Goal: Task Accomplishment & Management: Manage account settings

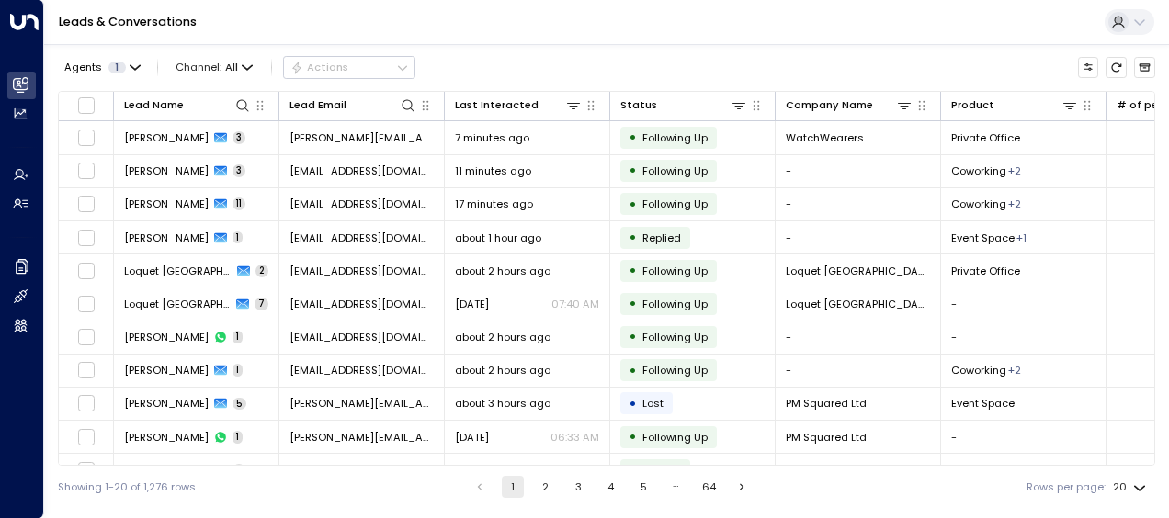
scroll to position [319, 0]
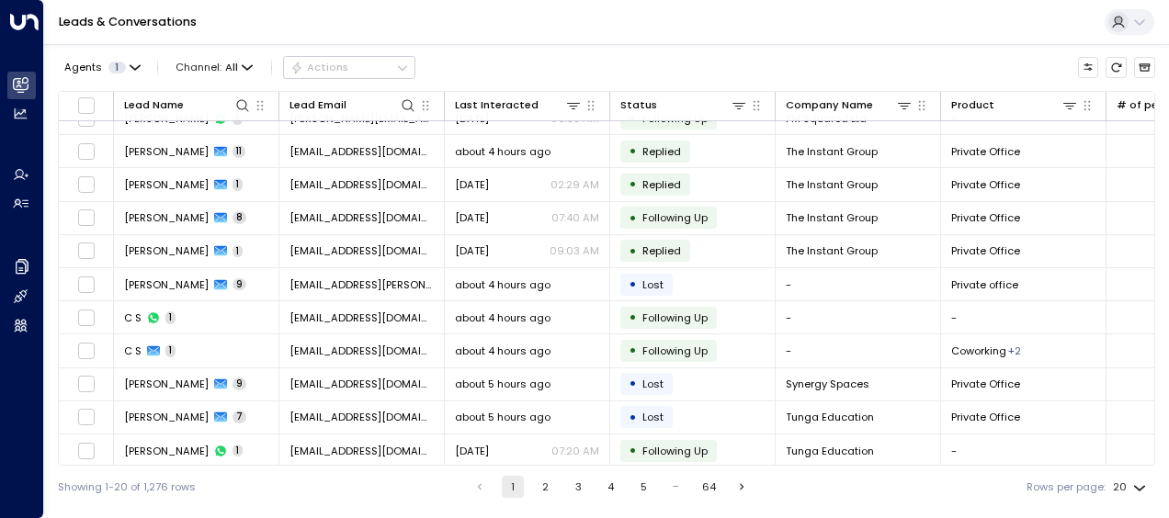
click at [544, 489] on button "2" at bounding box center [546, 487] width 22 height 22
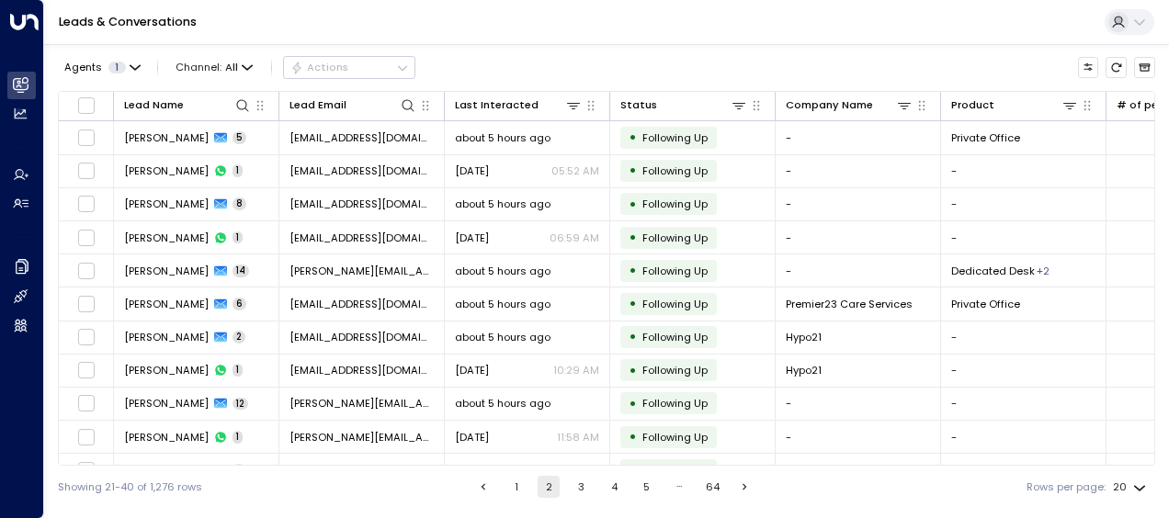
click at [578, 488] on button "3" at bounding box center [582, 487] width 22 height 22
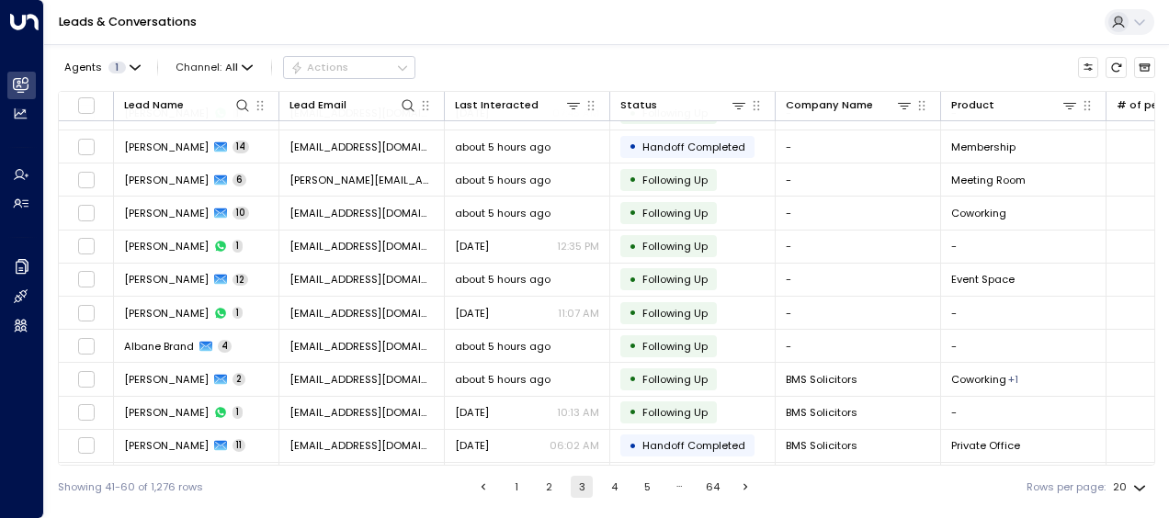
scroll to position [319, 0]
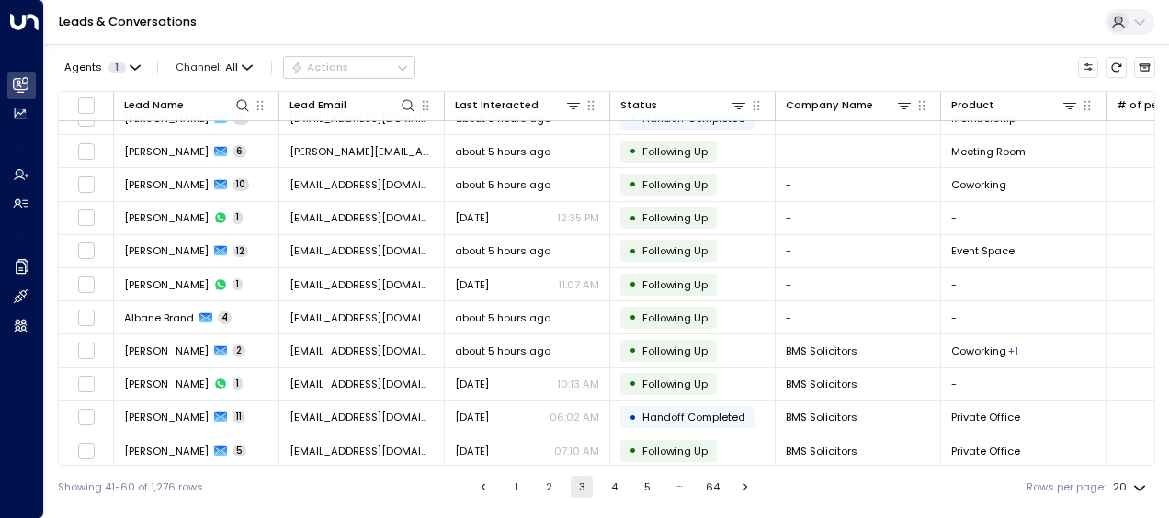
click at [516, 490] on button "1" at bounding box center [516, 487] width 22 height 22
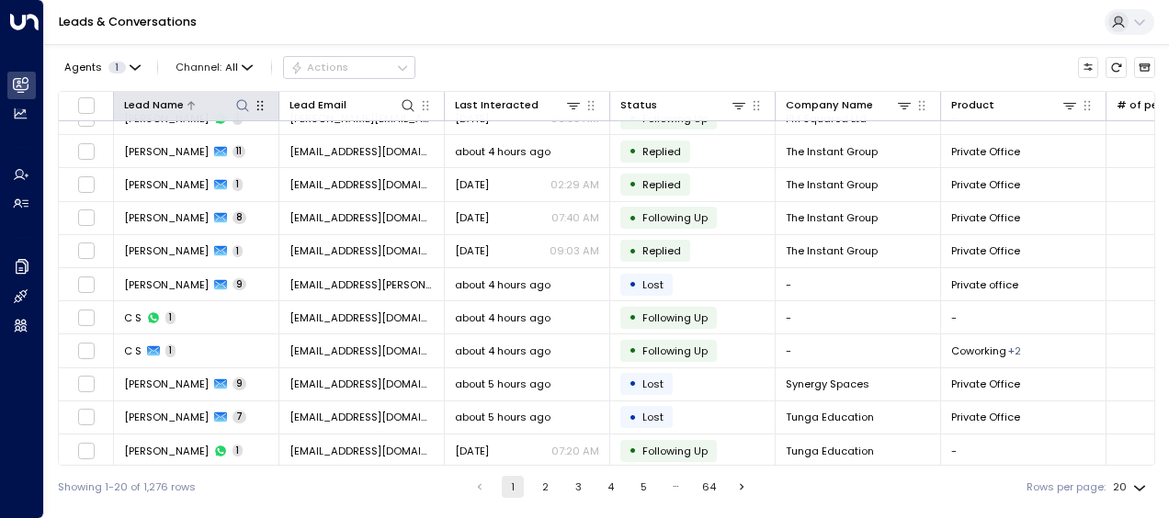
click at [239, 105] on icon at bounding box center [242, 105] width 15 height 15
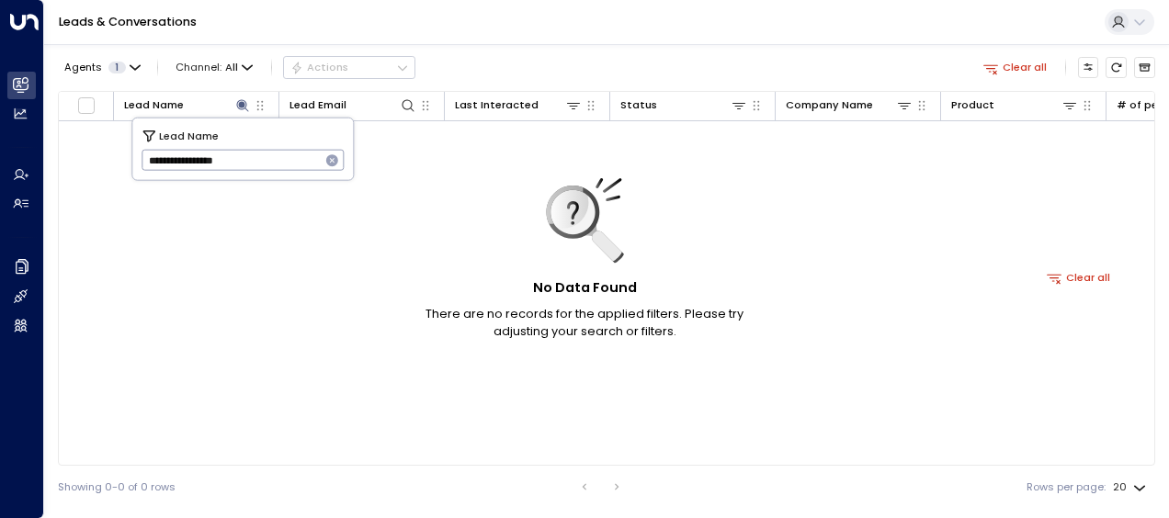
type input "**********"
drag, startPoint x: 146, startPoint y: 158, endPoint x: 263, endPoint y: 159, distance: 116.7
click at [263, 159] on input "**********" at bounding box center [231, 160] width 179 height 30
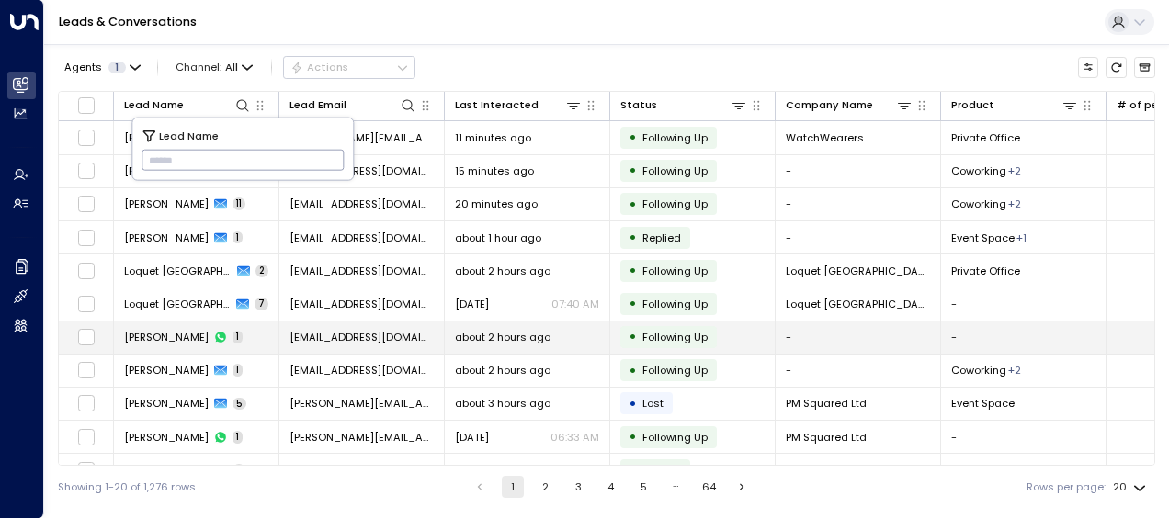
type input "*********"
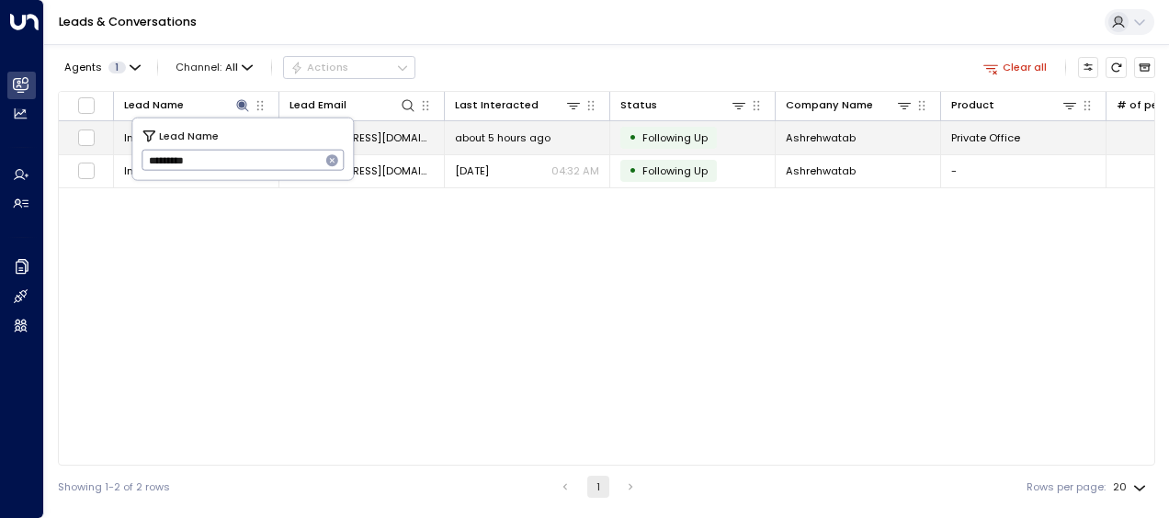
click at [516, 142] on span "about 5 hours ago" at bounding box center [503, 137] width 96 height 15
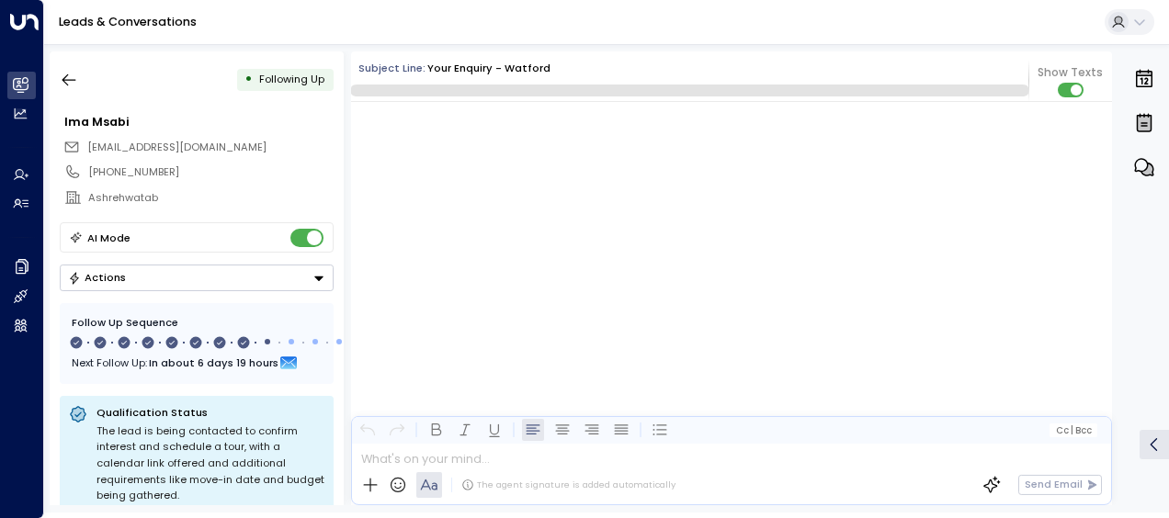
scroll to position [5725, 0]
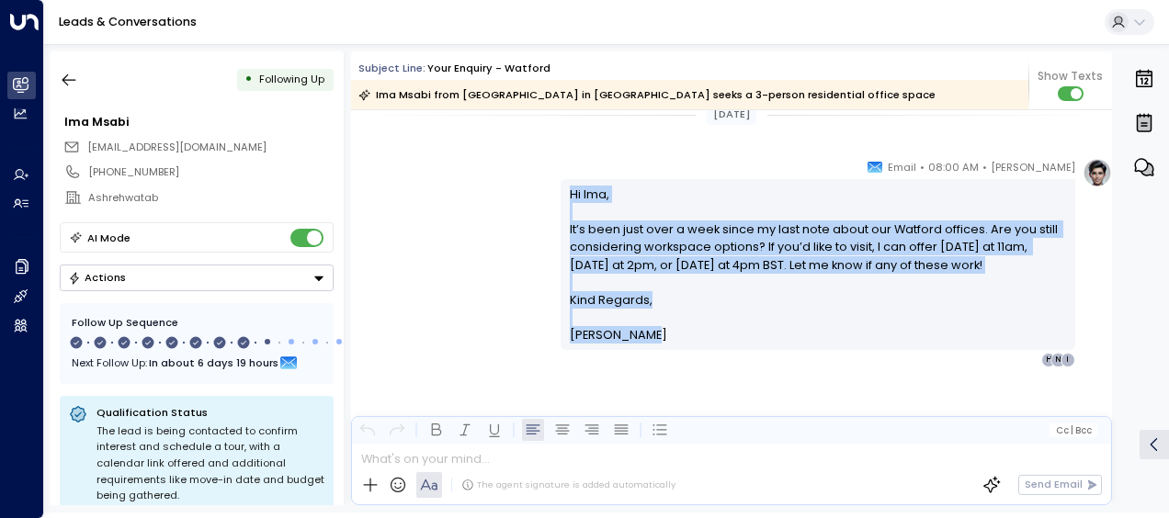
drag, startPoint x: 564, startPoint y: 192, endPoint x: 659, endPoint y: 330, distance: 167.2
click at [659, 330] on div "Hi Ima, It’s been just over a week since my last note about our Watford offices…" at bounding box center [818, 265] width 497 height 159
drag, startPoint x: 659, startPoint y: 330, endPoint x: 607, endPoint y: 243, distance: 101.8
copy div "Hi Ima, It’s been just over a week since my last note about our Watford offices…"
click at [72, 76] on icon "button" at bounding box center [69, 80] width 18 height 18
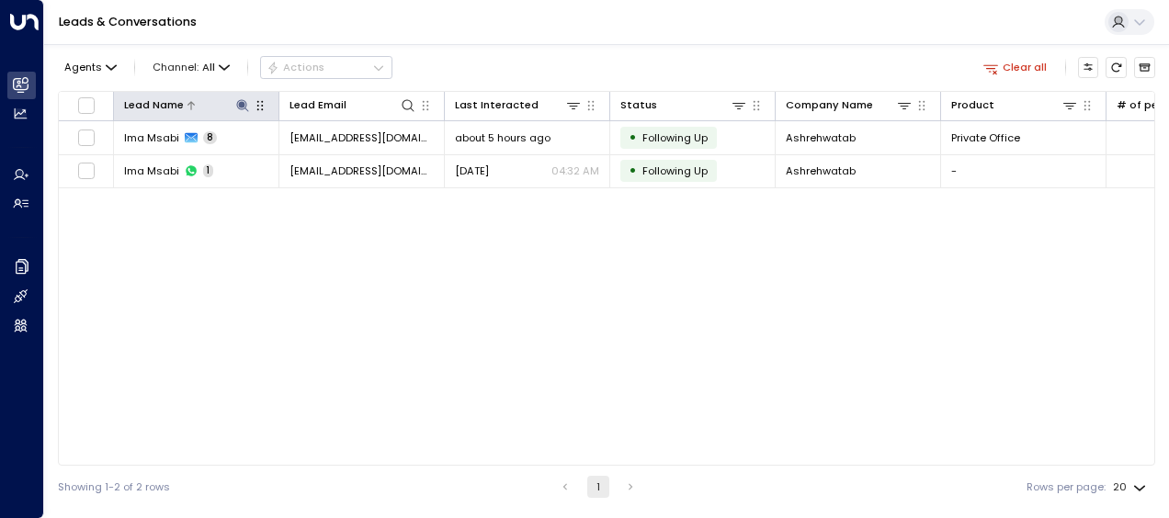
click at [239, 103] on icon at bounding box center [242, 105] width 12 height 12
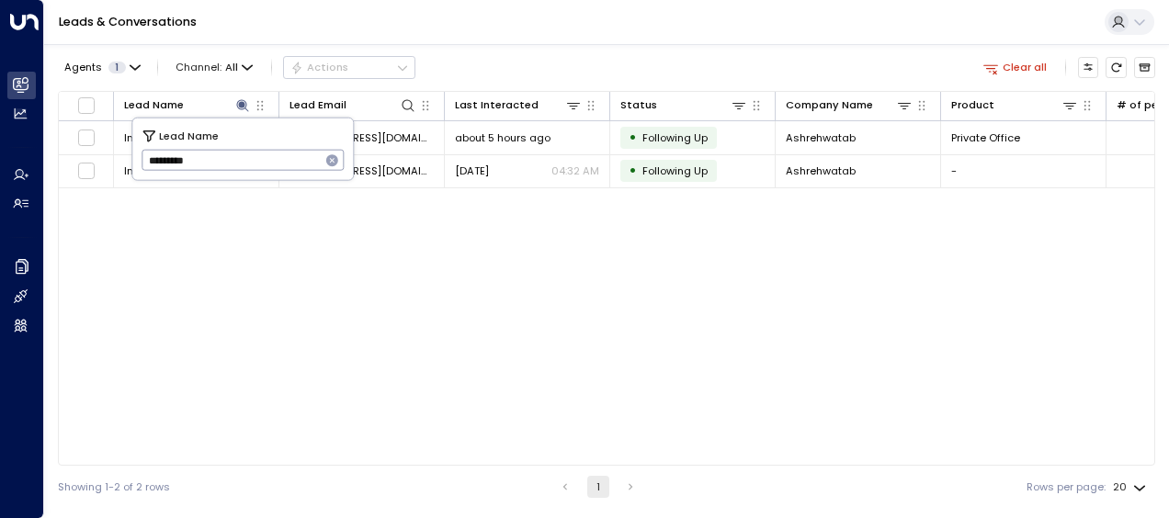
drag, startPoint x: 144, startPoint y: 156, endPoint x: 228, endPoint y: 162, distance: 83.8
click at [228, 162] on input "*********" at bounding box center [231, 160] width 179 height 30
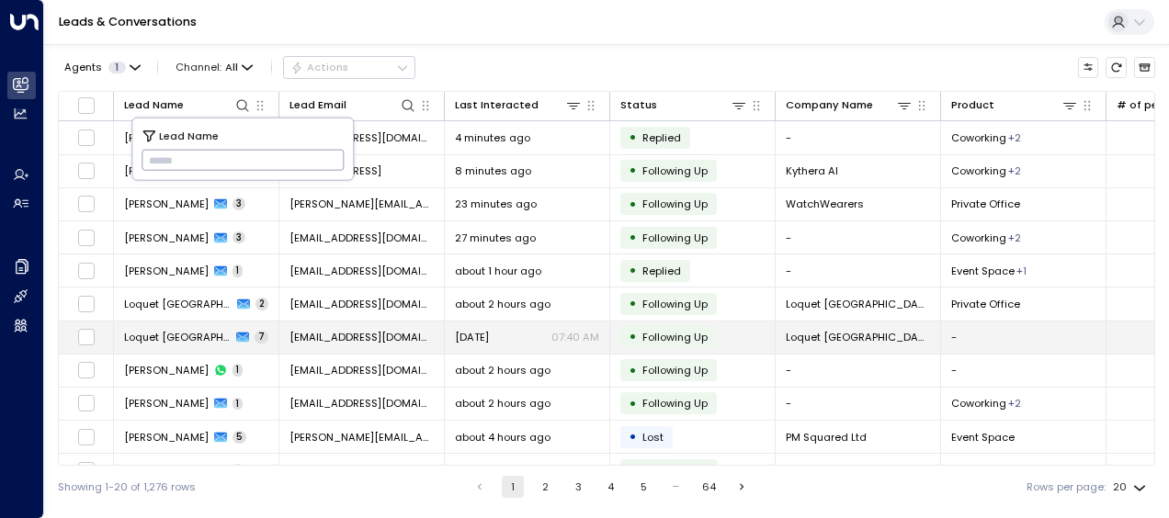
type input "**********"
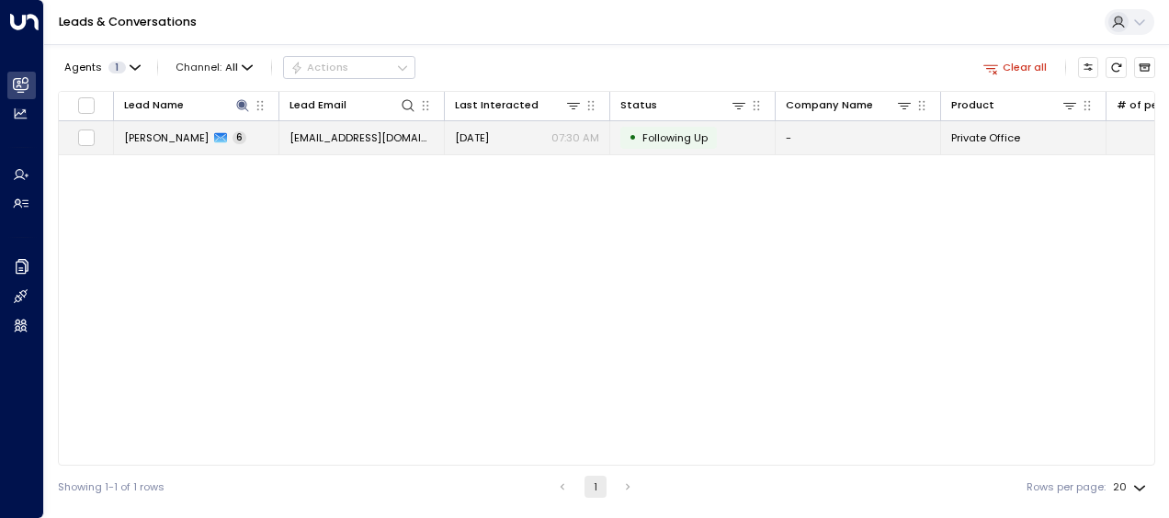
click at [401, 133] on td "[EMAIL_ADDRESS][DOMAIN_NAME]" at bounding box center [361, 137] width 165 height 32
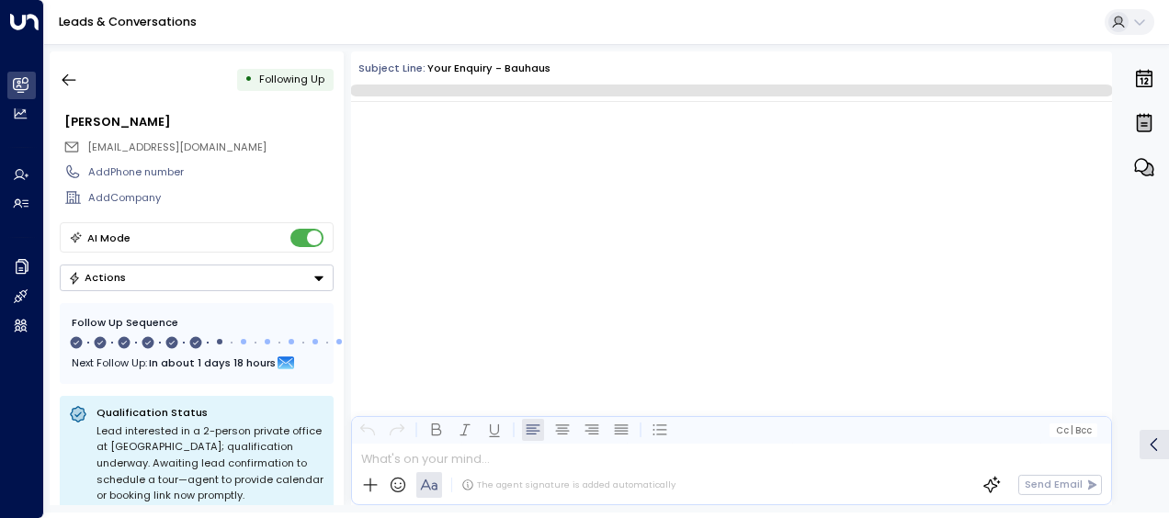
scroll to position [4081, 0]
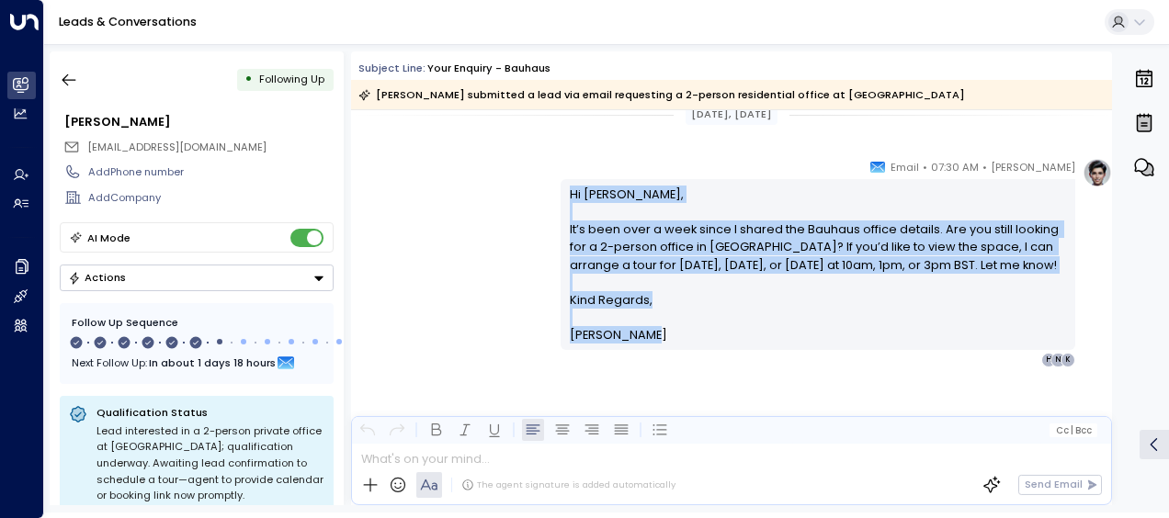
drag, startPoint x: 566, startPoint y: 187, endPoint x: 663, endPoint y: 339, distance: 179.7
click at [663, 339] on div "Hi [PERSON_NAME], It’s been over a week since I shared the Bauhaus office detai…" at bounding box center [818, 265] width 497 height 159
drag, startPoint x: 663, startPoint y: 339, endPoint x: 575, endPoint y: 236, distance: 135.0
copy div "Hi [PERSON_NAME], It’s been over a week since I shared the Bauhaus office detai…"
click at [65, 74] on icon "button" at bounding box center [69, 80] width 18 height 18
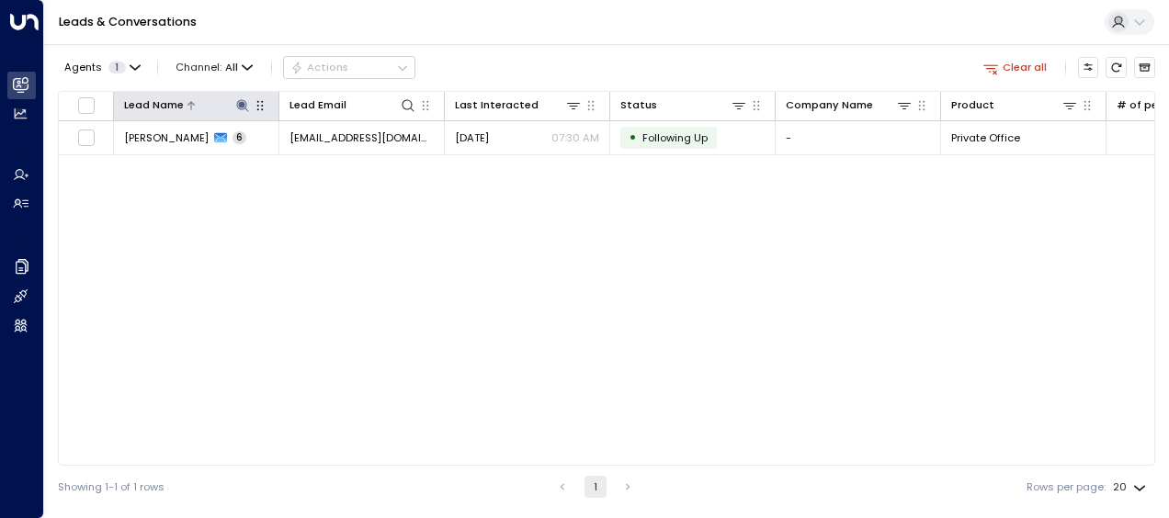
click at [242, 100] on icon at bounding box center [242, 105] width 15 height 15
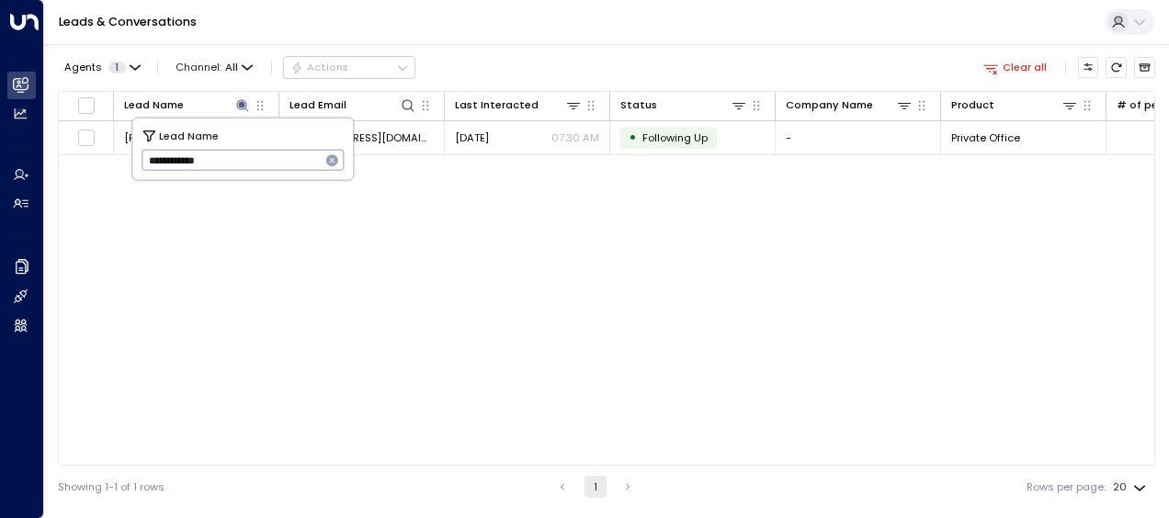
drag, startPoint x: 149, startPoint y: 162, endPoint x: 277, endPoint y: 173, distance: 128.2
click at [277, 173] on input "**********" at bounding box center [231, 160] width 179 height 30
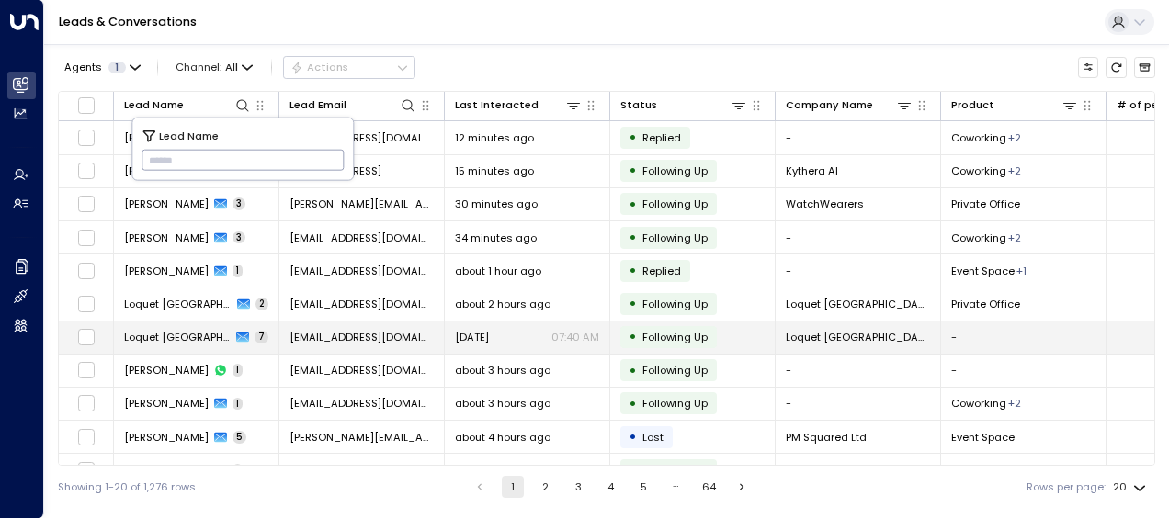
type input "**********"
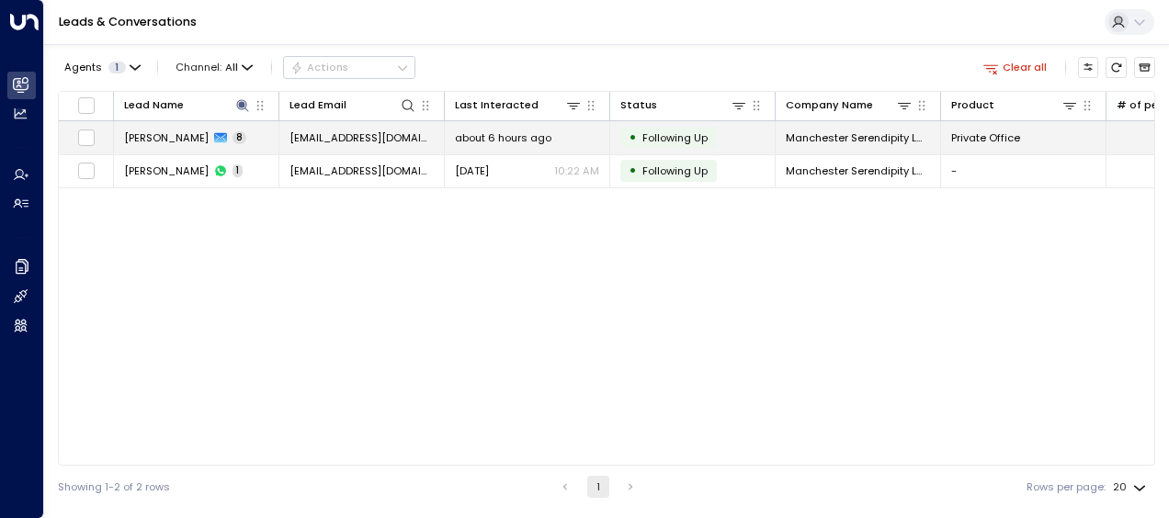
click at [509, 137] on span "about 6 hours ago" at bounding box center [503, 137] width 96 height 15
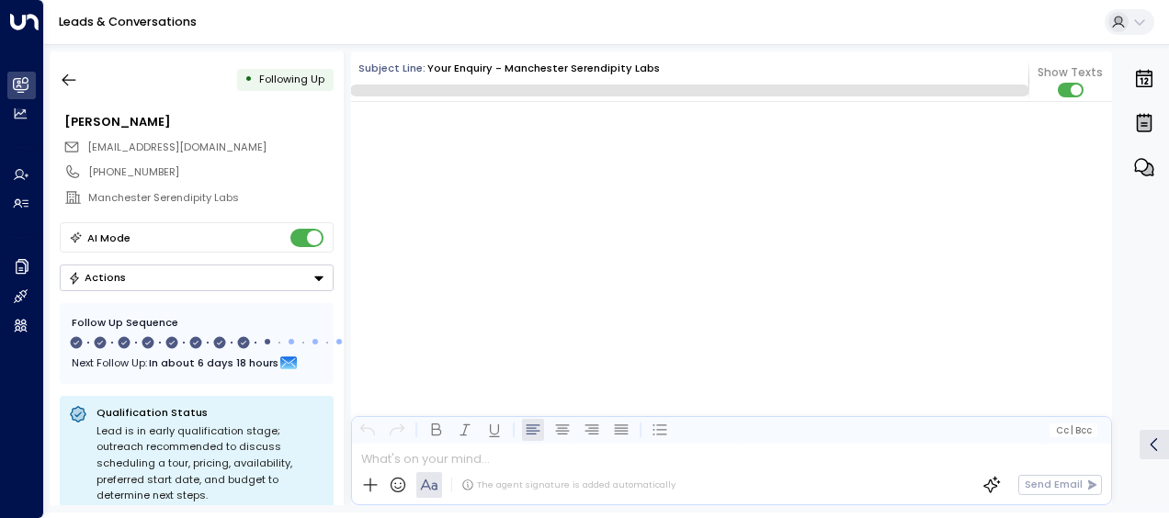
scroll to position [6133, 0]
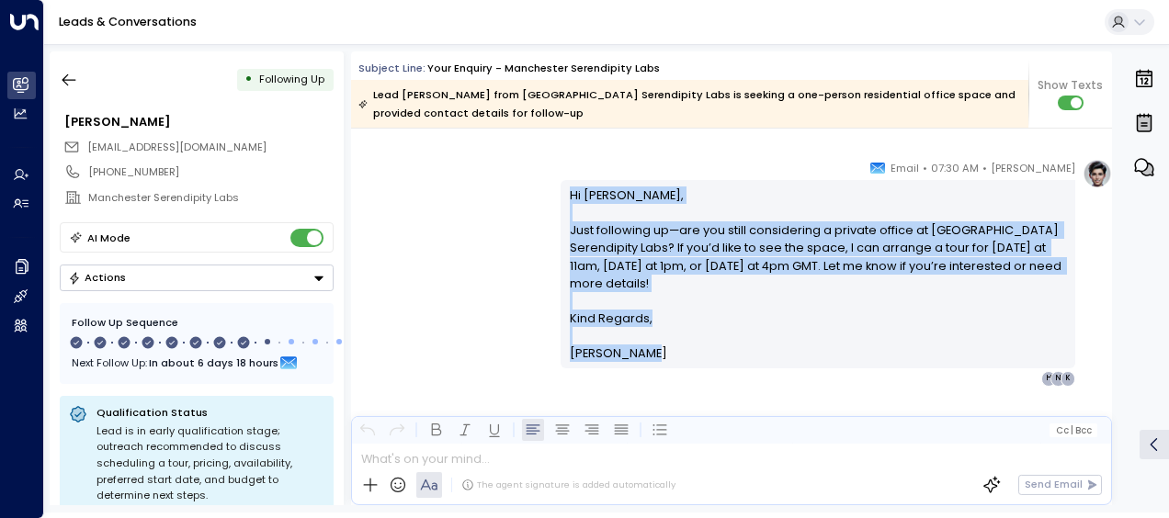
drag, startPoint x: 564, startPoint y: 189, endPoint x: 660, endPoint y: 358, distance: 194.2
click at [660, 358] on div "Hi [PERSON_NAME], Just following up—are you still considering a private office …" at bounding box center [818, 275] width 497 height 176
drag, startPoint x: 660, startPoint y: 358, endPoint x: 591, endPoint y: 264, distance: 117.1
copy div "Hi [PERSON_NAME], Just following up—are you still considering a private office …"
click at [62, 74] on icon "button" at bounding box center [69, 80] width 18 height 18
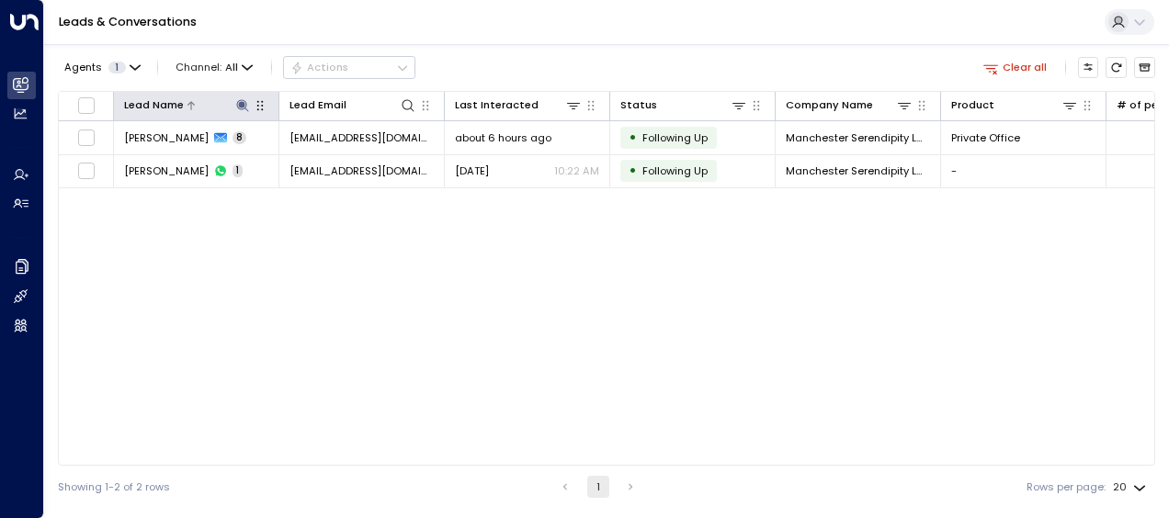
click at [239, 99] on icon at bounding box center [242, 105] width 15 height 15
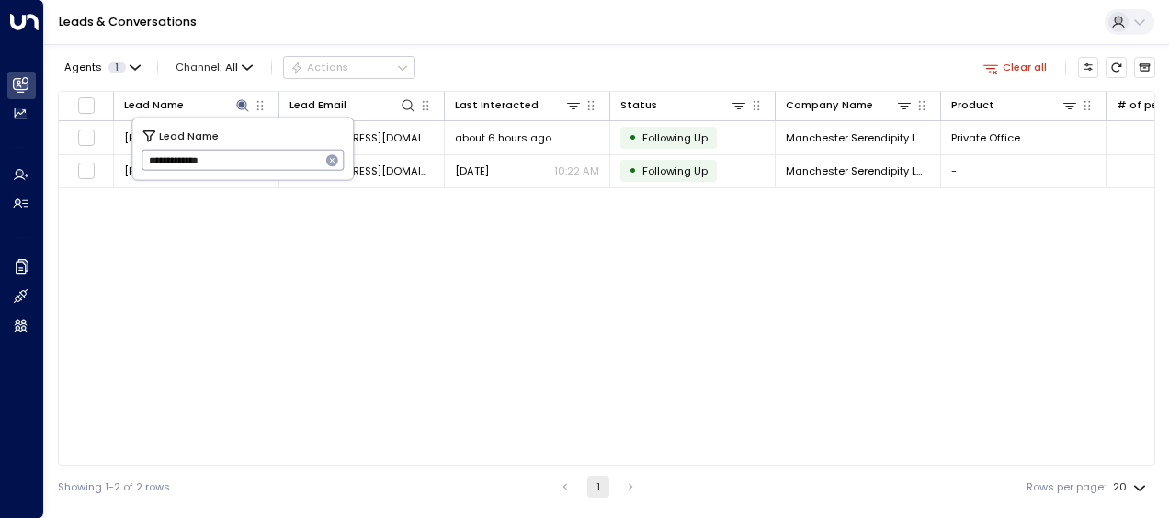
drag, startPoint x: 142, startPoint y: 155, endPoint x: 272, endPoint y: 169, distance: 131.2
click at [272, 169] on input "**********" at bounding box center [231, 160] width 179 height 30
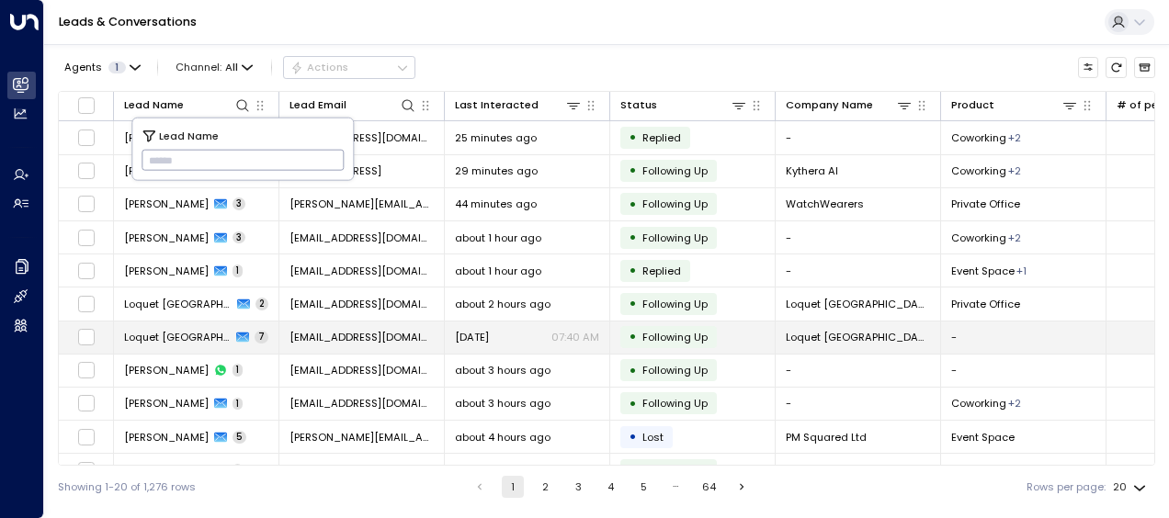
type input "*********"
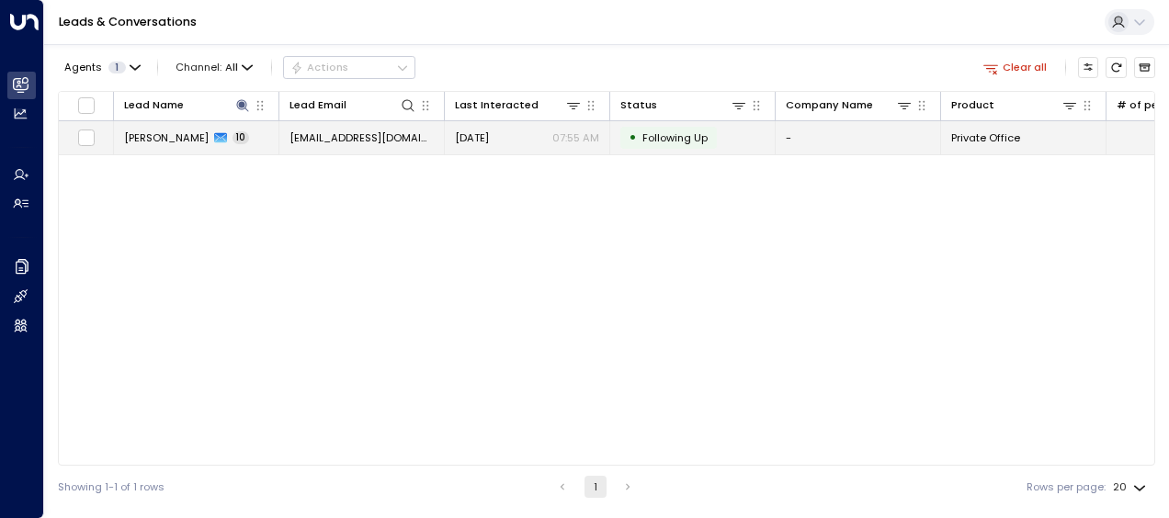
click at [475, 135] on span "[DATE]" at bounding box center [472, 137] width 34 height 15
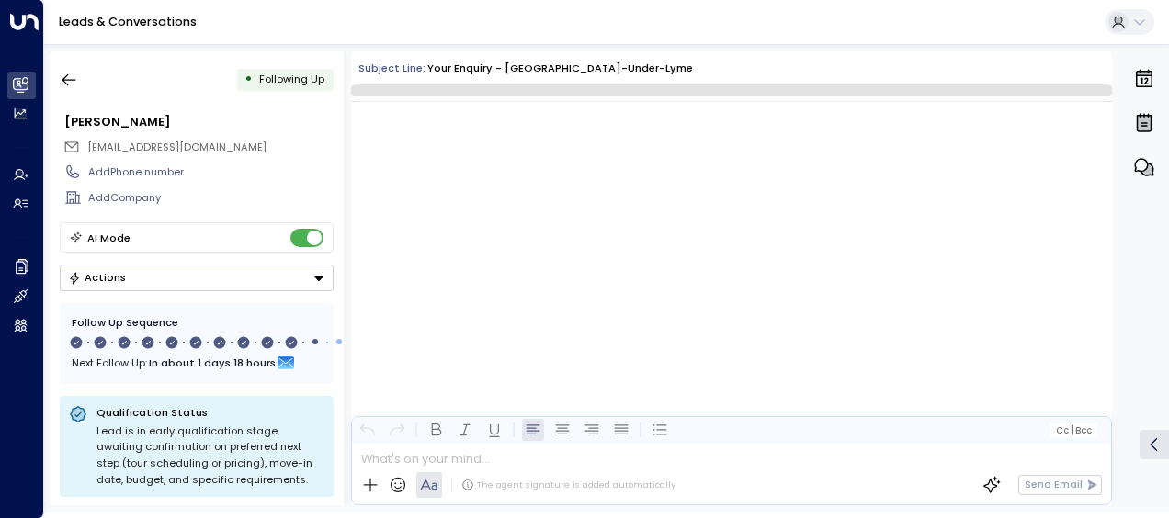
scroll to position [7904, 0]
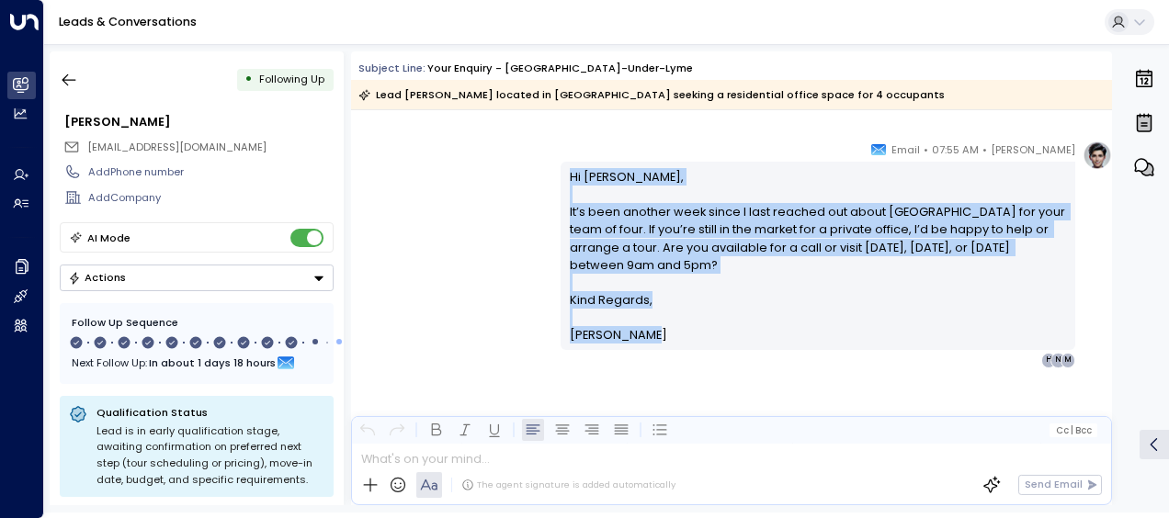
drag, startPoint x: 566, startPoint y: 176, endPoint x: 667, endPoint y: 358, distance: 209.0
click at [667, 358] on div "[PERSON_NAME] • 07:55 AM • Email Hi [PERSON_NAME], It’s been another week since…" at bounding box center [818, 254] width 515 height 227
drag, startPoint x: 667, startPoint y: 358, endPoint x: 586, endPoint y: 259, distance: 128.0
copy div "Hi [PERSON_NAME], It’s been another week since I last reached out about [GEOGRA…"
click at [72, 78] on icon "button" at bounding box center [69, 80] width 18 height 18
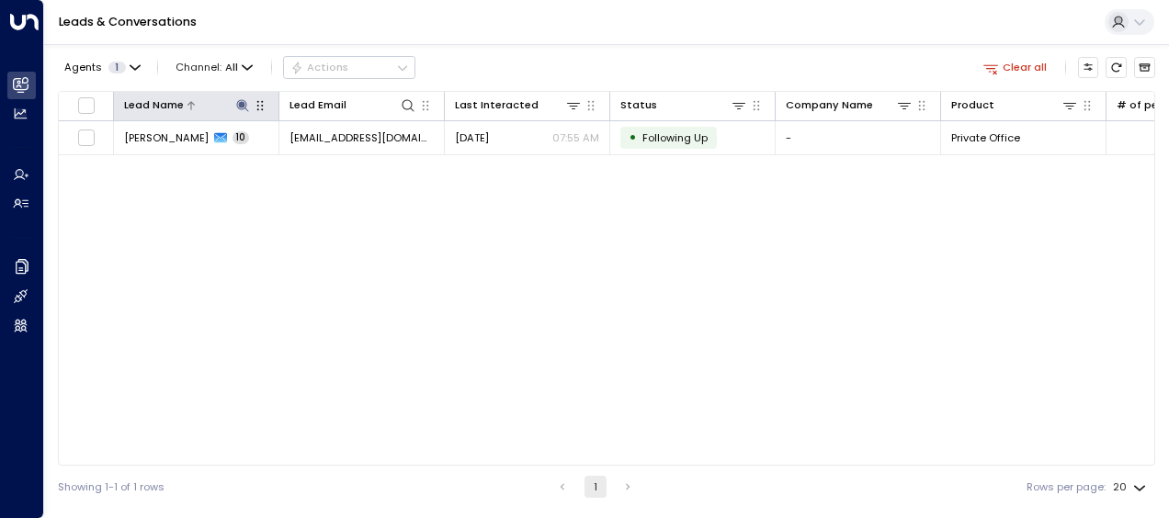
click at [243, 104] on icon at bounding box center [242, 105] width 12 height 12
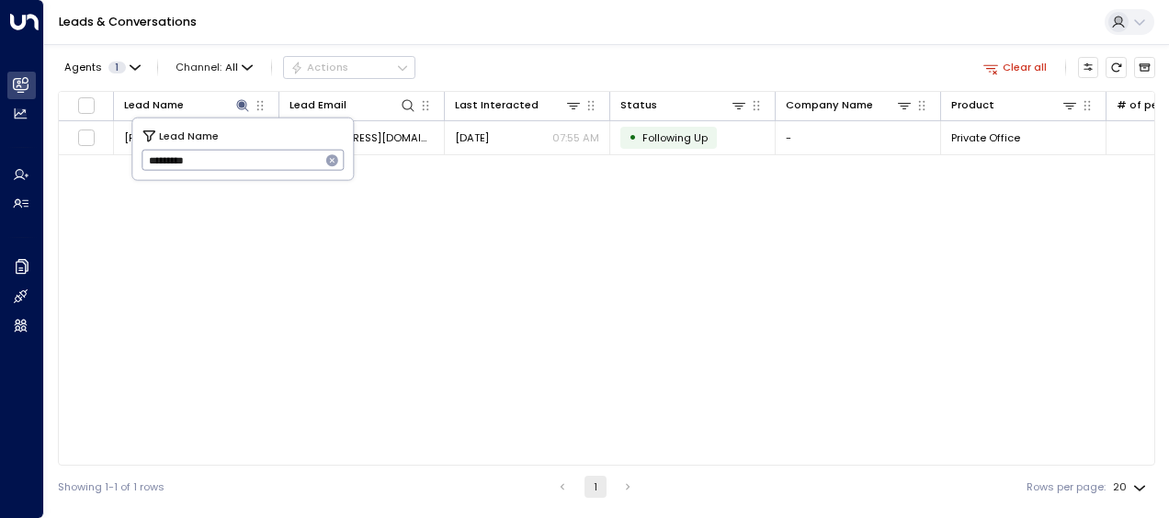
drag, startPoint x: 149, startPoint y: 164, endPoint x: 228, endPoint y: 162, distance: 79.1
click at [228, 162] on input "*********" at bounding box center [231, 160] width 179 height 30
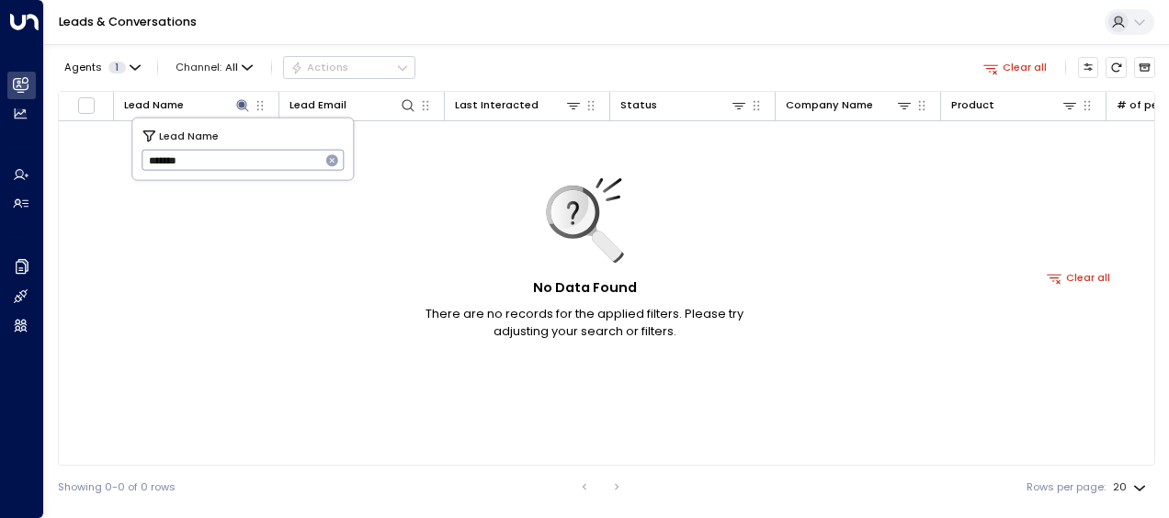
type input "*******"
drag, startPoint x: 148, startPoint y: 158, endPoint x: 215, endPoint y: 162, distance: 67.2
click at [215, 162] on input "*******" at bounding box center [231, 160] width 179 height 30
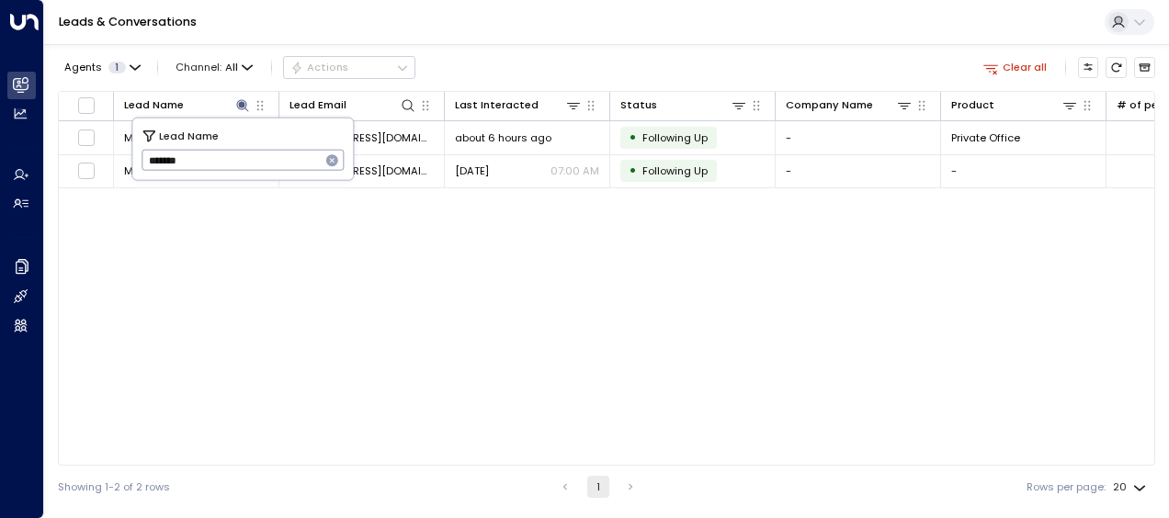
type input "*******"
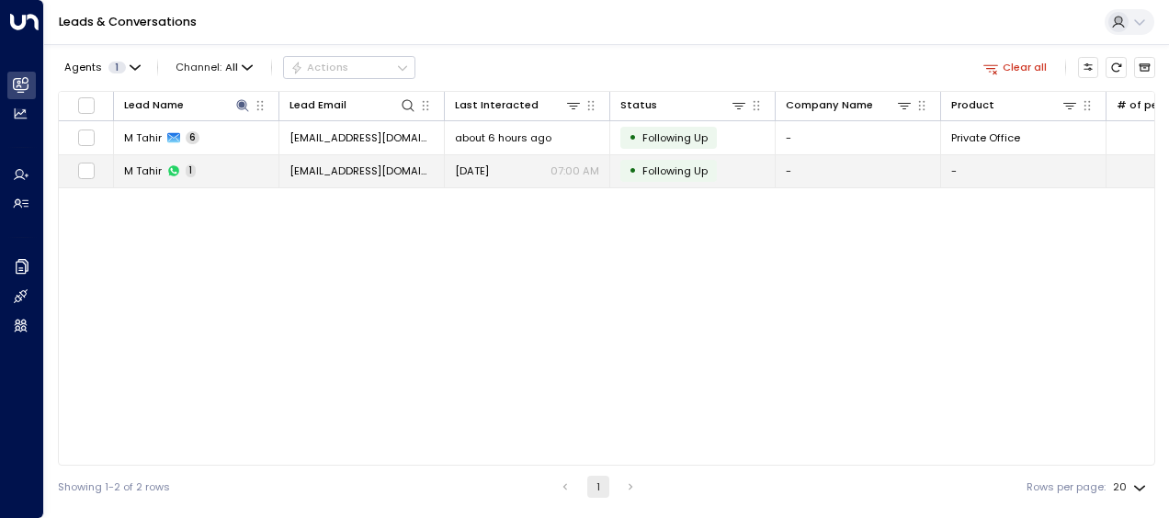
click at [482, 170] on span "[DATE]" at bounding box center [472, 171] width 34 height 15
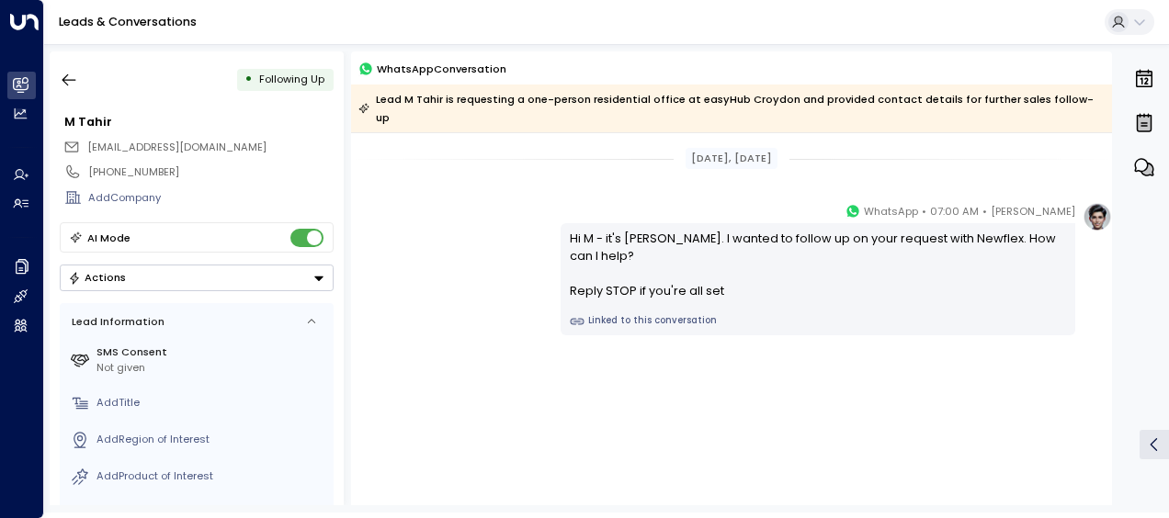
click at [482, 209] on div "[PERSON_NAME] • 07:00 AM • WhatsApp Hi M - it's [PERSON_NAME]. I wanted to foll…" at bounding box center [731, 268] width 761 height 133
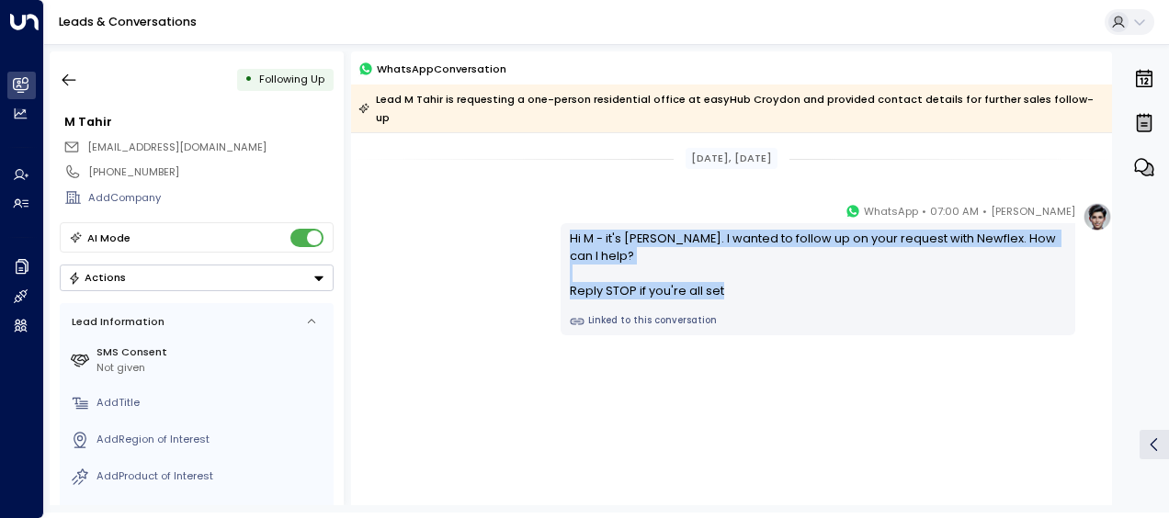
drag, startPoint x: 571, startPoint y: 220, endPoint x: 744, endPoint y: 292, distance: 188.3
click at [744, 292] on div "Hi M - it's [PERSON_NAME]. I wanted to follow up on your request with Newflex. …" at bounding box center [818, 279] width 515 height 112
drag, startPoint x: 744, startPoint y: 292, endPoint x: 625, endPoint y: 258, distance: 124.2
copy div "Hi M - it's [PERSON_NAME]. I wanted to follow up on your request with Newflex. …"
click at [67, 78] on icon "button" at bounding box center [69, 80] width 18 height 18
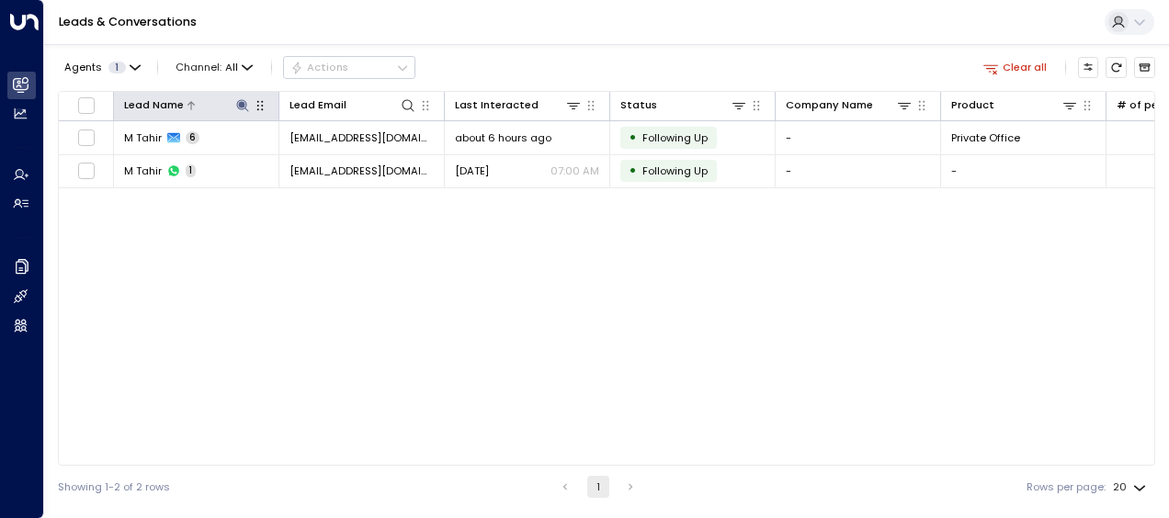
click at [240, 103] on icon at bounding box center [242, 105] width 12 height 12
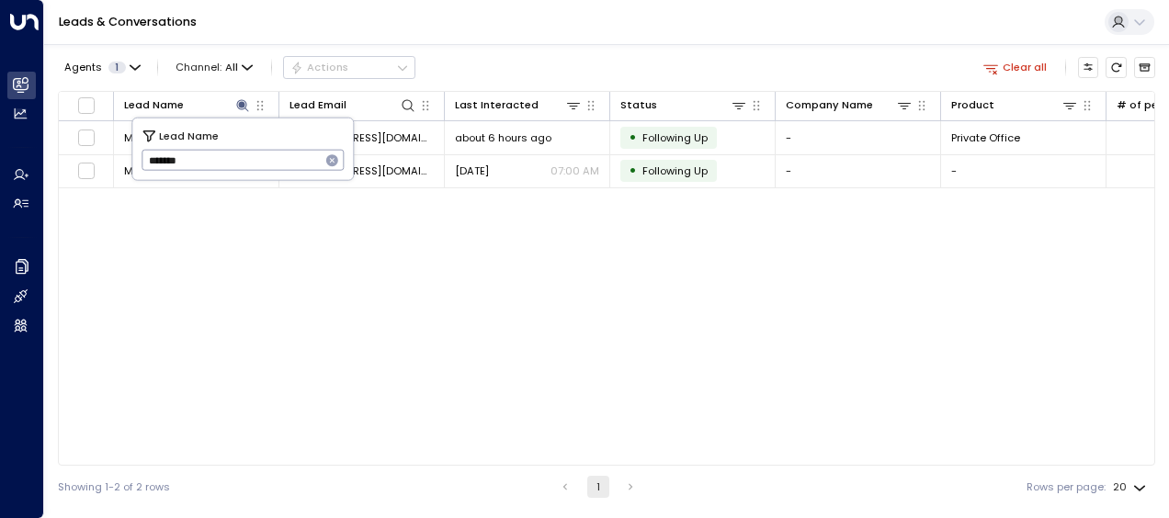
drag, startPoint x: 149, startPoint y: 158, endPoint x: 263, endPoint y: 147, distance: 114.5
click at [263, 147] on input "*******" at bounding box center [231, 160] width 179 height 30
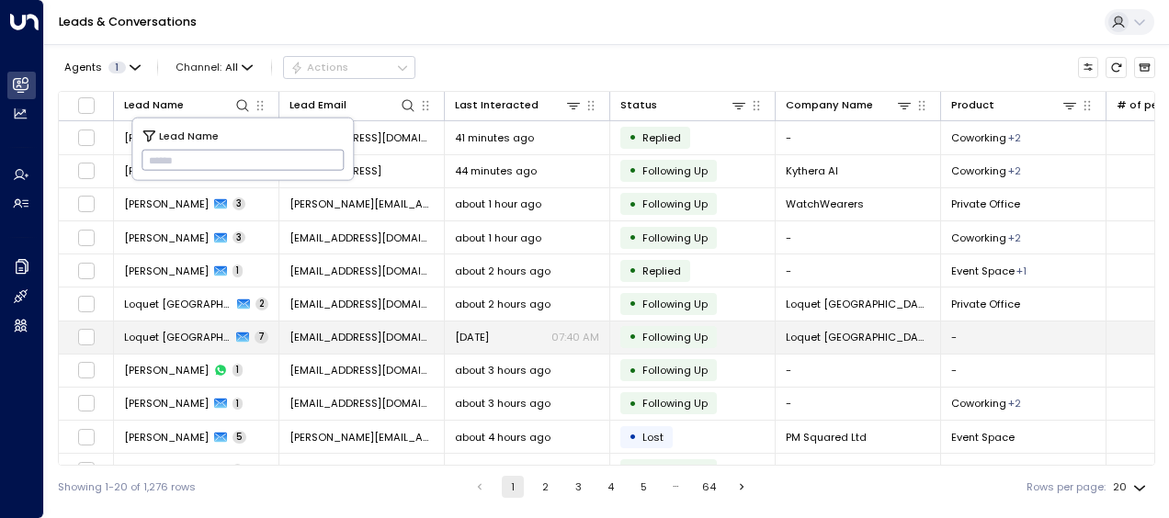
type input "**********"
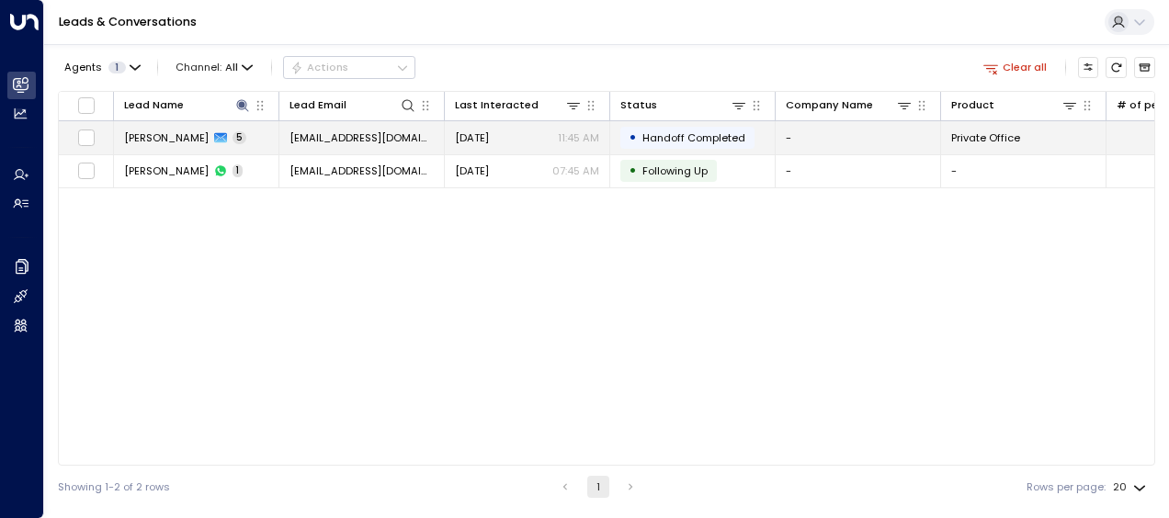
click at [401, 134] on span "[EMAIL_ADDRESS][DOMAIN_NAME]" at bounding box center [361, 137] width 144 height 15
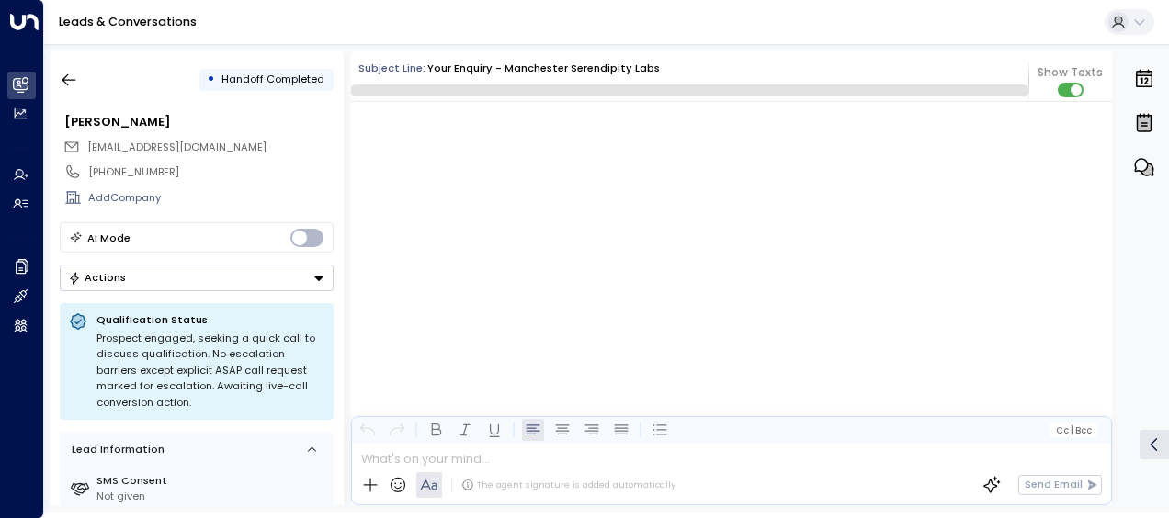
scroll to position [2091, 0]
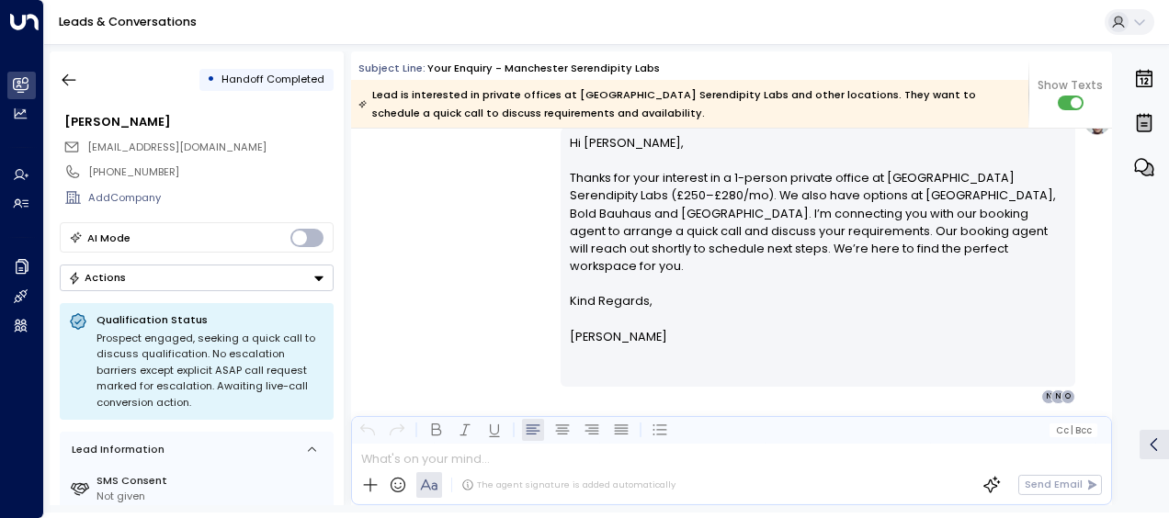
click at [439, 205] on div "[PERSON_NAME] • 11:45 AM • Email Hi [PERSON_NAME], Thanks for your interest in …" at bounding box center [731, 256] width 761 height 298
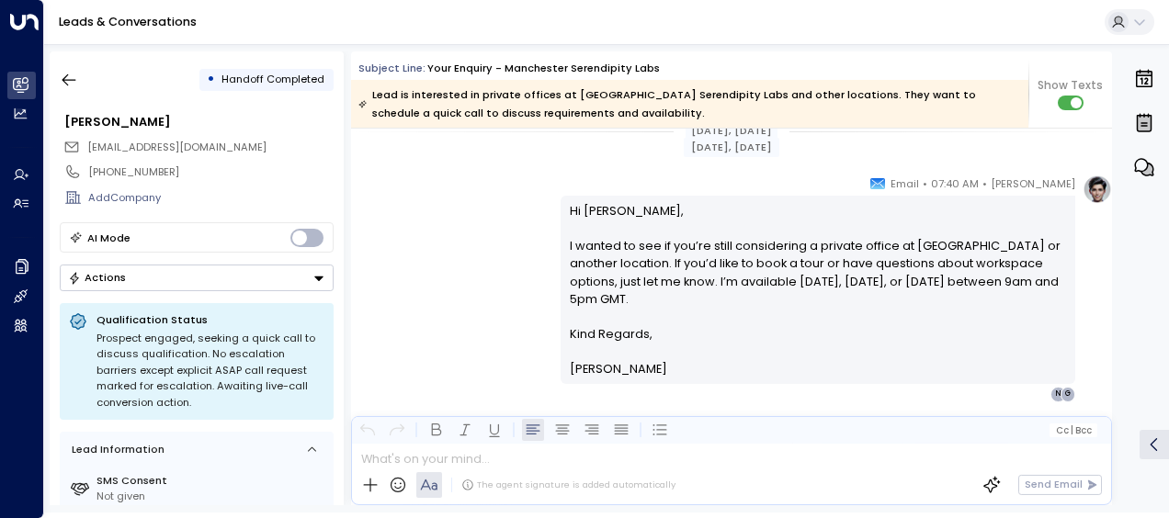
scroll to position [1261, 0]
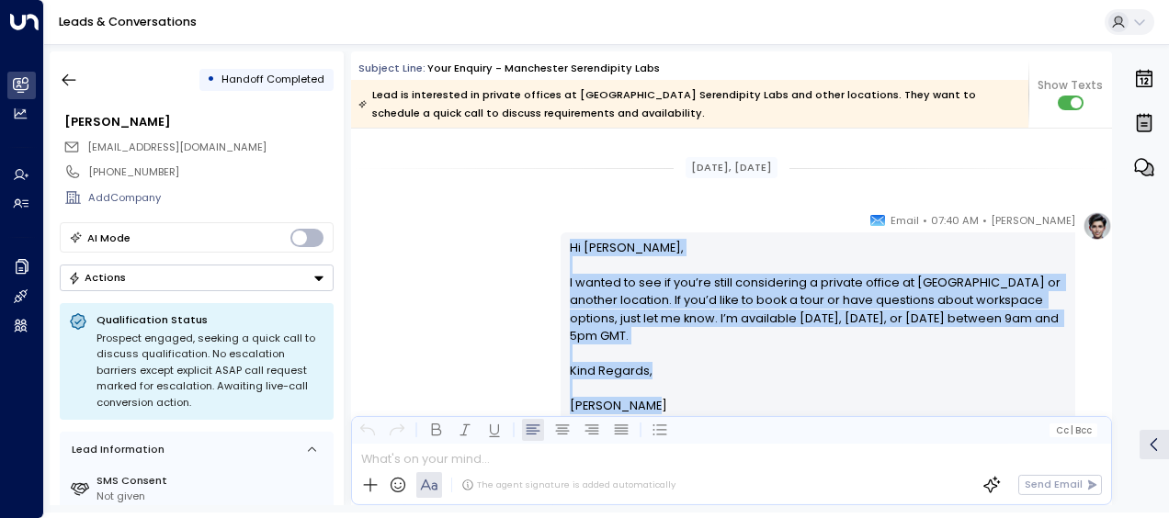
drag, startPoint x: 566, startPoint y: 242, endPoint x: 669, endPoint y: 399, distance: 187.9
click at [669, 399] on div "Hi [PERSON_NAME], I wanted to see if you’re still considering a private office …" at bounding box center [818, 327] width 497 height 176
drag, startPoint x: 669, startPoint y: 399, endPoint x: 622, endPoint y: 340, distance: 75.2
copy div "Hi [PERSON_NAME], I wanted to see if you’re still considering a private office …"
click at [458, 286] on div "[PERSON_NAME] • 07:40 AM • Email Hi [PERSON_NAME], I wanted to see if you’re st…" at bounding box center [731, 324] width 761 height 227
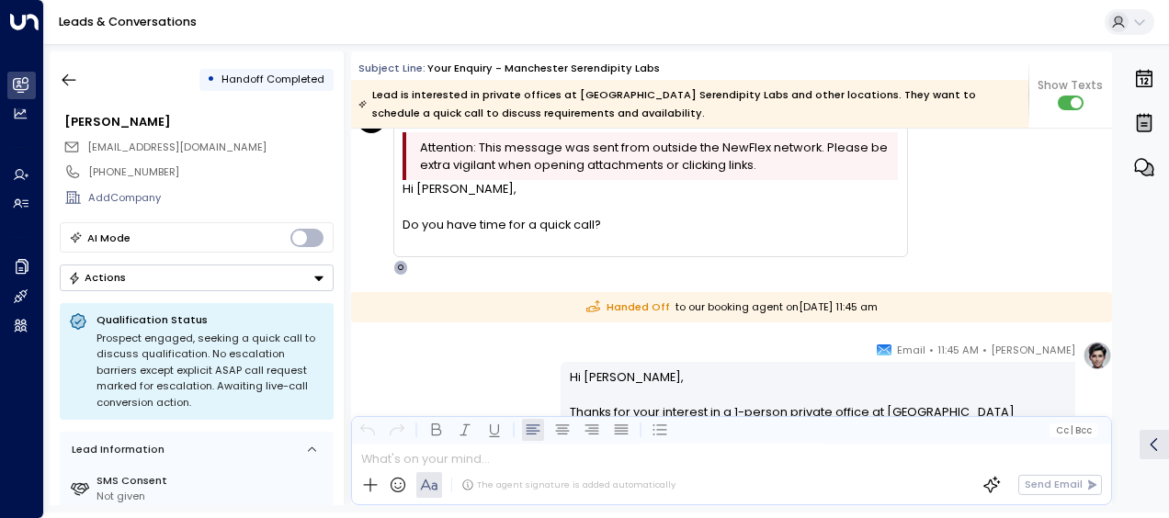
scroll to position [1628, 0]
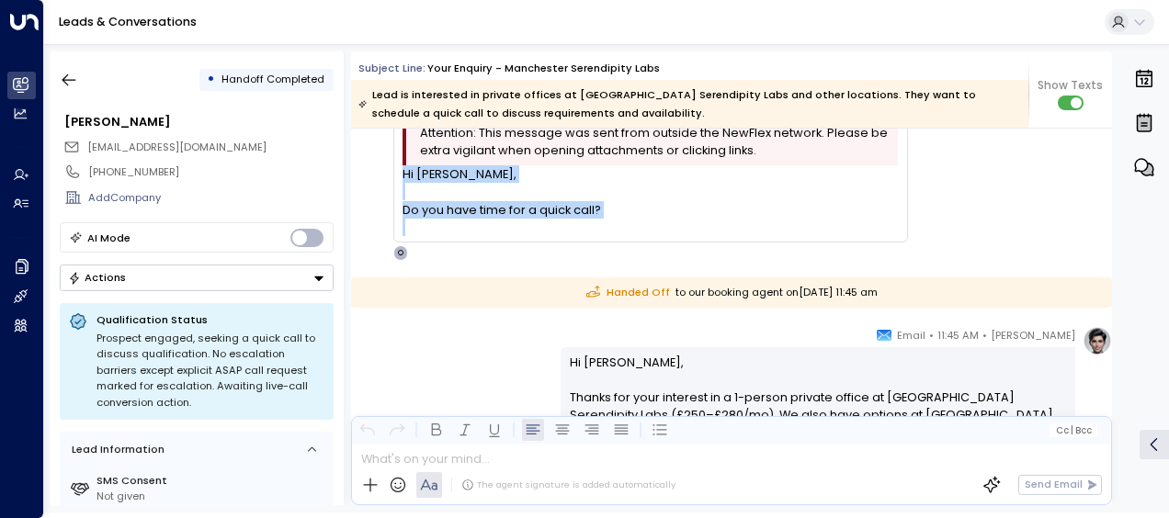
drag, startPoint x: 403, startPoint y: 172, endPoint x: 664, endPoint y: 233, distance: 268.2
click at [664, 233] on div "Hi [PERSON_NAME], Do you have time for a quick call?" at bounding box center [650, 200] width 495 height 71
copy div "Hi [PERSON_NAME], Do you have time for a quick call?"
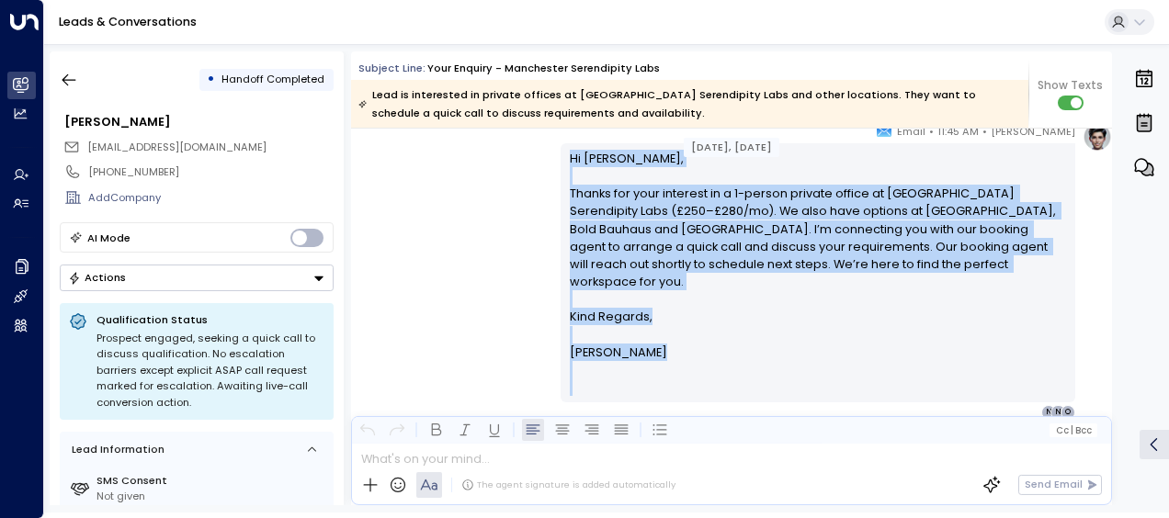
scroll to position [1876, 0]
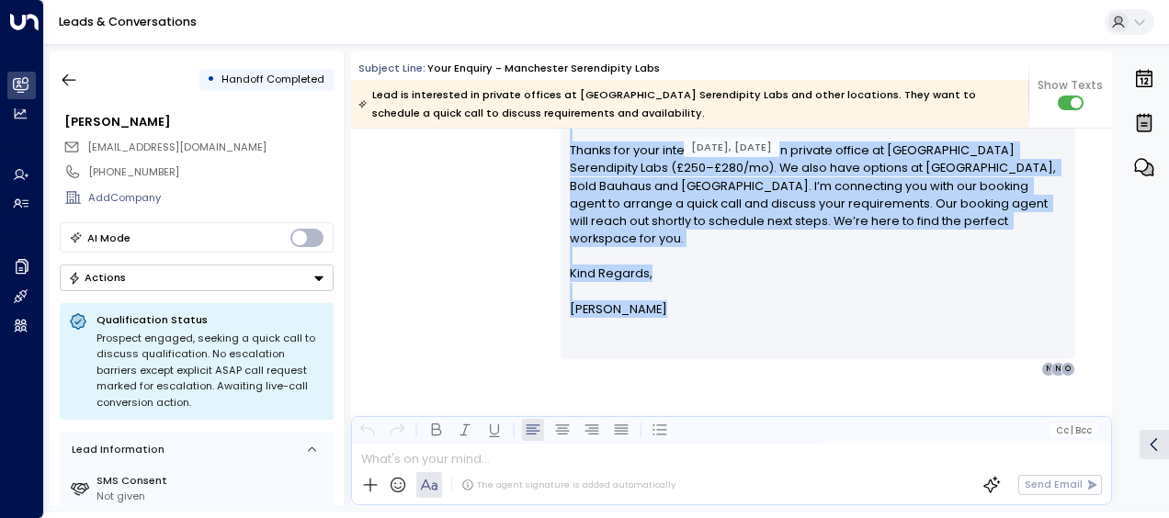
drag, startPoint x: 567, startPoint y: 359, endPoint x: 656, endPoint y: 301, distance: 106.8
click at [656, 301] on div "Hi [PERSON_NAME], Thanks for your interest in a 1-person private office at Manc…" at bounding box center [818, 230] width 497 height 247
drag, startPoint x: 656, startPoint y: 301, endPoint x: 625, endPoint y: 279, distance: 37.7
copy div "Hi [PERSON_NAME], Thanks for your interest in a 1-person private office at Manc…"
click at [68, 77] on icon "button" at bounding box center [69, 80] width 18 height 18
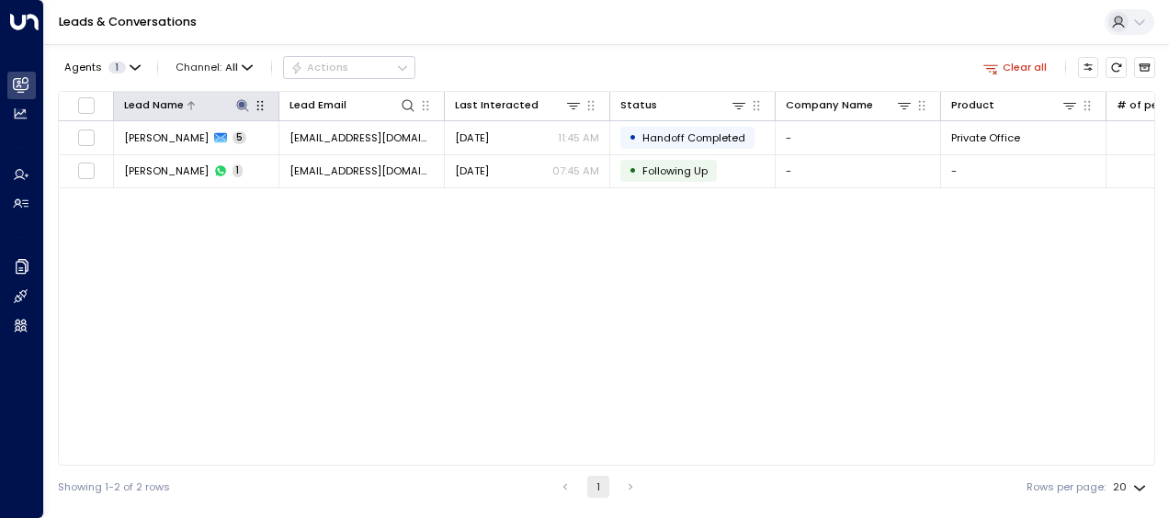
click at [241, 96] on button at bounding box center [241, 104] width 17 height 17
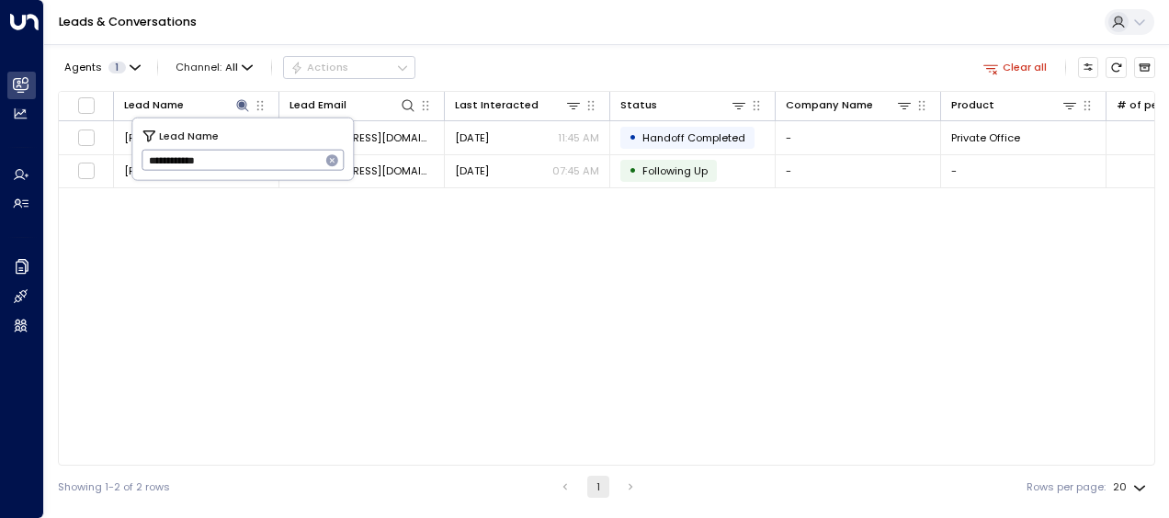
drag, startPoint x: 147, startPoint y: 162, endPoint x: 243, endPoint y: 167, distance: 95.7
click at [243, 167] on input "**********" at bounding box center [231, 160] width 179 height 30
type input "****"
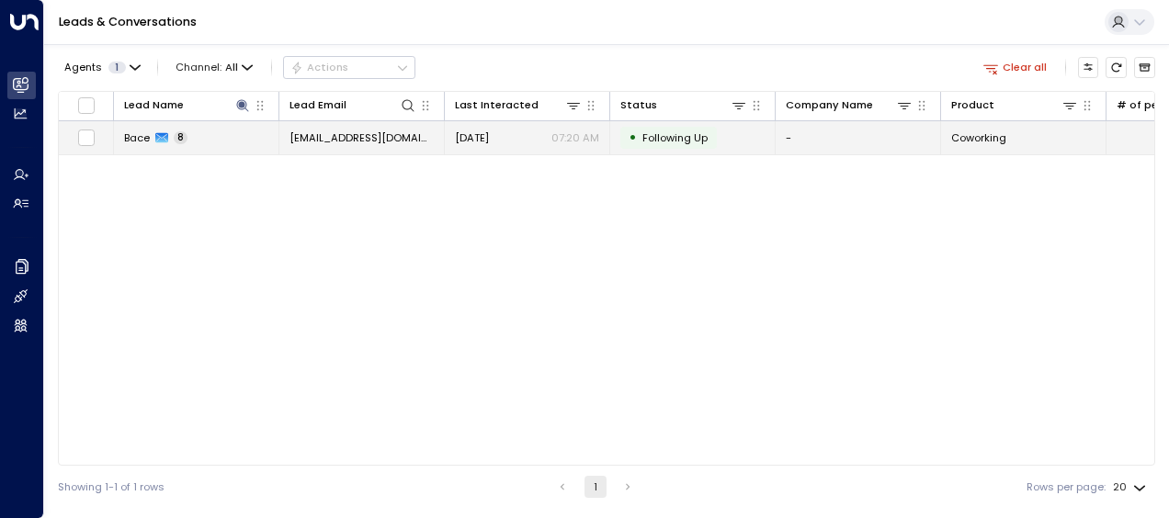
click at [392, 135] on span "[EMAIL_ADDRESS][DOMAIN_NAME]" at bounding box center [361, 137] width 144 height 15
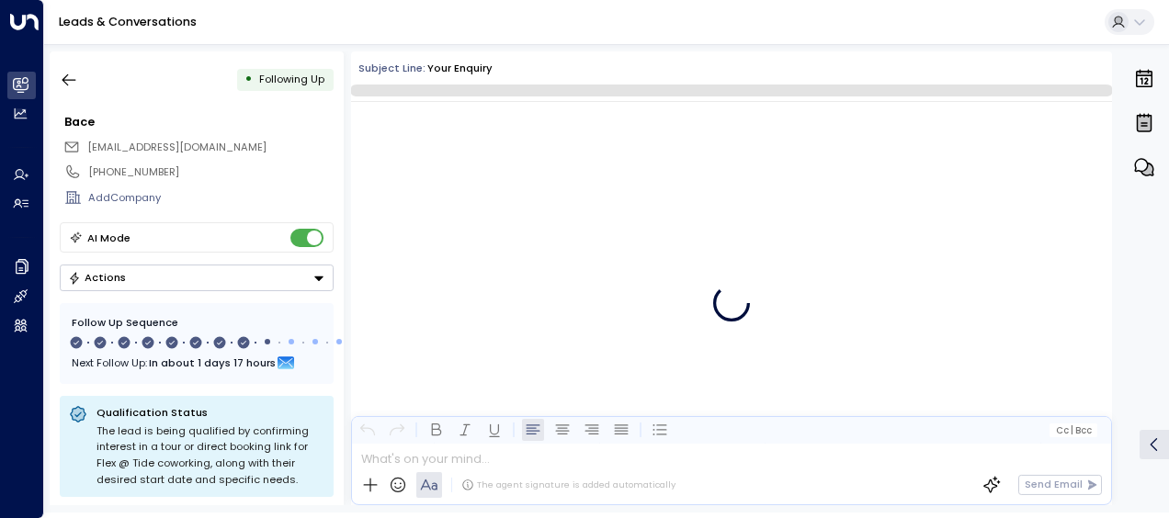
scroll to position [6275, 0]
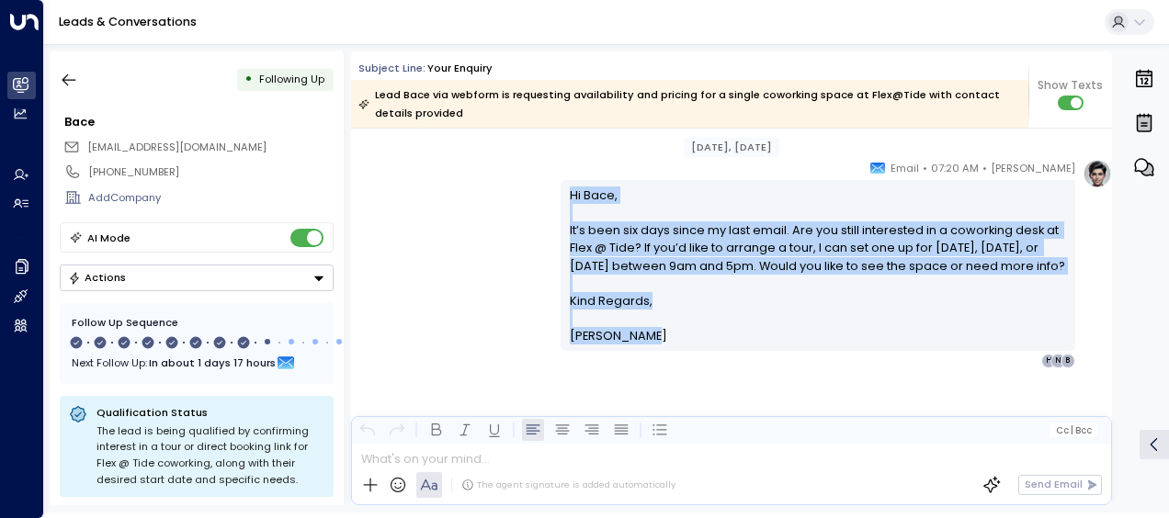
drag, startPoint x: 566, startPoint y: 187, endPoint x: 669, endPoint y: 375, distance: 213.9
click at [669, 369] on div "[PERSON_NAME] • 07:20 AM • Email Hi Bace, It’s been six days since my last emai…" at bounding box center [818, 264] width 515 height 210
drag, startPoint x: 669, startPoint y: 375, endPoint x: 583, endPoint y: 250, distance: 151.9
copy div "Hi Bace, It’s been six days since my last email. Are you still interested in a …"
click at [77, 76] on icon "button" at bounding box center [69, 80] width 18 height 18
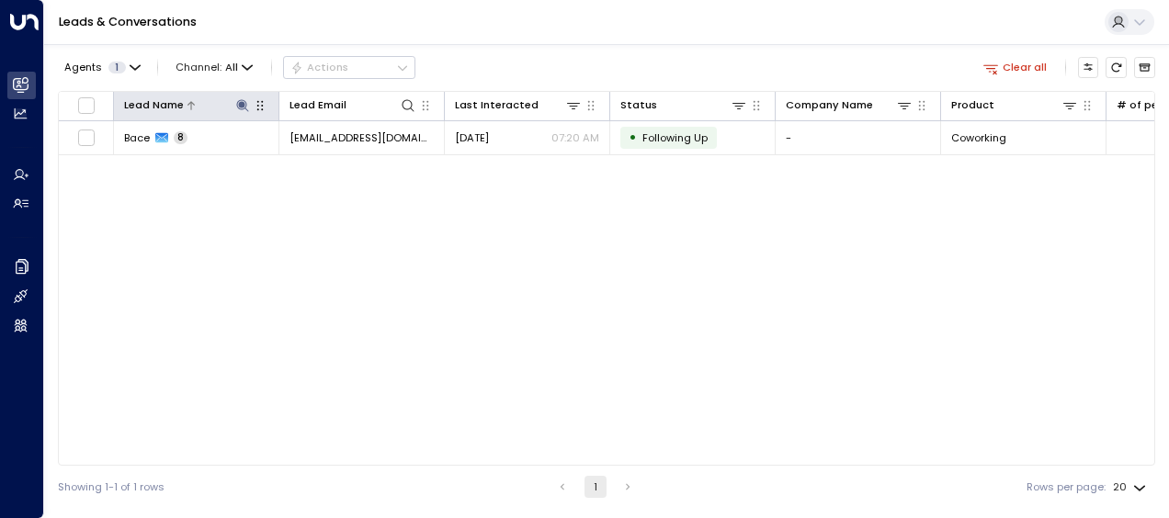
click at [241, 103] on icon at bounding box center [242, 105] width 12 height 12
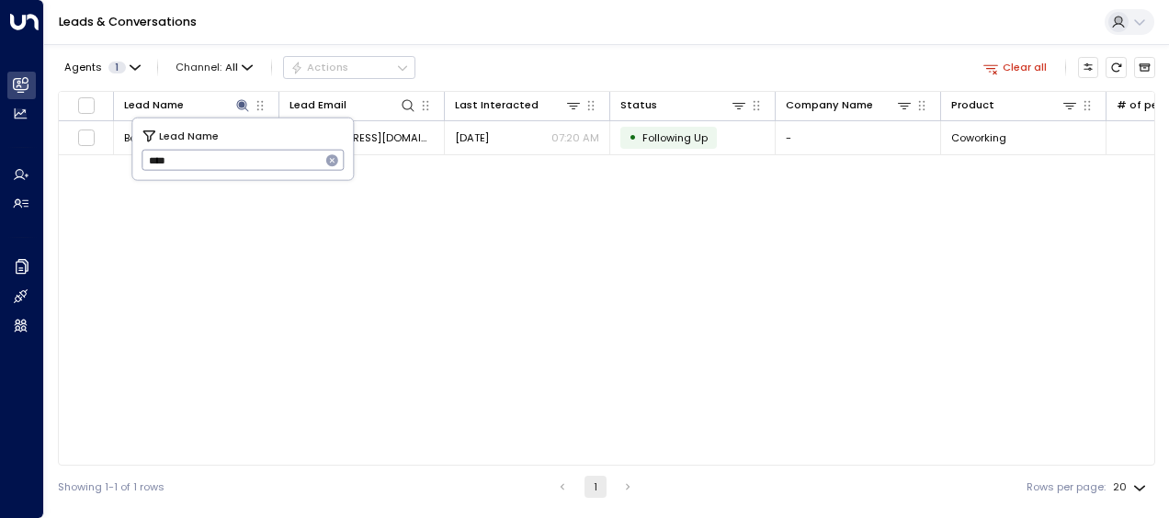
drag, startPoint x: 151, startPoint y: 165, endPoint x: 210, endPoint y: 164, distance: 58.8
click at [210, 164] on input "****" at bounding box center [231, 160] width 179 height 30
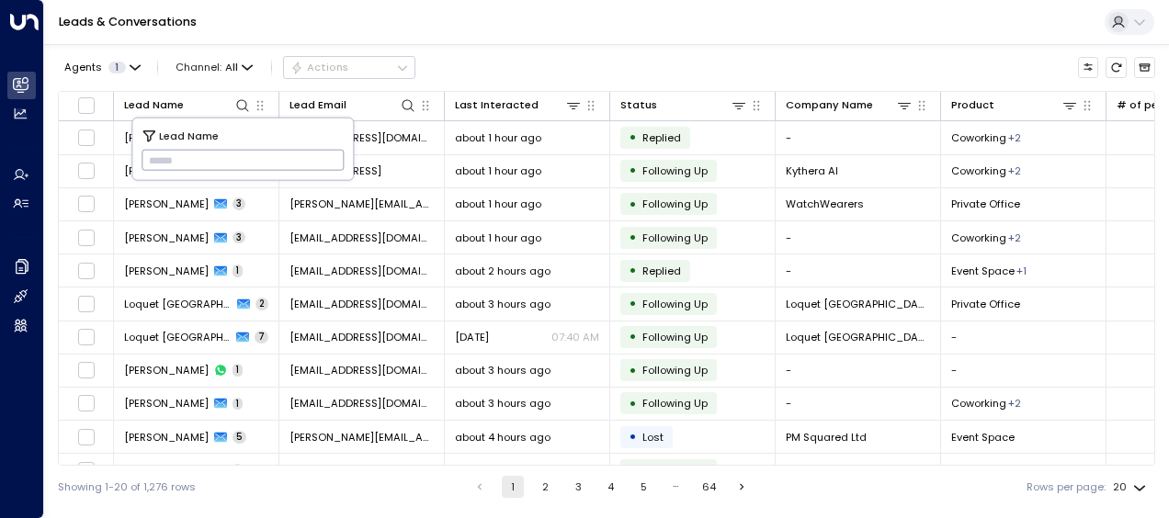
type input "**********"
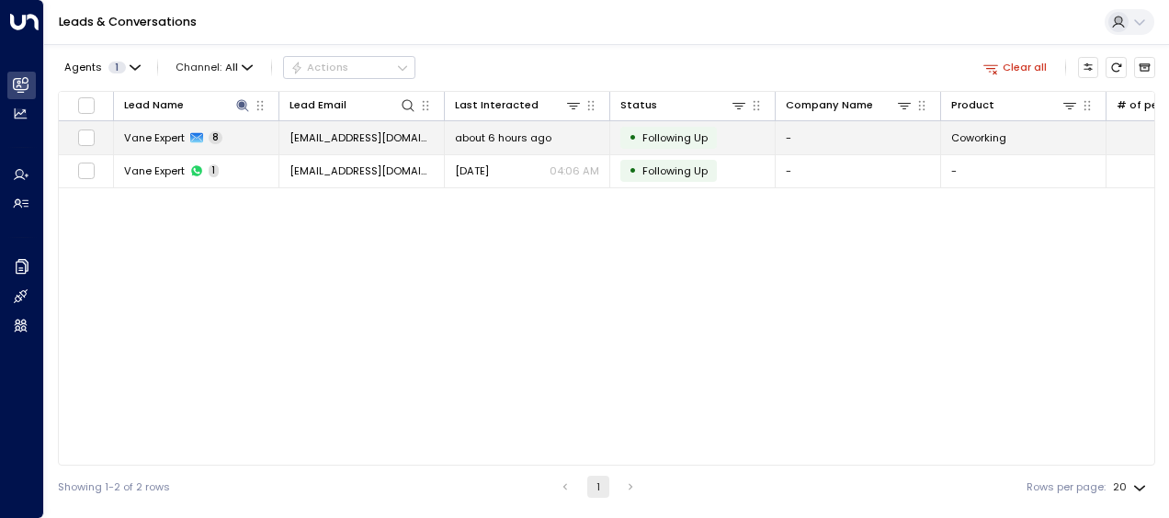
click at [414, 132] on span "[EMAIL_ADDRESS][DOMAIN_NAME]" at bounding box center [361, 137] width 144 height 15
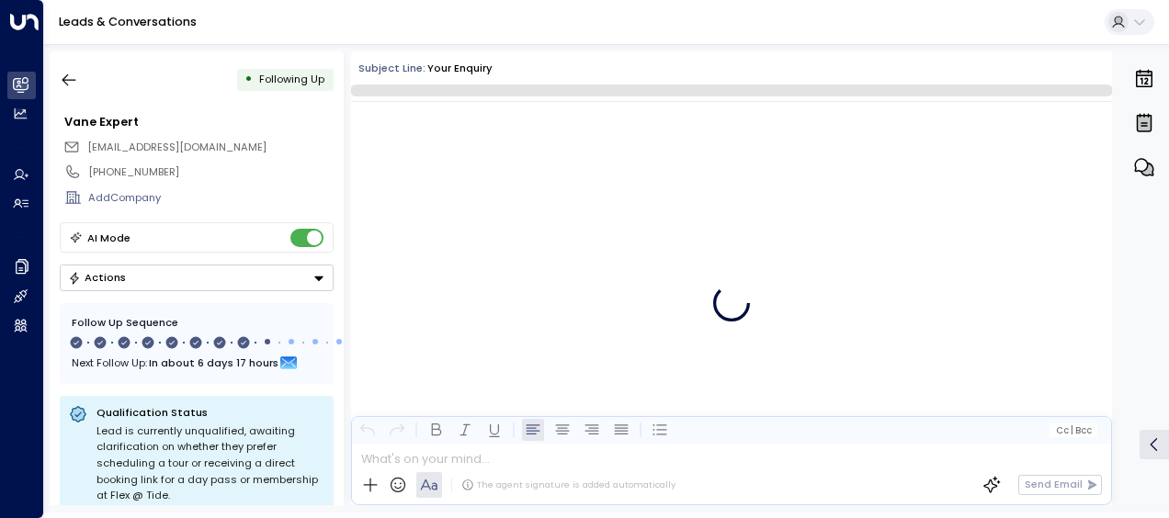
scroll to position [5725, 0]
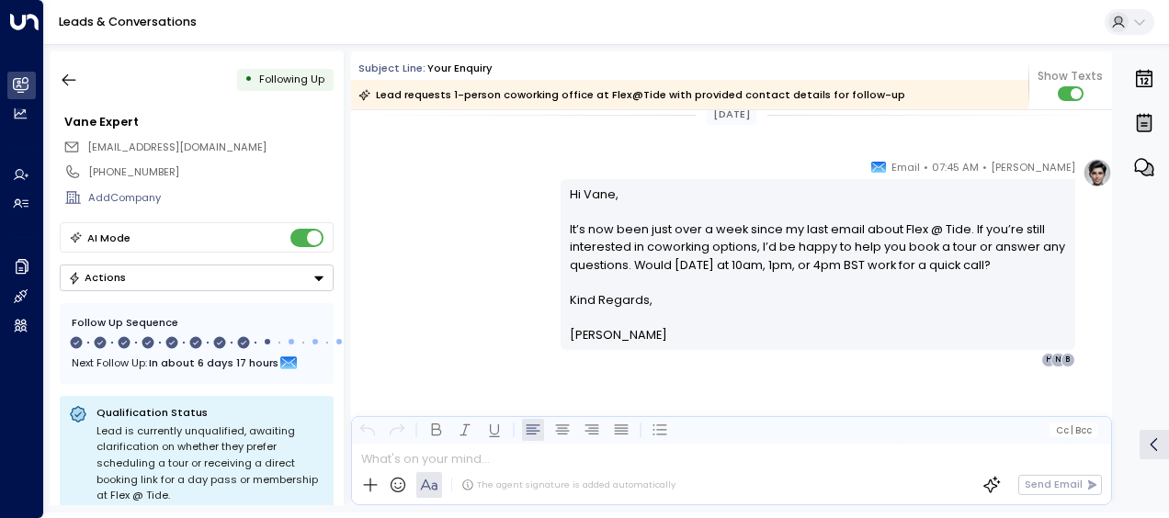
click at [418, 243] on div "[PERSON_NAME] • 07:45 AM • Email Hi Vane, It’s now been just over a week since …" at bounding box center [731, 263] width 761 height 210
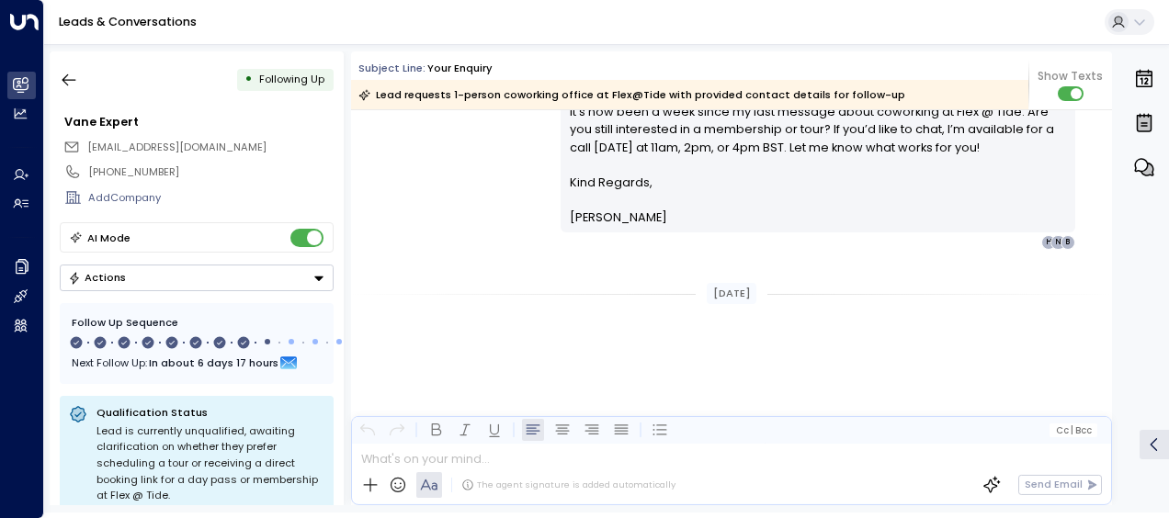
scroll to position [3783, 0]
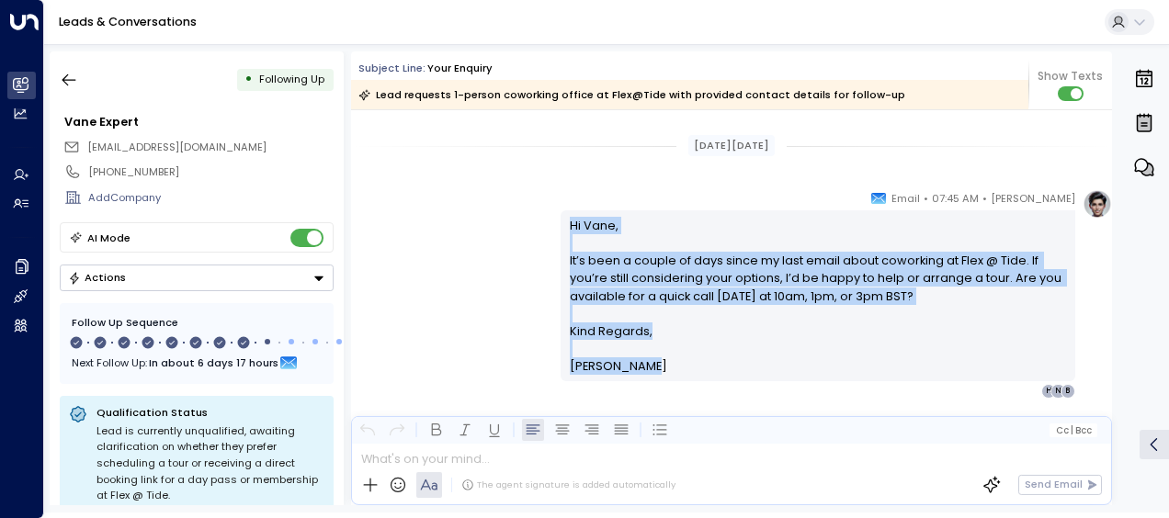
drag, startPoint x: 566, startPoint y: 222, endPoint x: 648, endPoint y: 362, distance: 161.9
click at [648, 362] on div "Hi [PERSON_NAME], It’s been a couple of days since my last email about coworkin…" at bounding box center [818, 296] width 497 height 159
drag, startPoint x: 648, startPoint y: 362, endPoint x: 587, endPoint y: 272, distance: 108.6
copy div "Hi [PERSON_NAME], It’s been a couple of days since my last email about coworkin…"
click at [460, 255] on div "[PERSON_NAME] • 07:45 AM • Email Hi Vane, It’s been a couple of days since my l…" at bounding box center [731, 294] width 761 height 210
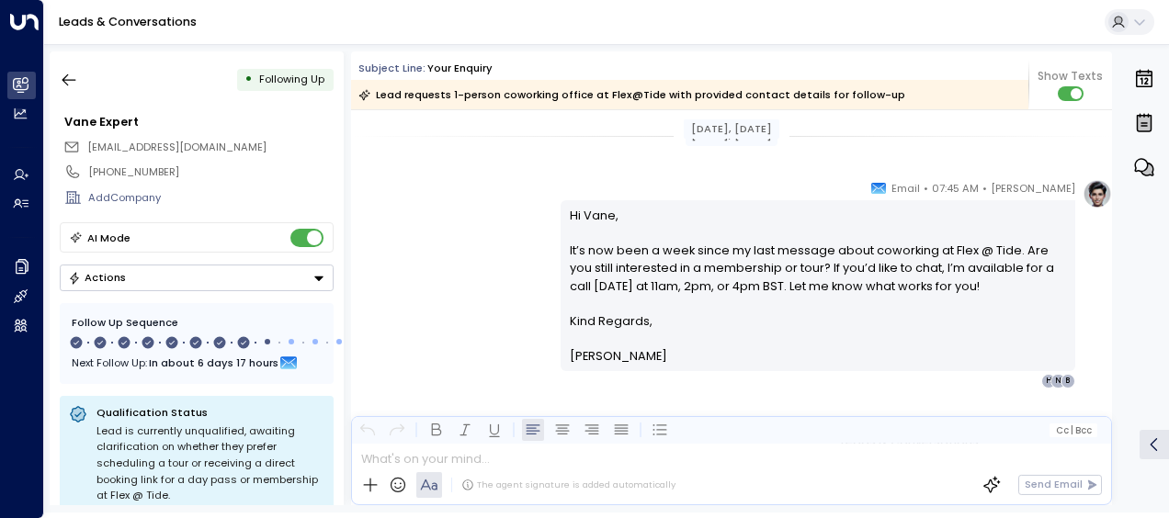
scroll to position [4113, 0]
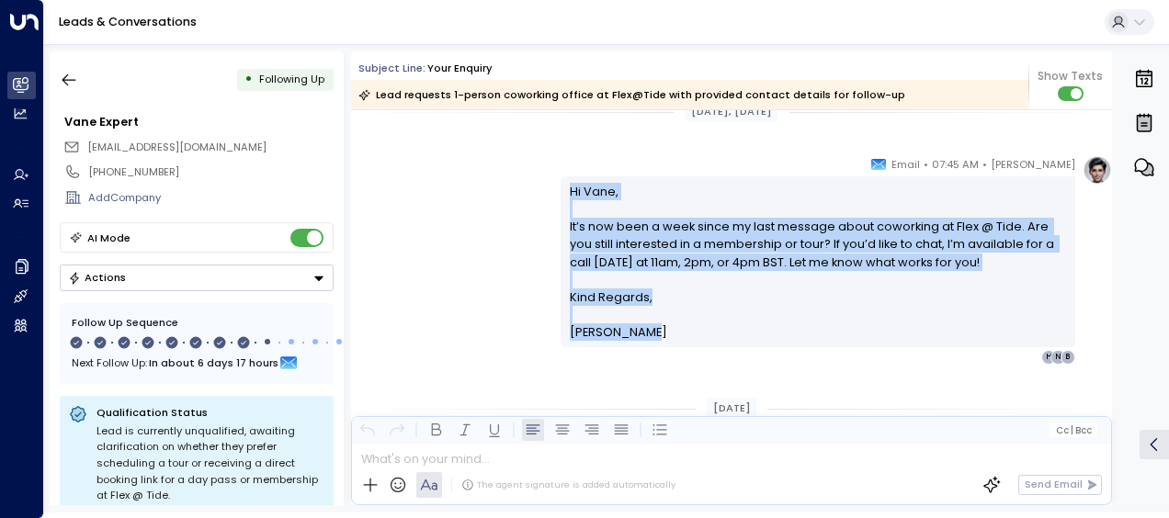
drag, startPoint x: 564, startPoint y: 187, endPoint x: 655, endPoint y: 338, distance: 176.0
click at [655, 338] on div "Hi Vane, It’s now been a week since my last message about coworking at Flex @ T…" at bounding box center [818, 262] width 497 height 159
drag, startPoint x: 655, startPoint y: 338, endPoint x: 593, endPoint y: 271, distance: 91.7
click at [471, 229] on div "[PERSON_NAME] • 07:45 AM • Email Hi Vane, It’s now been a week since my last me…" at bounding box center [731, 260] width 761 height 210
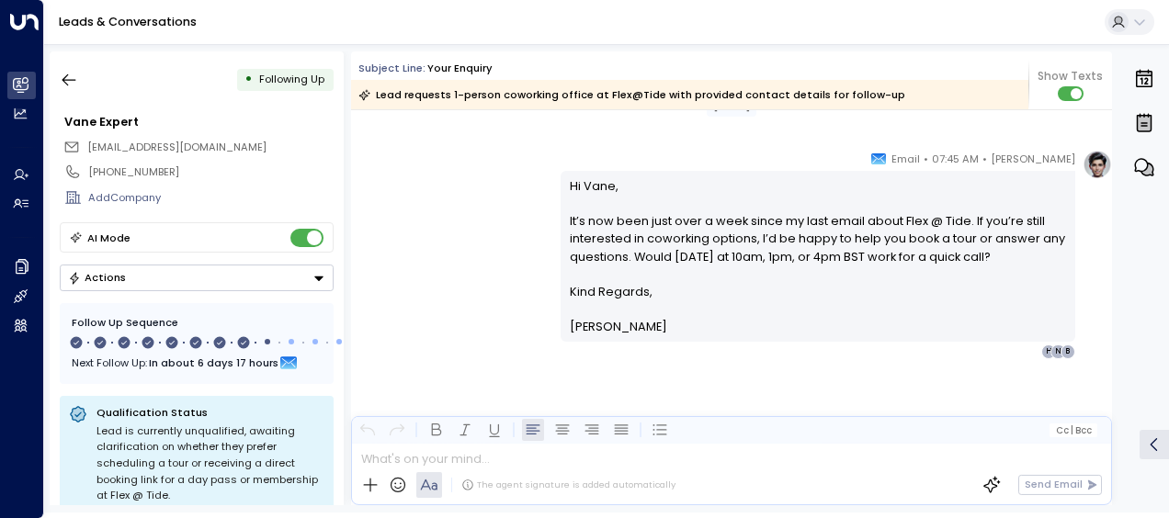
scroll to position [4417, 0]
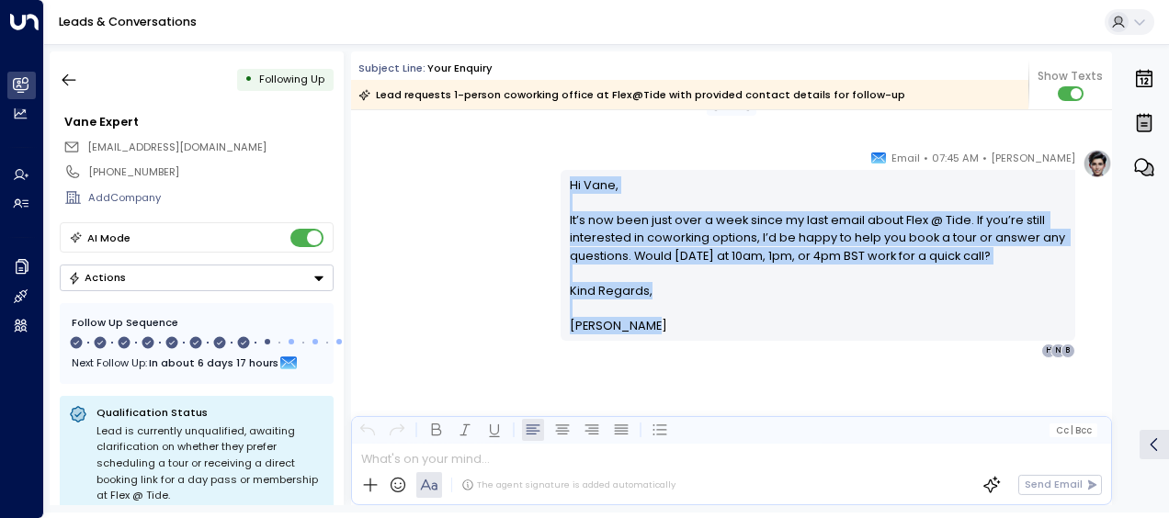
drag, startPoint x: 565, startPoint y: 183, endPoint x: 681, endPoint y: 329, distance: 186.4
click at [681, 329] on div "Hi Vane, It’s now been just over a week since my last email about Flex @ Tide. …" at bounding box center [818, 255] width 497 height 159
drag, startPoint x: 681, startPoint y: 329, endPoint x: 627, endPoint y: 266, distance: 83.4
click at [74, 75] on icon "button" at bounding box center [69, 80] width 18 height 18
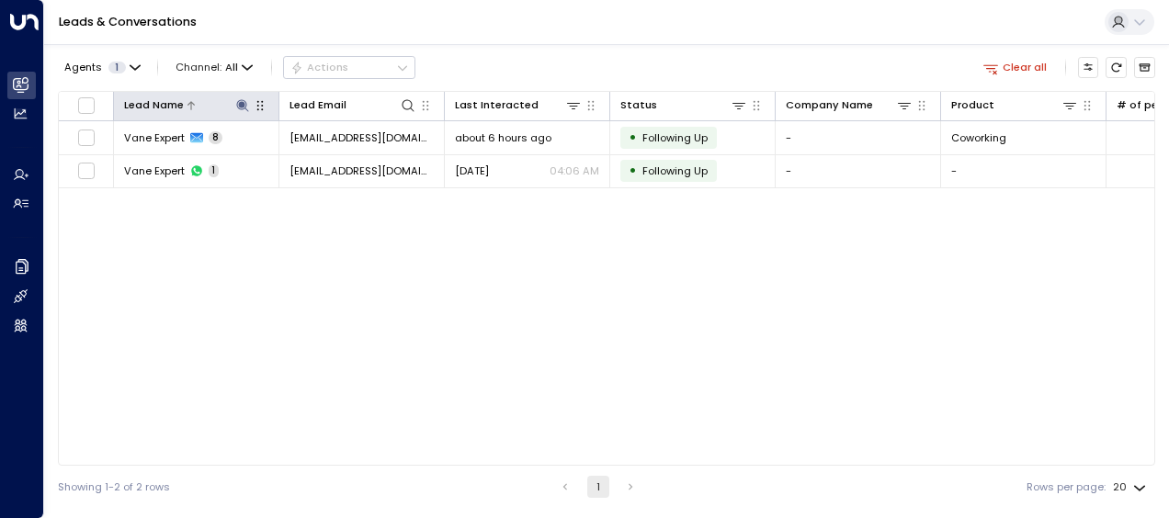
click at [242, 103] on icon at bounding box center [242, 105] width 12 height 12
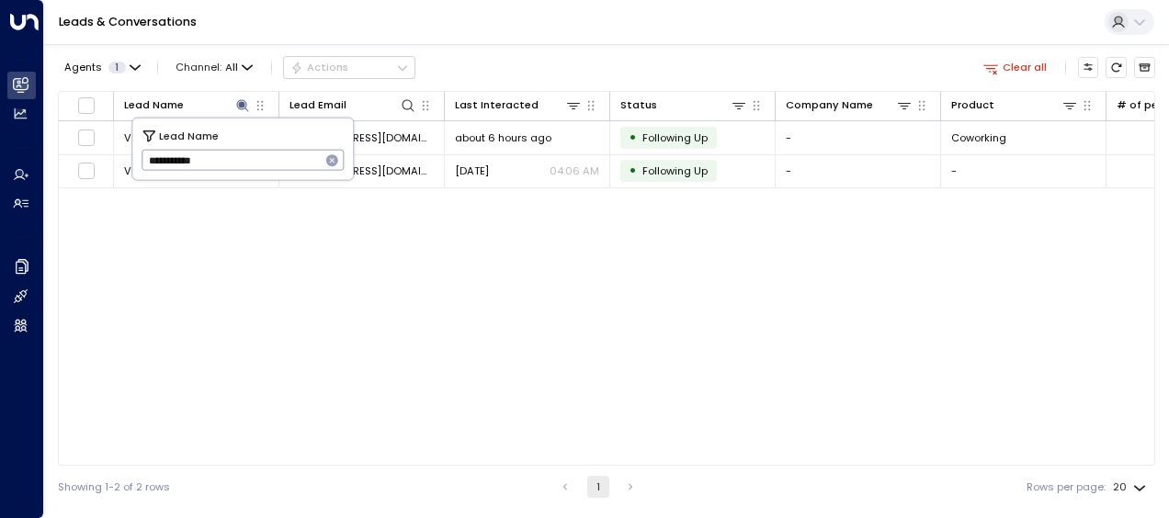
drag, startPoint x: 147, startPoint y: 160, endPoint x: 221, endPoint y: 165, distance: 74.6
click at [221, 165] on input "**********" at bounding box center [231, 160] width 179 height 30
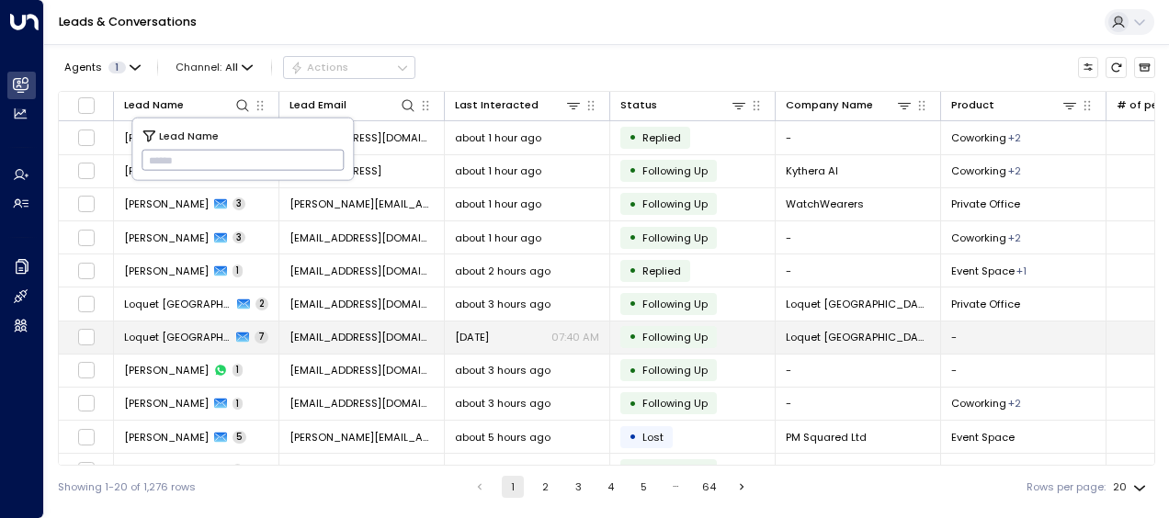
type input "**********"
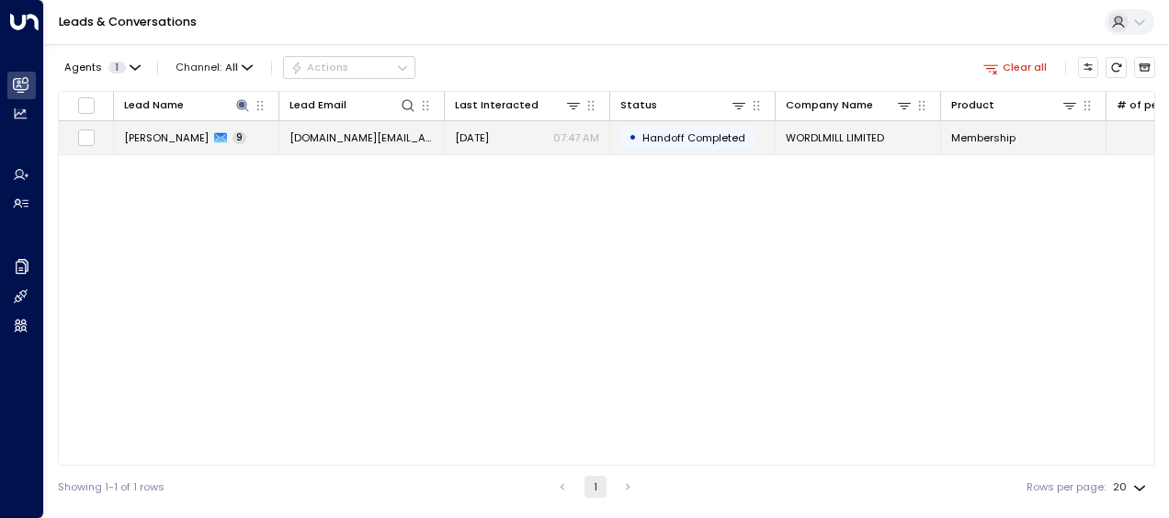
click at [474, 136] on span "[DATE]" at bounding box center [472, 137] width 34 height 15
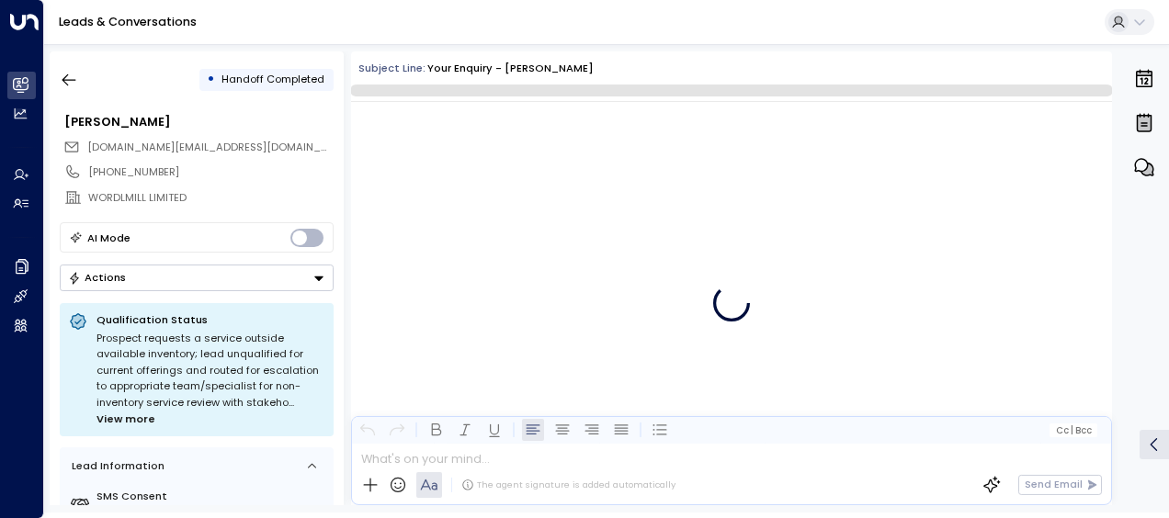
scroll to position [6999, 0]
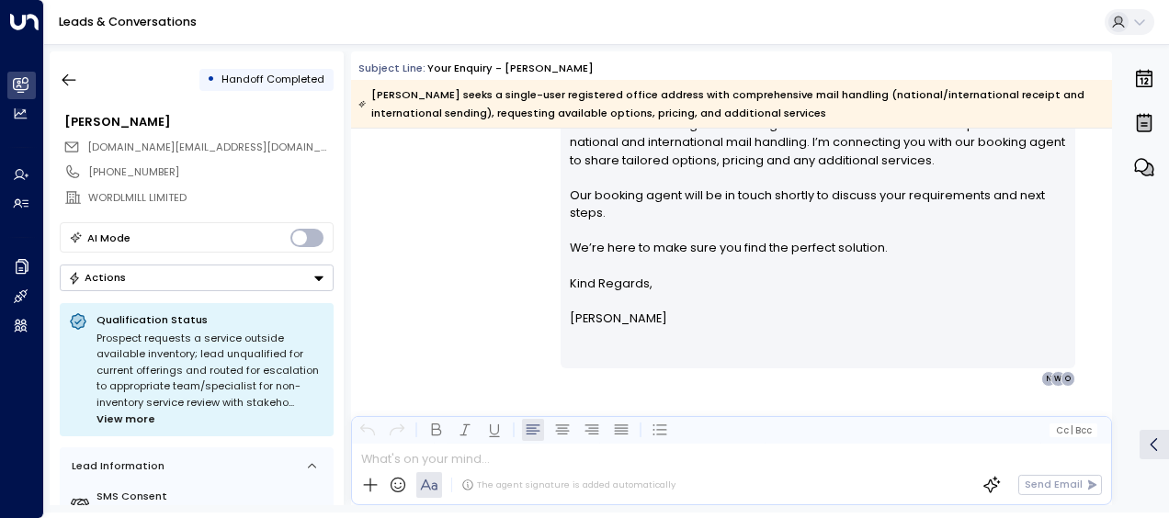
click at [458, 230] on div "[PERSON_NAME] • 07:47 AM • Email Hi [PERSON_NAME], Thanks for confirming. We of…" at bounding box center [731, 220] width 761 height 334
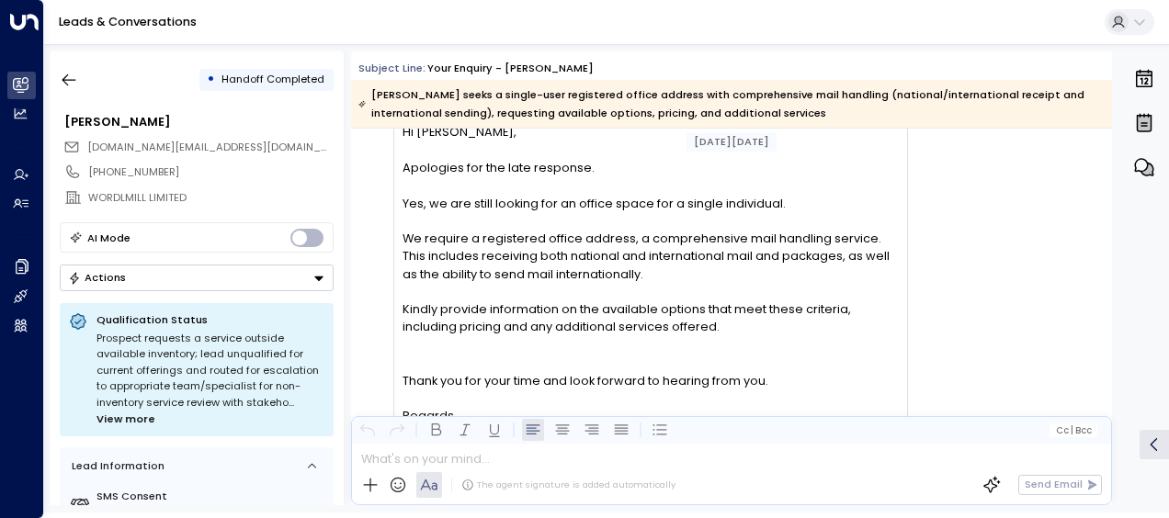
scroll to position [6442, 0]
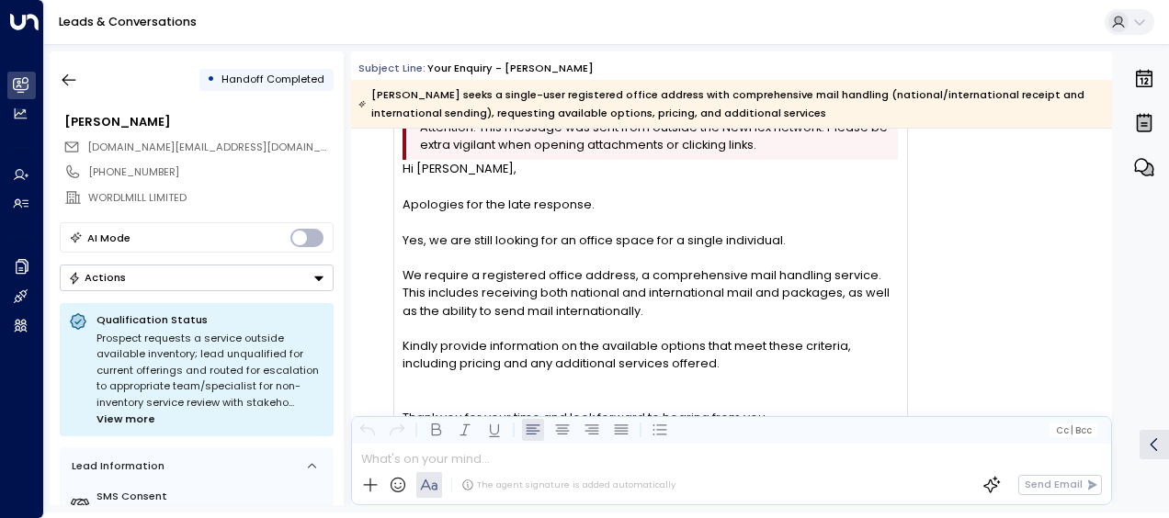
click at [975, 248] on div "WM World Mill • 07:46 AM • Email Attention: This message was sent from outside …" at bounding box center [734, 488] width 755 height 809
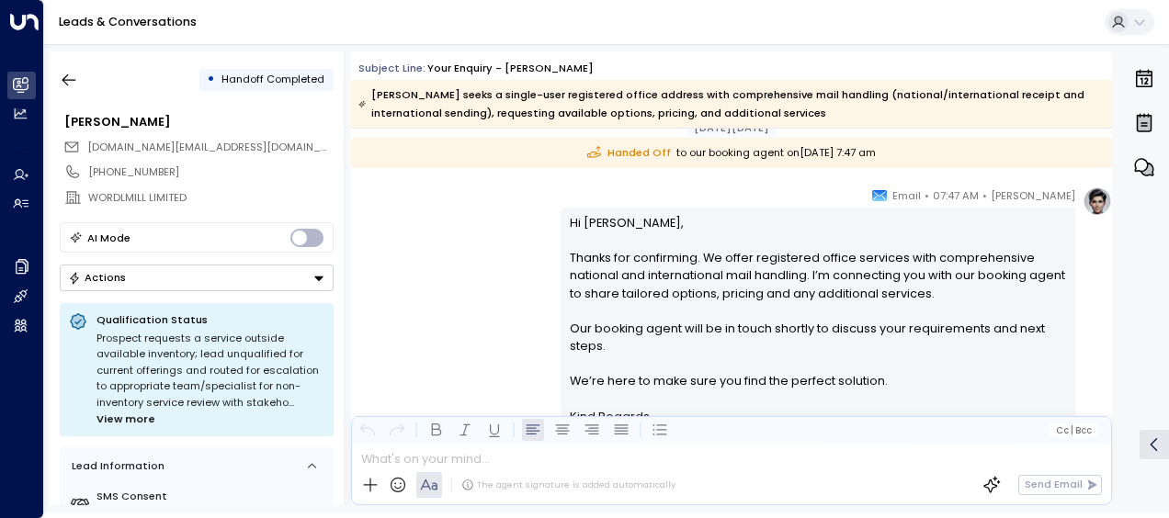
scroll to position [7251, 0]
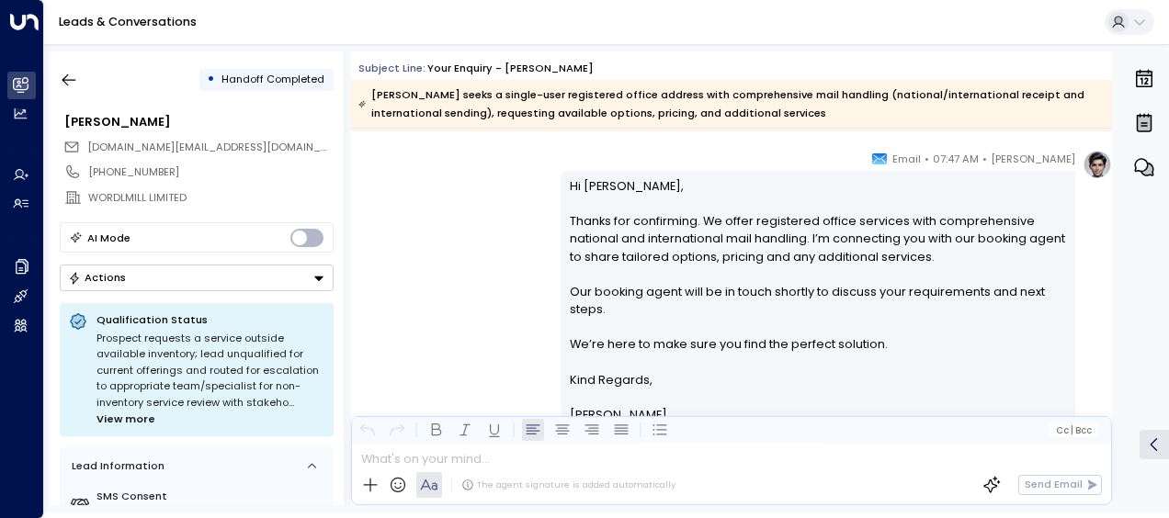
click at [480, 199] on div "[PERSON_NAME] • 07:47 AM • Email Hi [PERSON_NAME], Thanks for confirming. We of…" at bounding box center [731, 317] width 761 height 334
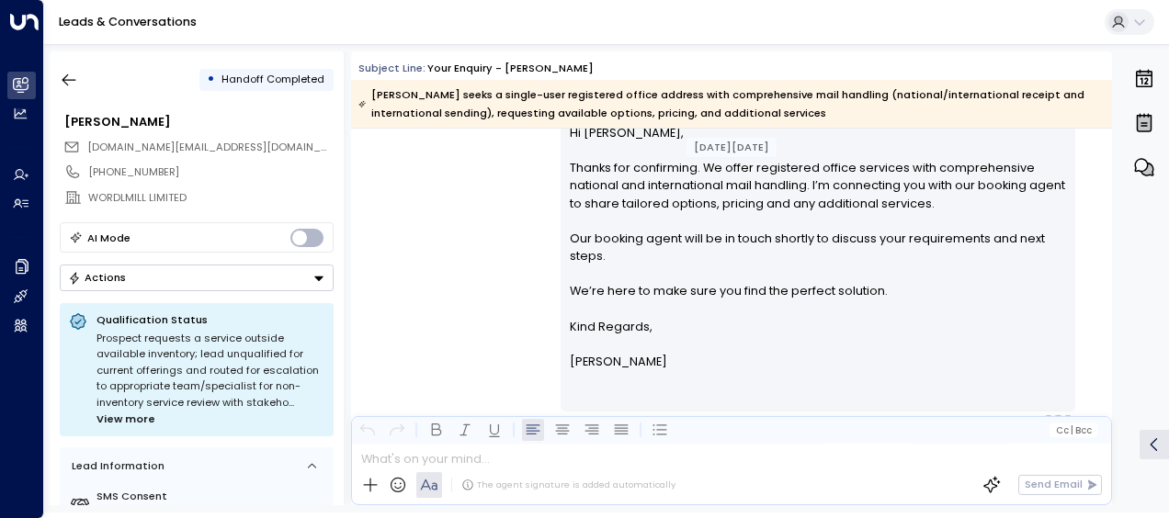
scroll to position [7375, 0]
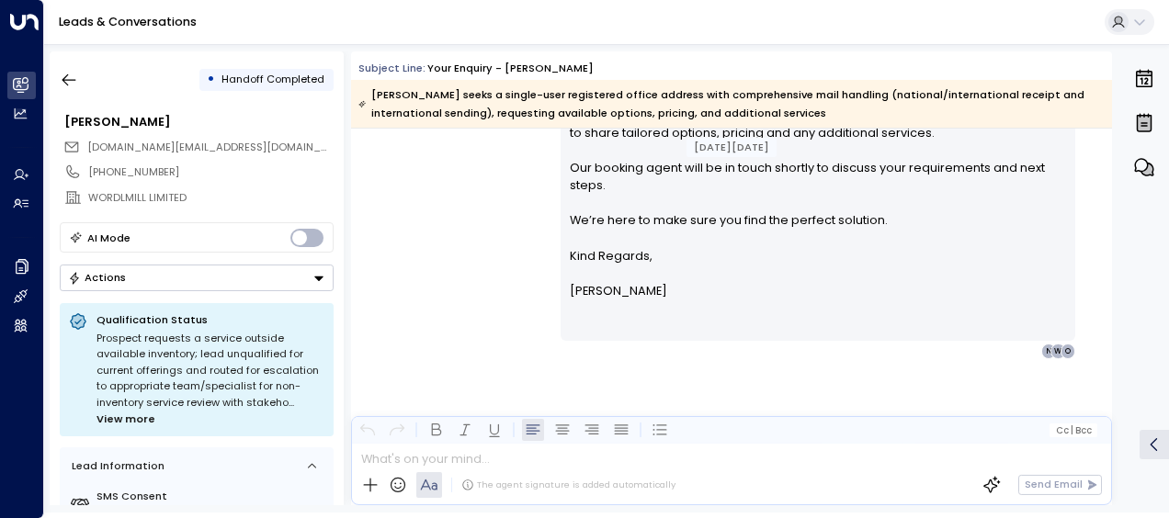
drag, startPoint x: 404, startPoint y: 200, endPoint x: 520, endPoint y: 505, distance: 325.5
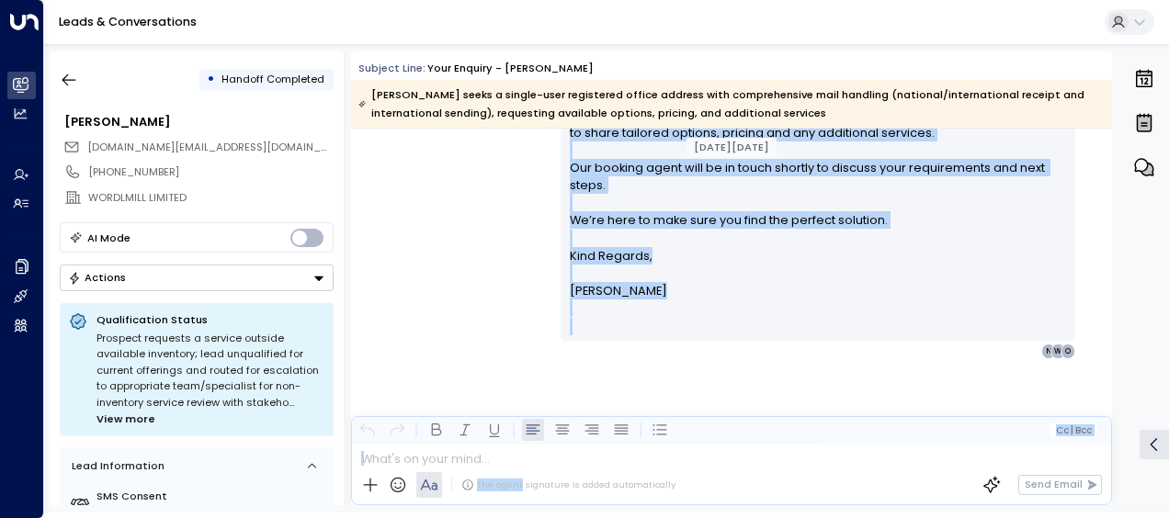
drag, startPoint x: 520, startPoint y: 505, endPoint x: 590, endPoint y: 228, distance: 285.3
click at [70, 84] on icon "button" at bounding box center [69, 80] width 18 height 18
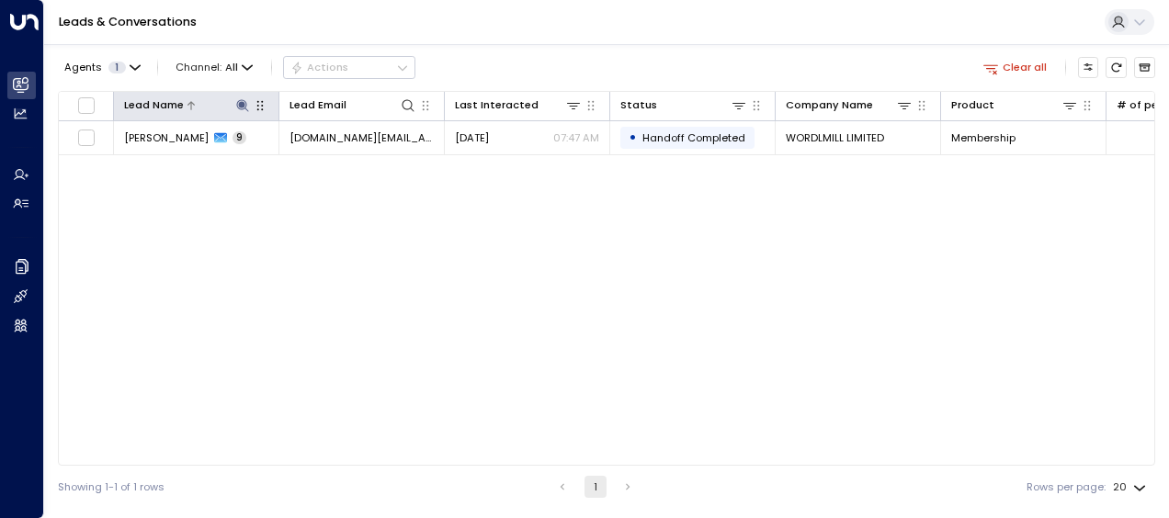
click at [241, 103] on icon at bounding box center [242, 105] width 12 height 12
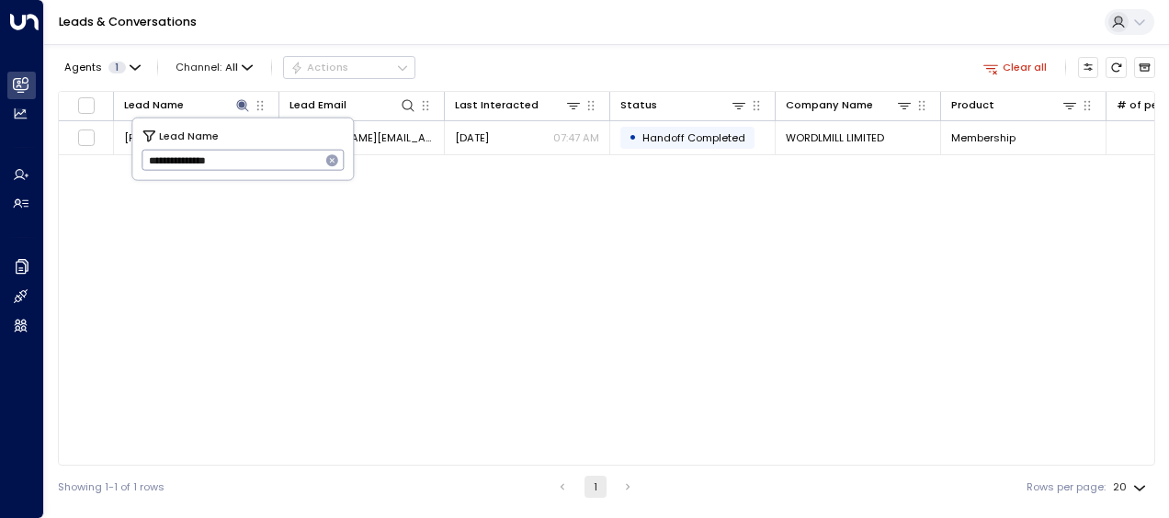
drag, startPoint x: 145, startPoint y: 165, endPoint x: 265, endPoint y: 176, distance: 120.1
click at [265, 176] on div "**********" at bounding box center [242, 150] width 221 height 62
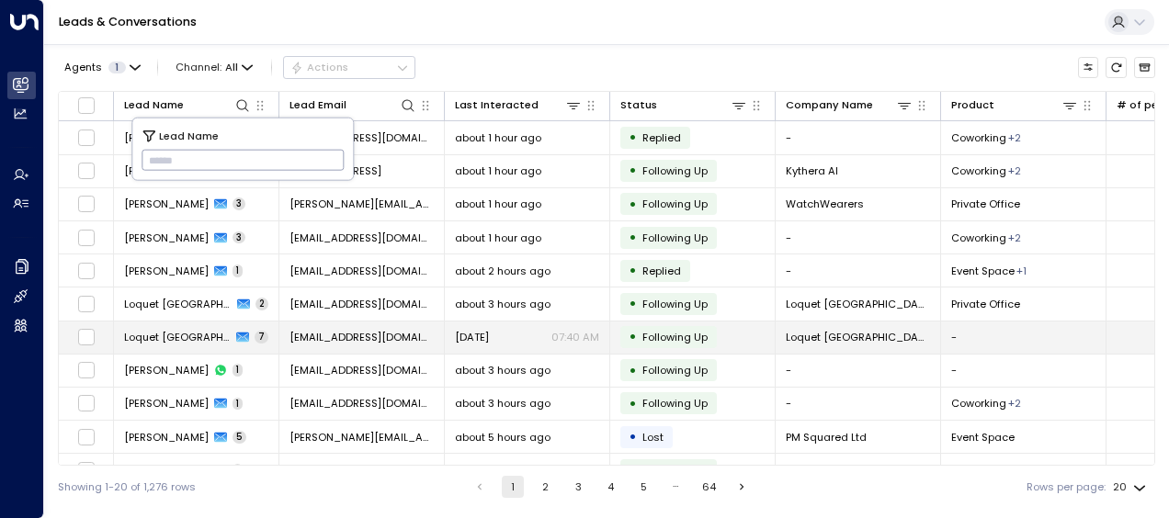
type input "**********"
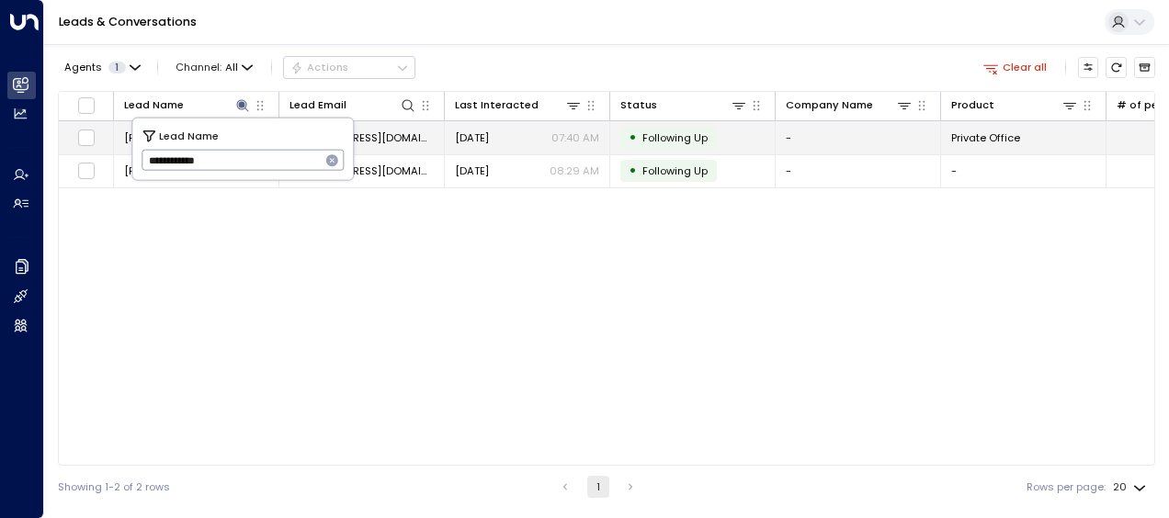
click at [474, 135] on span "[DATE]" at bounding box center [472, 137] width 34 height 15
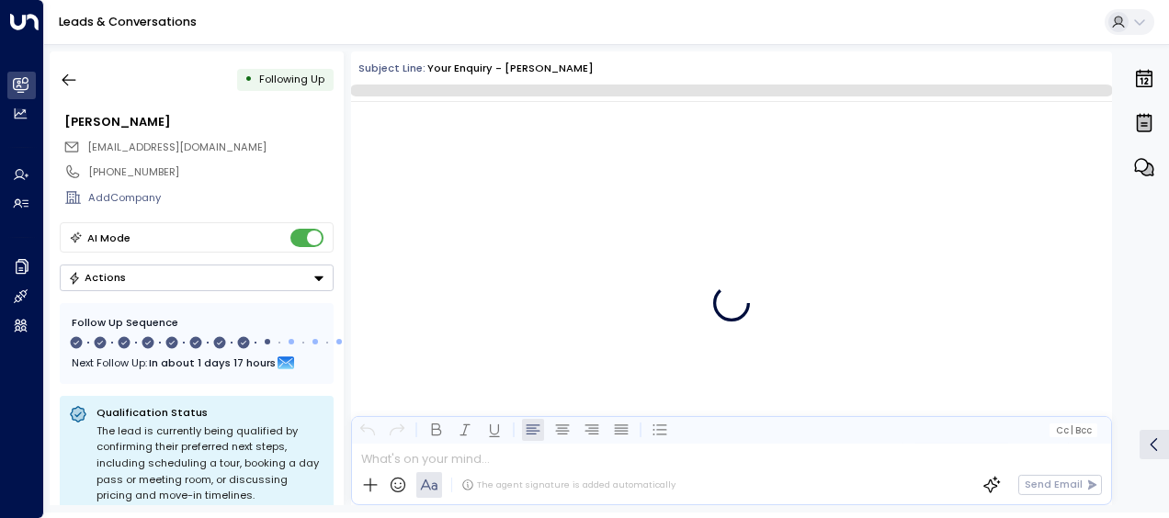
scroll to position [5849, 0]
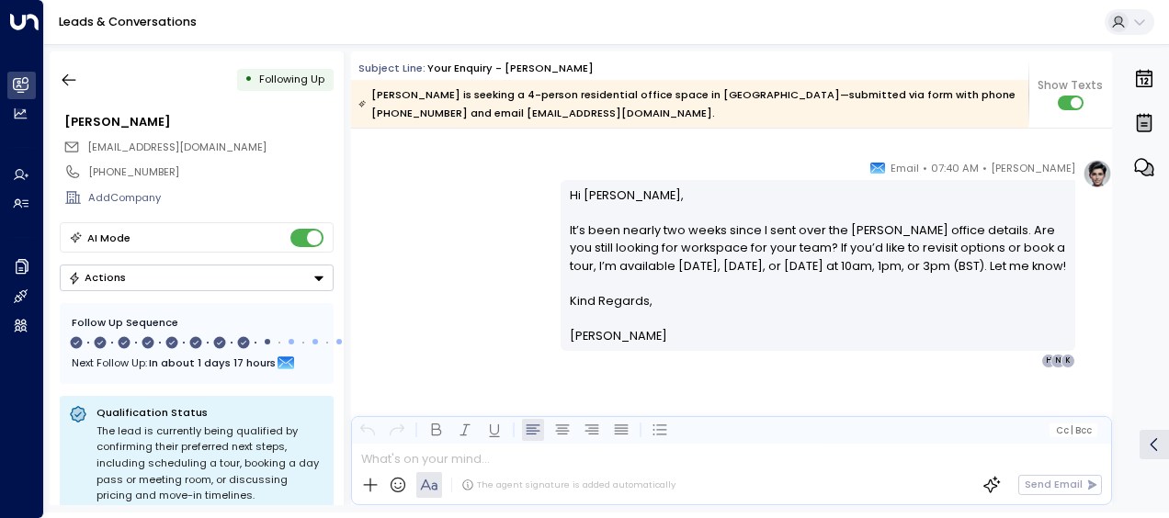
click at [464, 206] on div "[PERSON_NAME] • 07:40 AM • Email Hi [PERSON_NAME], It’s been nearly two weeks s…" at bounding box center [731, 264] width 761 height 210
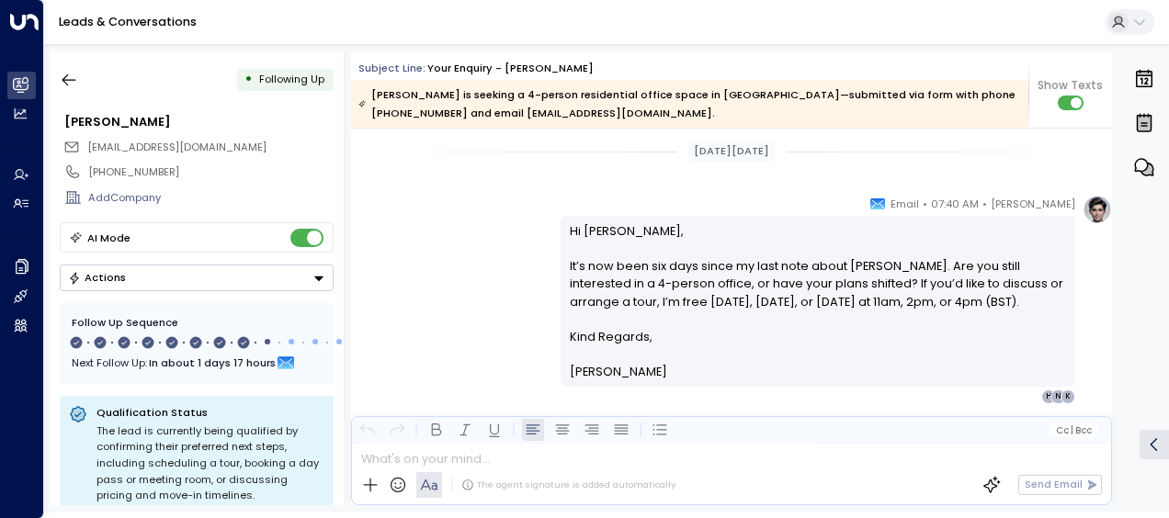
scroll to position [4236, 0]
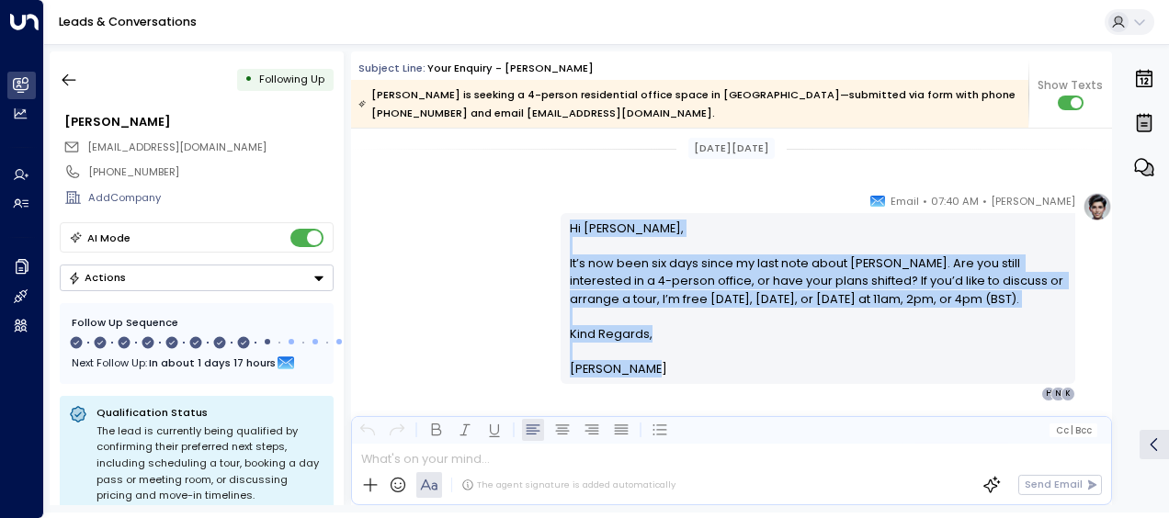
drag, startPoint x: 566, startPoint y: 224, endPoint x: 656, endPoint y: 372, distance: 173.2
click at [656, 372] on div "Hi [PERSON_NAME], It’s now been six days since my last note about [PERSON_NAME]…" at bounding box center [818, 299] width 497 height 159
drag, startPoint x: 656, startPoint y: 372, endPoint x: 578, endPoint y: 287, distance: 115.8
click at [500, 295] on div "[PERSON_NAME] • 07:40 AM • Email Hi [PERSON_NAME], It’s now been six days since…" at bounding box center [731, 297] width 761 height 210
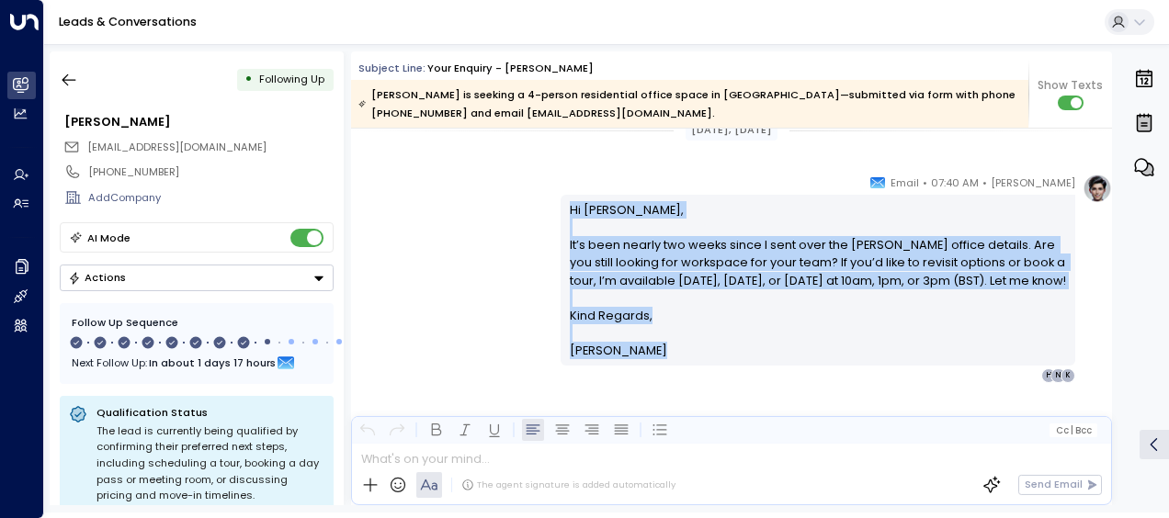
scroll to position [4593, 0]
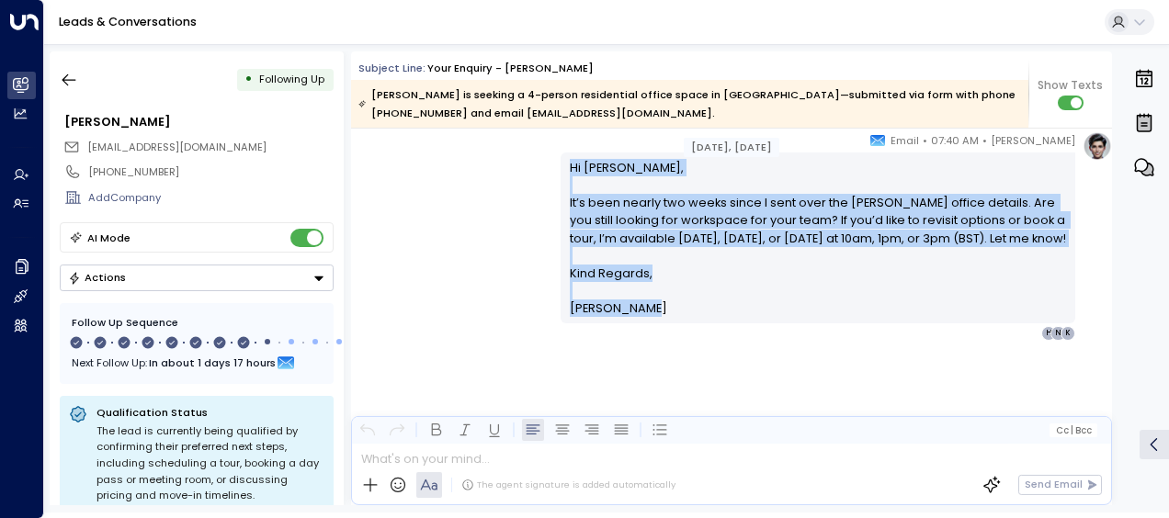
drag, startPoint x: 566, startPoint y: 263, endPoint x: 660, endPoint y: 327, distance: 113.7
click at [660, 318] on div "Hi [PERSON_NAME], It’s been nearly two weeks since I sent over the [PERSON_NAME…" at bounding box center [818, 238] width 497 height 159
drag, startPoint x: 660, startPoint y: 327, endPoint x: 593, endPoint y: 261, distance: 94.2
click at [70, 78] on icon "button" at bounding box center [69, 80] width 18 height 18
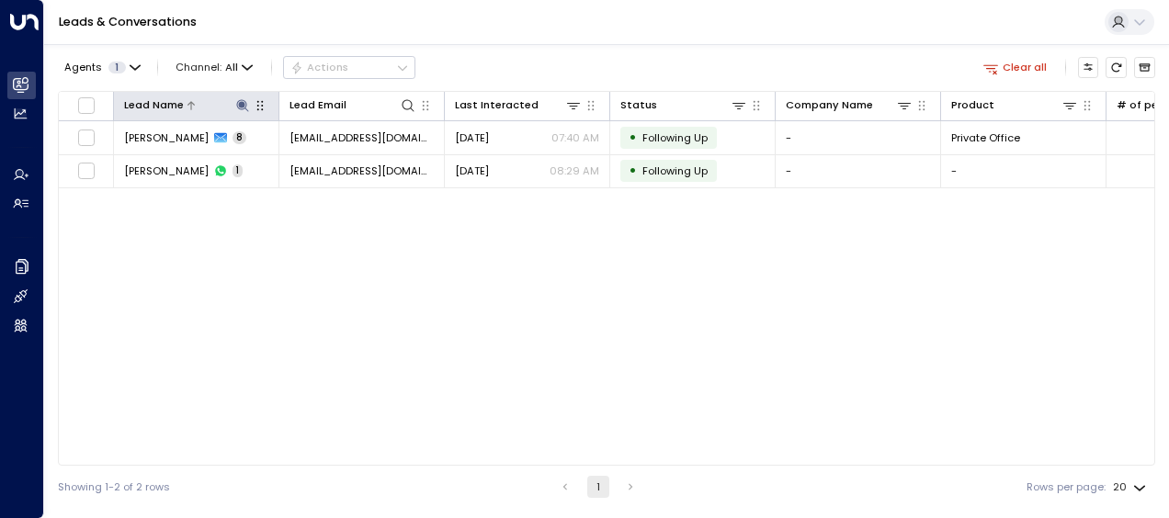
click at [244, 100] on icon at bounding box center [242, 105] width 12 height 12
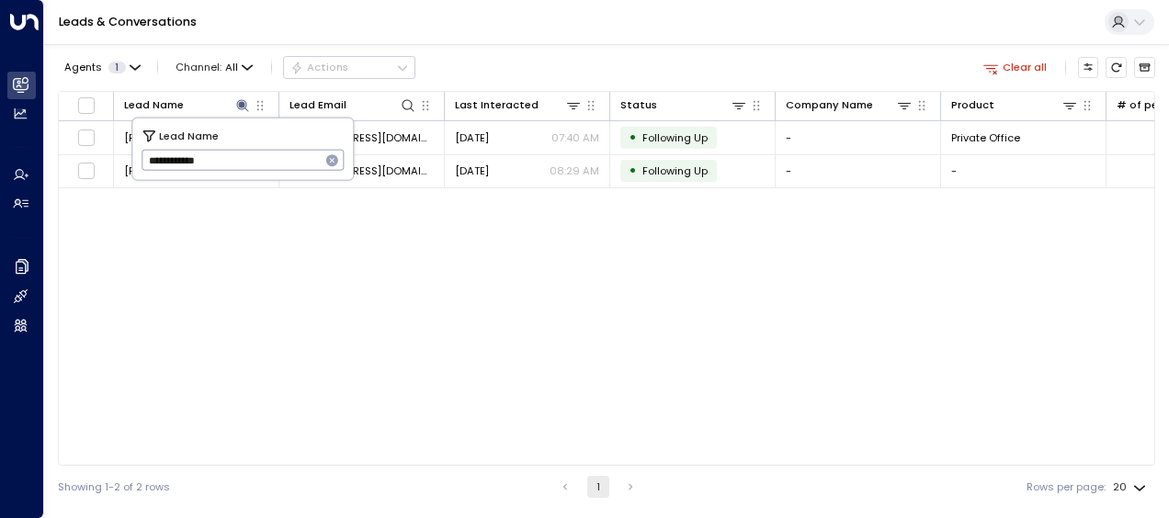
drag, startPoint x: 144, startPoint y: 160, endPoint x: 241, endPoint y: 165, distance: 96.6
click at [241, 165] on input "**********" at bounding box center [231, 160] width 179 height 30
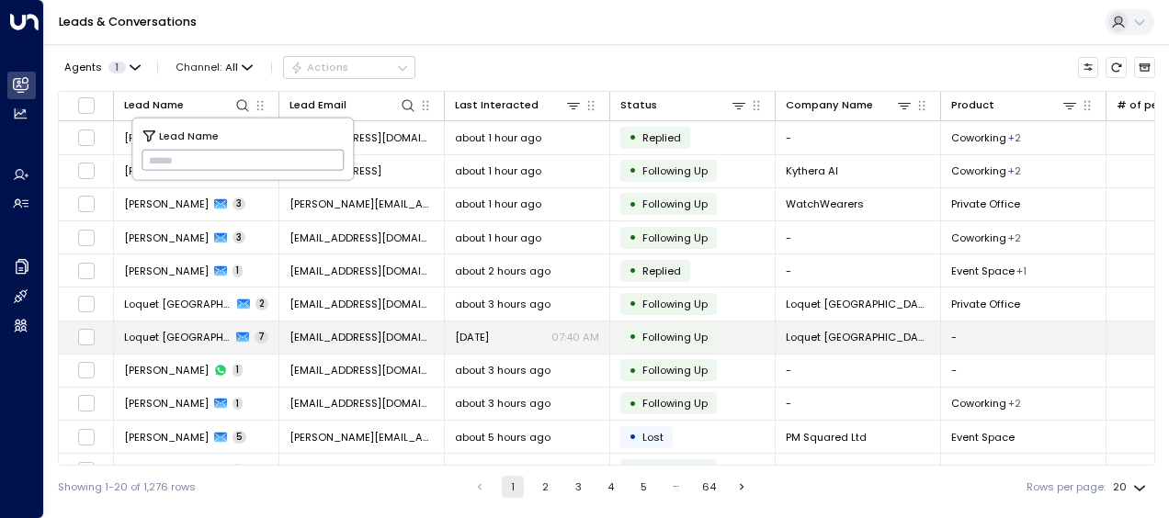
type input "**********"
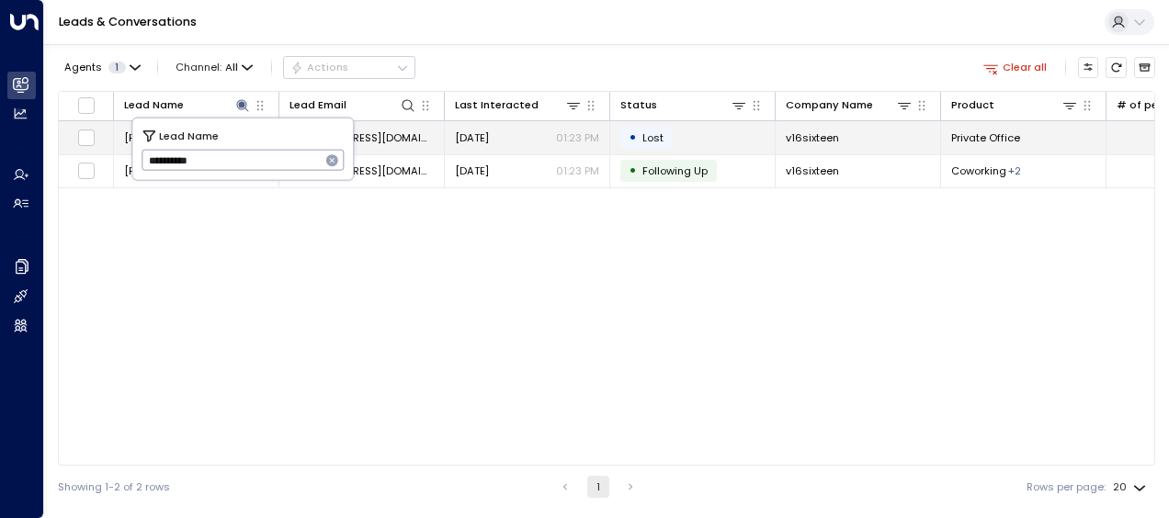
click at [396, 137] on span "[EMAIL_ADDRESS][DOMAIN_NAME]" at bounding box center [361, 137] width 144 height 15
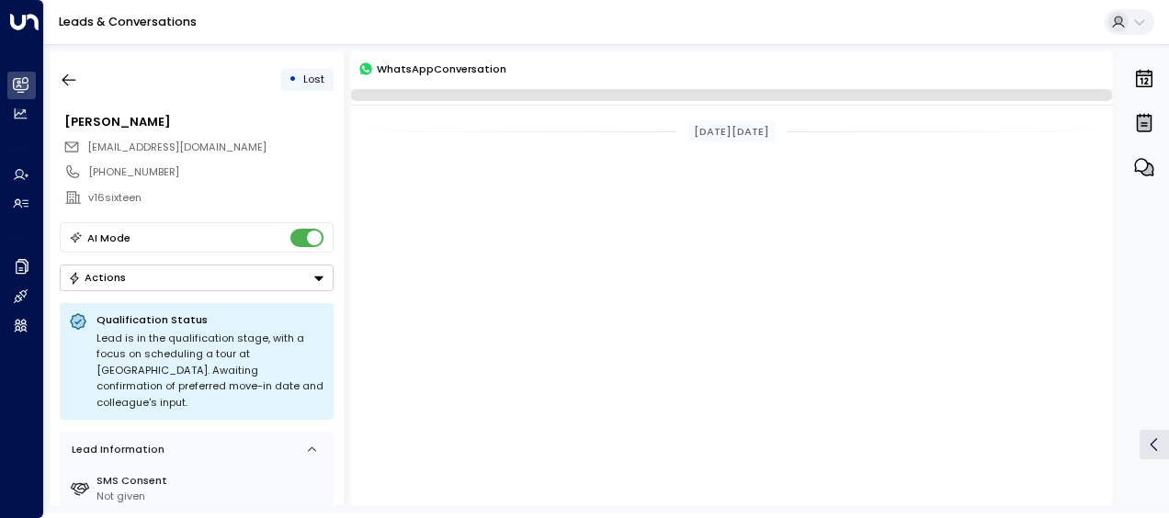
scroll to position [1147, 0]
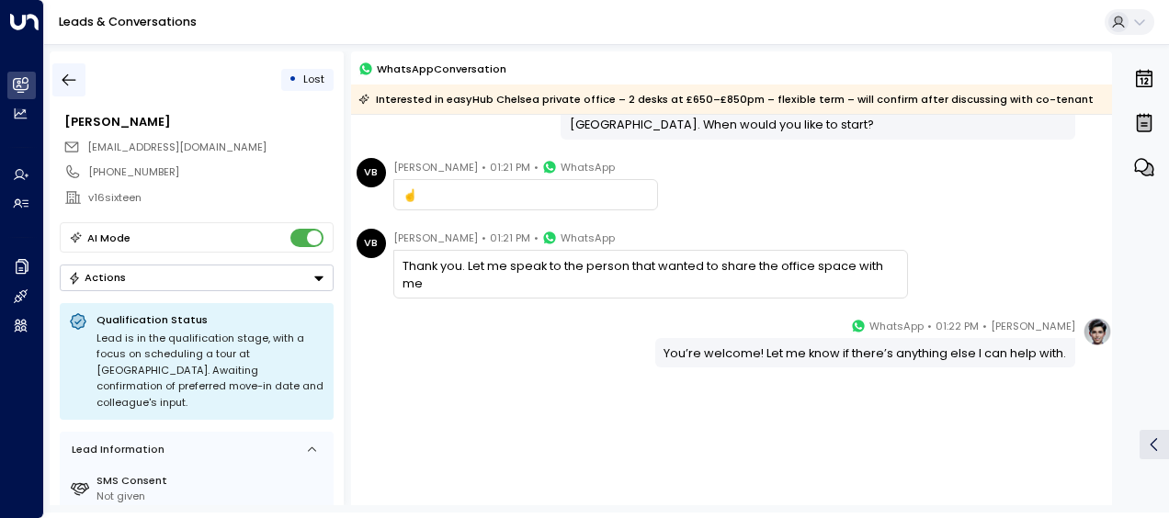
click at [70, 77] on icon "button" at bounding box center [69, 80] width 18 height 18
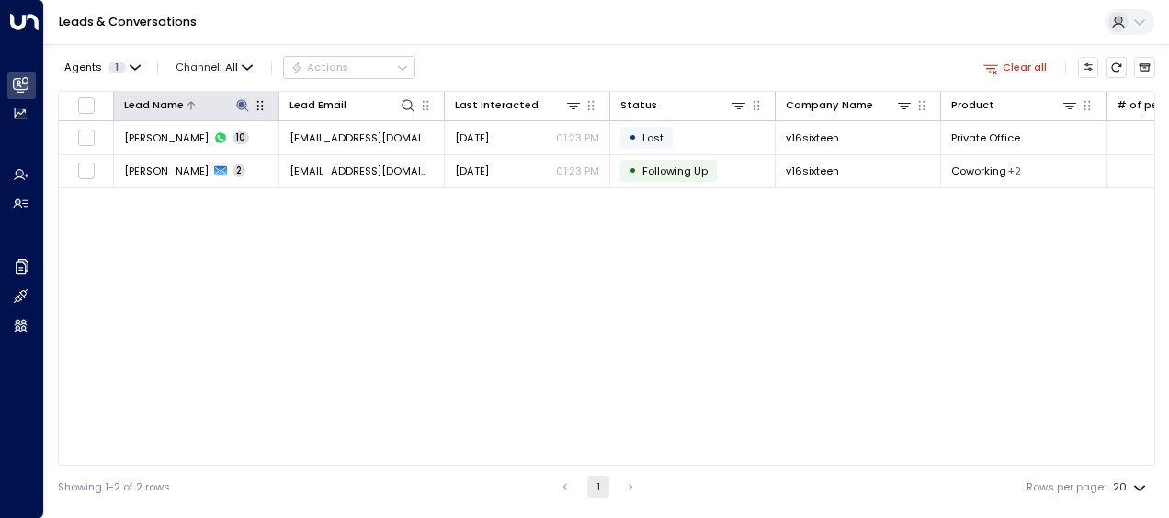
click at [243, 97] on button at bounding box center [241, 104] width 17 height 17
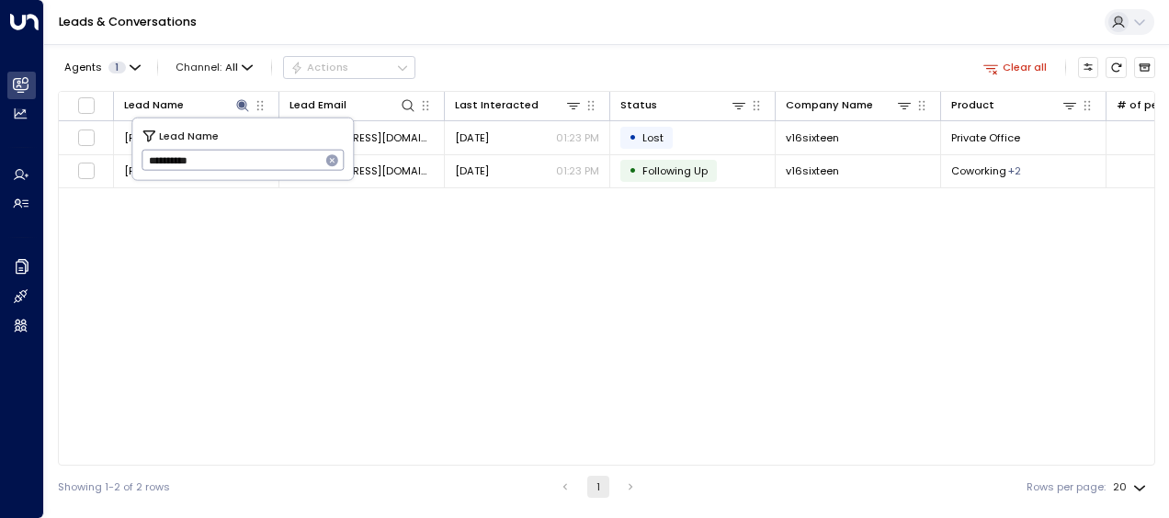
drag, startPoint x: 146, startPoint y: 157, endPoint x: 232, endPoint y: 159, distance: 85.5
click at [232, 159] on input "**********" at bounding box center [231, 160] width 179 height 30
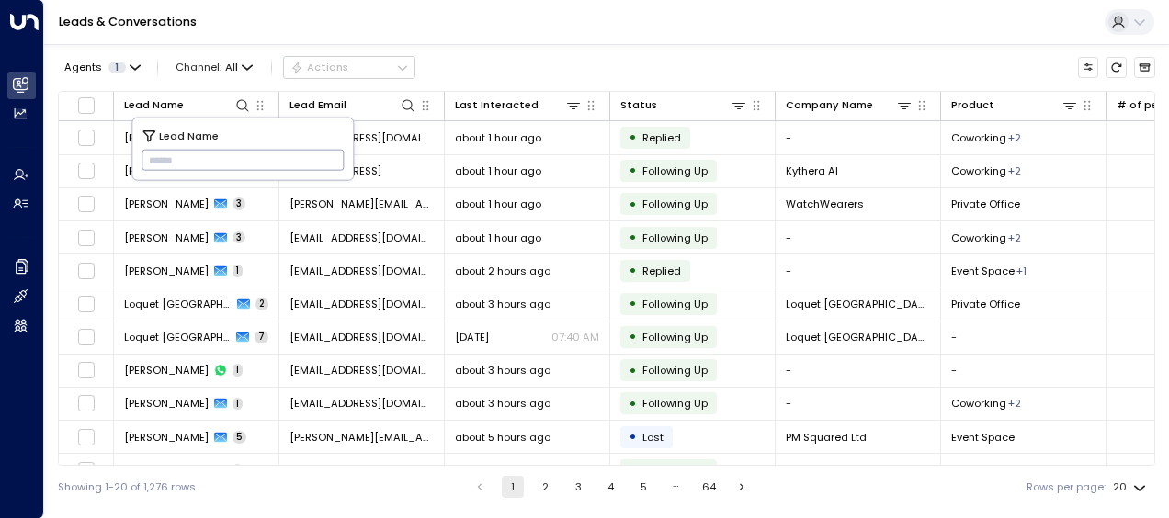
type input "**********"
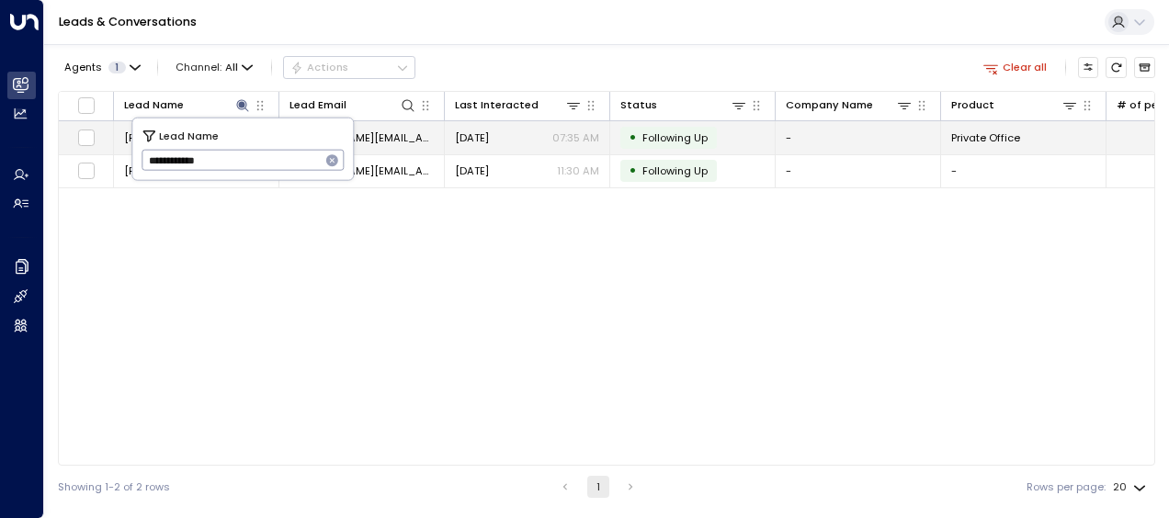
click at [485, 130] on span "[DATE]" at bounding box center [472, 137] width 34 height 15
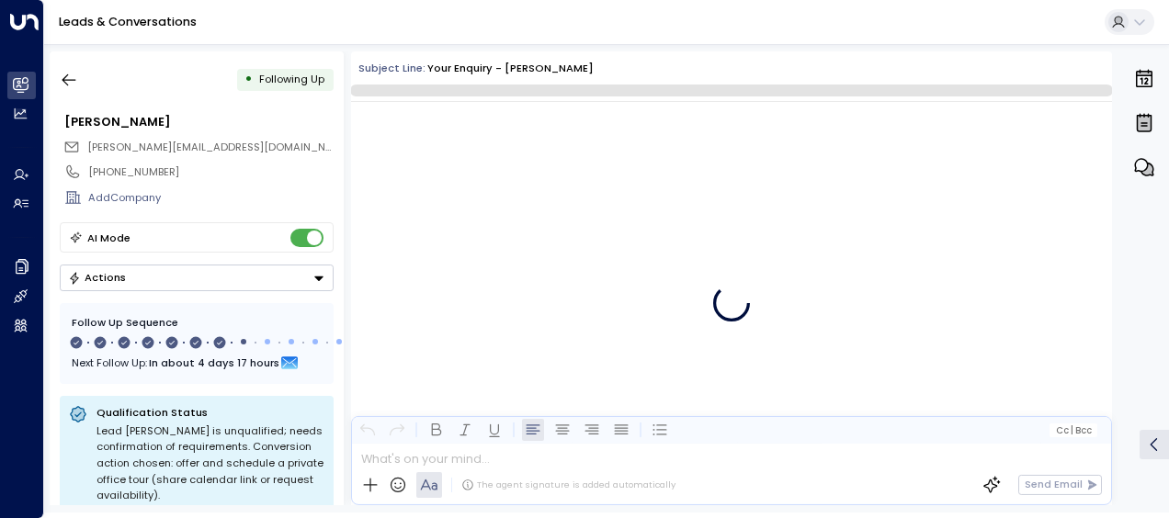
scroll to position [5282, 0]
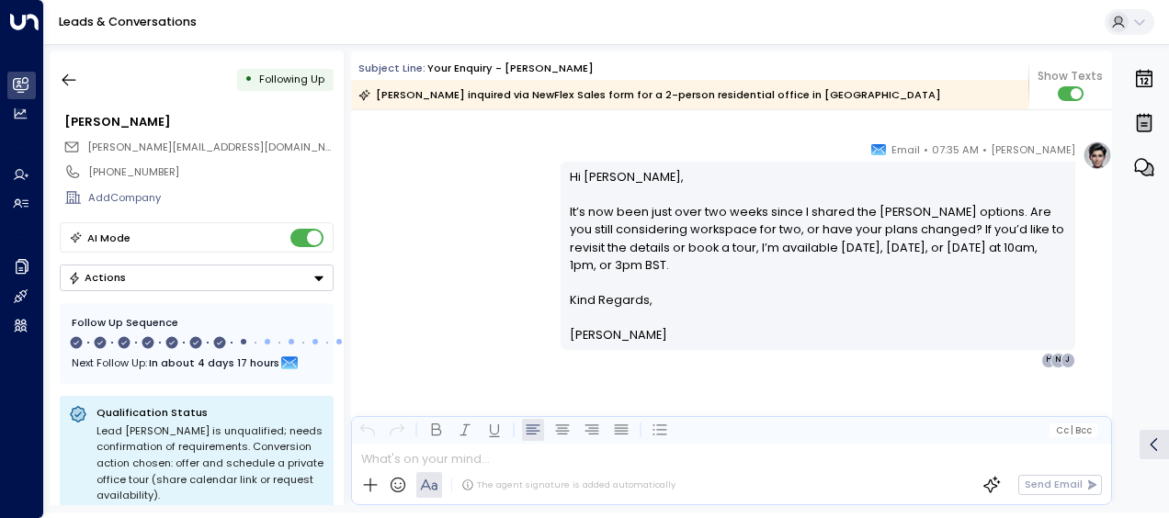
click at [421, 203] on div "[PERSON_NAME] • 07:35 AM • Email Hi [PERSON_NAME], It’s now been just over two …" at bounding box center [731, 254] width 761 height 227
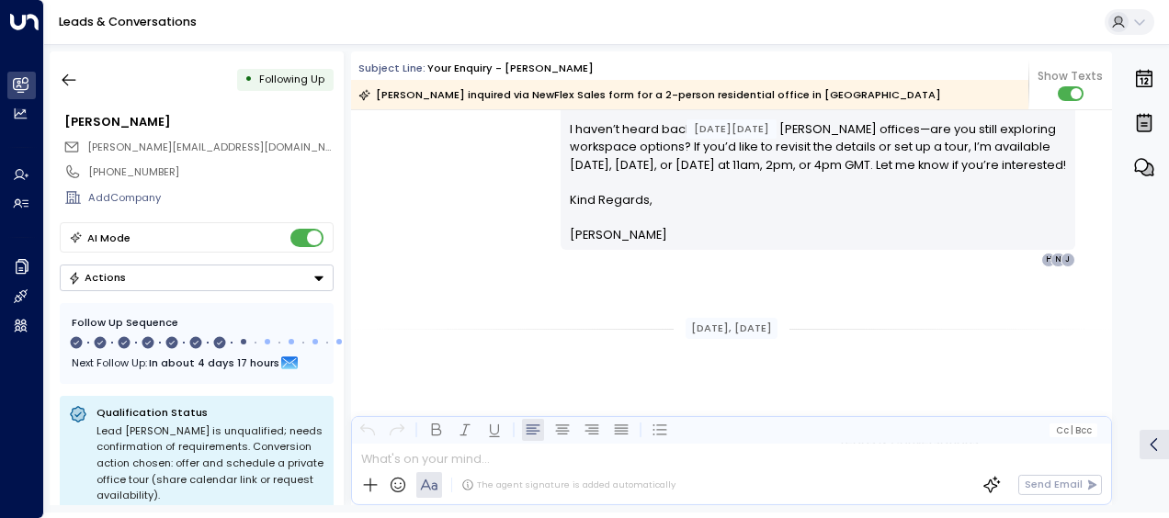
scroll to position [2367, 0]
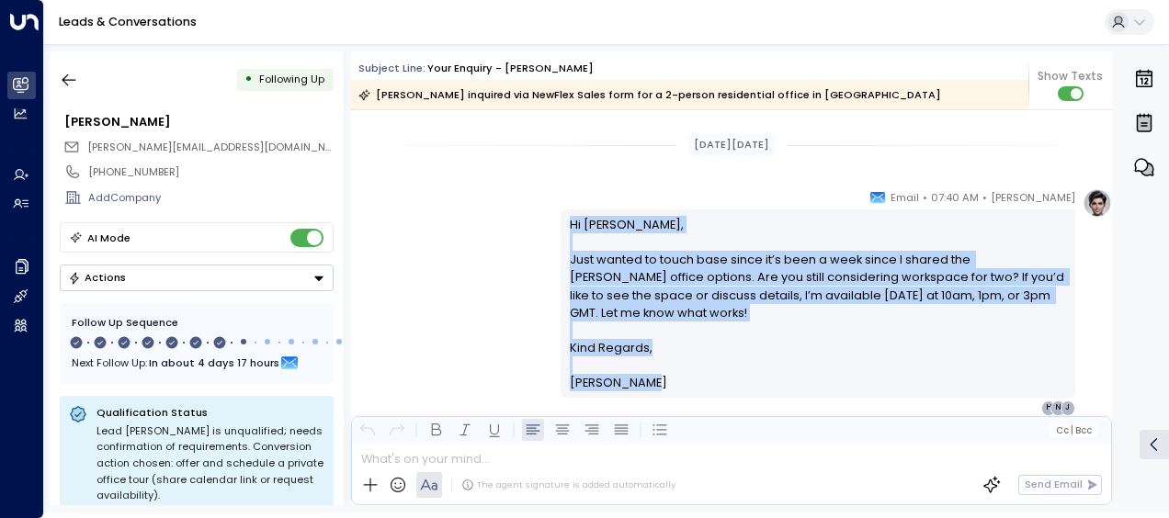
drag, startPoint x: 564, startPoint y: 221, endPoint x: 652, endPoint y: 384, distance: 185.9
click at [652, 384] on div "Hi [PERSON_NAME], Just wanted to touch base since it’s been a week since I shar…" at bounding box center [818, 304] width 515 height 188
drag, startPoint x: 652, startPoint y: 384, endPoint x: 603, endPoint y: 342, distance: 65.2
click at [454, 303] on div "[PERSON_NAME] • 07:40 AM • Email Hi [PERSON_NAME], Just wanted to touch base si…" at bounding box center [731, 301] width 761 height 227
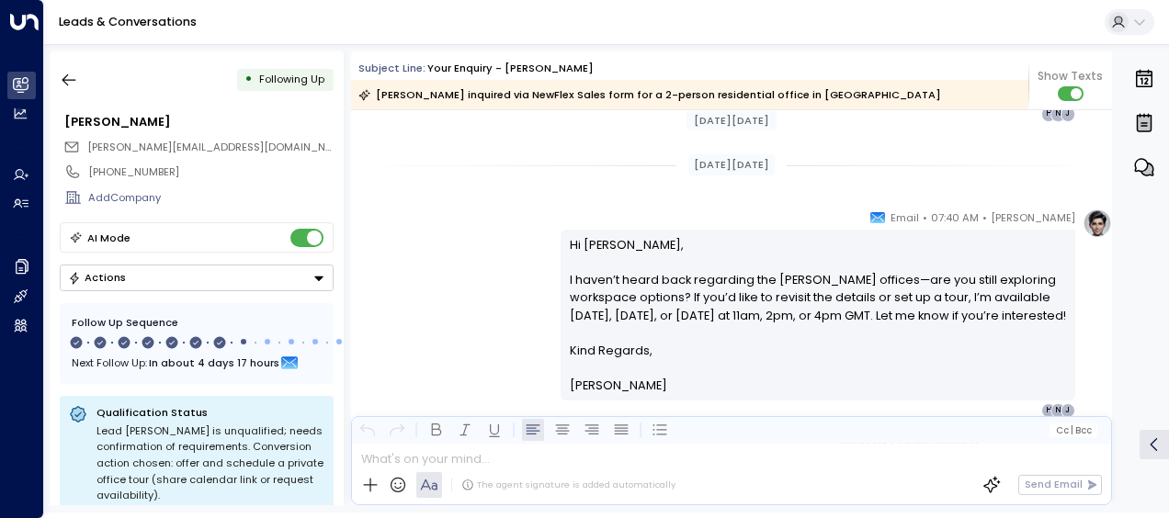
scroll to position [2698, 0]
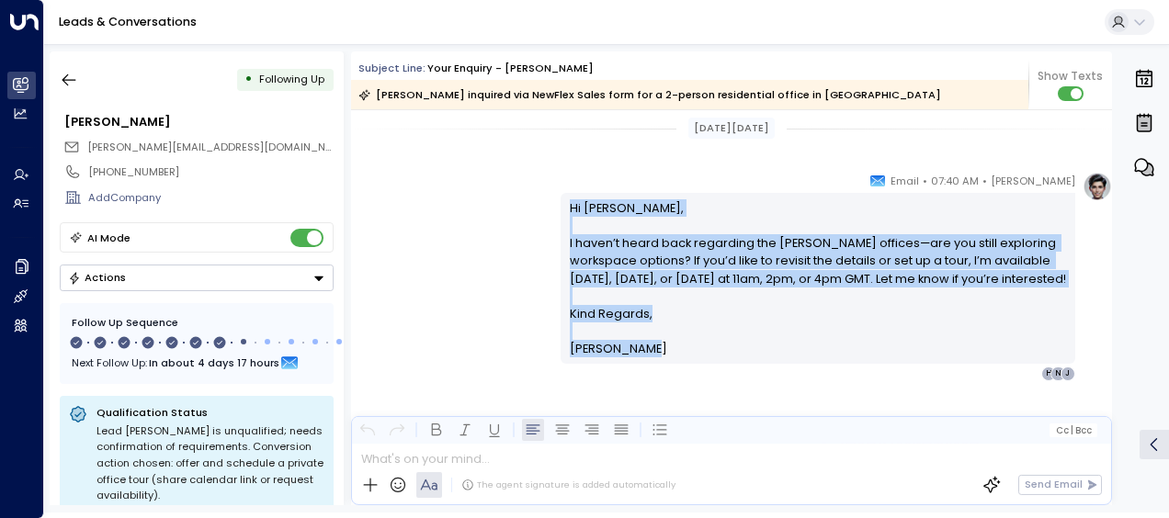
drag, startPoint x: 564, startPoint y: 205, endPoint x: 665, endPoint y: 382, distance: 204.2
click at [665, 381] on div "[PERSON_NAME] • 07:40 AM • Email Hi [PERSON_NAME], I haven’t heard back regardi…" at bounding box center [818, 277] width 515 height 210
click at [456, 272] on div "[PERSON_NAME] • 07:40 AM • Email Hi [PERSON_NAME], I haven’t heard back regardi…" at bounding box center [731, 277] width 761 height 210
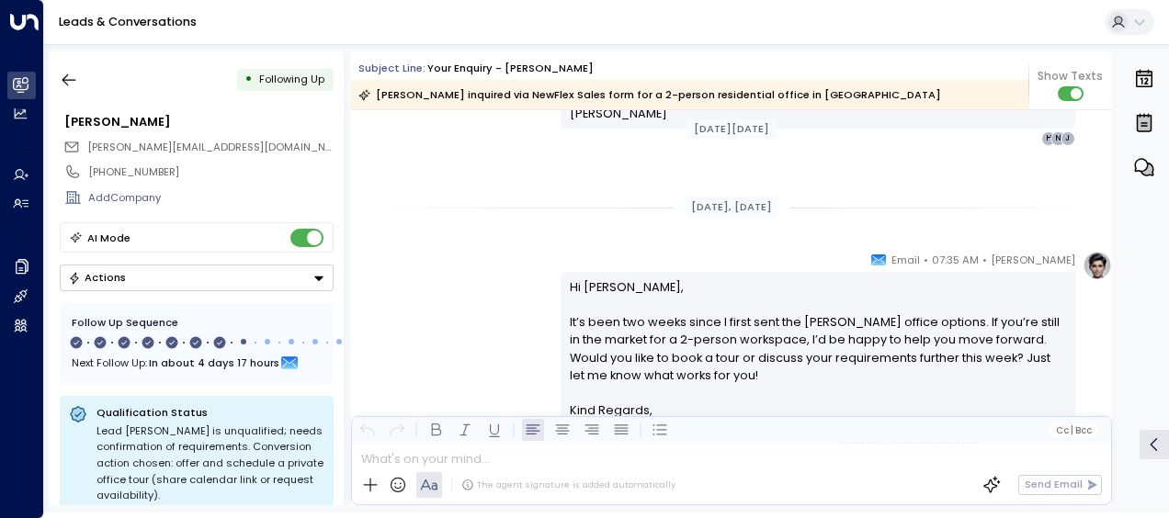
scroll to position [2956, 0]
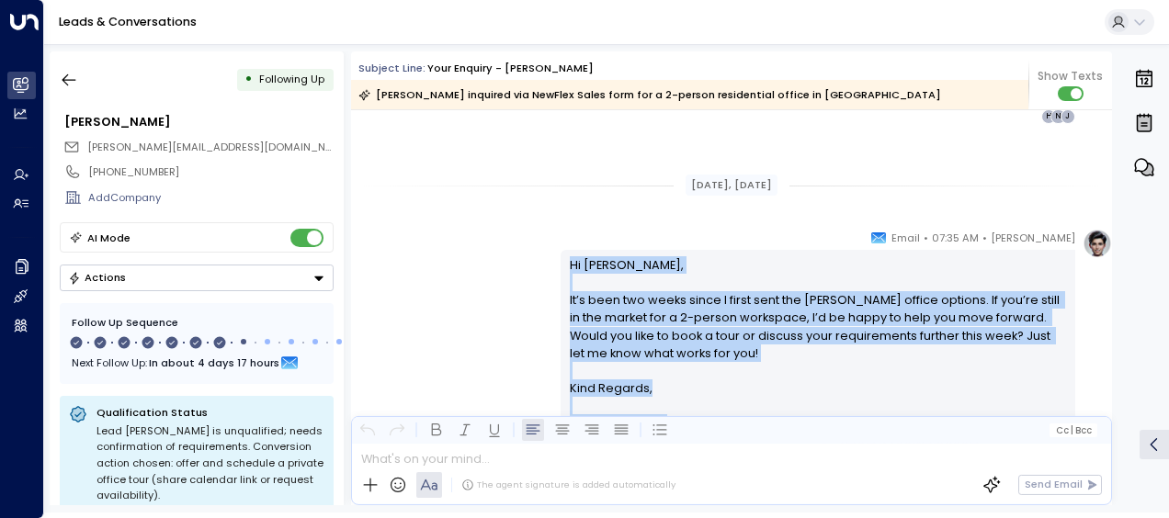
drag, startPoint x: 566, startPoint y: 260, endPoint x: 671, endPoint y: 432, distance: 201.3
click at [671, 432] on div "Subject Line: Your enquiry - [PERSON_NAME] [PERSON_NAME] inquired via NewFlex S…" at bounding box center [731, 278] width 761 height 454
drag, startPoint x: 671, startPoint y: 432, endPoint x: 581, endPoint y: 316, distance: 146.7
click at [515, 291] on div "[PERSON_NAME] • 07:35 AM • Email Hi [PERSON_NAME], It’s been two weeks since I …" at bounding box center [731, 342] width 761 height 227
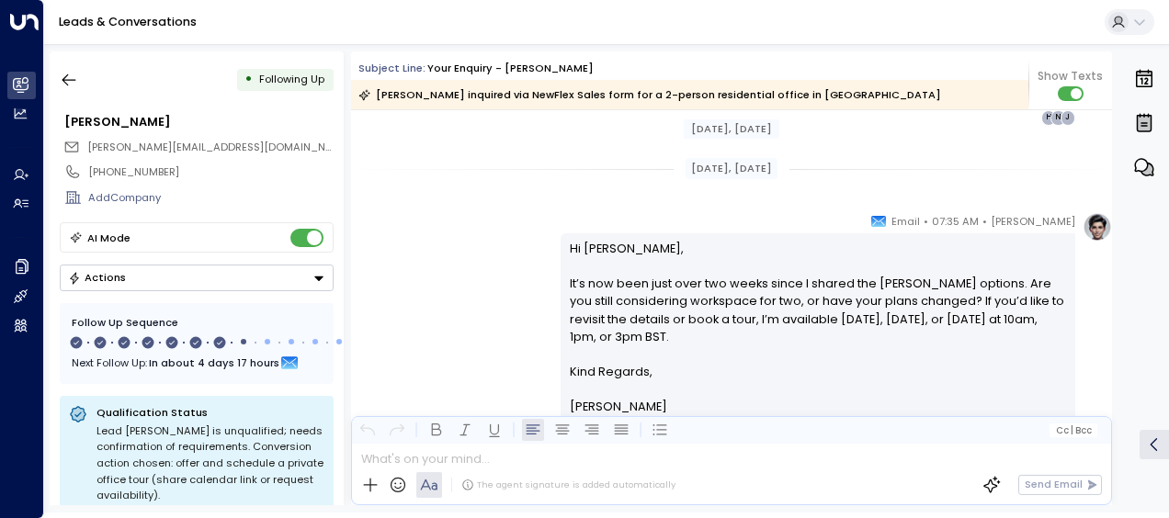
scroll to position [3323, 0]
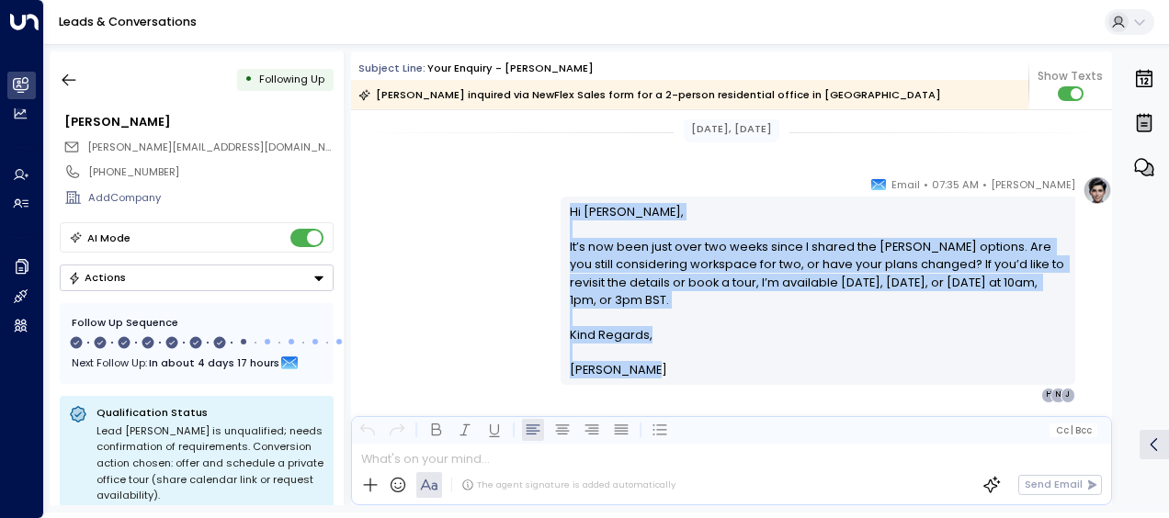
drag, startPoint x: 566, startPoint y: 208, endPoint x: 655, endPoint y: 375, distance: 189.5
click at [655, 375] on div "Hi [PERSON_NAME], It’s now been just over two weeks since I shared the [PERSON_…" at bounding box center [818, 291] width 497 height 176
drag, startPoint x: 655, startPoint y: 375, endPoint x: 590, endPoint y: 278, distance: 116.5
click at [66, 79] on icon "button" at bounding box center [69, 80] width 14 height 12
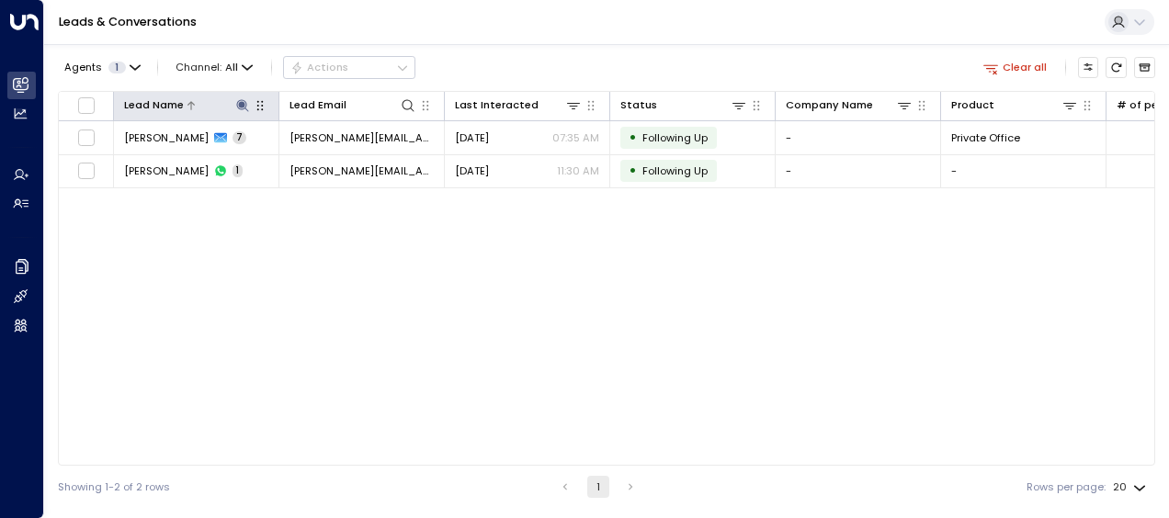
click at [243, 105] on icon at bounding box center [242, 105] width 12 height 12
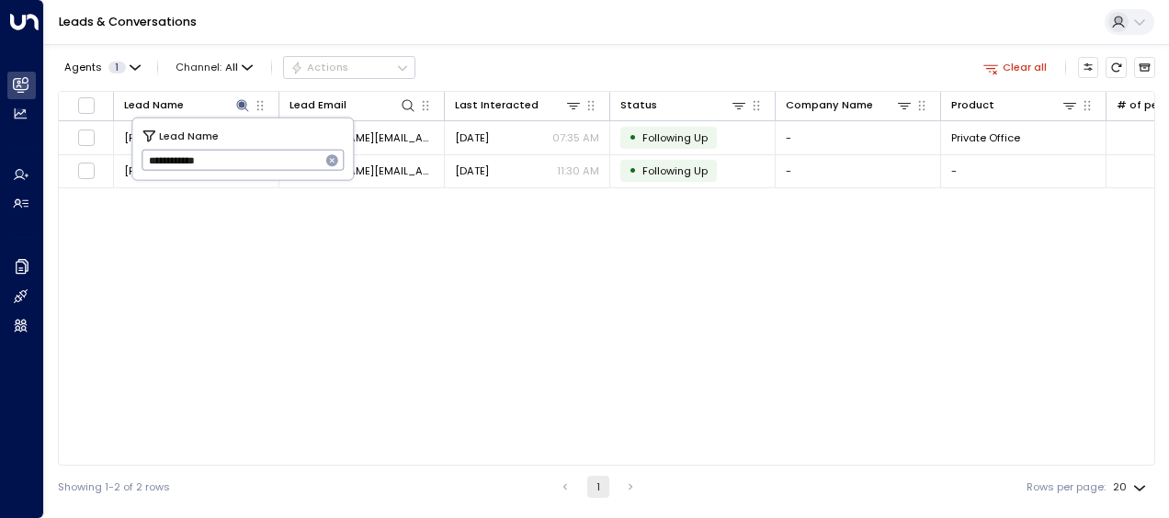
drag, startPoint x: 147, startPoint y: 159, endPoint x: 252, endPoint y: 164, distance: 104.9
click at [252, 164] on input "**********" at bounding box center [231, 160] width 179 height 30
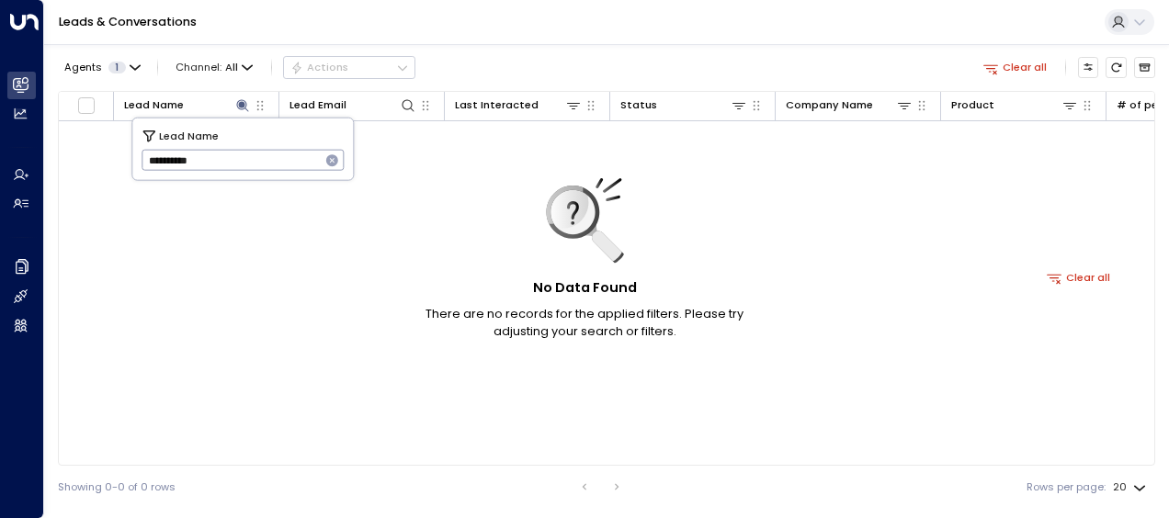
type input "**********"
drag, startPoint x: 145, startPoint y: 162, endPoint x: 229, endPoint y: 167, distance: 83.8
click at [229, 167] on input "**********" at bounding box center [231, 160] width 179 height 30
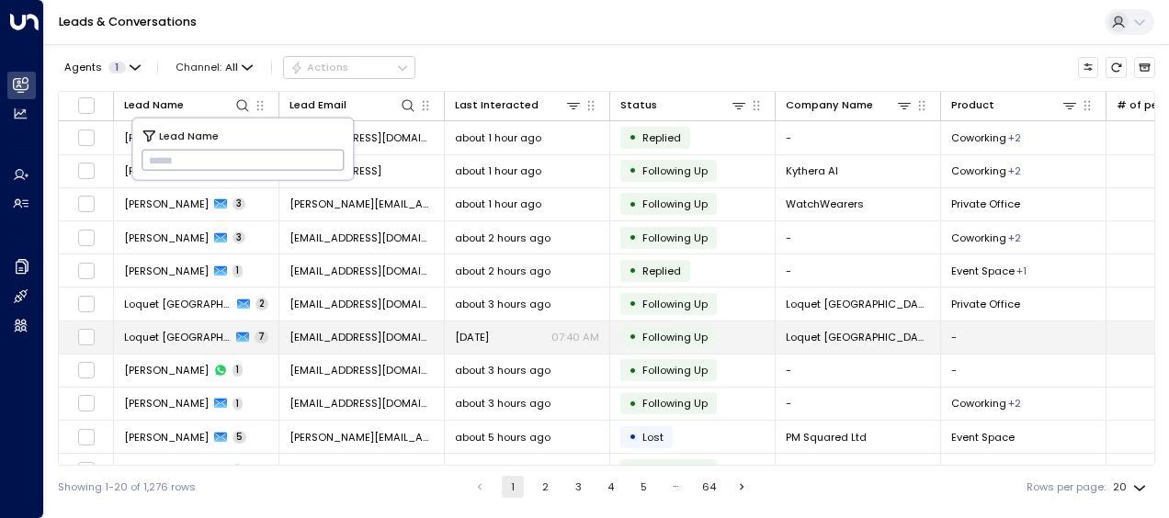
type input "**********"
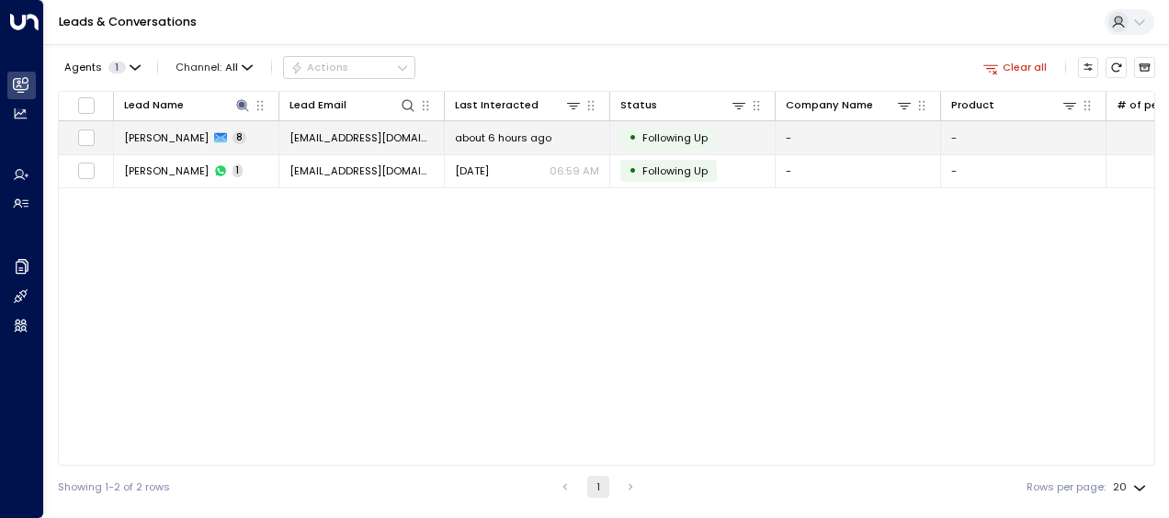
click at [495, 136] on span "about 6 hours ago" at bounding box center [503, 137] width 96 height 15
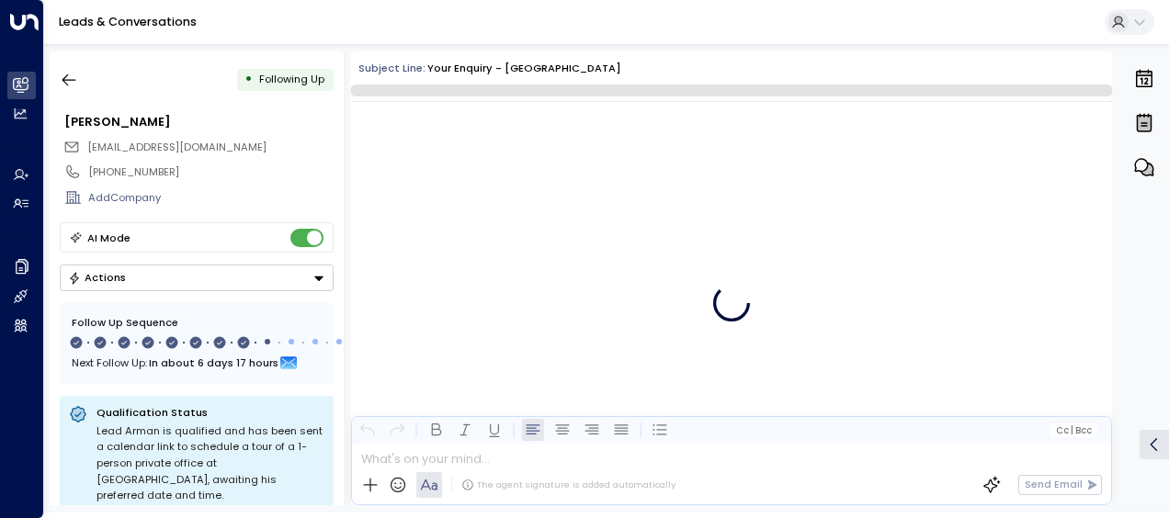
scroll to position [5655, 0]
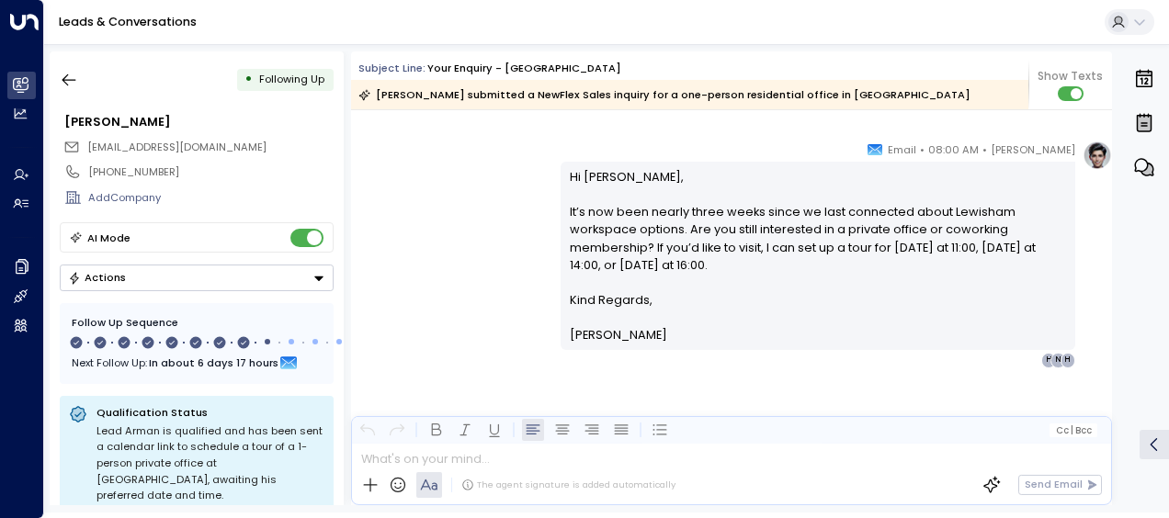
click at [441, 187] on div "[PERSON_NAME] • 08:00 AM • Email Hi Arman, It’s now been nearly three weeks sin…" at bounding box center [731, 254] width 761 height 227
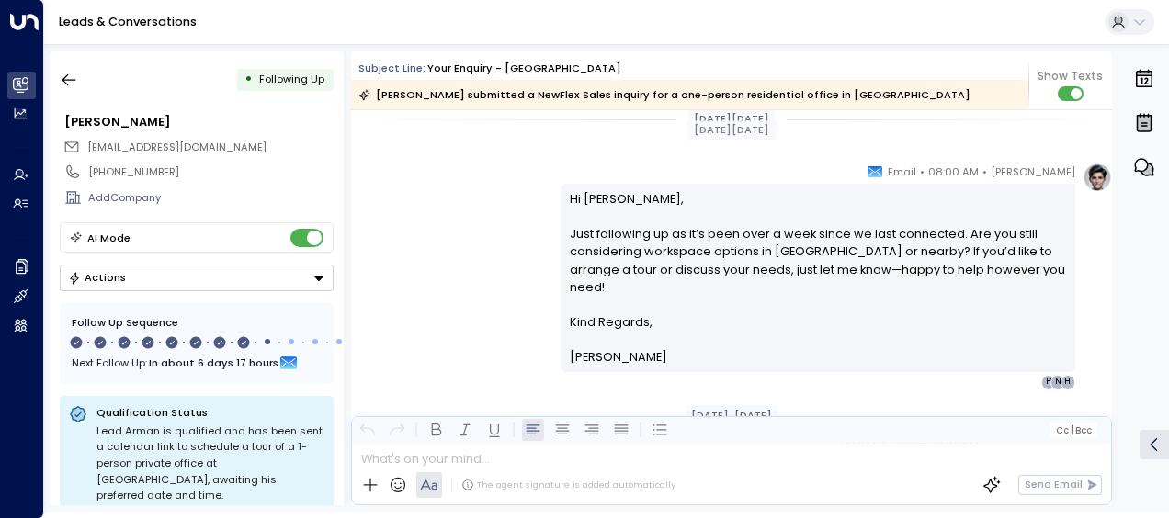
scroll to position [3517, 0]
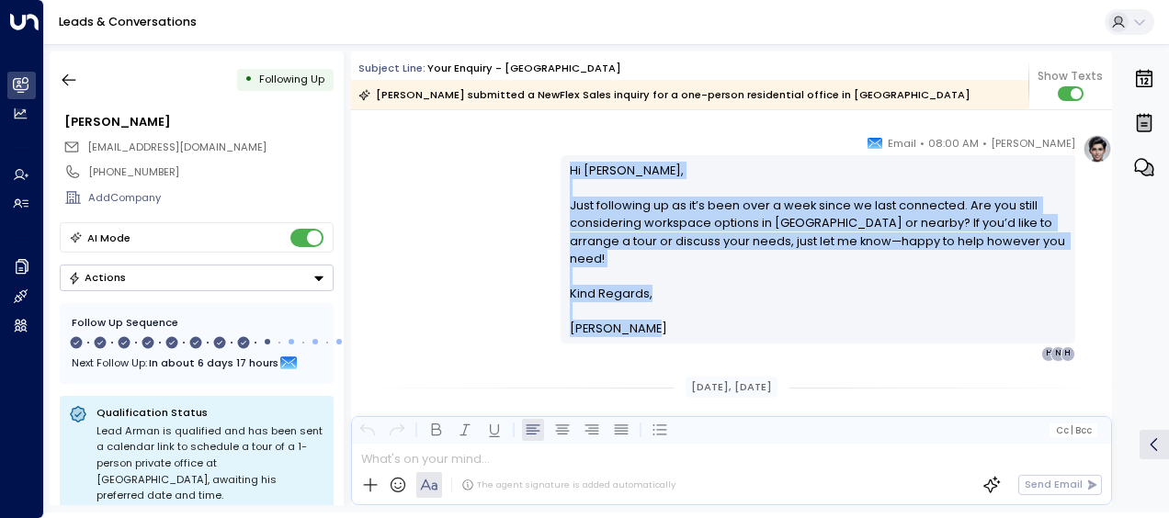
drag, startPoint x: 567, startPoint y: 168, endPoint x: 651, endPoint y: 316, distance: 170.0
click at [651, 316] on div "Hi [PERSON_NAME], Just following up as it’s been over a week since we last conn…" at bounding box center [818, 250] width 497 height 176
drag, startPoint x: 651, startPoint y: 316, endPoint x: 586, endPoint y: 270, distance: 79.1
click at [434, 209] on div "[PERSON_NAME] • 08:00 AM • Email Hi [PERSON_NAME], Just following up as it’s be…" at bounding box center [731, 247] width 761 height 227
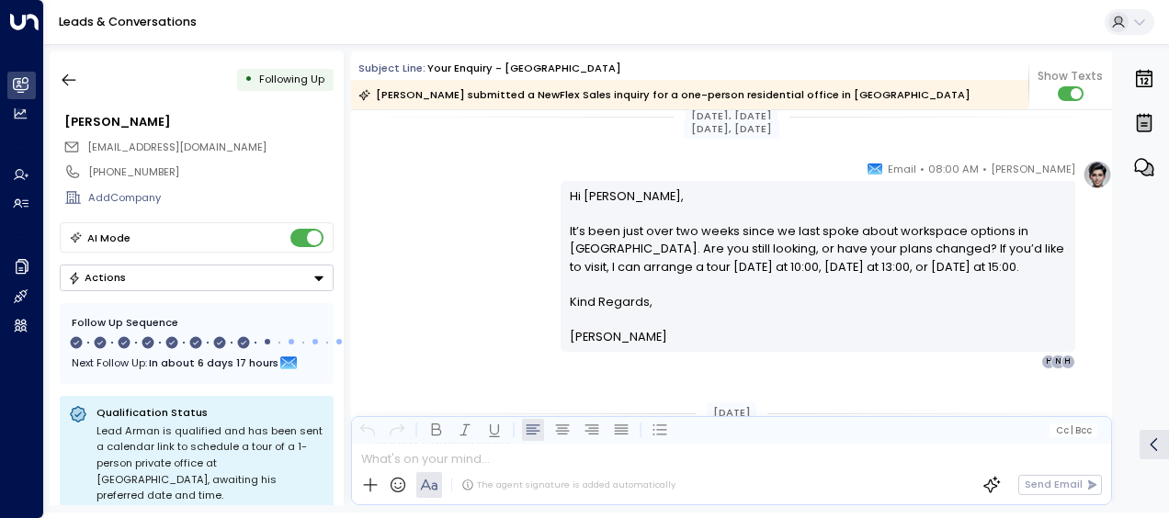
scroll to position [3811, 0]
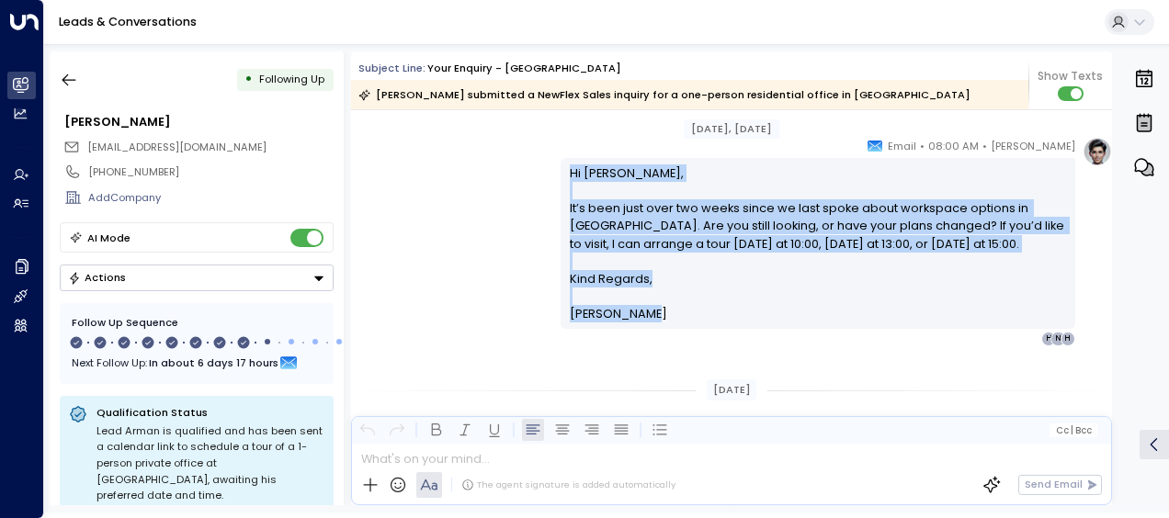
drag, startPoint x: 564, startPoint y: 169, endPoint x: 636, endPoint y: 323, distance: 170.2
click at [636, 323] on div "Hi [PERSON_NAME], It’s been just over two weeks since we last spoke about works…" at bounding box center [818, 243] width 515 height 170
drag, startPoint x: 636, startPoint y: 323, endPoint x: 619, endPoint y: 300, distance: 29.1
click at [456, 255] on div "[PERSON_NAME] • 08:00 AM • Email Hi Arman, It’s been just over two weeks since …" at bounding box center [731, 242] width 761 height 210
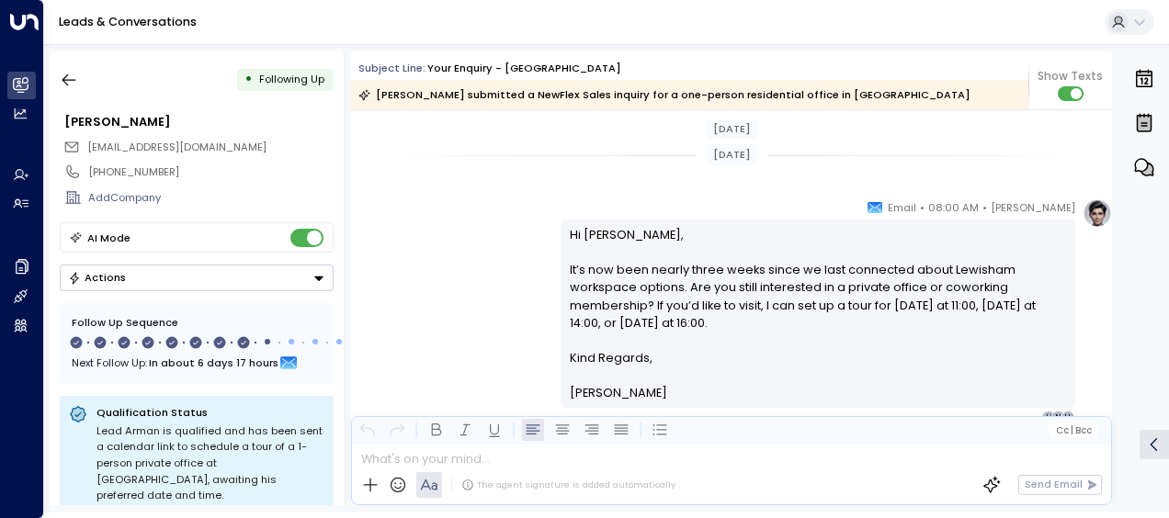
scroll to position [4068, 0]
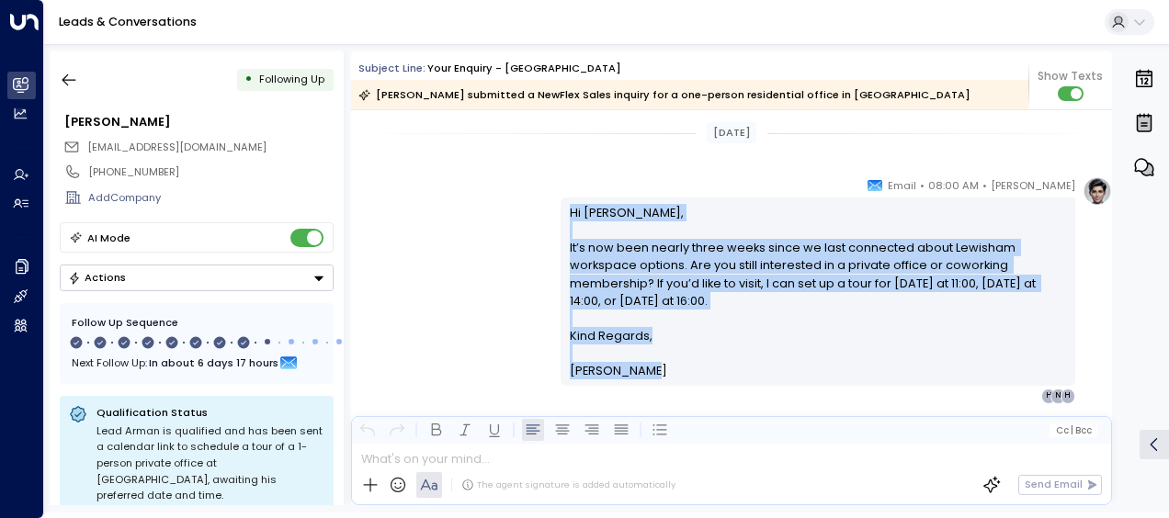
drag, startPoint x: 566, startPoint y: 210, endPoint x: 654, endPoint y: 378, distance: 189.9
click at [654, 378] on div "Hi Arman, It’s now been nearly three weeks since we last connected about Lewish…" at bounding box center [818, 292] width 497 height 176
drag, startPoint x: 654, startPoint y: 378, endPoint x: 564, endPoint y: 296, distance: 121.7
click at [74, 73] on icon "button" at bounding box center [69, 80] width 18 height 18
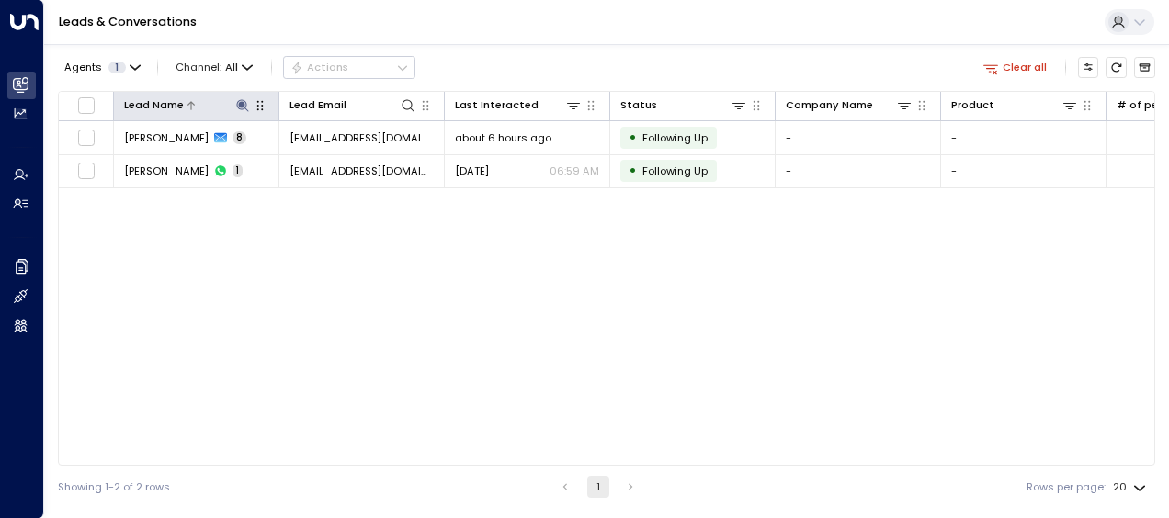
click at [240, 103] on icon at bounding box center [242, 105] width 12 height 12
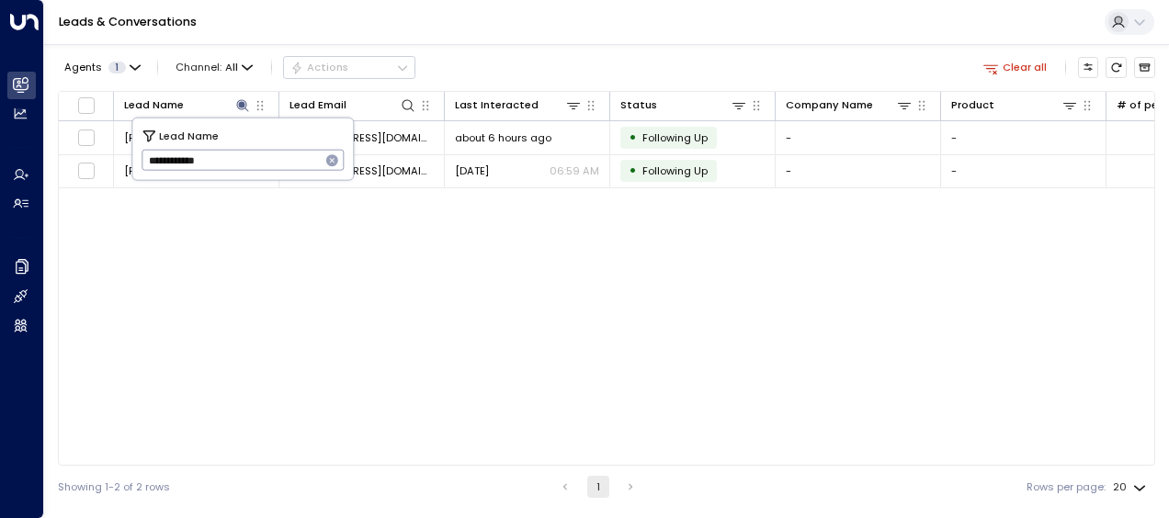
drag, startPoint x: 151, startPoint y: 163, endPoint x: 220, endPoint y: 154, distance: 69.4
click at [220, 154] on input "**********" at bounding box center [231, 160] width 179 height 30
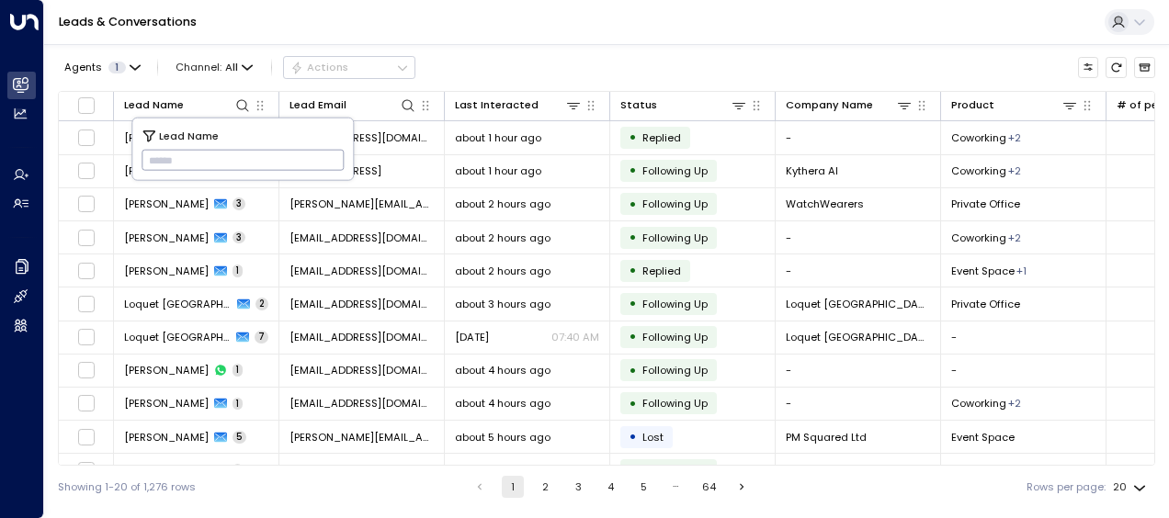
type input "**********"
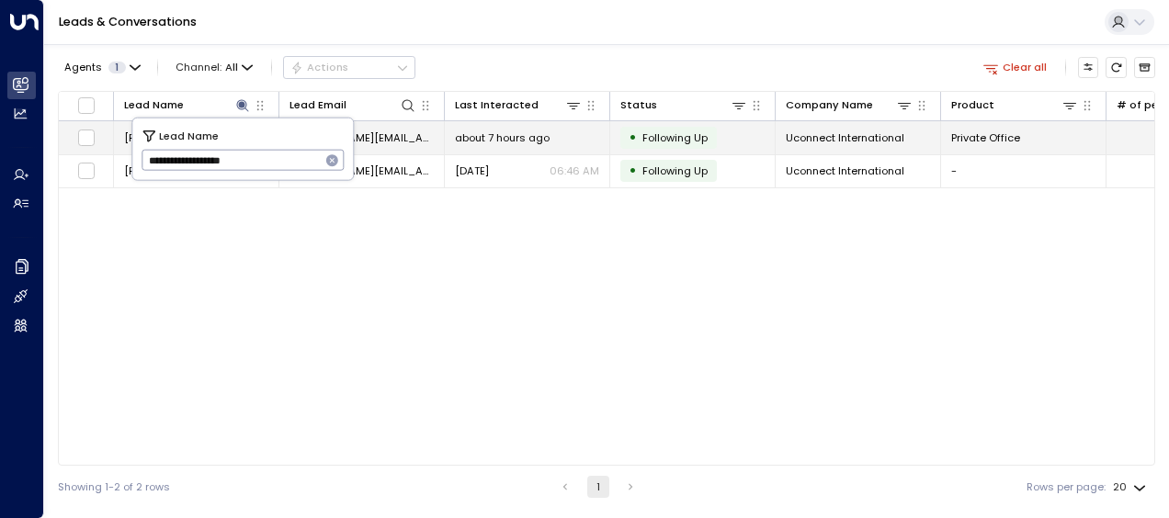
click at [482, 136] on span "about 7 hours ago" at bounding box center [502, 137] width 95 height 15
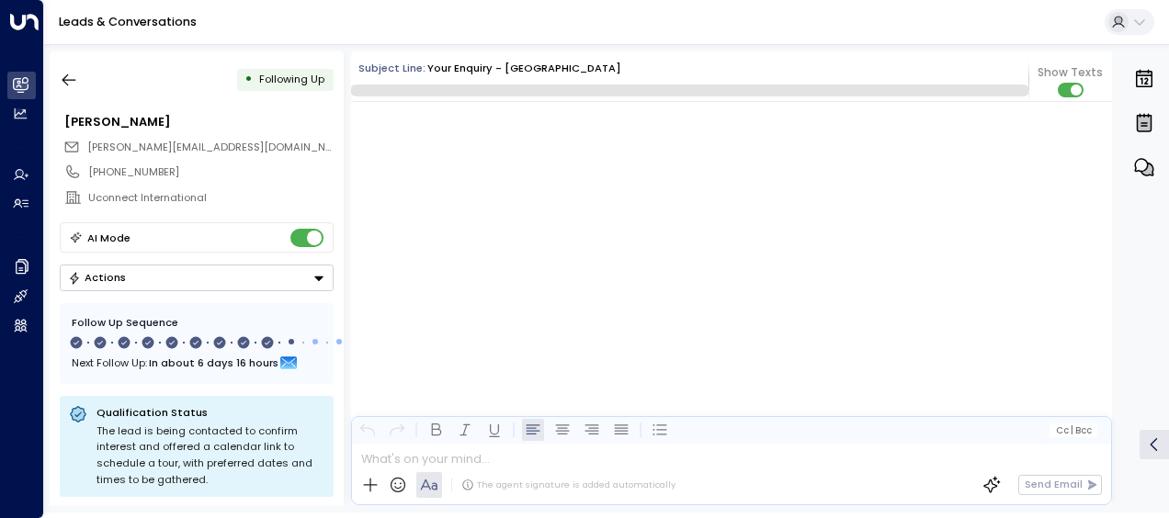
scroll to position [7161, 0]
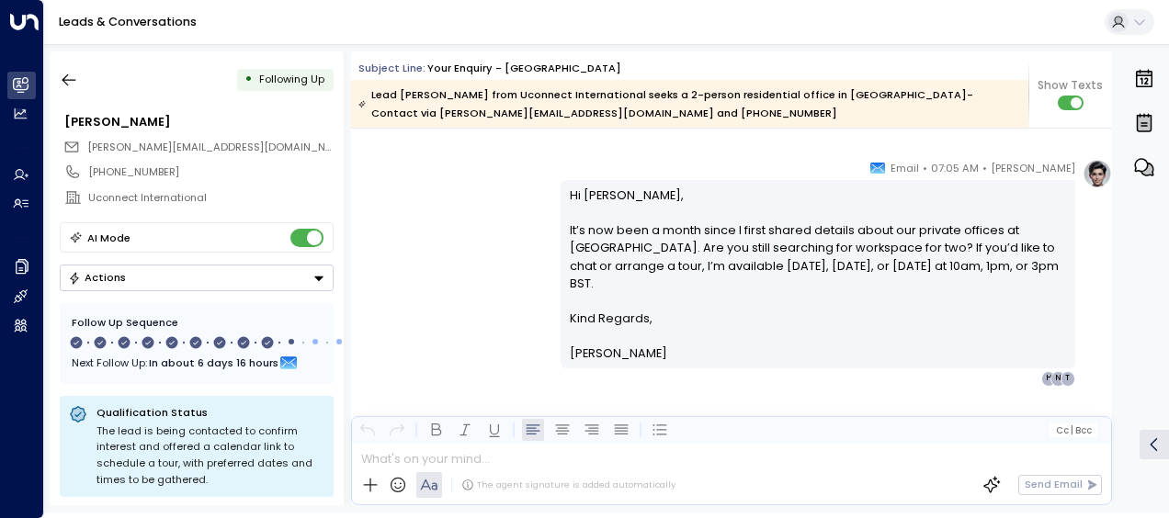
click at [414, 232] on div "[PERSON_NAME] • 07:05 AM • Email Hi [PERSON_NAME], It’s now been a month since …" at bounding box center [731, 272] width 761 height 227
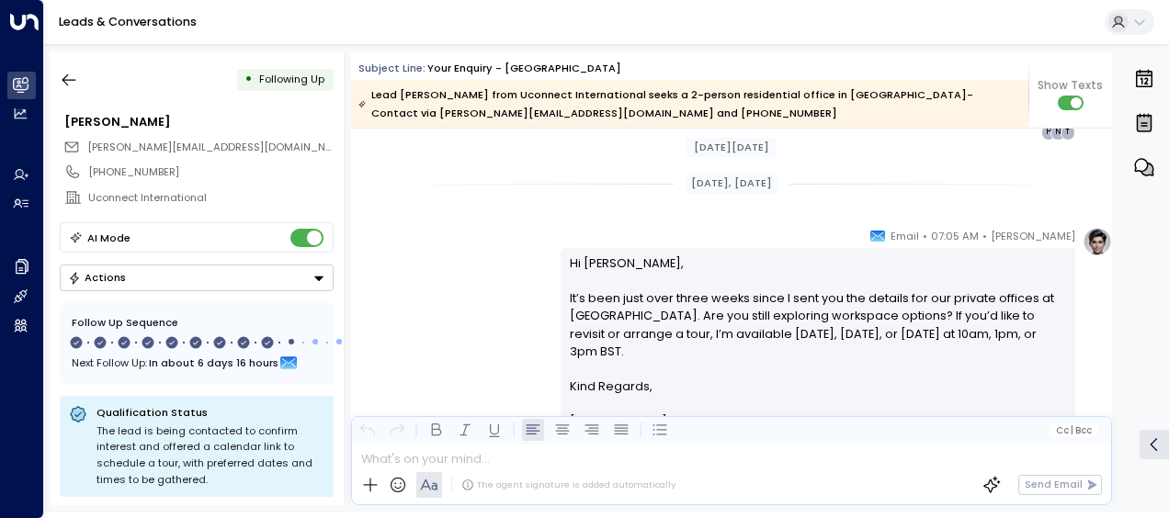
scroll to position [5531, 0]
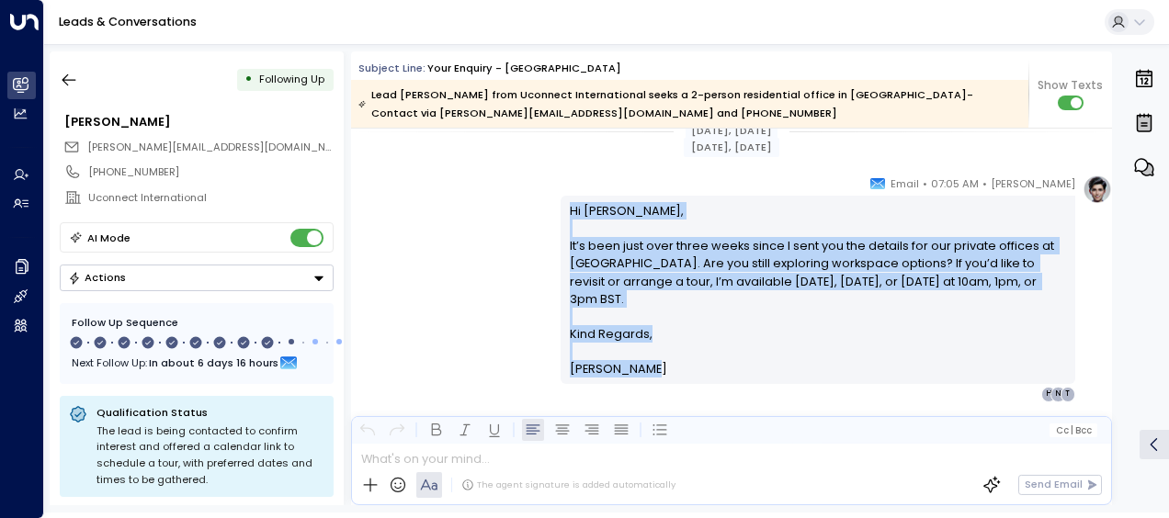
drag, startPoint x: 566, startPoint y: 215, endPoint x: 641, endPoint y: 368, distance: 169.7
click at [641, 368] on div "Hi [PERSON_NAME], It’s been just over three weeks since I sent you the details …" at bounding box center [818, 290] width 497 height 176
drag, startPoint x: 641, startPoint y: 368, endPoint x: 605, endPoint y: 300, distance: 76.9
click at [478, 284] on div "[PERSON_NAME] • 07:05 AM • Email Hi [PERSON_NAME], It’s been just over three we…" at bounding box center [731, 288] width 761 height 227
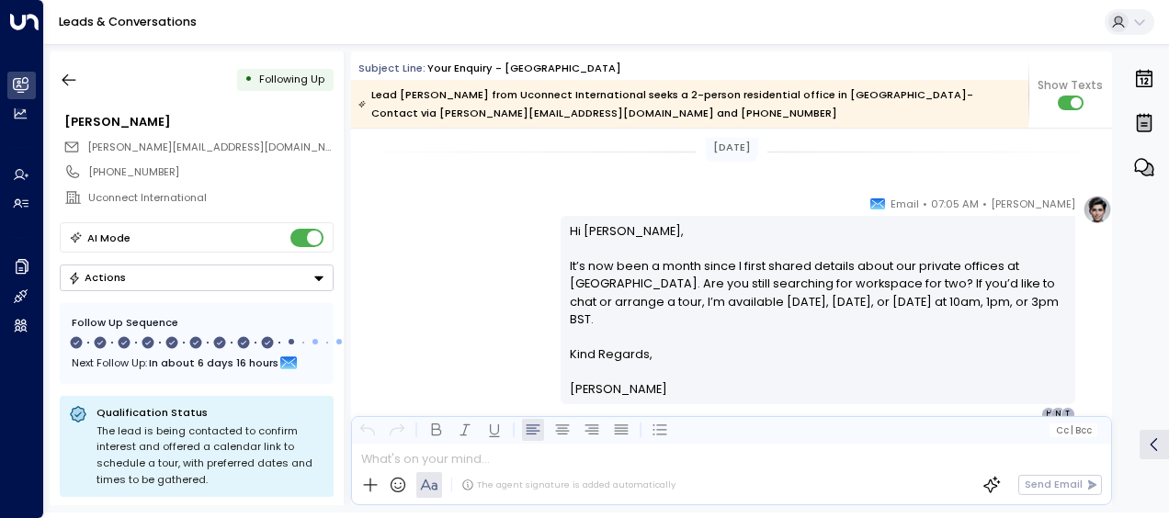
scroll to position [5861, 0]
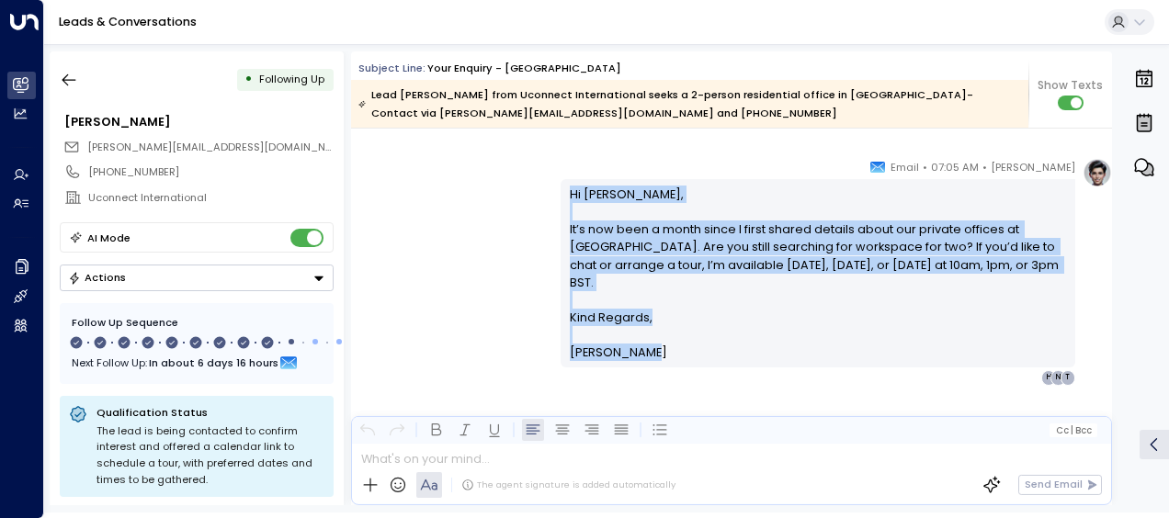
drag, startPoint x: 566, startPoint y: 187, endPoint x: 658, endPoint y: 352, distance: 188.4
click at [658, 352] on div "Hi [PERSON_NAME], It’s now been a month since I first shared details about our …" at bounding box center [818, 274] width 497 height 176
drag, startPoint x: 658, startPoint y: 352, endPoint x: 610, endPoint y: 282, distance: 84.6
click at [72, 77] on icon "button" at bounding box center [69, 80] width 18 height 18
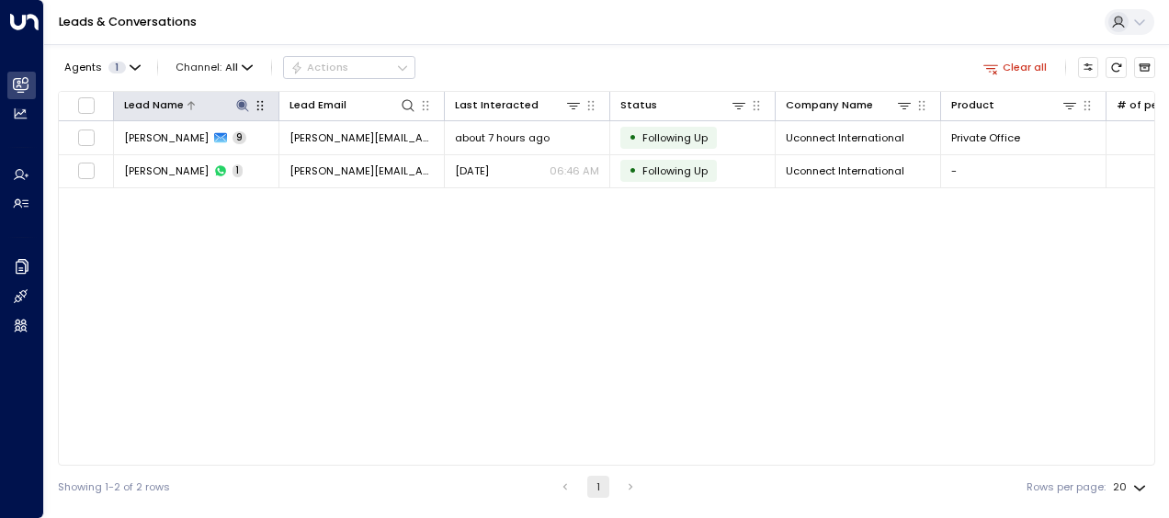
click at [248, 108] on icon at bounding box center [242, 105] width 15 height 15
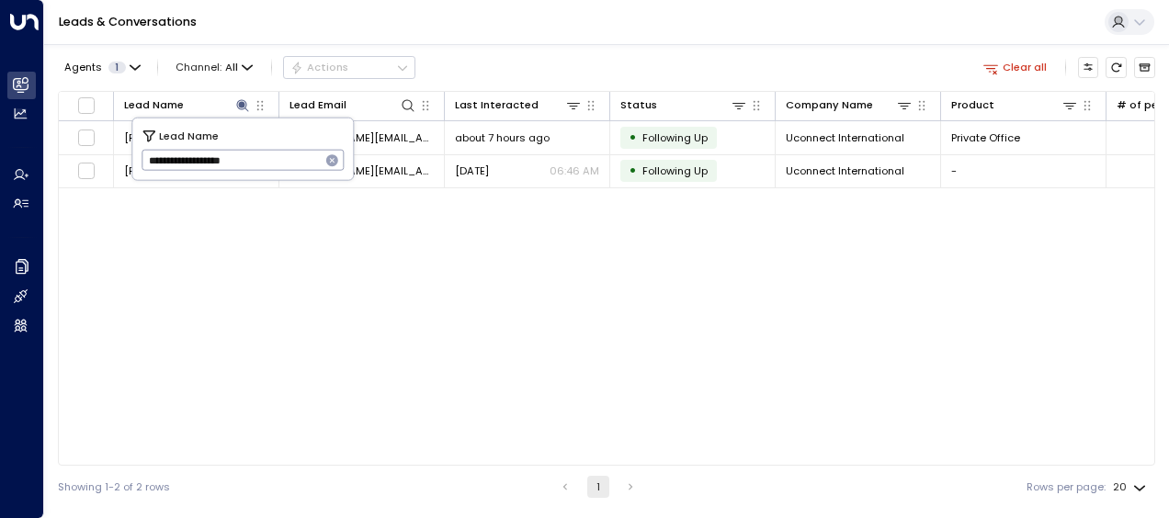
drag, startPoint x: 148, startPoint y: 158, endPoint x: 311, endPoint y: 166, distance: 162.9
click at [311, 166] on input "**********" at bounding box center [231, 160] width 179 height 30
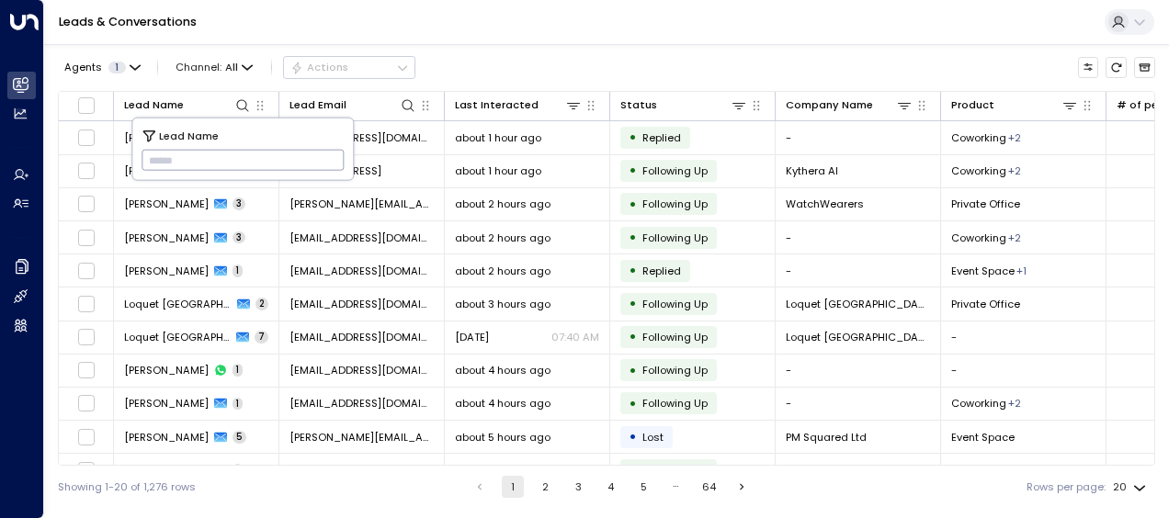
click at [153, 156] on input "text" at bounding box center [243, 160] width 203 height 30
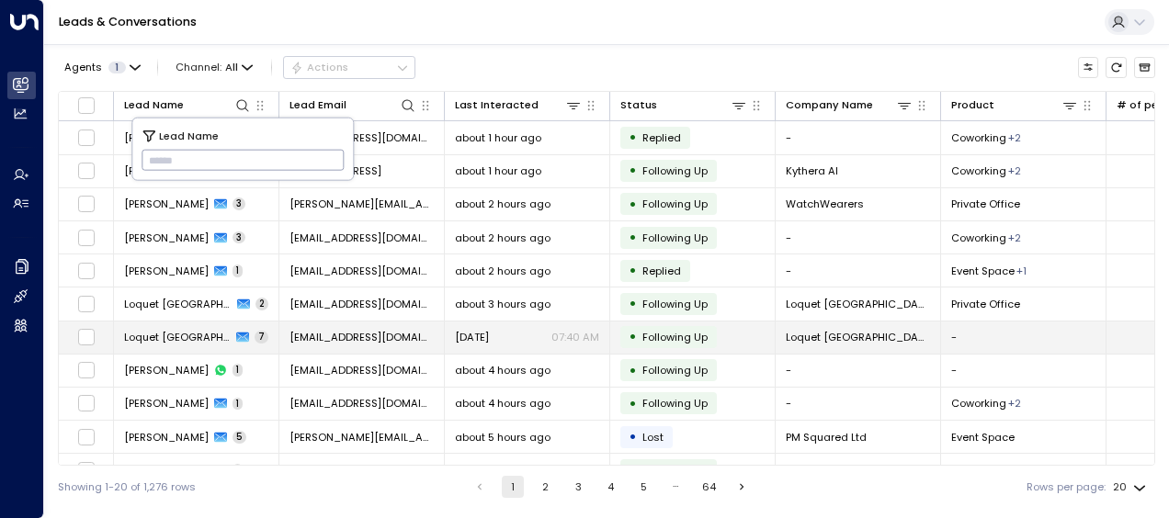
type input "**********"
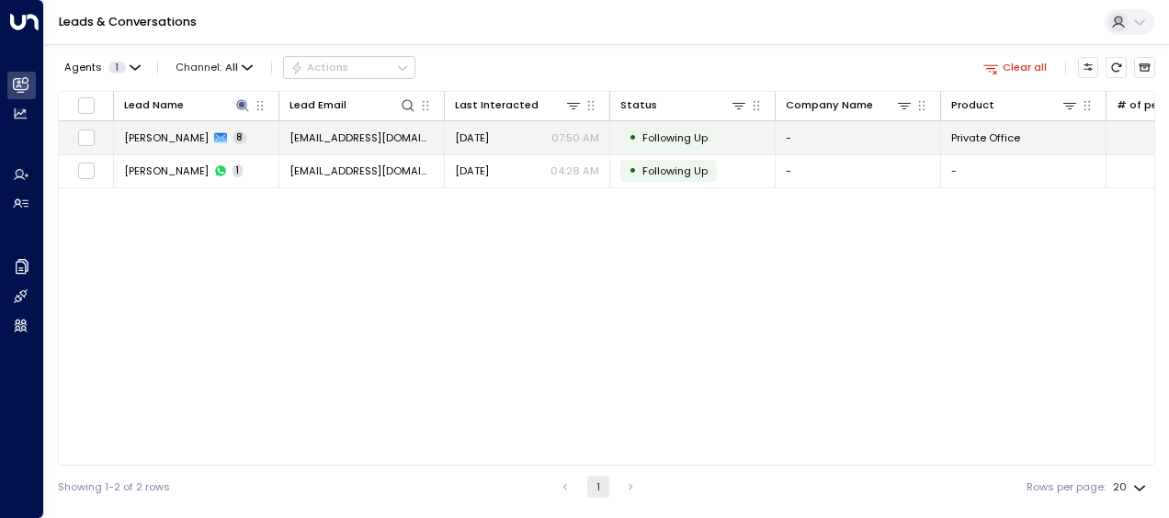
click at [489, 140] on span "[DATE]" at bounding box center [472, 137] width 34 height 15
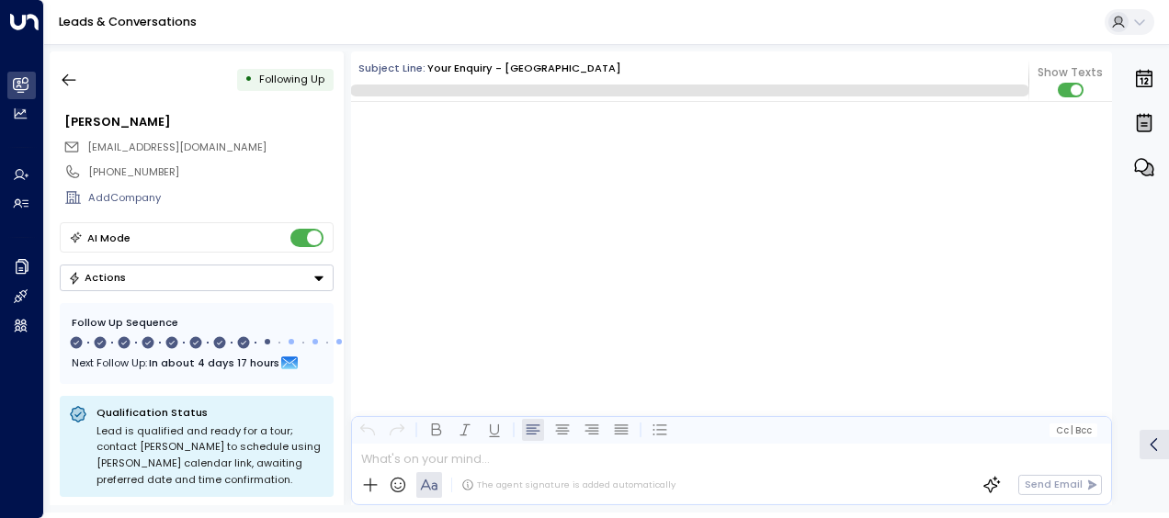
scroll to position [5779, 0]
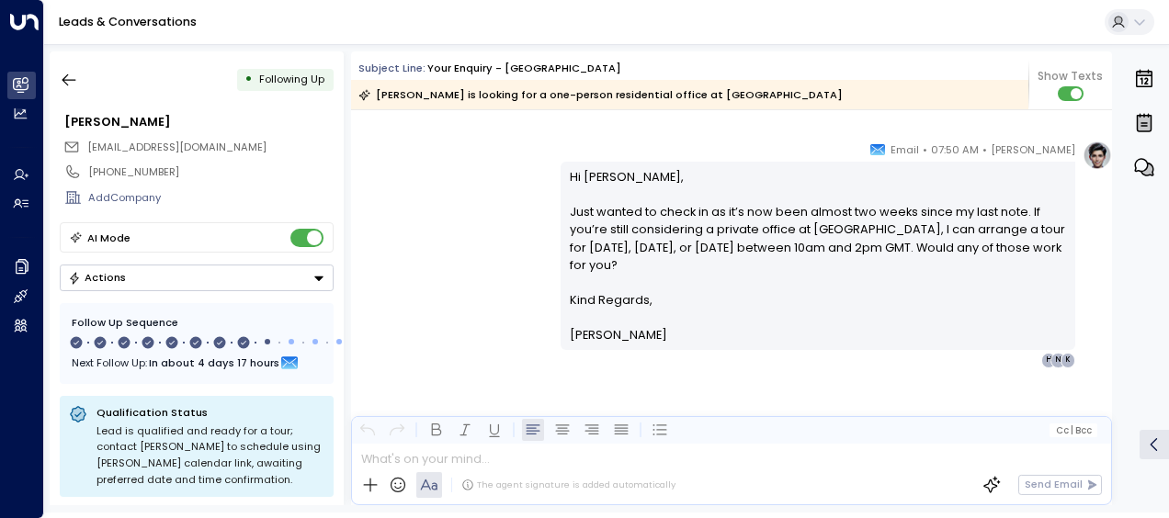
click at [490, 233] on div "[PERSON_NAME] • 07:50 AM • Email Hi [PERSON_NAME], Just wanted to check in as i…" at bounding box center [731, 254] width 761 height 227
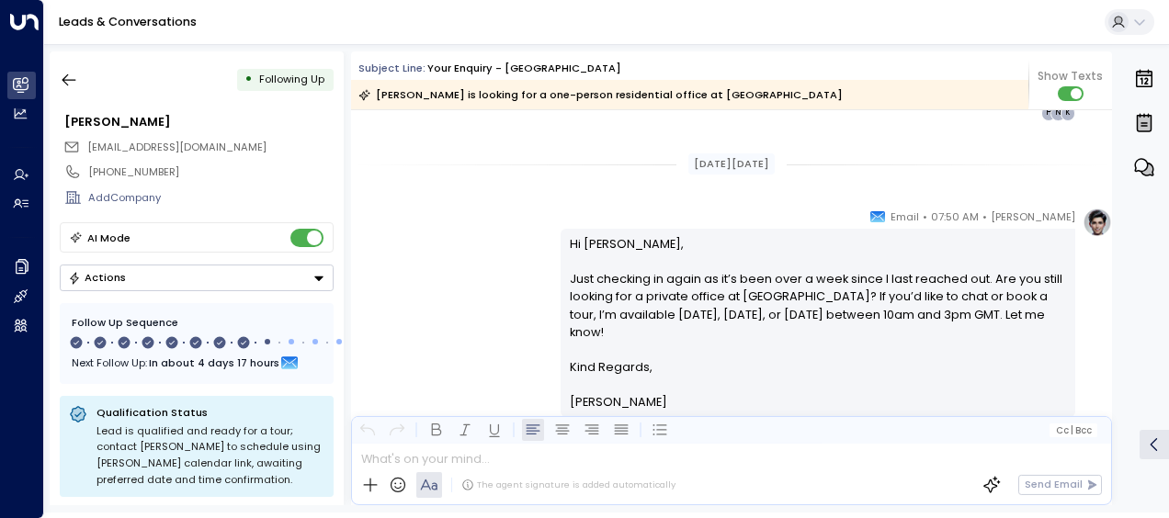
scroll to position [3798, 0]
click at [454, 268] on div "[PERSON_NAME] • 07:50 AM • Email Hi [PERSON_NAME], Just checking in again as it…" at bounding box center [731, 323] width 761 height 227
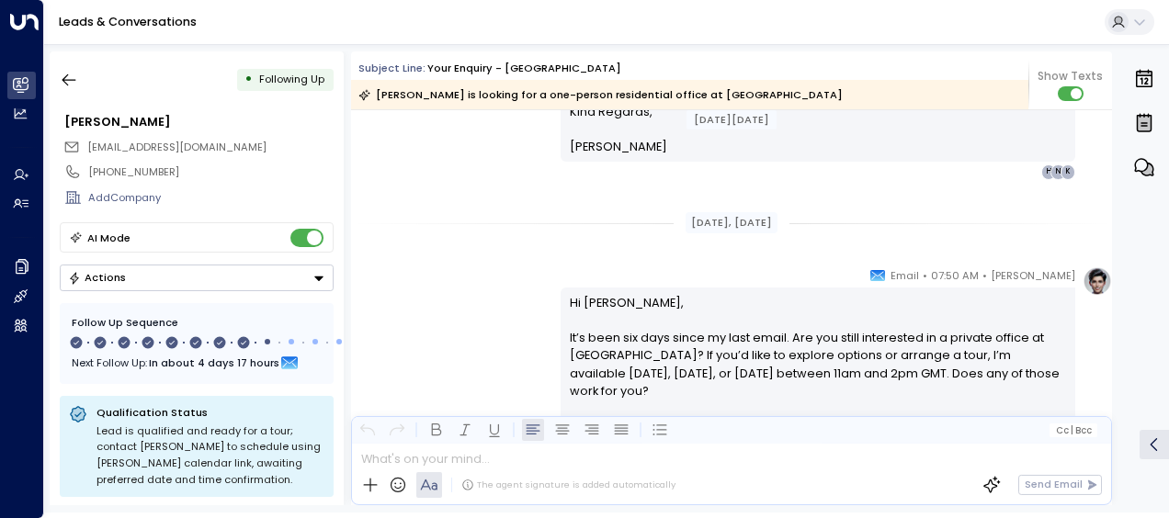
scroll to position [4092, 0]
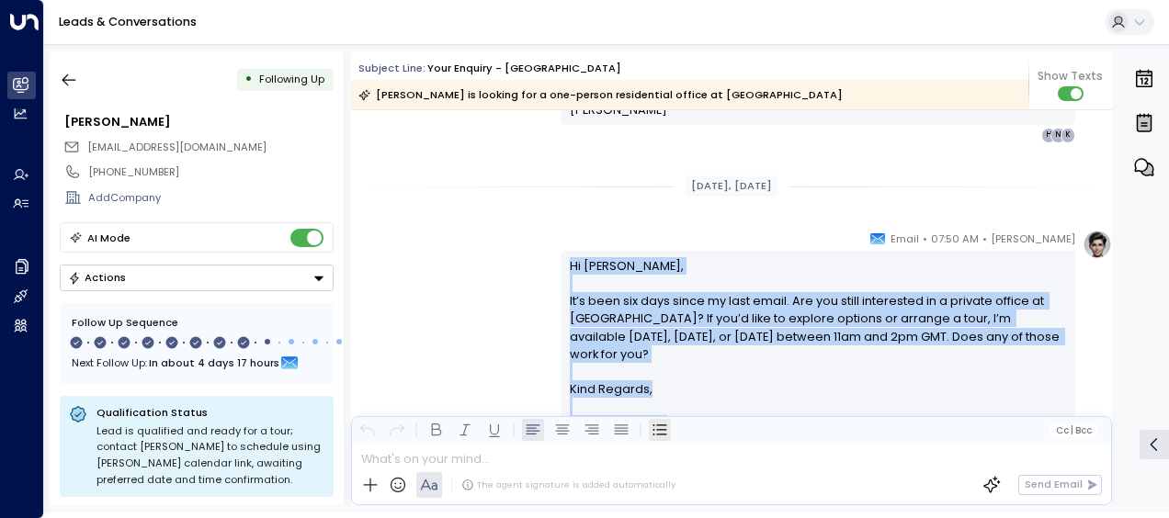
drag, startPoint x: 566, startPoint y: 265, endPoint x: 655, endPoint y: 424, distance: 182.3
click at [655, 424] on div "Subject Line: Your enquiry - [GEOGRAPHIC_DATA] [PERSON_NAME] is looking for a o…" at bounding box center [731, 278] width 761 height 454
drag, startPoint x: 655, startPoint y: 424, endPoint x: 614, endPoint y: 358, distance: 77.3
click at [458, 283] on div "[PERSON_NAME] • 07:50 AM • Email Hi [PERSON_NAME], It’s been six days since my …" at bounding box center [731, 343] width 761 height 227
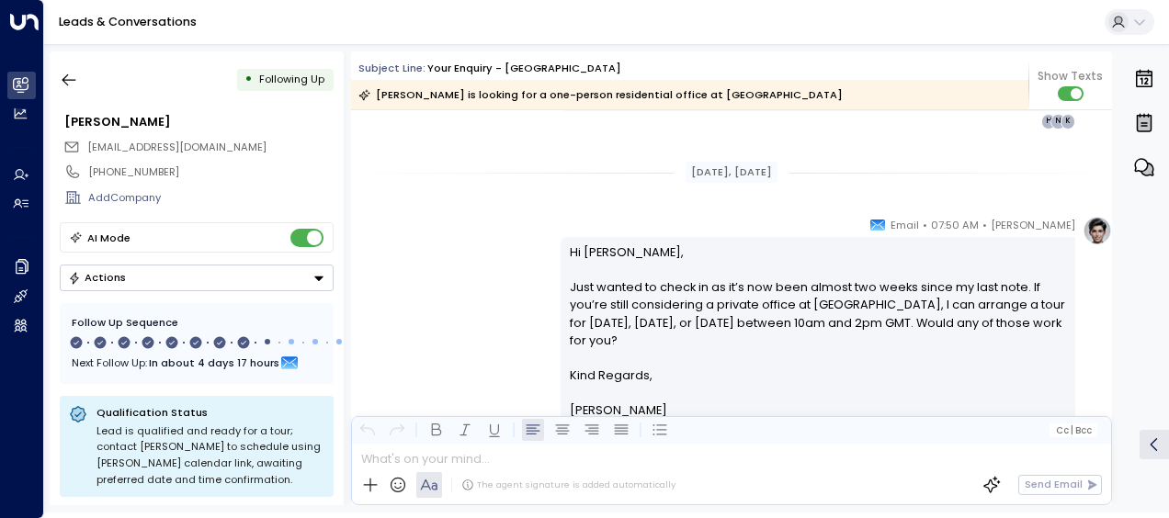
scroll to position [4423, 0]
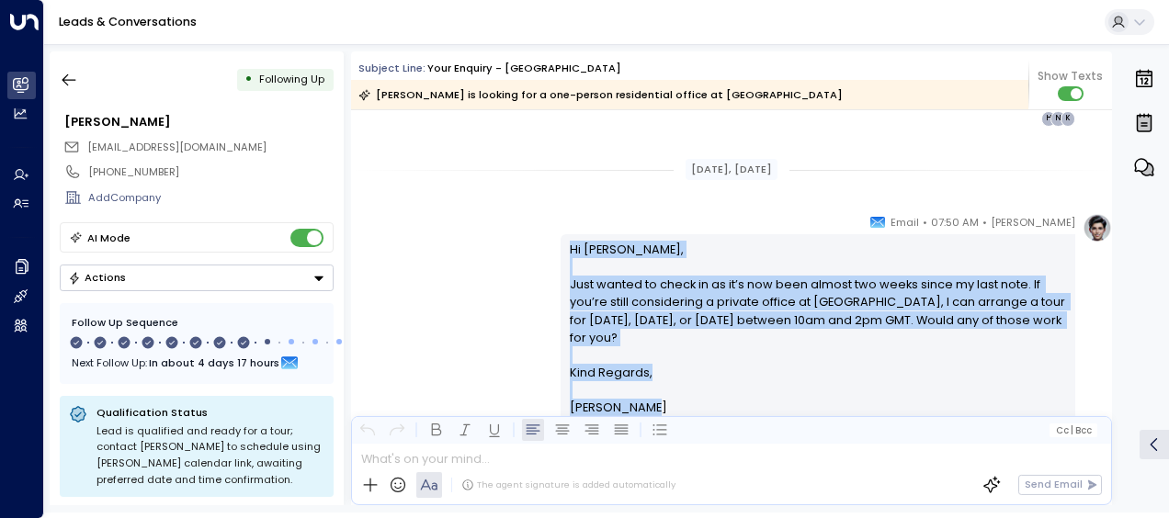
drag, startPoint x: 564, startPoint y: 243, endPoint x: 661, endPoint y: 408, distance: 191.5
click at [661, 408] on div "Hi [PERSON_NAME], Just wanted to check in as it’s now been almost two weeks sin…" at bounding box center [818, 329] width 497 height 176
drag, startPoint x: 661, startPoint y: 408, endPoint x: 601, endPoint y: 308, distance: 116.6
click at [74, 81] on icon "button" at bounding box center [69, 80] width 18 height 18
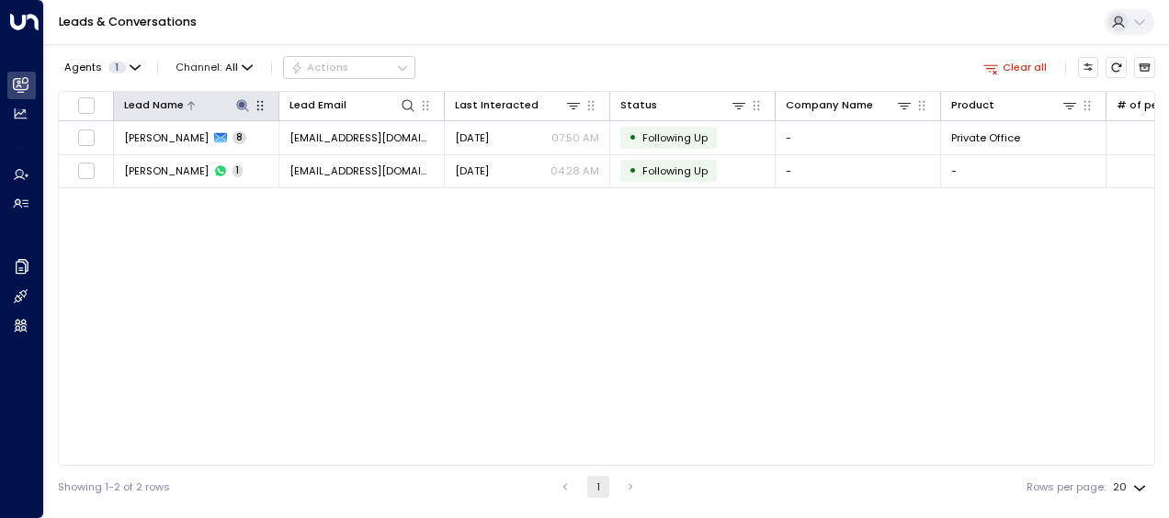
click at [243, 102] on icon at bounding box center [242, 105] width 12 height 12
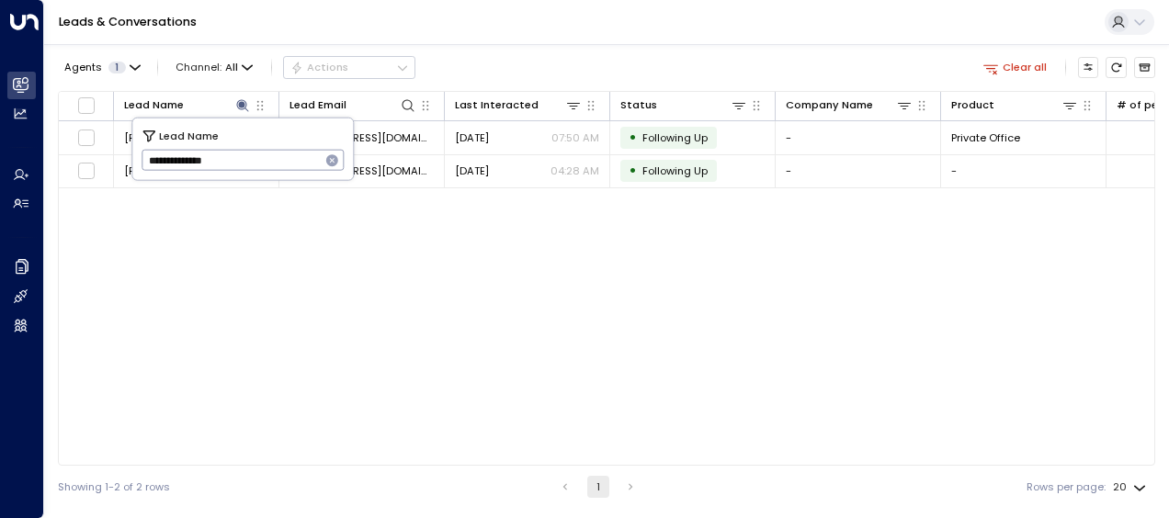
drag, startPoint x: 142, startPoint y: 158, endPoint x: 259, endPoint y: 166, distance: 117.0
click at [259, 166] on input "**********" at bounding box center [231, 160] width 179 height 30
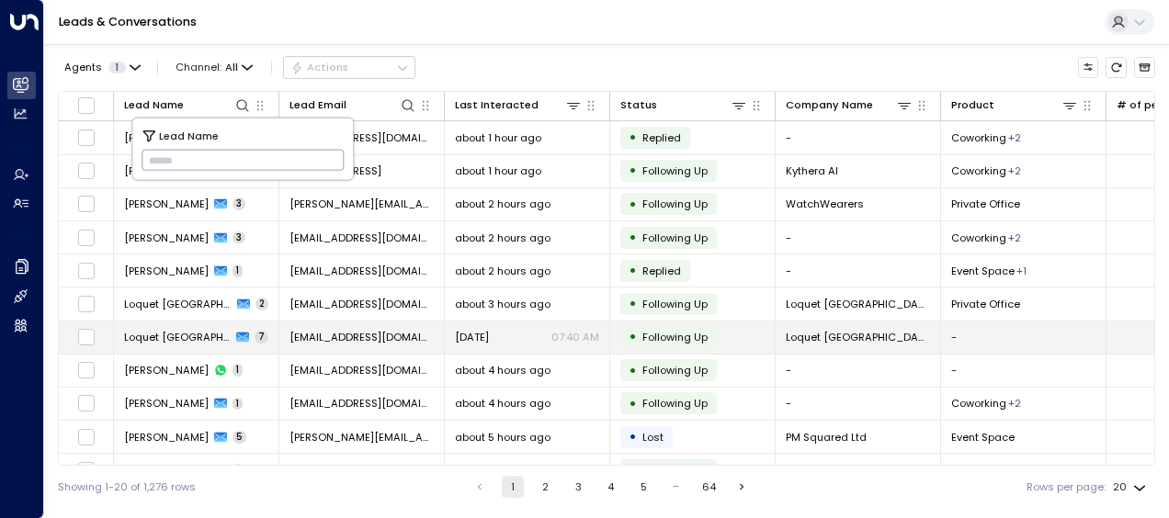
type input "**********"
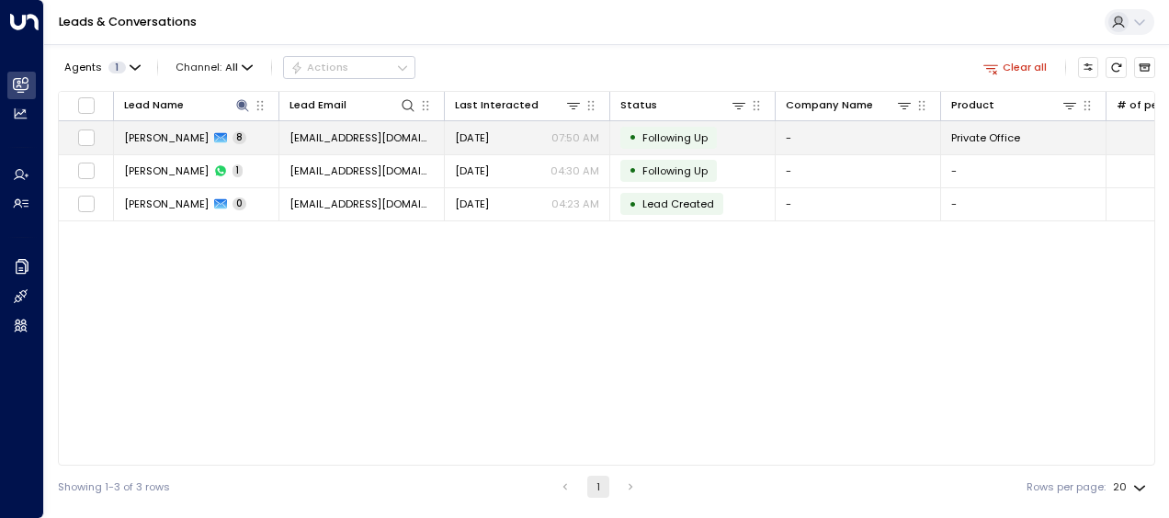
click at [489, 131] on span "[DATE]" at bounding box center [472, 137] width 34 height 15
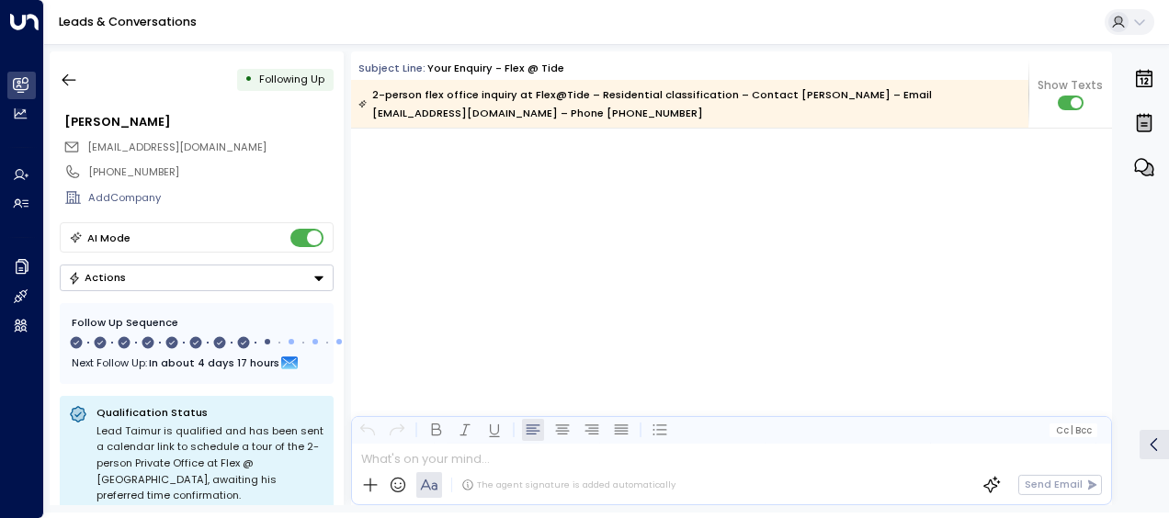
scroll to position [5594, 0]
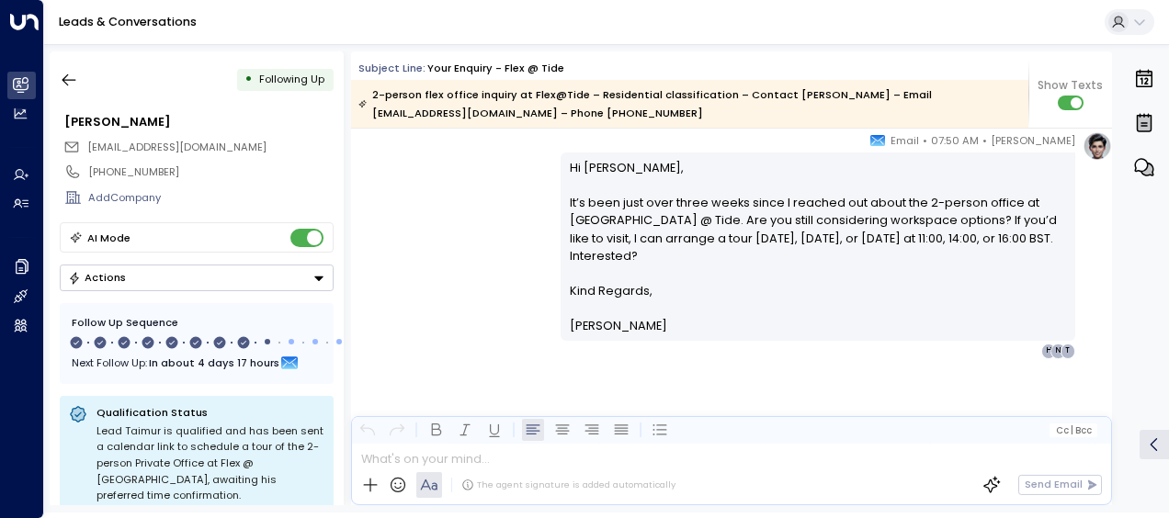
click at [514, 187] on div "[PERSON_NAME] • 07:50 AM • Email Hi Taimur, It’s been just over three weeks sin…" at bounding box center [731, 244] width 761 height 227
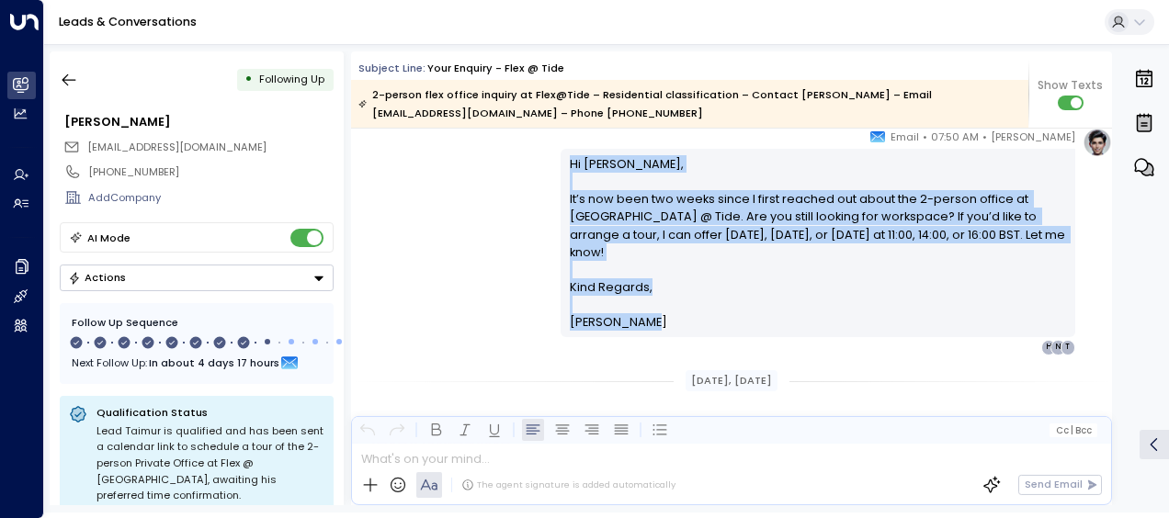
drag, startPoint x: 568, startPoint y: 164, endPoint x: 662, endPoint y: 304, distance: 169.0
click at [662, 304] on div "Hi [PERSON_NAME], It’s now been two weeks since I first reached out about the 2…" at bounding box center [818, 243] width 497 height 176
drag, startPoint x: 662, startPoint y: 304, endPoint x: 607, endPoint y: 281, distance: 58.9
click at [454, 177] on div "[PERSON_NAME] • 07:50 AM • Email Hi Taimur, It’s now been two weeks since I fir…" at bounding box center [731, 241] width 761 height 227
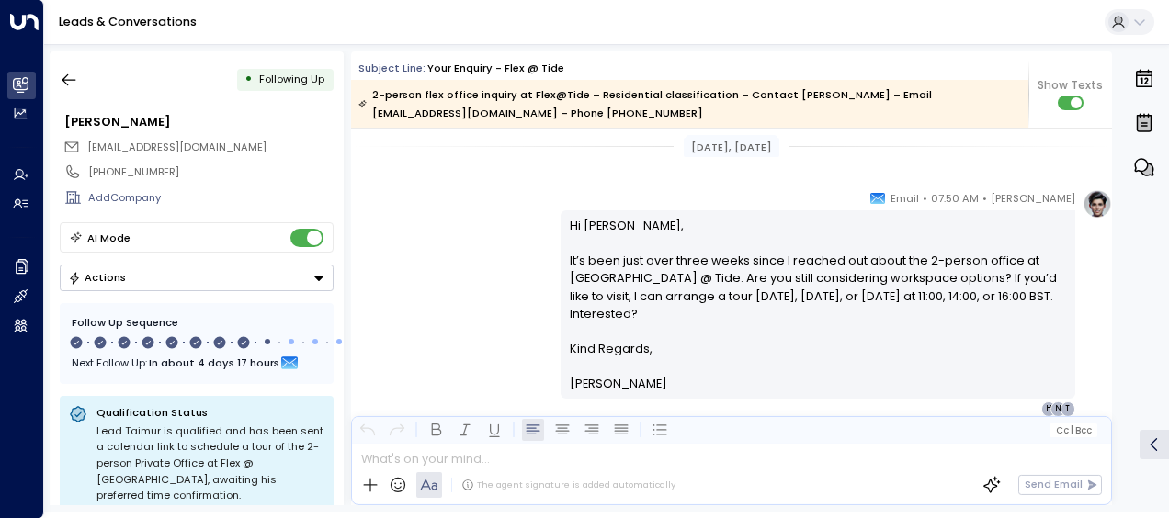
scroll to position [4258, 0]
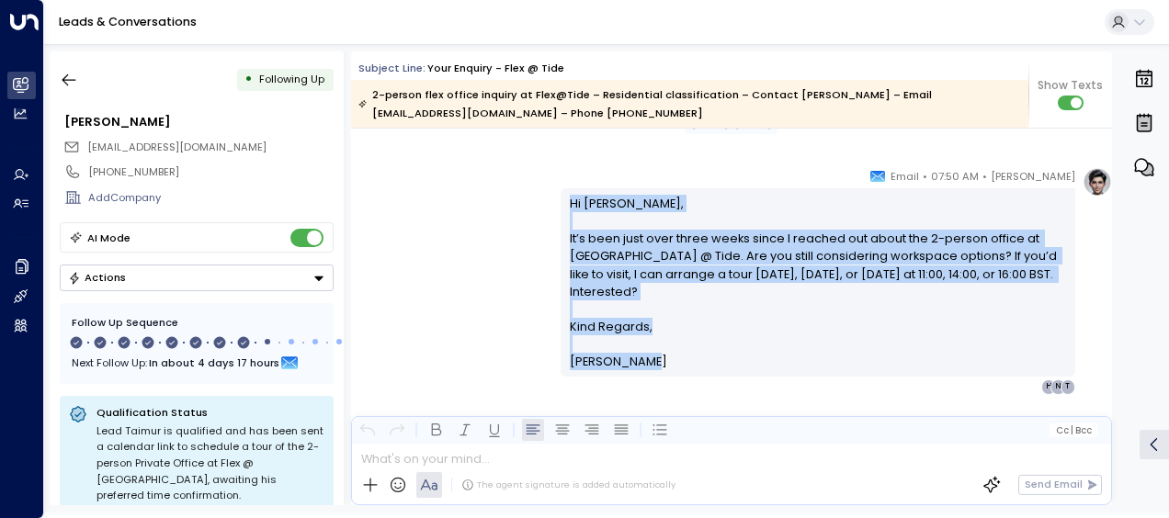
drag, startPoint x: 566, startPoint y: 204, endPoint x: 657, endPoint y: 357, distance: 178.4
click at [657, 357] on div "Hi [PERSON_NAME], It’s been just over three weeks since I reached out about the…" at bounding box center [818, 283] width 497 height 176
drag, startPoint x: 657, startPoint y: 357, endPoint x: 594, endPoint y: 298, distance: 87.1
click at [519, 278] on div "[PERSON_NAME] • 07:50 AM • Email Hi Taimur, It’s been just over three weeks sin…" at bounding box center [731, 280] width 761 height 227
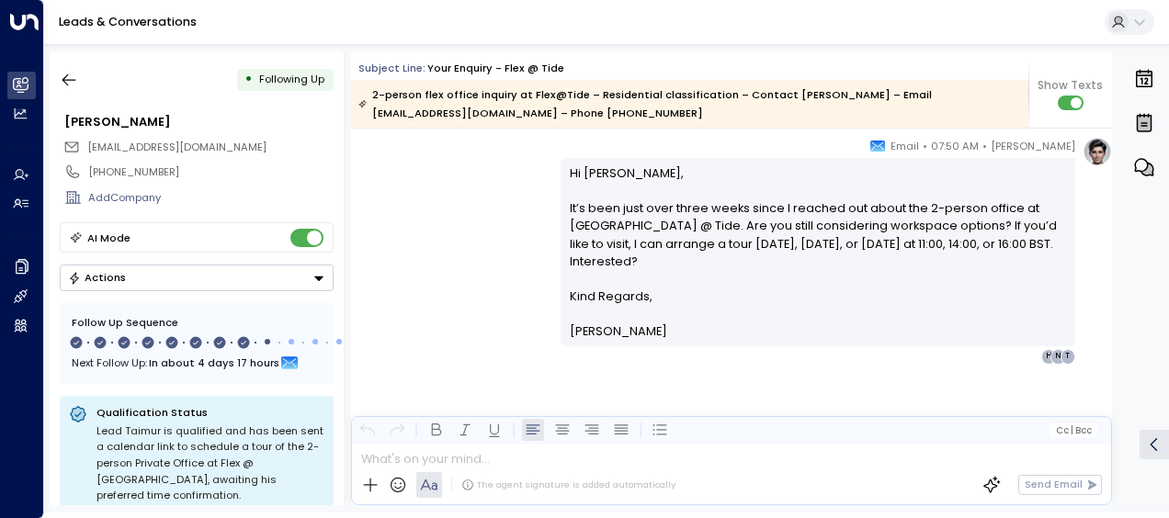
scroll to position [4294, 0]
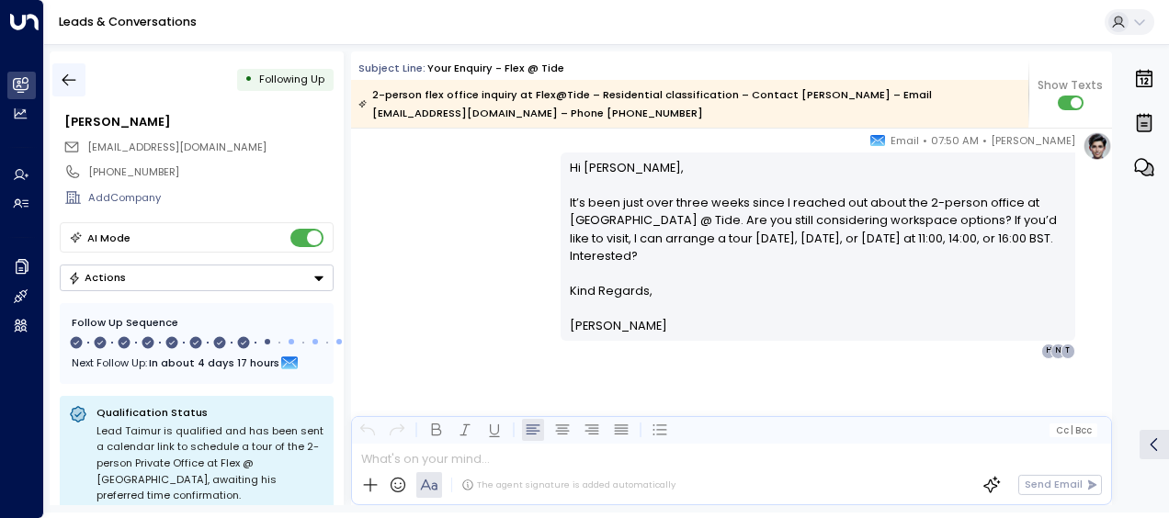
click at [65, 76] on icon "button" at bounding box center [69, 80] width 14 height 12
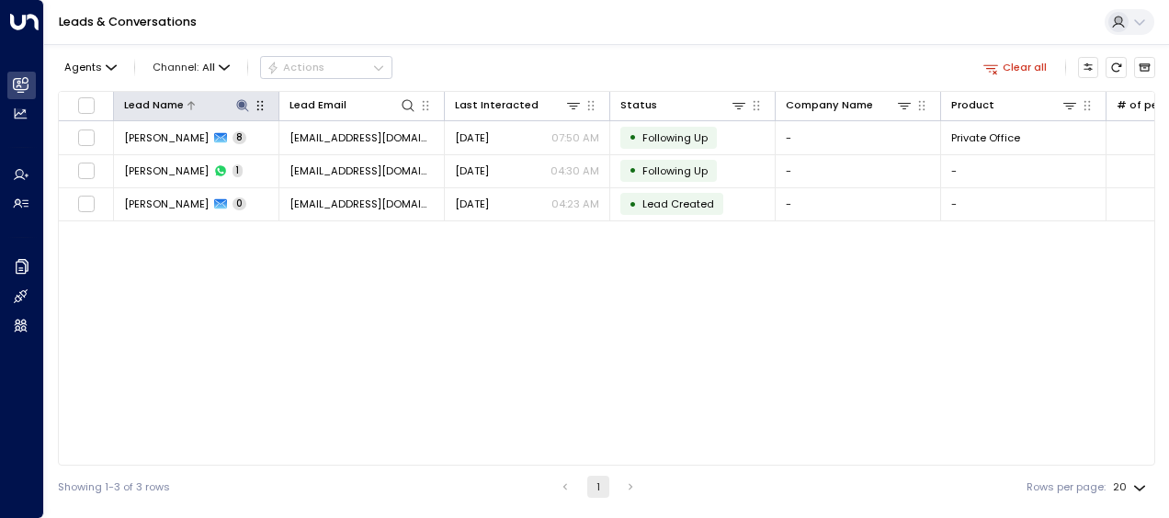
click at [249, 108] on icon at bounding box center [242, 105] width 15 height 15
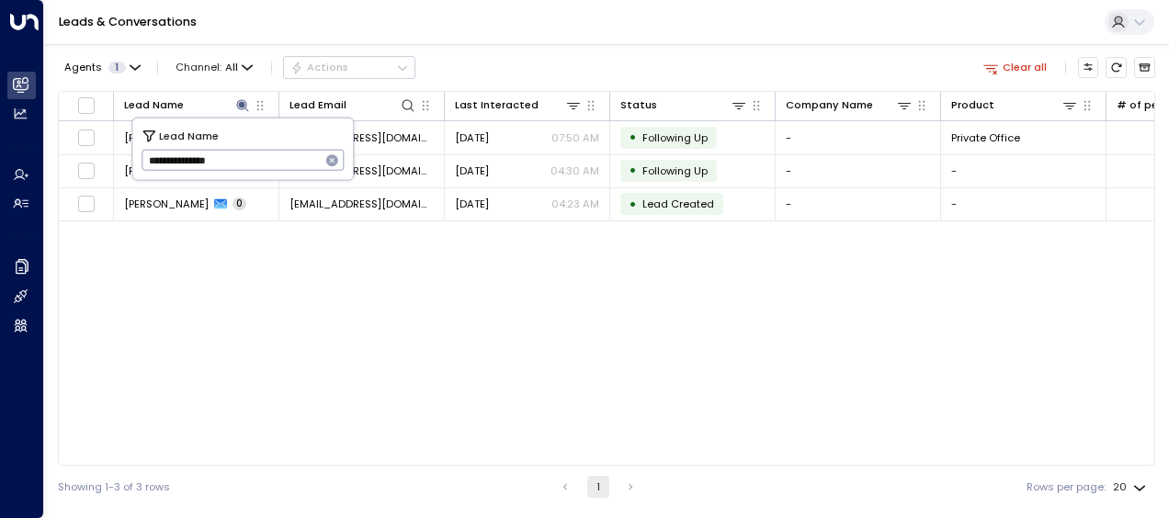
drag, startPoint x: 143, startPoint y: 158, endPoint x: 312, endPoint y: 174, distance: 169.8
click at [312, 174] on input "**********" at bounding box center [231, 160] width 179 height 30
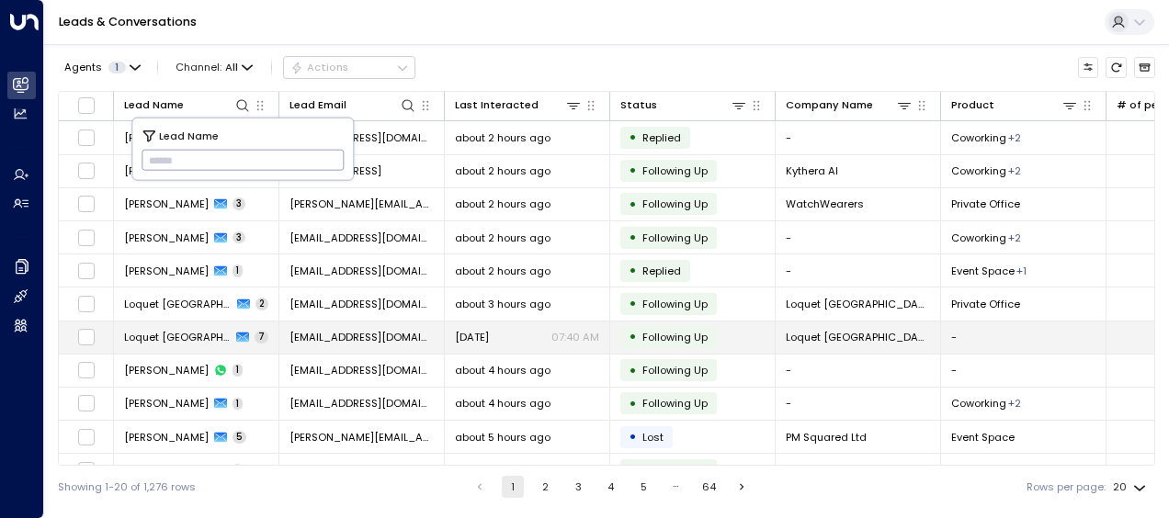
type input "**********"
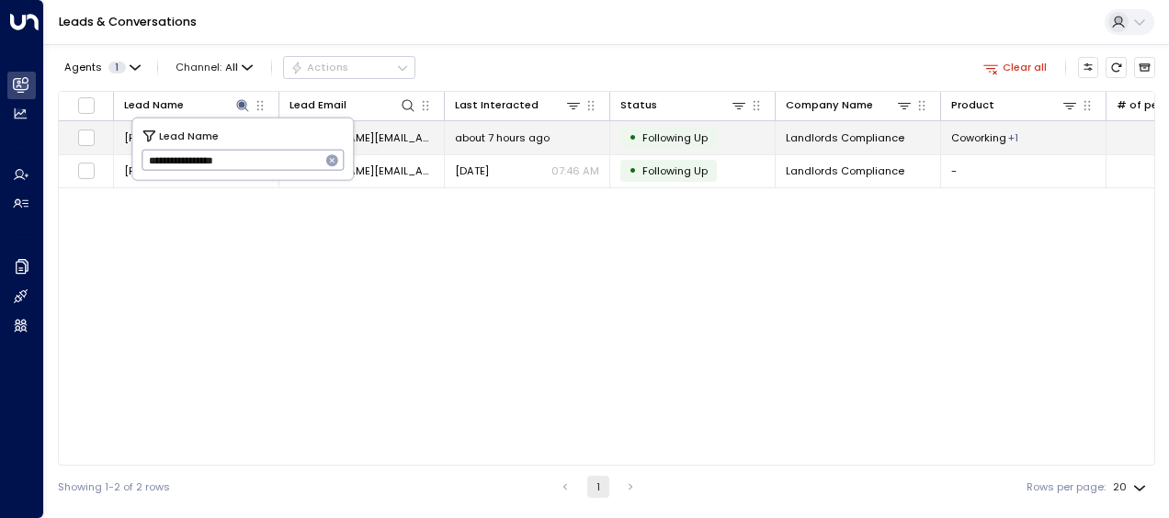
click at [501, 135] on span "about 7 hours ago" at bounding box center [502, 137] width 95 height 15
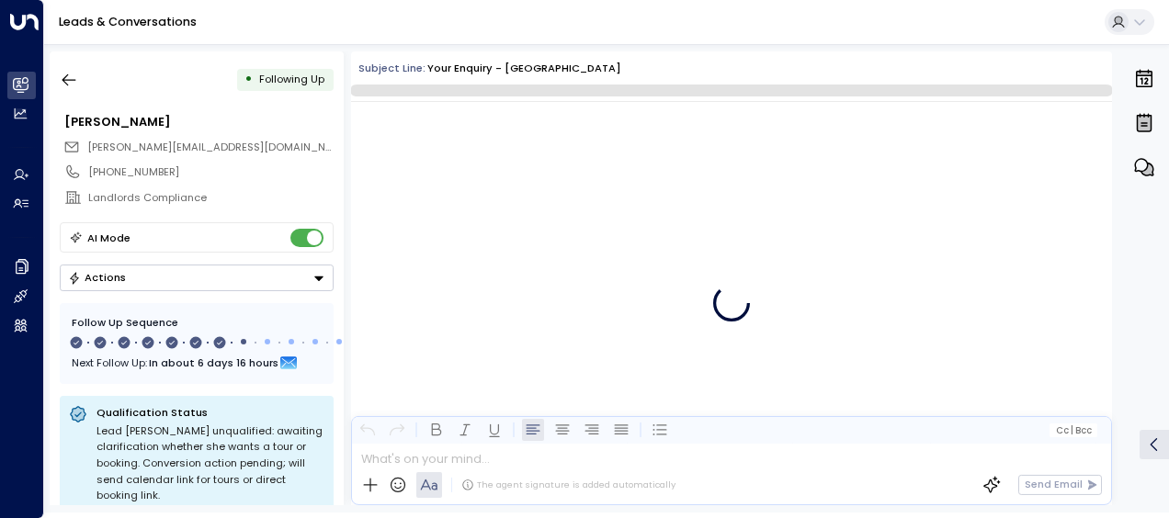
scroll to position [5090, 0]
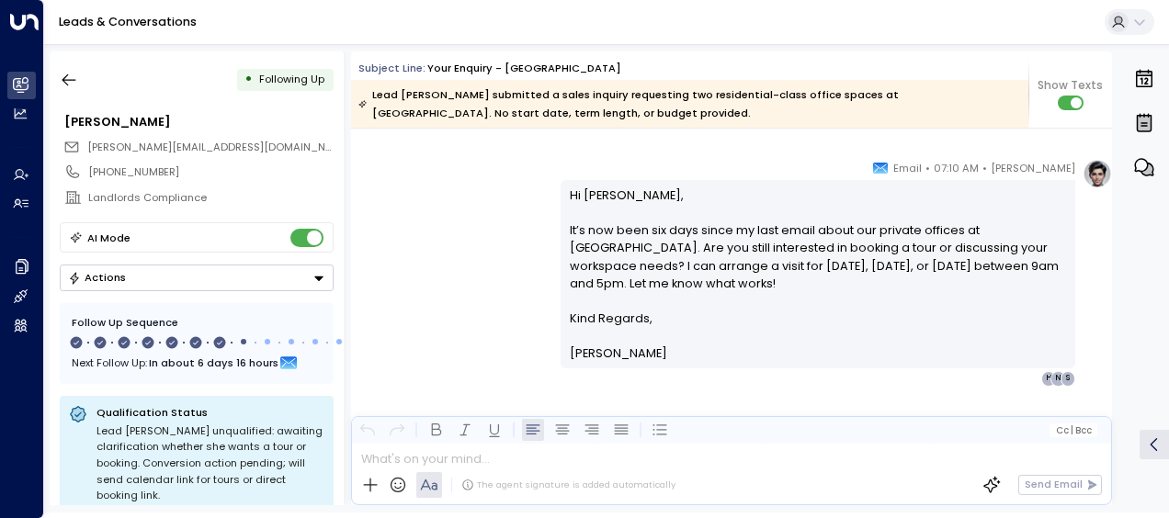
click at [448, 241] on div "[PERSON_NAME] • 07:10 AM • Email Hi [PERSON_NAME], It’s now been six days since…" at bounding box center [731, 272] width 761 height 227
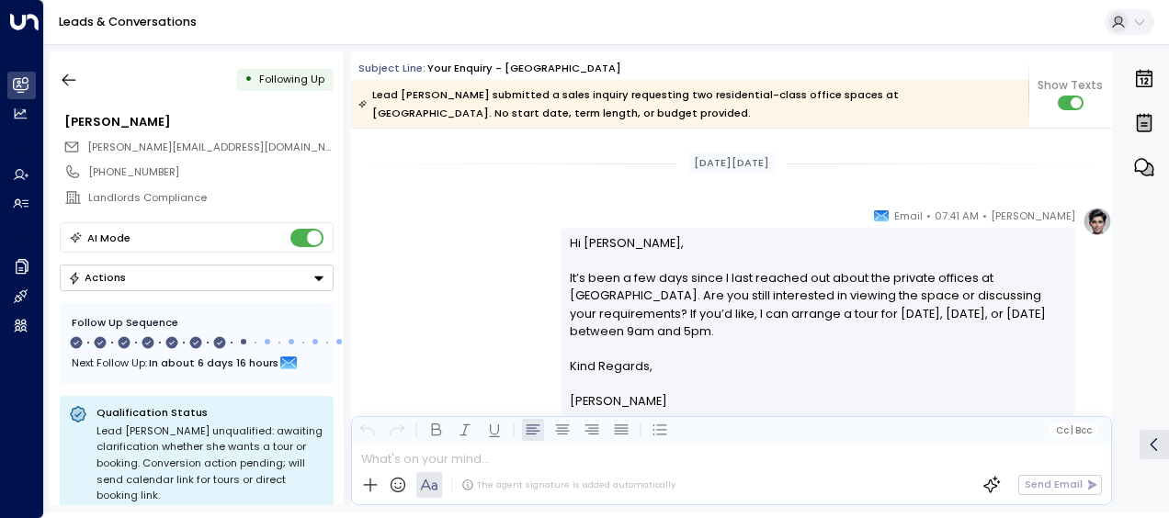
scroll to position [1712, 0]
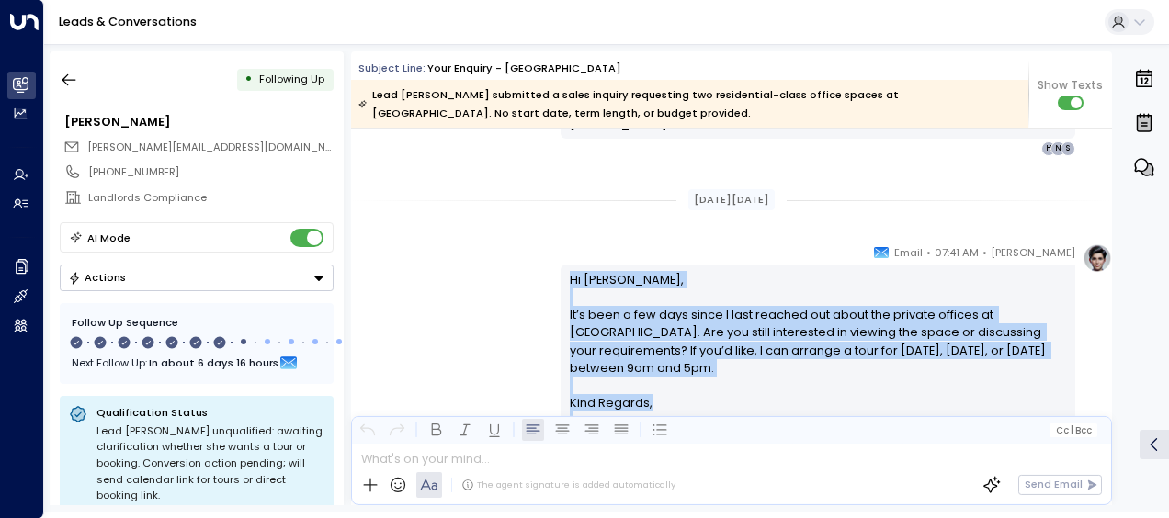
drag, startPoint x: 566, startPoint y: 274, endPoint x: 656, endPoint y: 414, distance: 167.0
click at [656, 414] on div "Hi [PERSON_NAME], It’s been a few days since I last reached out about the priva…" at bounding box center [818, 359] width 497 height 176
drag, startPoint x: 656, startPoint y: 414, endPoint x: 612, endPoint y: 353, distance: 75.7
click at [466, 302] on div "[PERSON_NAME] • 07:41 AM • Email Hi [PERSON_NAME], It’s been a few days since I…" at bounding box center [731, 357] width 761 height 227
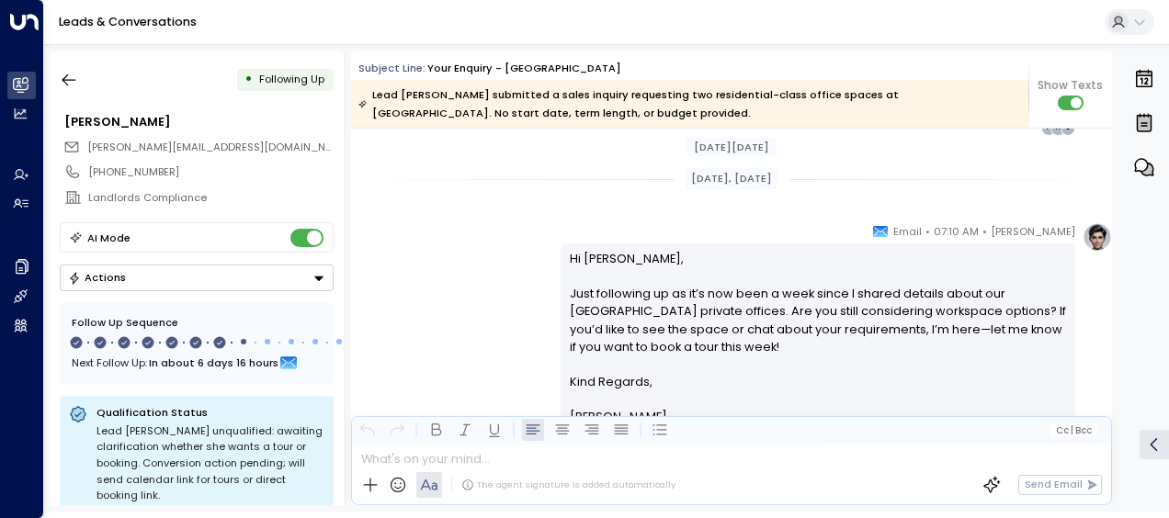
scroll to position [2080, 0]
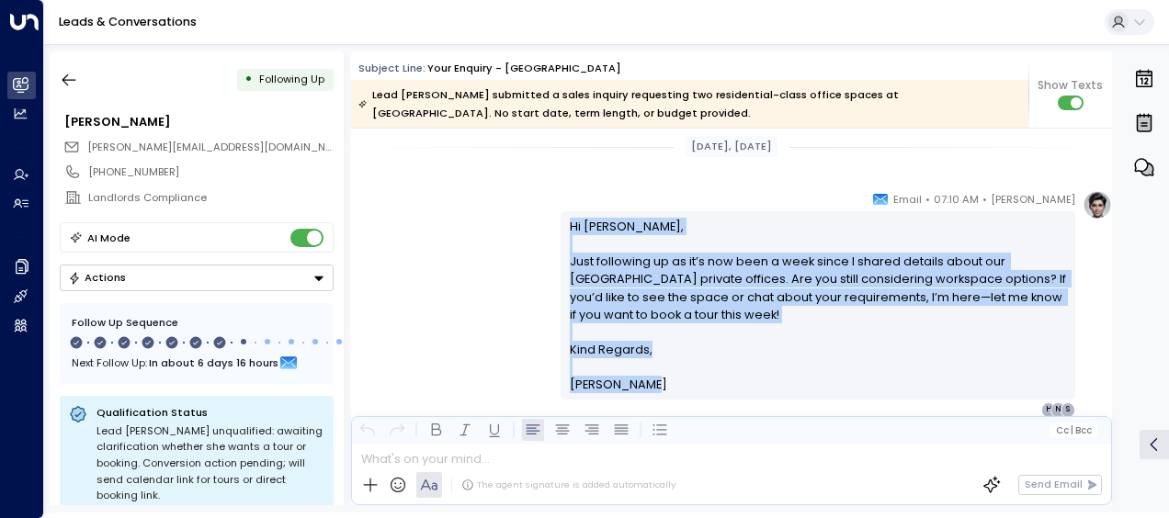
drag, startPoint x: 564, startPoint y: 224, endPoint x: 692, endPoint y: 393, distance: 211.9
click at [692, 393] on div "Hi [PERSON_NAME], Just following up as it’s now been a week since I shared deta…" at bounding box center [818, 305] width 515 height 188
click at [483, 303] on div "[PERSON_NAME] • 07:10 AM • Email Hi [PERSON_NAME], Just following up as it’s no…" at bounding box center [731, 303] width 761 height 227
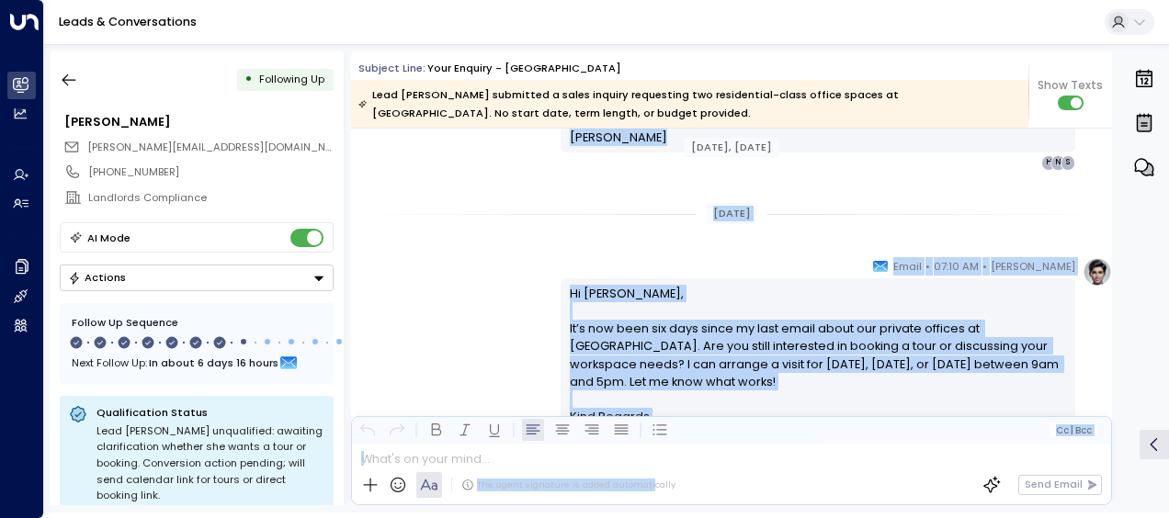
scroll to position [2665, 0]
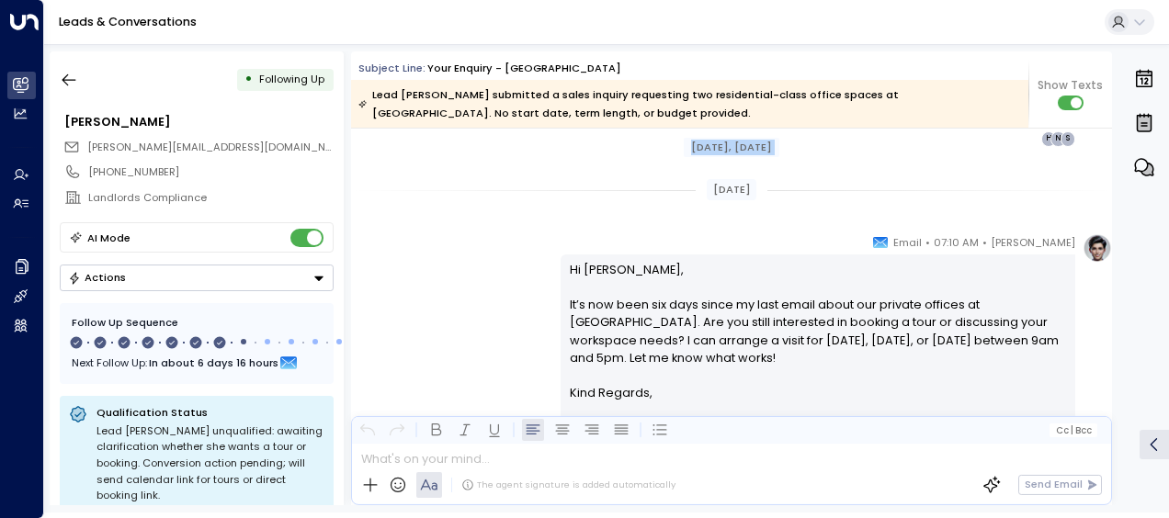
drag, startPoint x: 567, startPoint y: 244, endPoint x: 620, endPoint y: 154, distance: 103.9
click at [499, 258] on div "[PERSON_NAME] • 07:10 AM • Email Hi [PERSON_NAME], It’s now been six days since…" at bounding box center [731, 346] width 761 height 227
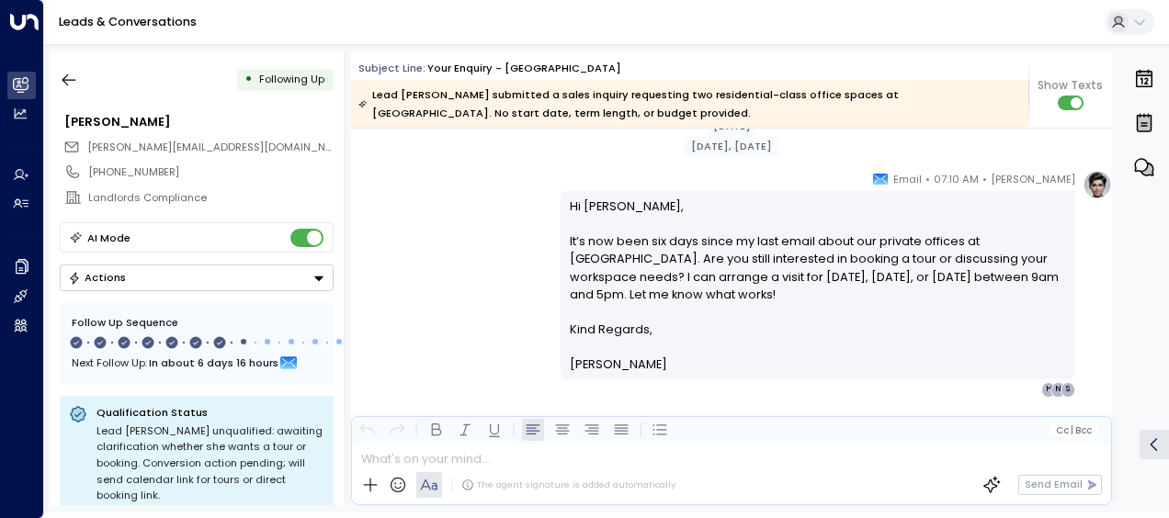
scroll to position [2694, 0]
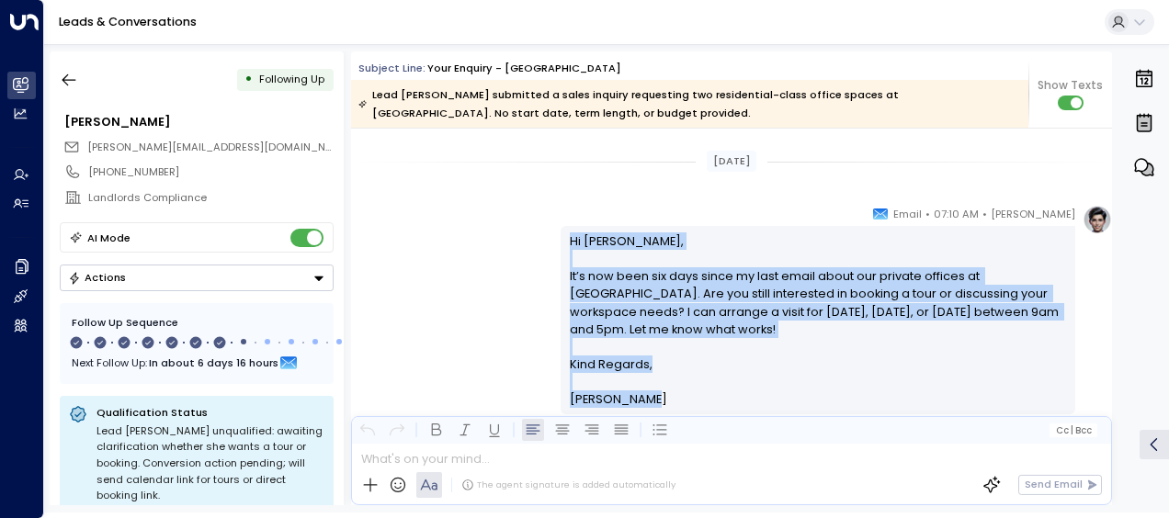
drag, startPoint x: 564, startPoint y: 234, endPoint x: 649, endPoint y: 403, distance: 188.2
click at [649, 403] on div "Hi [PERSON_NAME], It’s now been six days since my last email about our private …" at bounding box center [818, 321] width 497 height 176
drag, startPoint x: 649, startPoint y: 403, endPoint x: 545, endPoint y: 303, distance: 143.7
click at [70, 75] on icon "button" at bounding box center [69, 80] width 18 height 18
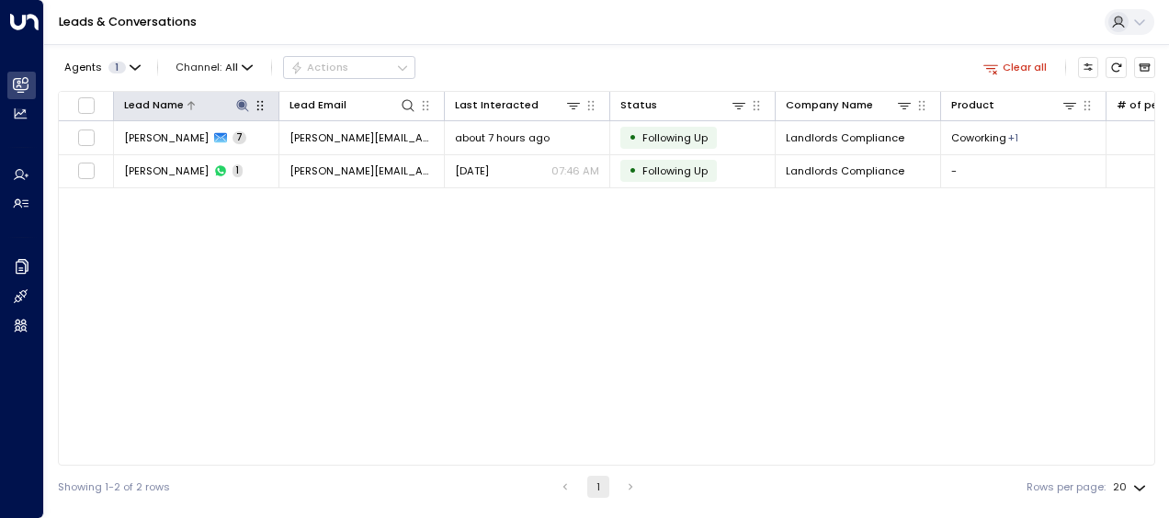
click at [240, 99] on icon at bounding box center [242, 105] width 12 height 12
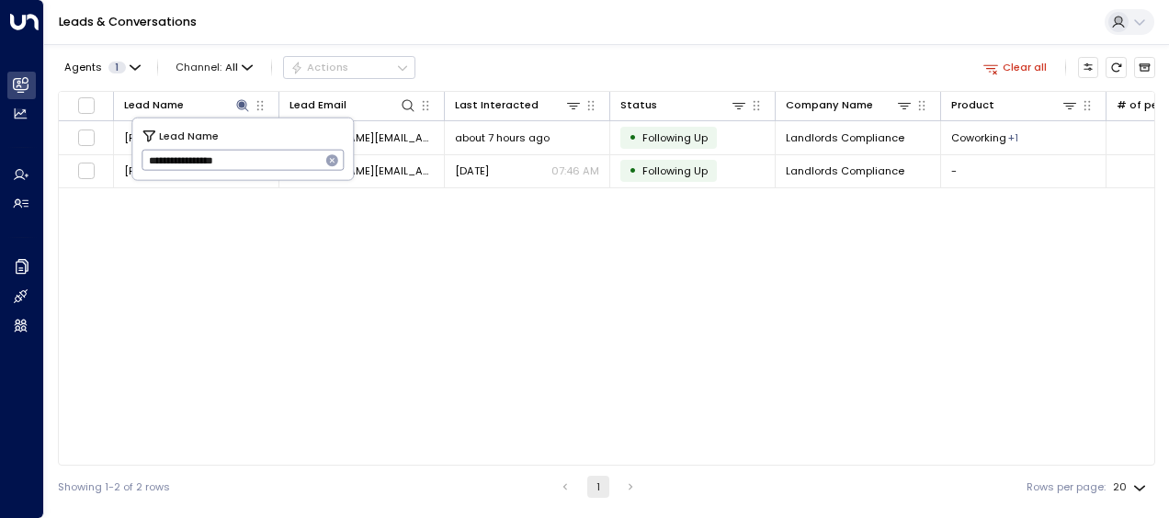
drag, startPoint x: 145, startPoint y: 160, endPoint x: 283, endPoint y: 157, distance: 137.9
click at [283, 157] on input "**********" at bounding box center [231, 160] width 179 height 30
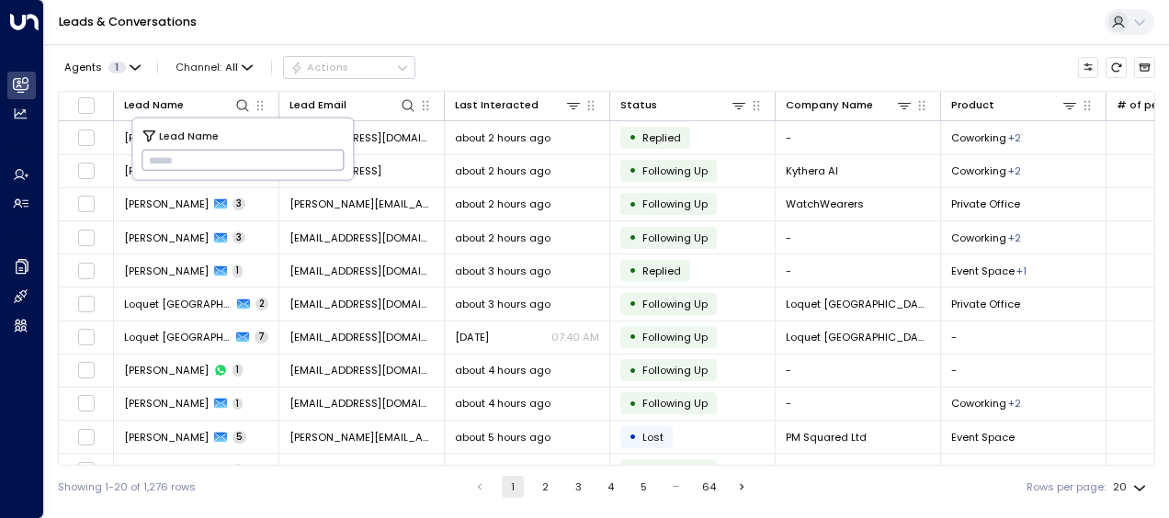
click at [151, 155] on input "text" at bounding box center [243, 160] width 203 height 30
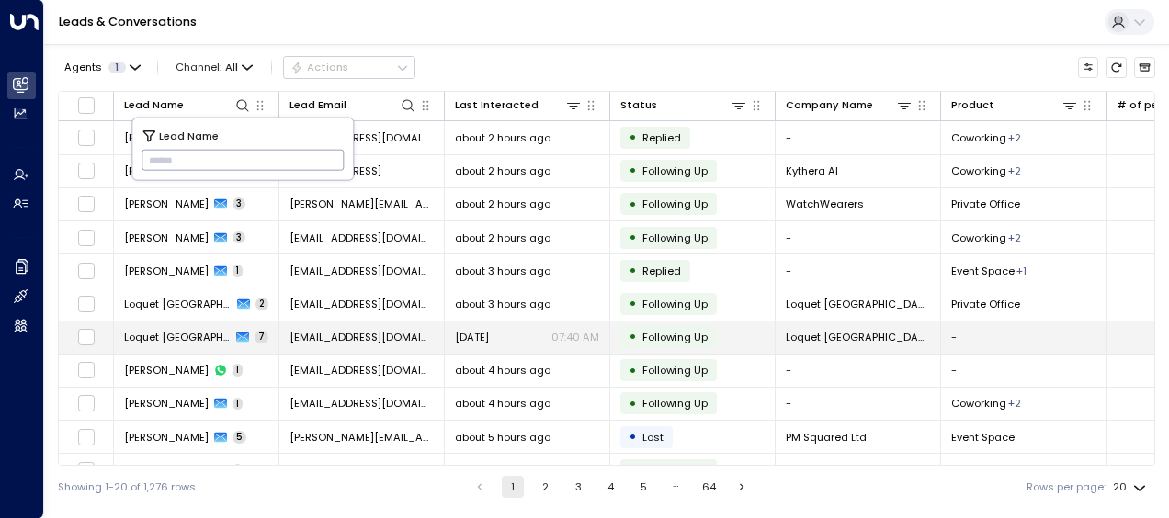
type input "**********"
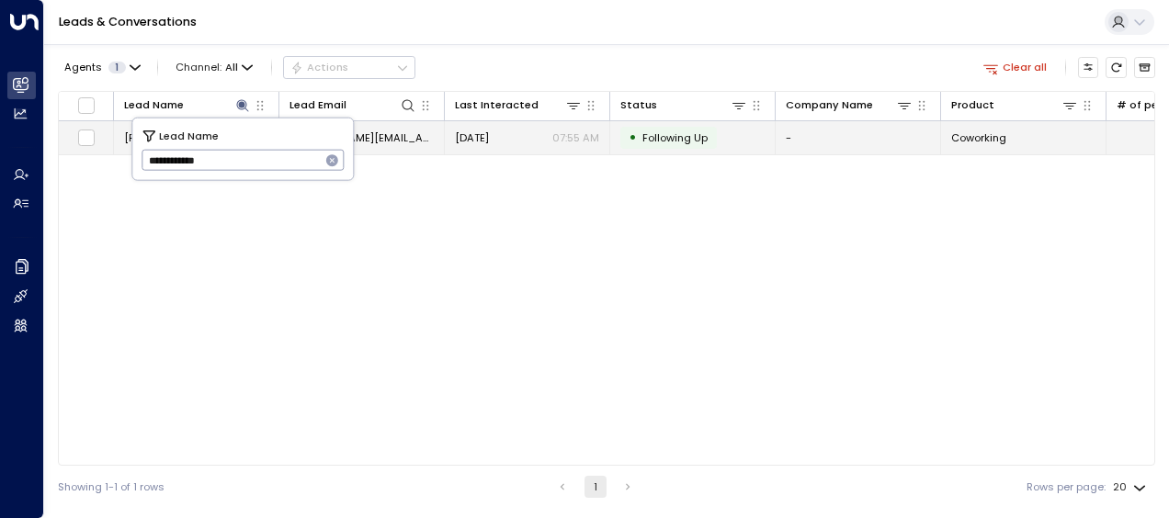
click at [489, 136] on span "[DATE]" at bounding box center [472, 137] width 34 height 15
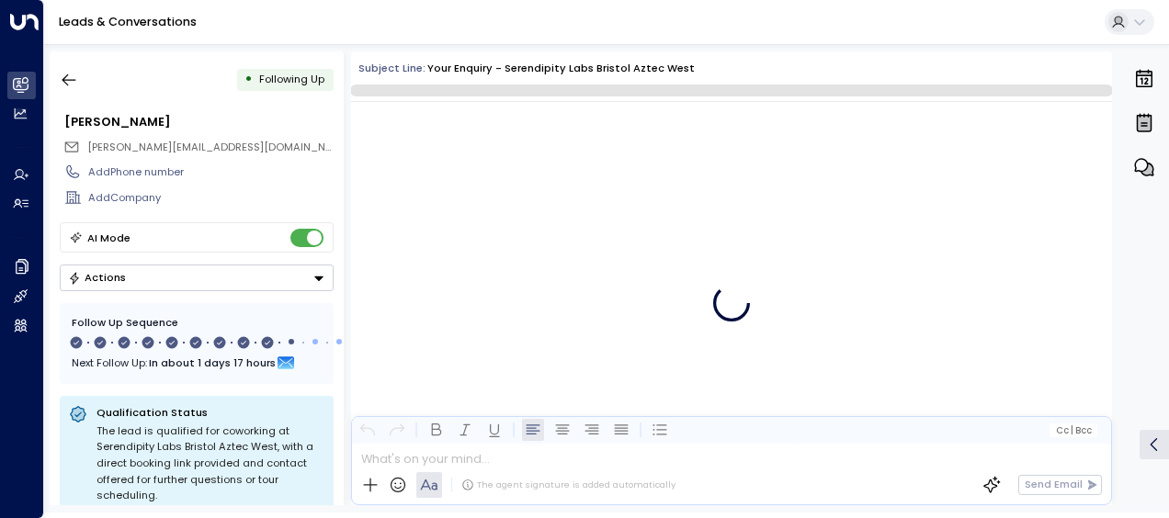
scroll to position [6914, 0]
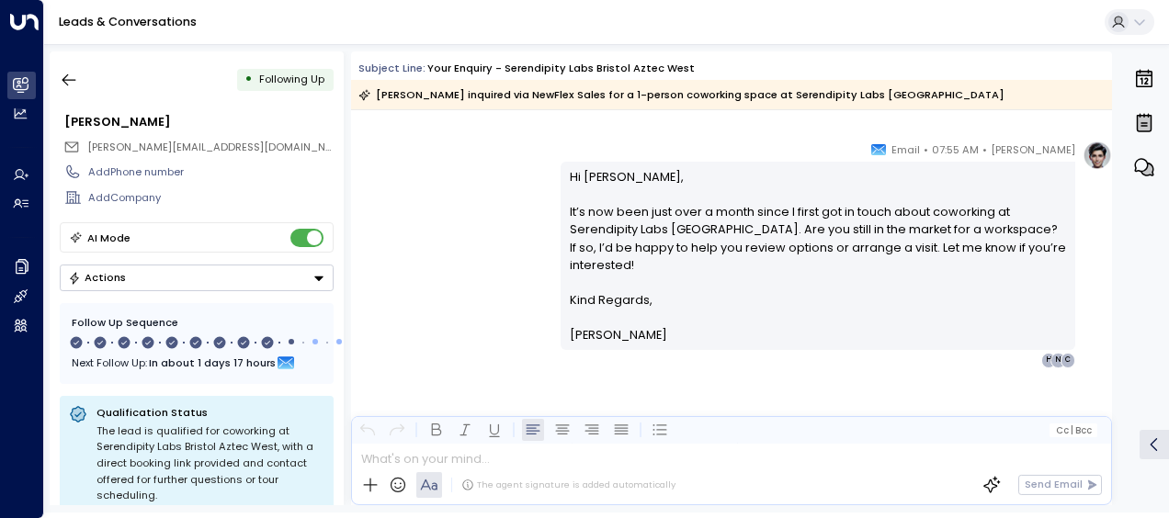
click at [483, 255] on div "[PERSON_NAME] • 07:55 AM • Email Hi [PERSON_NAME], It’s now been just over a mo…" at bounding box center [731, 254] width 761 height 227
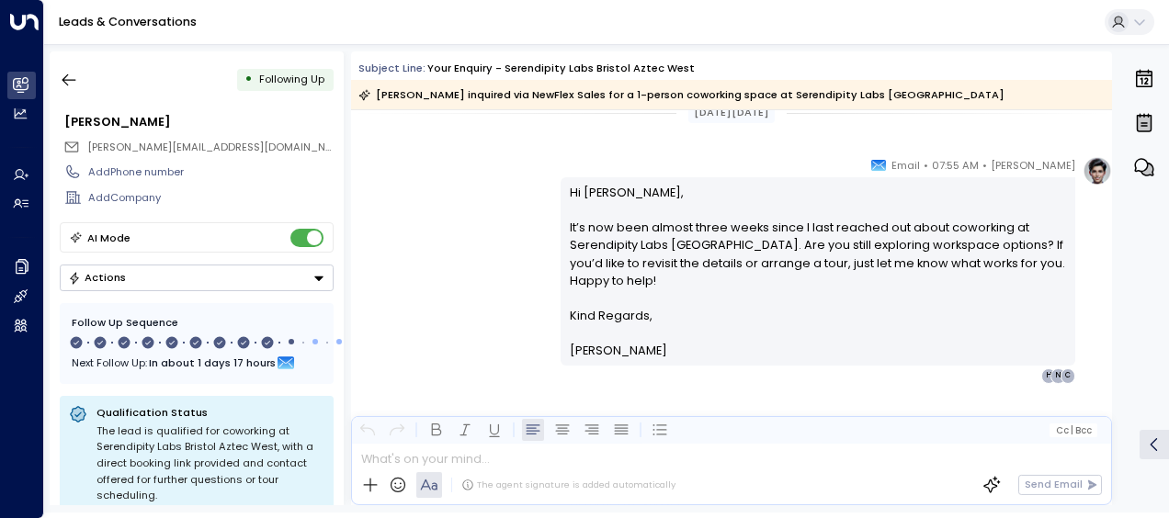
scroll to position [5497, 0]
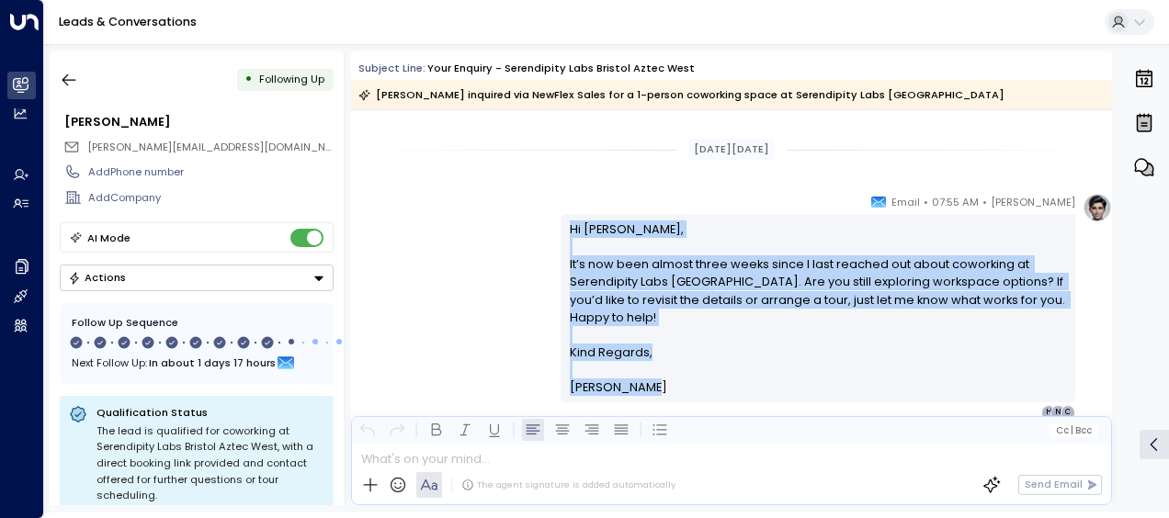
drag, startPoint x: 566, startPoint y: 224, endPoint x: 668, endPoint y: 389, distance: 193.6
click at [668, 389] on div "Hi [PERSON_NAME], It’s now been almost three weeks since I last reached out abo…" at bounding box center [818, 309] width 497 height 176
drag, startPoint x: 668, startPoint y: 389, endPoint x: 631, endPoint y: 340, distance: 61.0
click at [498, 271] on div "[PERSON_NAME] • 07:55 AM • Email Hi [PERSON_NAME], It’s now been almost three w…" at bounding box center [731, 306] width 761 height 227
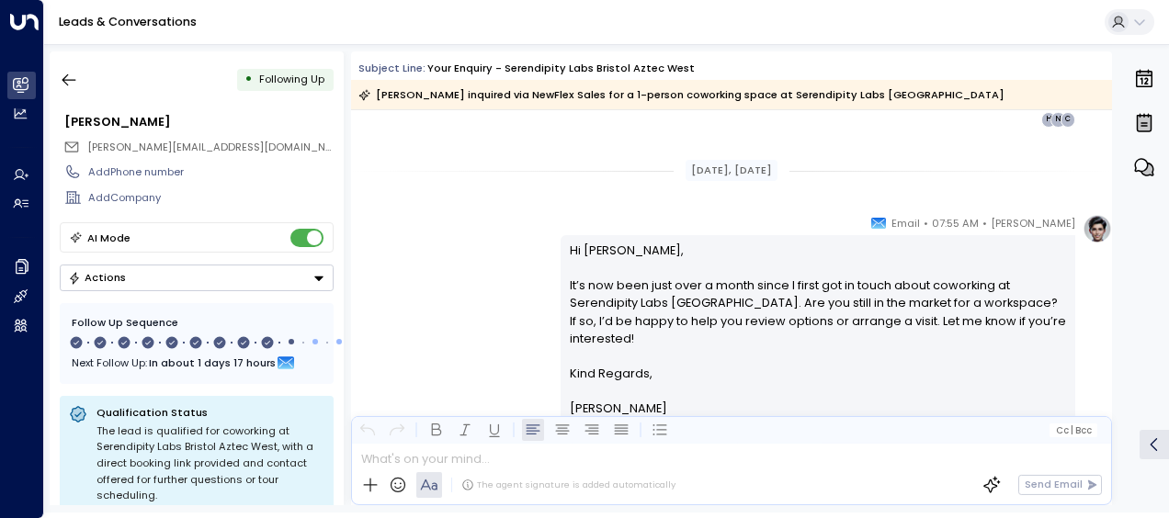
scroll to position [5791, 0]
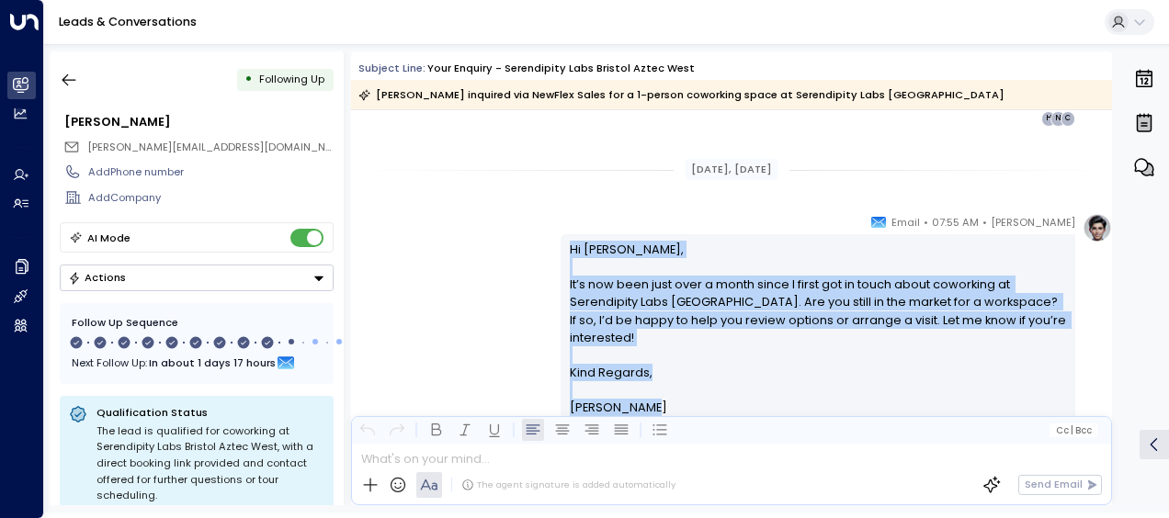
drag, startPoint x: 566, startPoint y: 247, endPoint x: 656, endPoint y: 404, distance: 181.1
click at [656, 404] on div "Hi [PERSON_NAME], It’s now been just over a month since I first got in touch ab…" at bounding box center [818, 329] width 497 height 176
drag, startPoint x: 656, startPoint y: 404, endPoint x: 541, endPoint y: 283, distance: 167.1
click at [69, 76] on icon "button" at bounding box center [69, 80] width 18 height 18
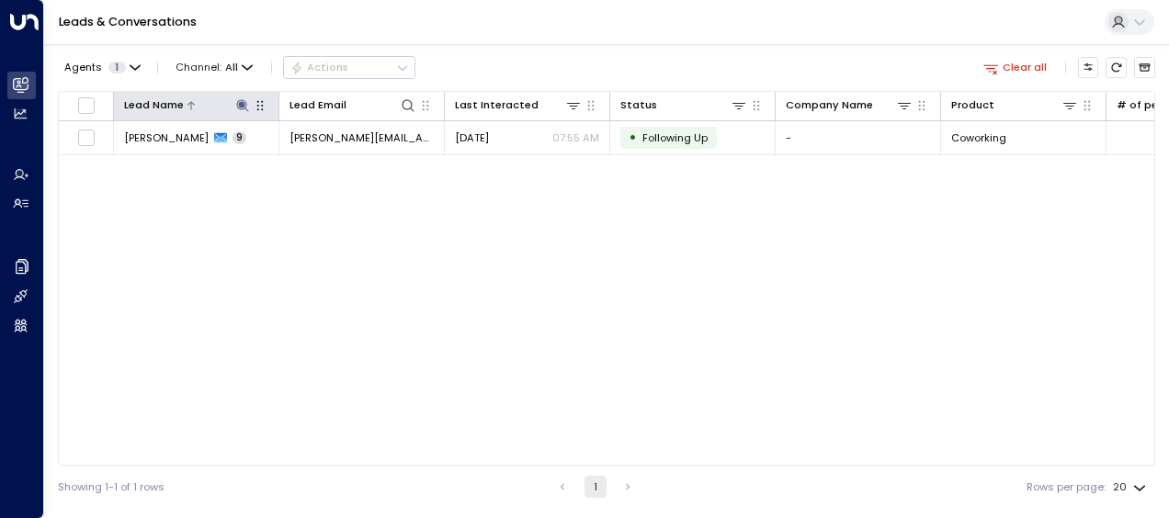
click at [244, 101] on icon at bounding box center [242, 105] width 12 height 12
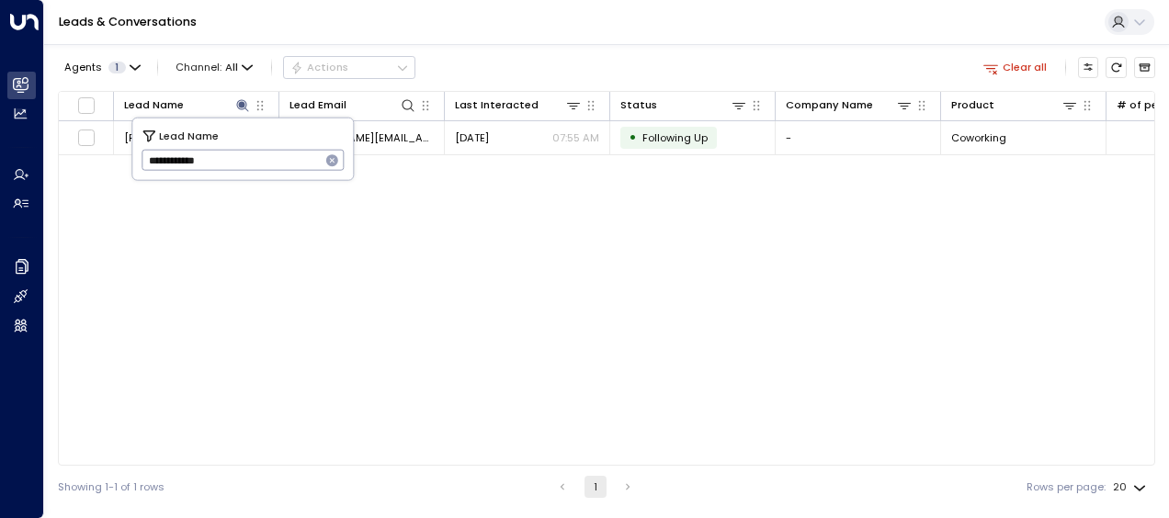
drag, startPoint x: 149, startPoint y: 162, endPoint x: 247, endPoint y: 169, distance: 98.6
click at [247, 169] on input "**********" at bounding box center [231, 160] width 179 height 30
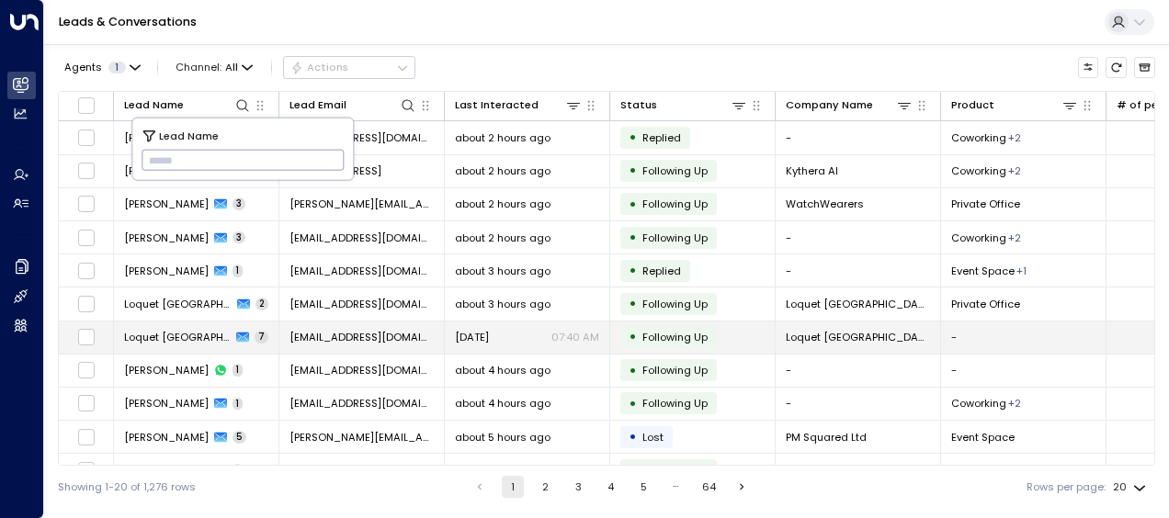
type input "**********"
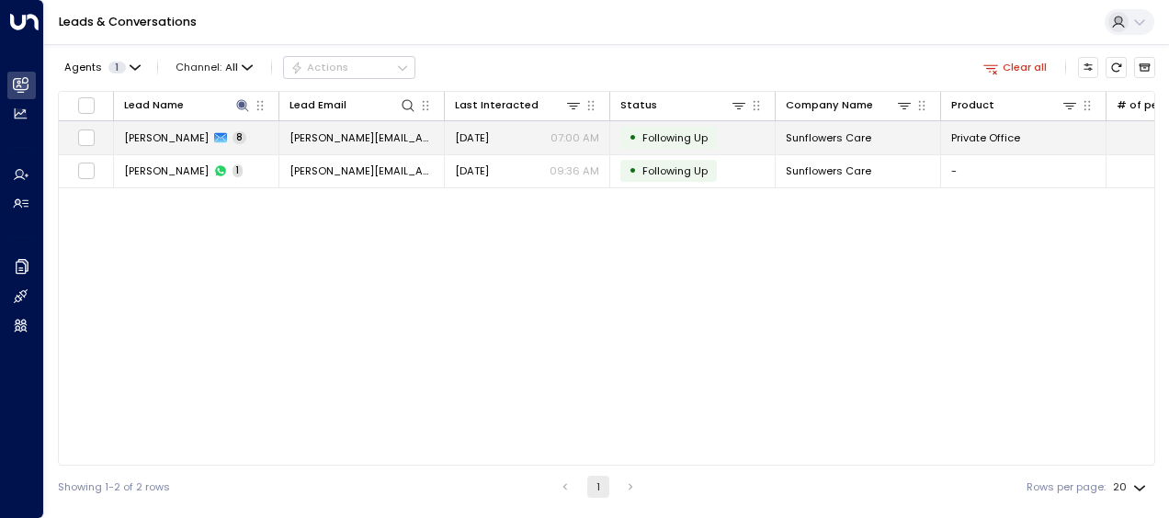
click at [478, 132] on span "[DATE]" at bounding box center [472, 137] width 34 height 15
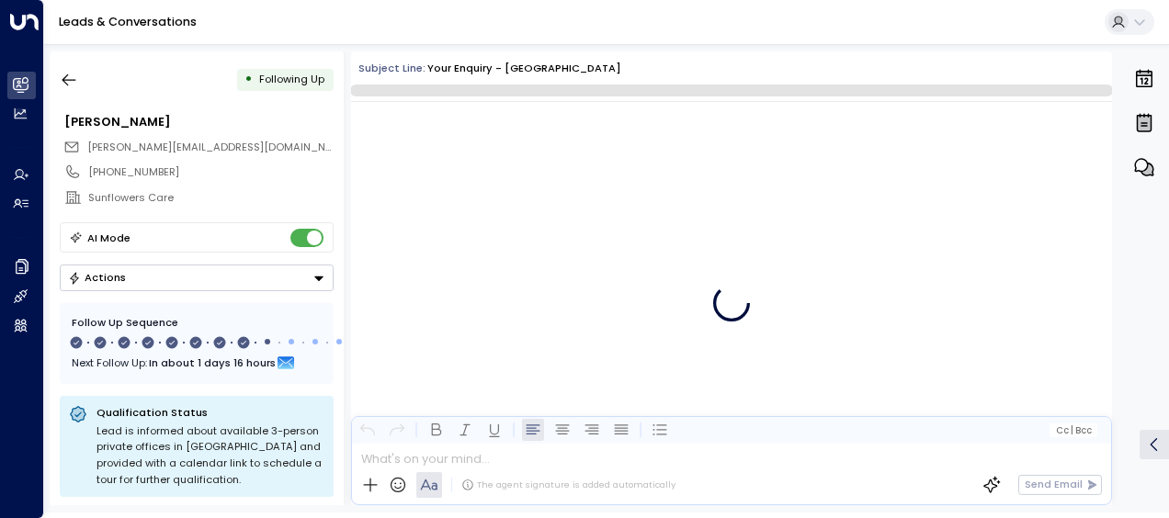
scroll to position [6453, 0]
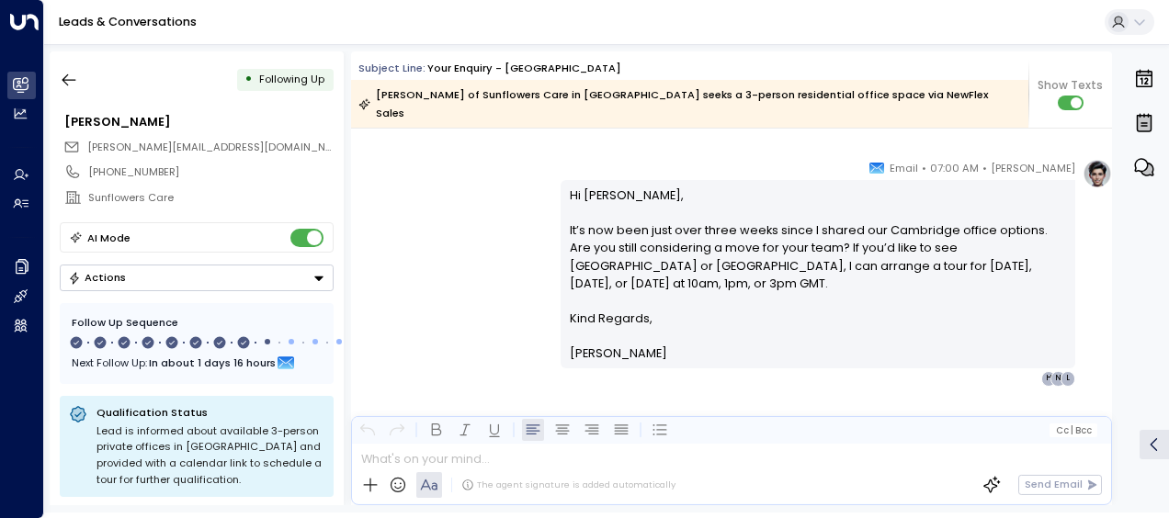
click at [460, 265] on div "[PERSON_NAME] • 07:00 AM • Email Hi [PERSON_NAME], It’s now been just over thre…" at bounding box center [731, 272] width 761 height 227
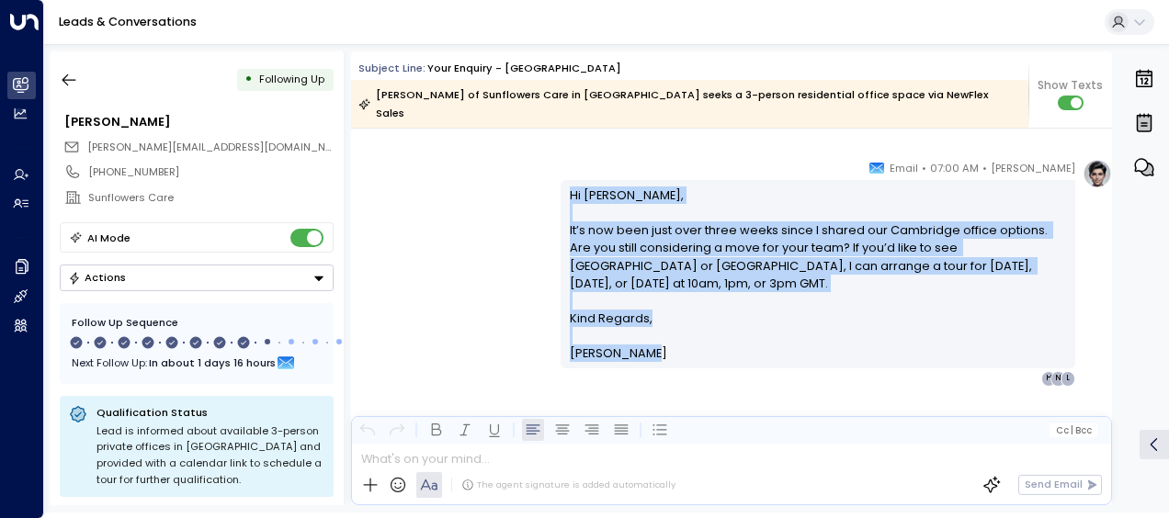
drag, startPoint x: 566, startPoint y: 175, endPoint x: 654, endPoint y: 344, distance: 190.7
click at [654, 344] on div "Hi [PERSON_NAME], It’s now been just over three weeks since I shared our Cambri…" at bounding box center [818, 274] width 515 height 188
drag, startPoint x: 654, startPoint y: 344, endPoint x: 615, endPoint y: 290, distance: 66.4
click at [463, 290] on div "[PERSON_NAME] • 07:00 AM • Email Hi [PERSON_NAME], It’s now been just over thre…" at bounding box center [731, 272] width 761 height 227
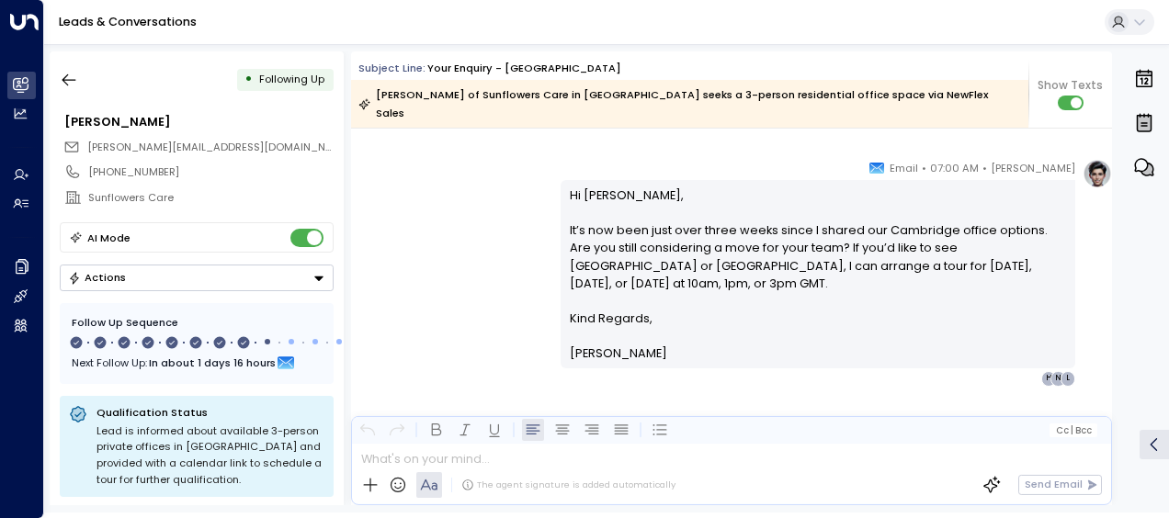
scroll to position [5395, 0]
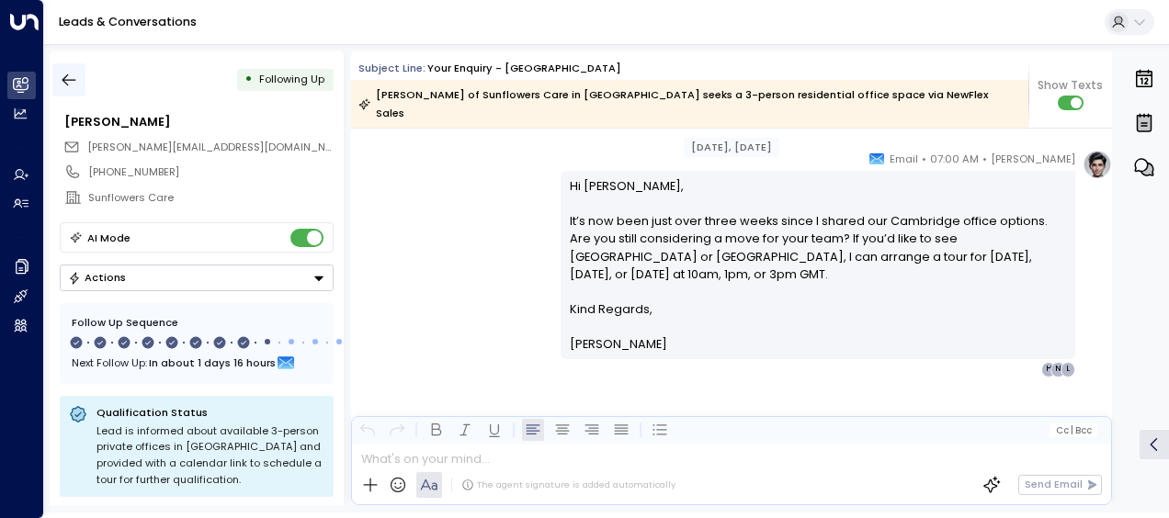
click at [70, 77] on icon "button" at bounding box center [69, 80] width 18 height 18
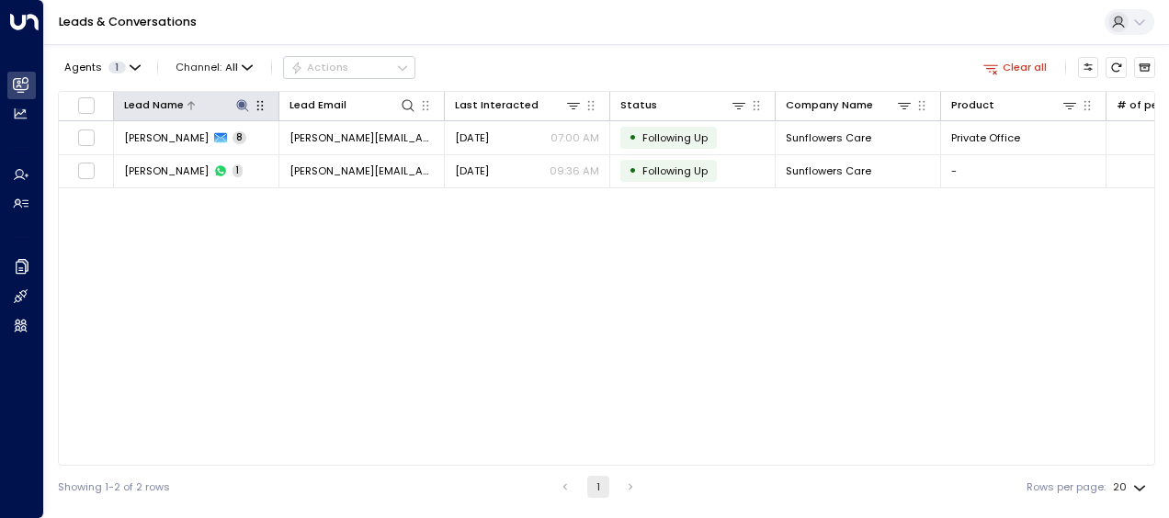
click at [244, 106] on icon at bounding box center [242, 105] width 12 height 12
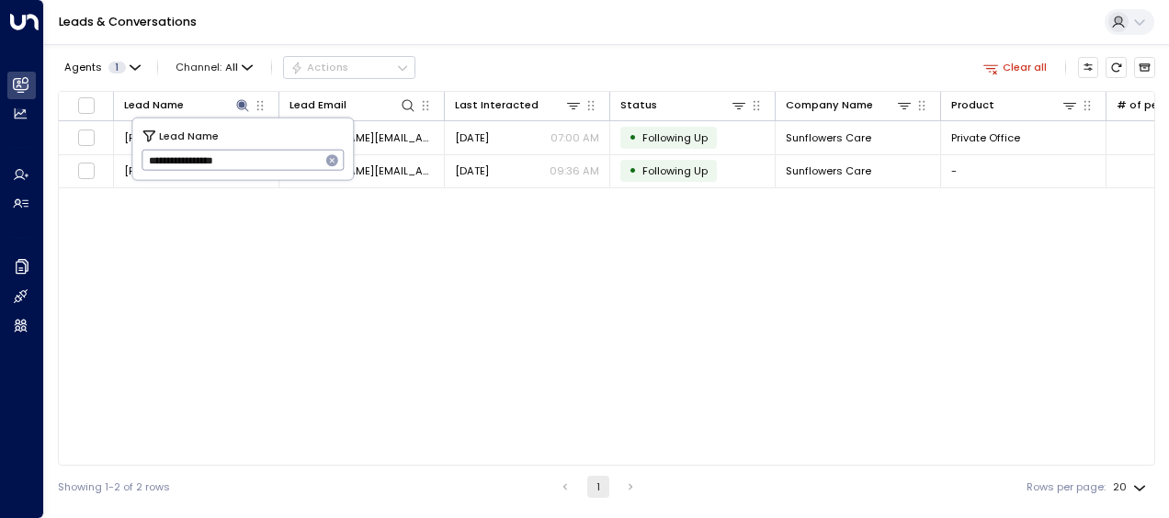
drag, startPoint x: 144, startPoint y: 158, endPoint x: 297, endPoint y: 156, distance: 152.6
click at [297, 156] on input "**********" at bounding box center [231, 160] width 179 height 30
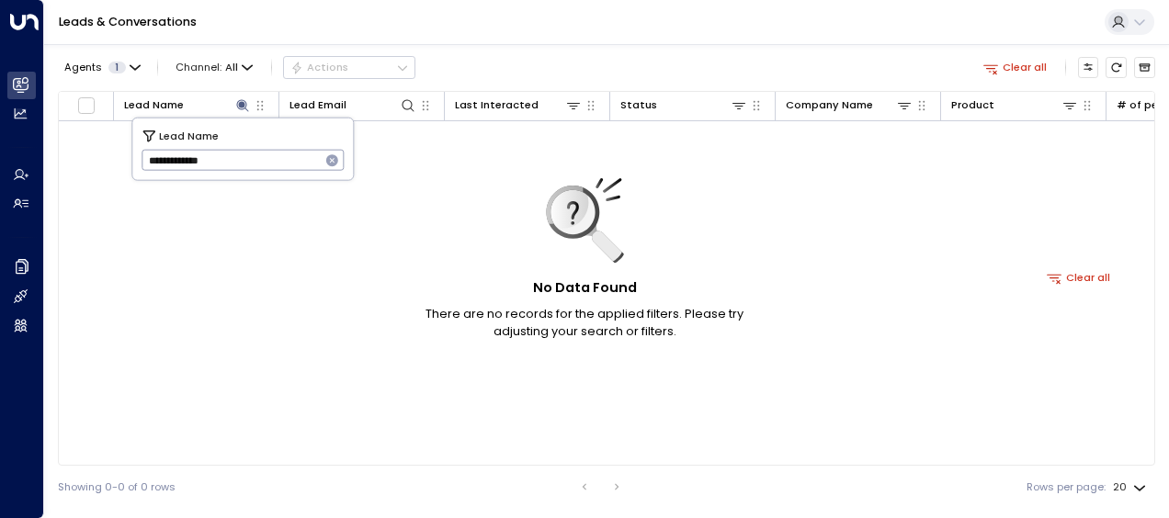
type input "**********"
drag, startPoint x: 148, startPoint y: 158, endPoint x: 285, endPoint y: 153, distance: 137.0
click at [285, 153] on input "**********" at bounding box center [231, 160] width 179 height 30
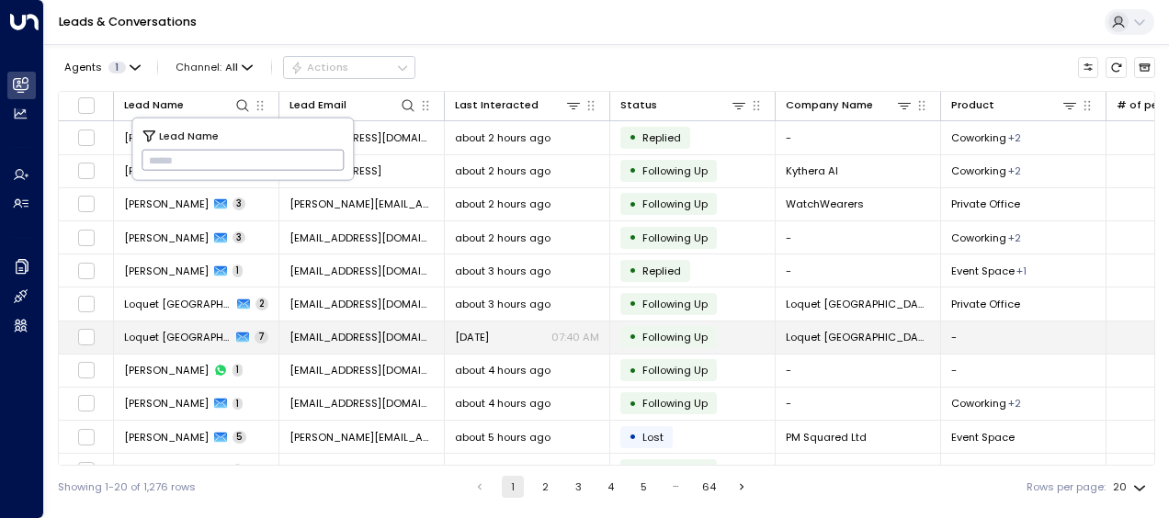
type input "**********"
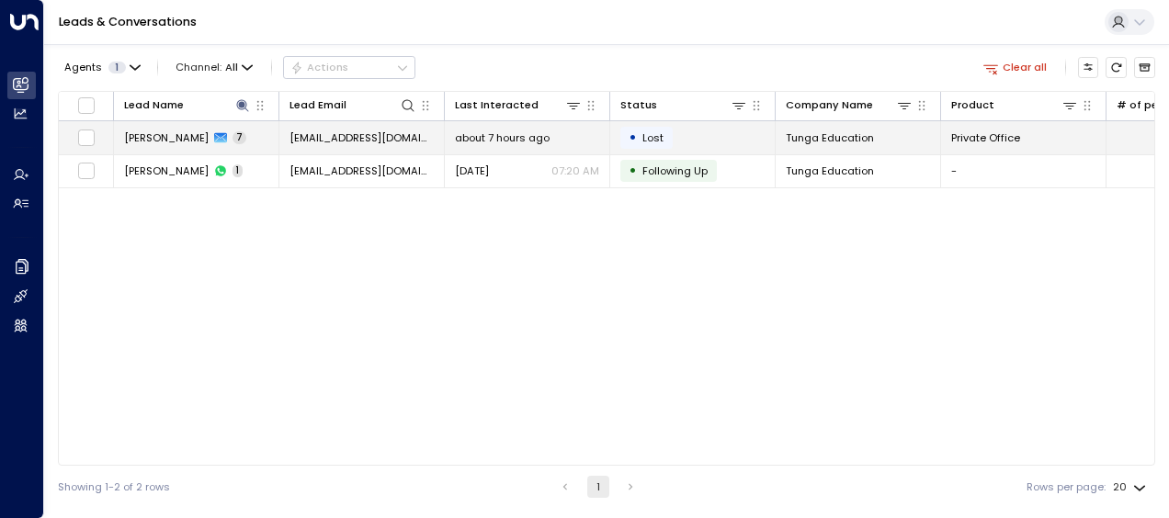
click at [409, 136] on span "[EMAIL_ADDRESS][DOMAIN_NAME]" at bounding box center [361, 137] width 144 height 15
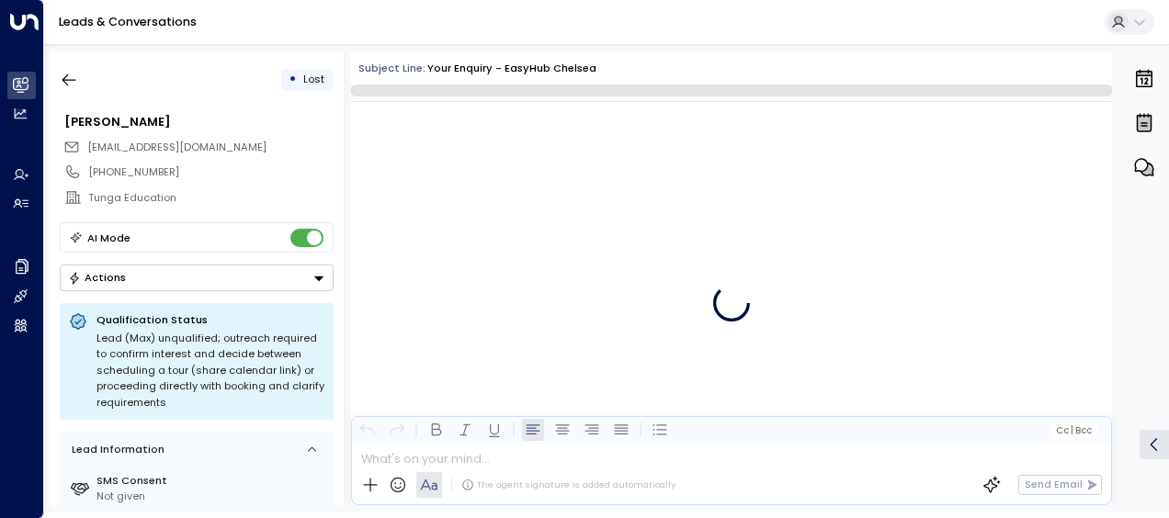
scroll to position [4964, 0]
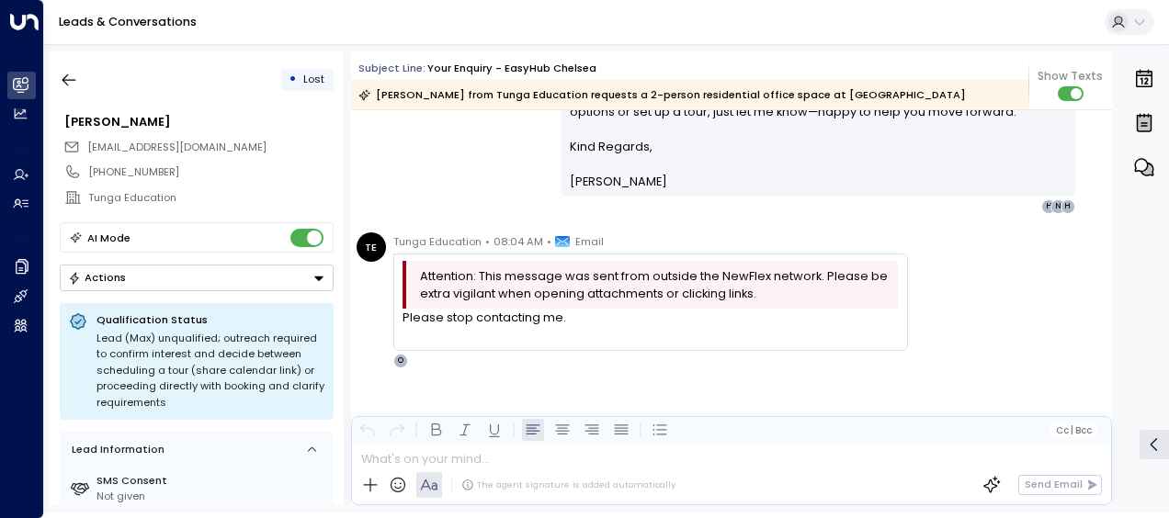
click at [454, 202] on div "[PERSON_NAME] • 07:50 AM • Email Hi [PERSON_NAME], It’s now been over a week si…" at bounding box center [731, 110] width 761 height 210
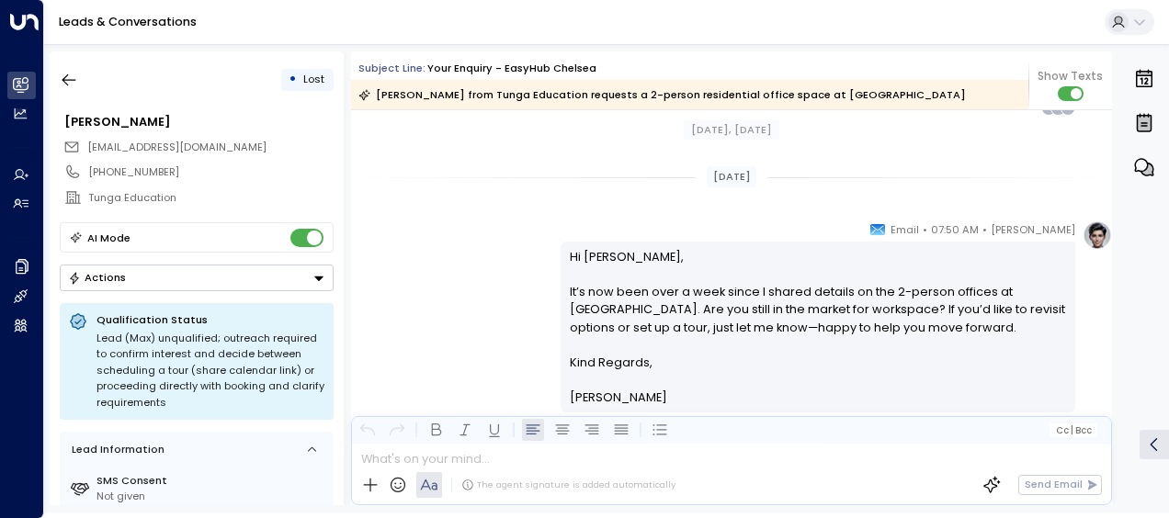
scroll to position [4102, 0]
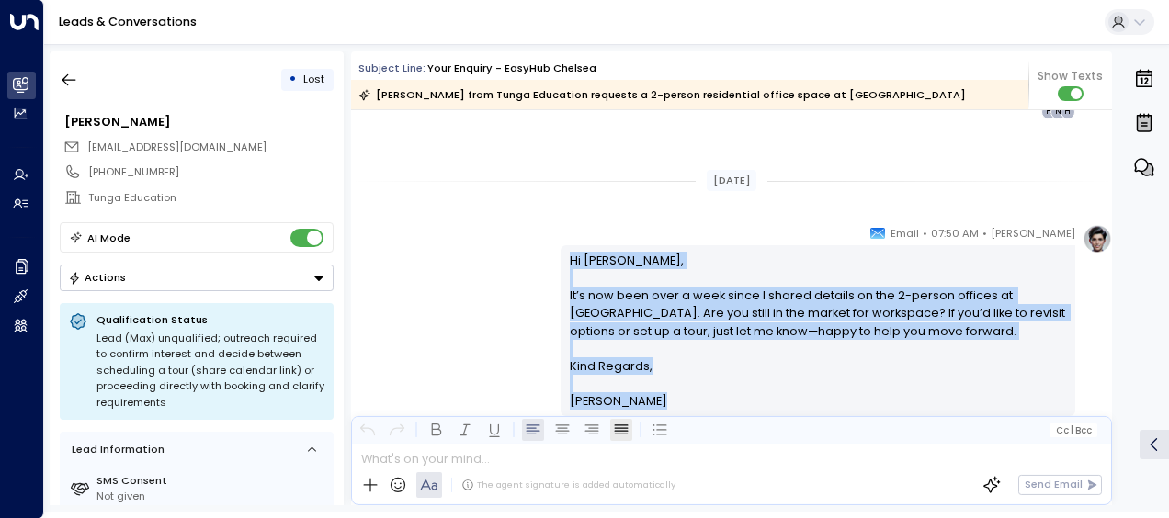
drag, startPoint x: 565, startPoint y: 255, endPoint x: 614, endPoint y: 421, distance: 172.4
click at [614, 421] on div "Subject Line: Your enquiry - easyHub [PERSON_NAME] from Tunga Education request…" at bounding box center [731, 278] width 761 height 454
drag, startPoint x: 614, startPoint y: 421, endPoint x: 577, endPoint y: 323, distance: 105.0
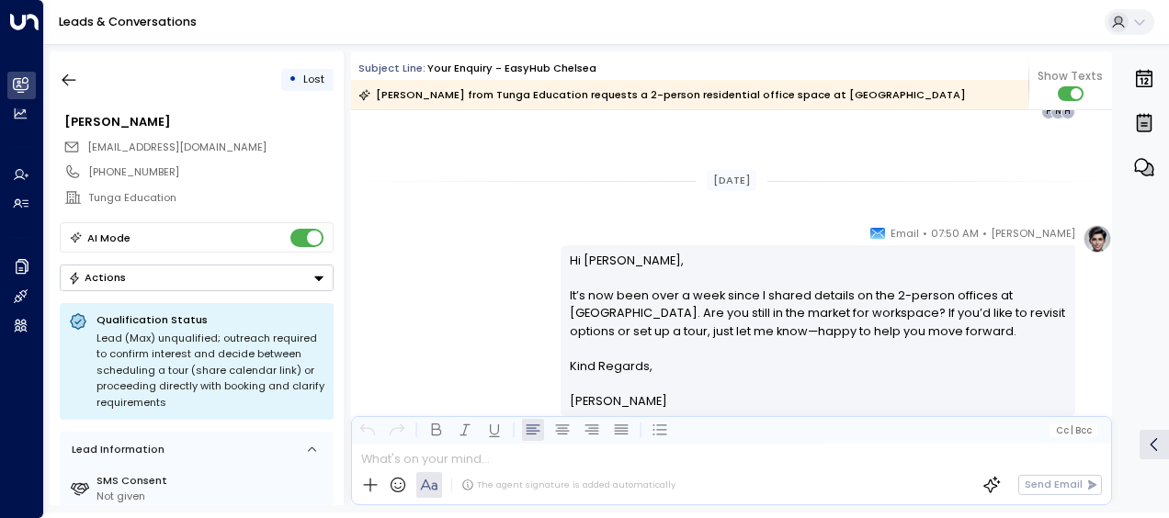
click at [448, 199] on div "[DATE]" at bounding box center [731, 180] width 761 height 51
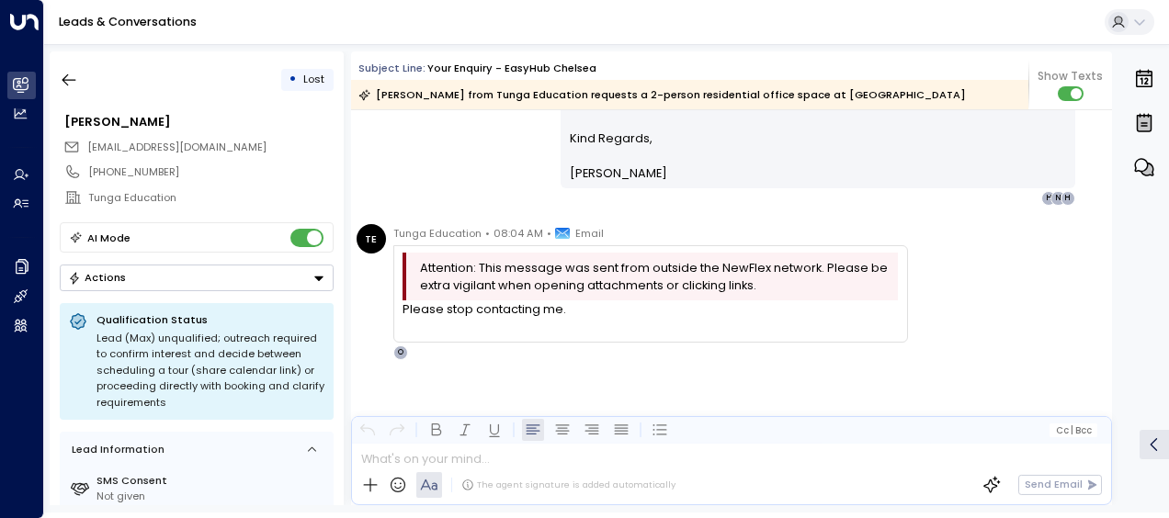
scroll to position [4331, 0]
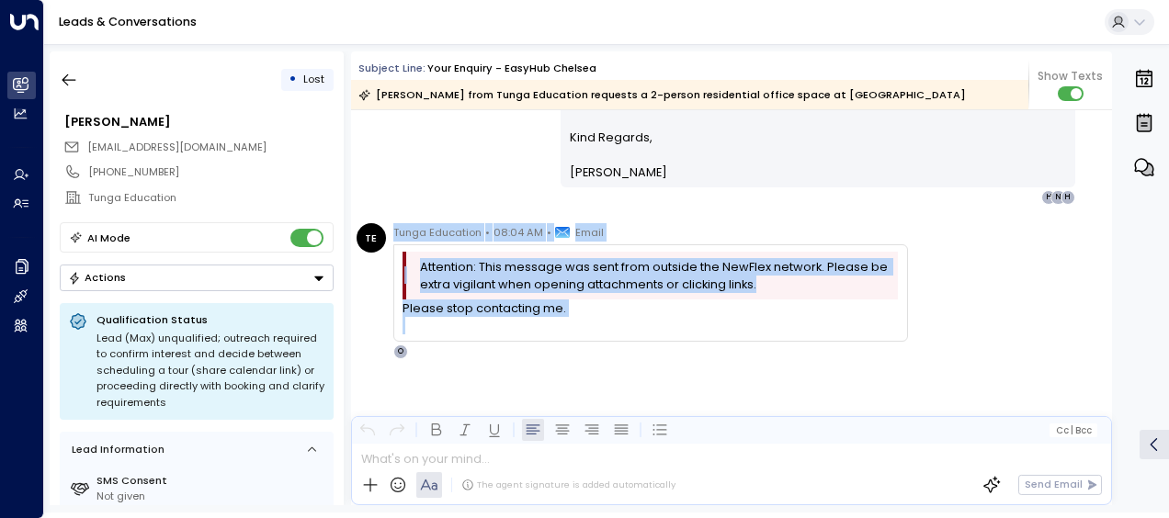
drag, startPoint x: 393, startPoint y: 228, endPoint x: 564, endPoint y: 317, distance: 192.8
click at [564, 317] on div "Tunga Education • 08:04 AM • Email Attention: This message was sent from outsid…" at bounding box center [650, 291] width 515 height 136
drag, startPoint x: 564, startPoint y: 317, endPoint x: 504, endPoint y: 311, distance: 61.0
click at [68, 77] on icon "button" at bounding box center [69, 80] width 18 height 18
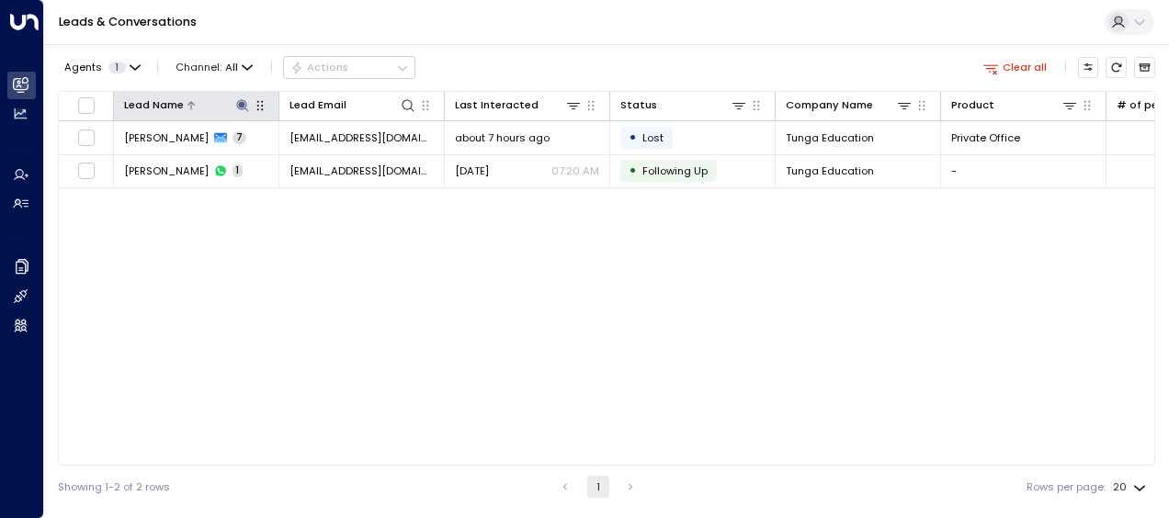
click at [243, 103] on icon at bounding box center [242, 105] width 12 height 12
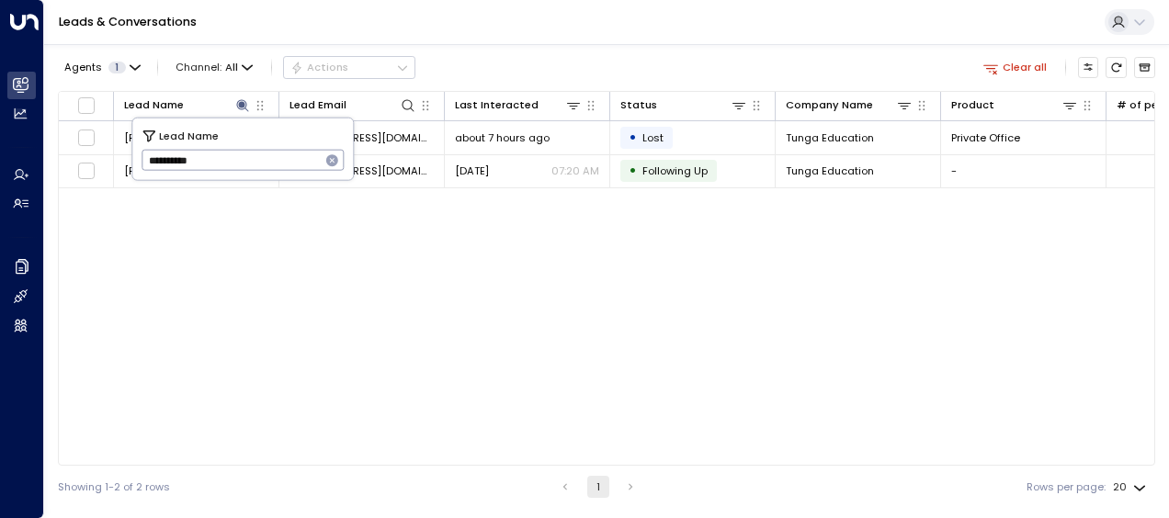
drag, startPoint x: 145, startPoint y: 159, endPoint x: 237, endPoint y: 161, distance: 91.9
click at [237, 161] on input "**********" at bounding box center [231, 160] width 179 height 30
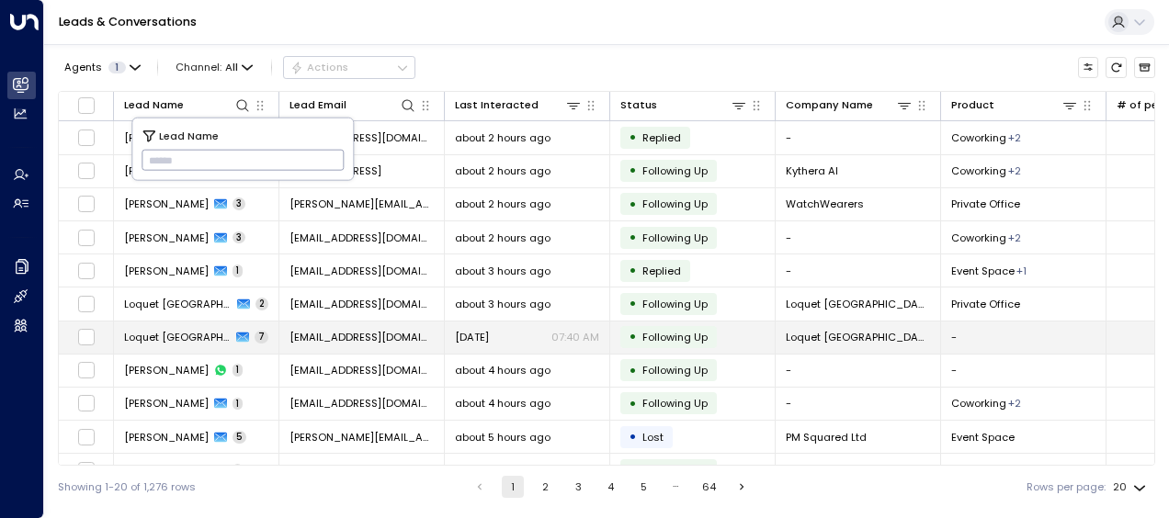
type input "**********"
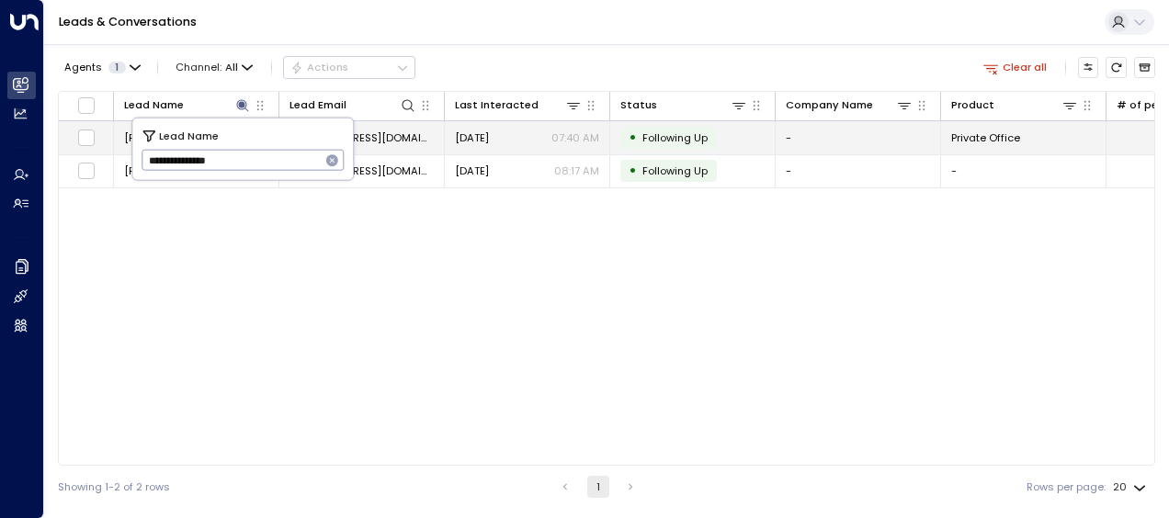
click at [404, 130] on span "[EMAIL_ADDRESS][DOMAIN_NAME]" at bounding box center [361, 137] width 144 height 15
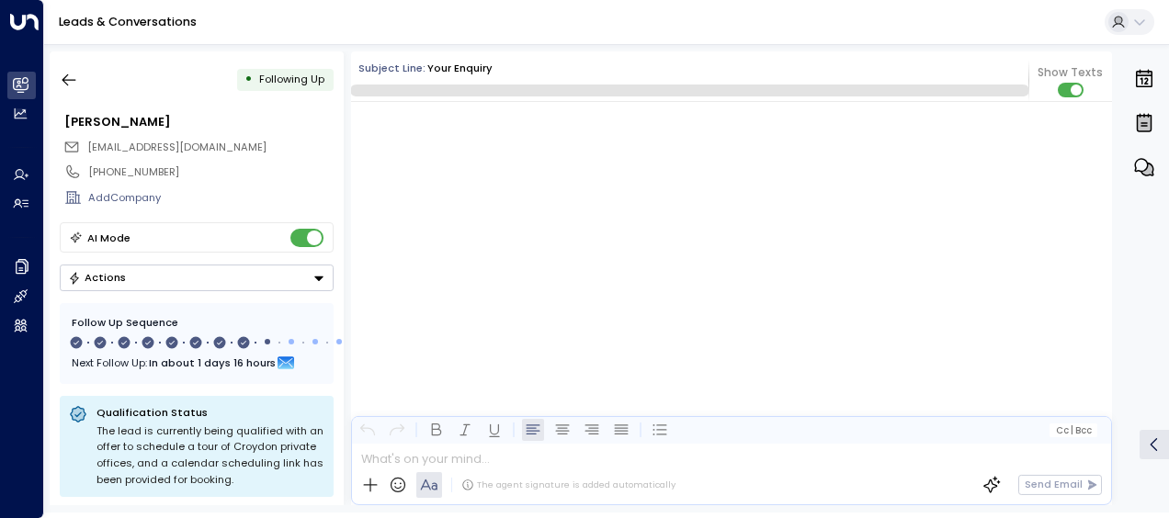
scroll to position [5656, 0]
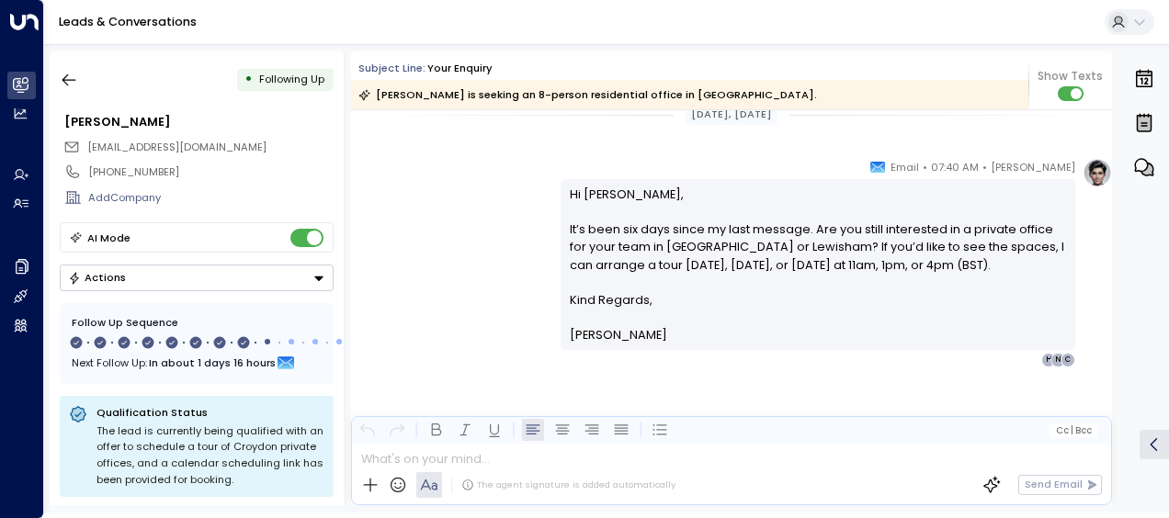
click at [440, 294] on div "[PERSON_NAME] • 07:40 AM • Email Hi [PERSON_NAME], It’s been six days since my …" at bounding box center [731, 263] width 761 height 210
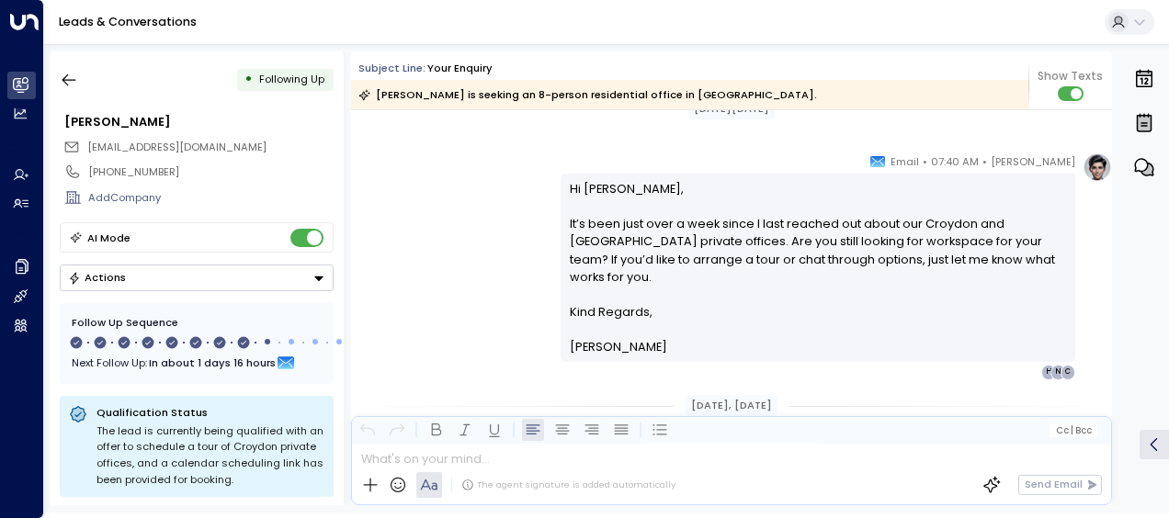
scroll to position [5129, 0]
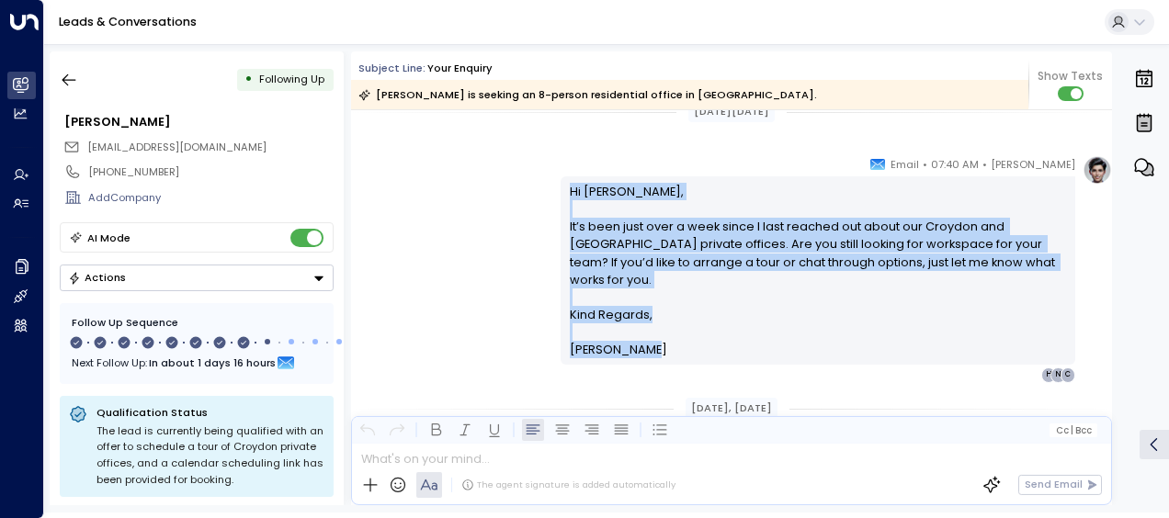
drag, startPoint x: 566, startPoint y: 191, endPoint x: 671, endPoint y: 341, distance: 182.8
click at [671, 341] on div "Hi [PERSON_NAME], It’s been just over a week since I last reached out about our…" at bounding box center [818, 270] width 515 height 188
drag, startPoint x: 671, startPoint y: 341, endPoint x: 574, endPoint y: 231, distance: 146.5
click at [495, 221] on div "[PERSON_NAME] • 07:40 AM • Email Hi [PERSON_NAME], It’s been just over a week s…" at bounding box center [731, 268] width 761 height 227
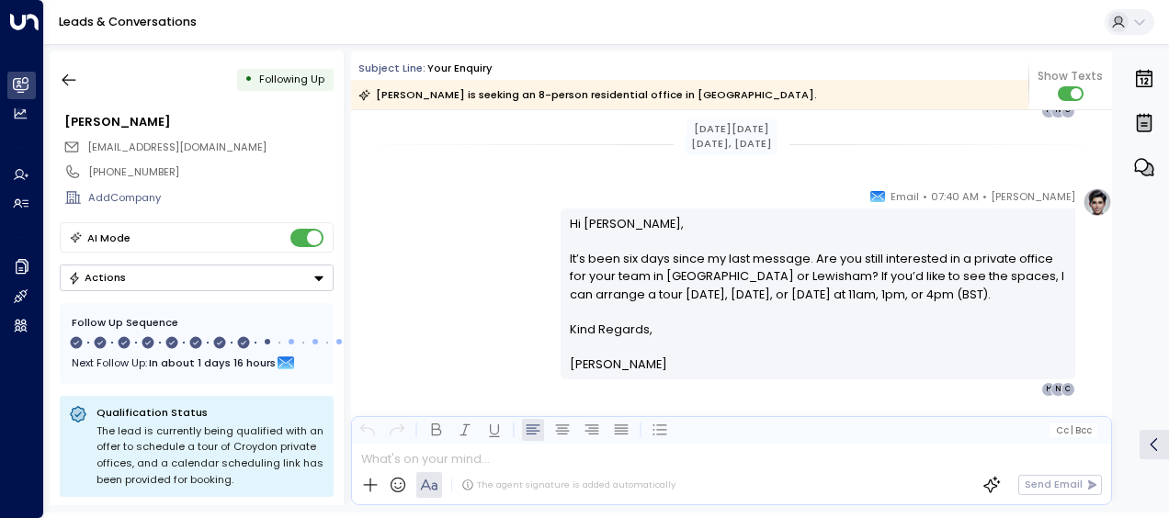
scroll to position [5423, 0]
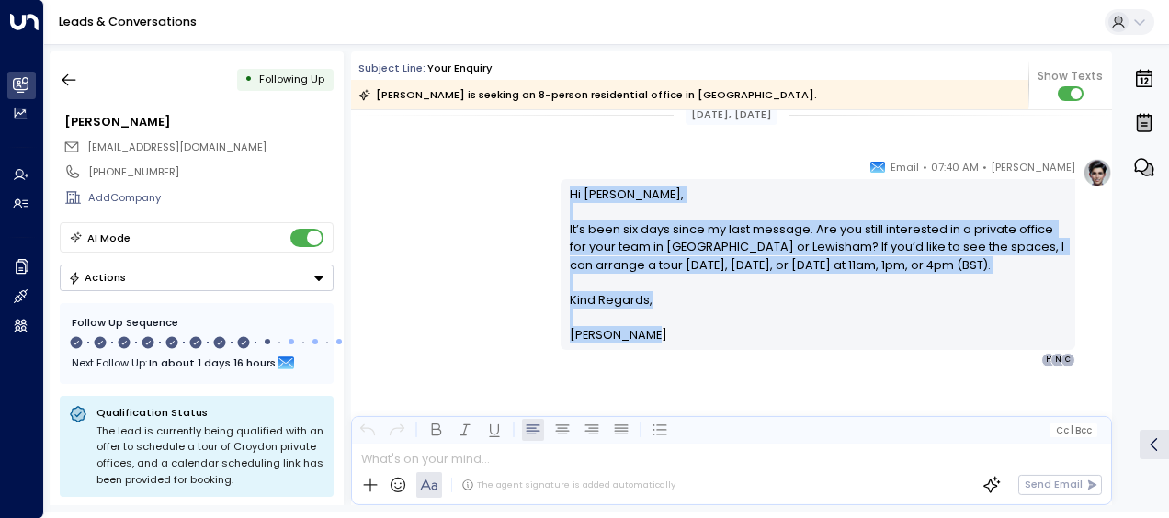
drag, startPoint x: 564, startPoint y: 187, endPoint x: 656, endPoint y: 333, distance: 171.8
click at [656, 333] on div "Hi [PERSON_NAME], It’s been six days since my last message. Are you still inter…" at bounding box center [818, 264] width 515 height 170
drag, startPoint x: 656, startPoint y: 333, endPoint x: 607, endPoint y: 259, distance: 88.2
click at [72, 79] on icon "button" at bounding box center [69, 80] width 14 height 12
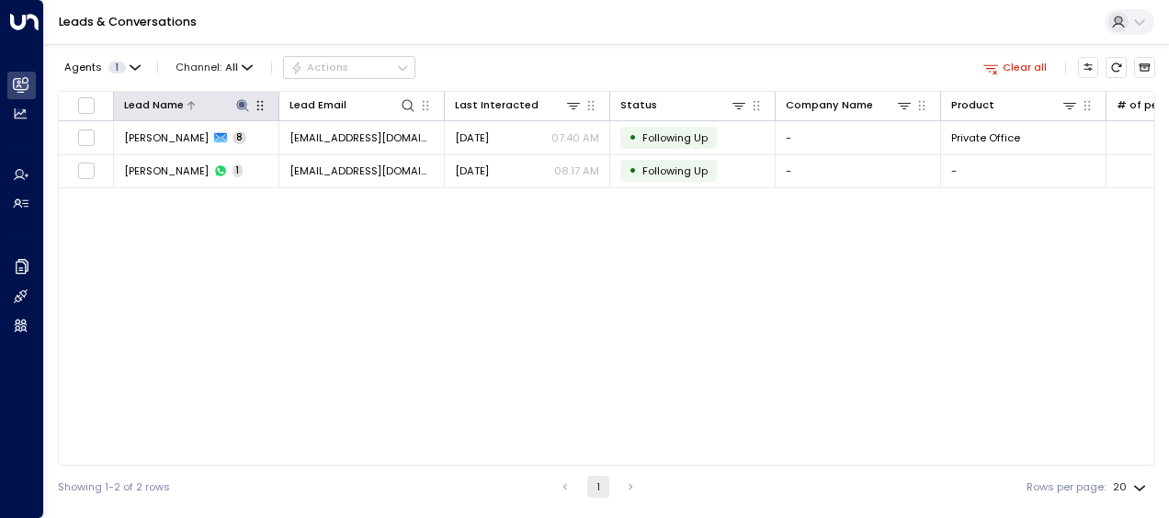
click at [243, 104] on icon at bounding box center [242, 105] width 12 height 12
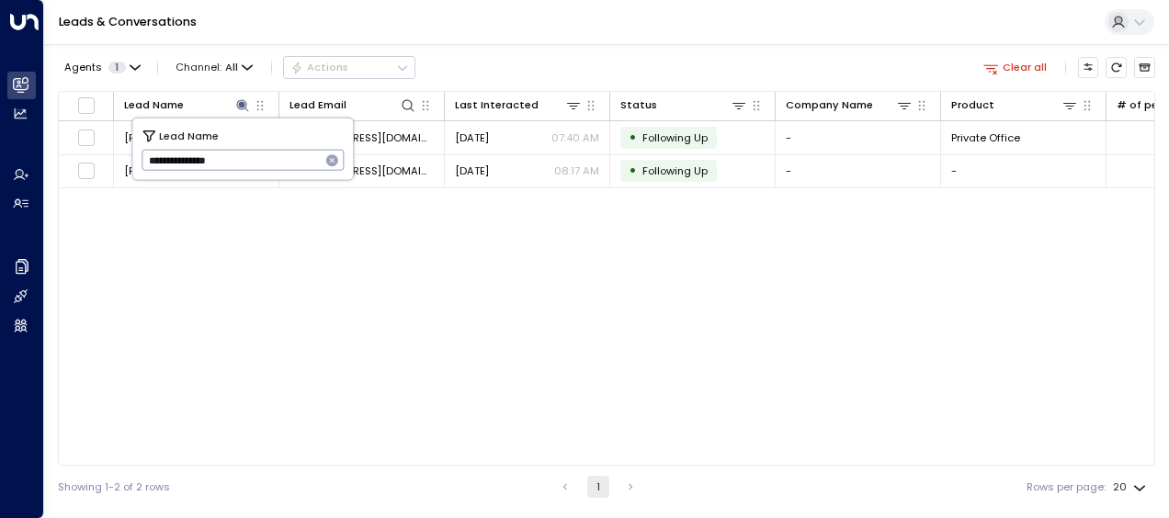
drag, startPoint x: 142, startPoint y: 158, endPoint x: 272, endPoint y: 154, distance: 129.6
click at [272, 154] on input "**********" at bounding box center [231, 160] width 179 height 30
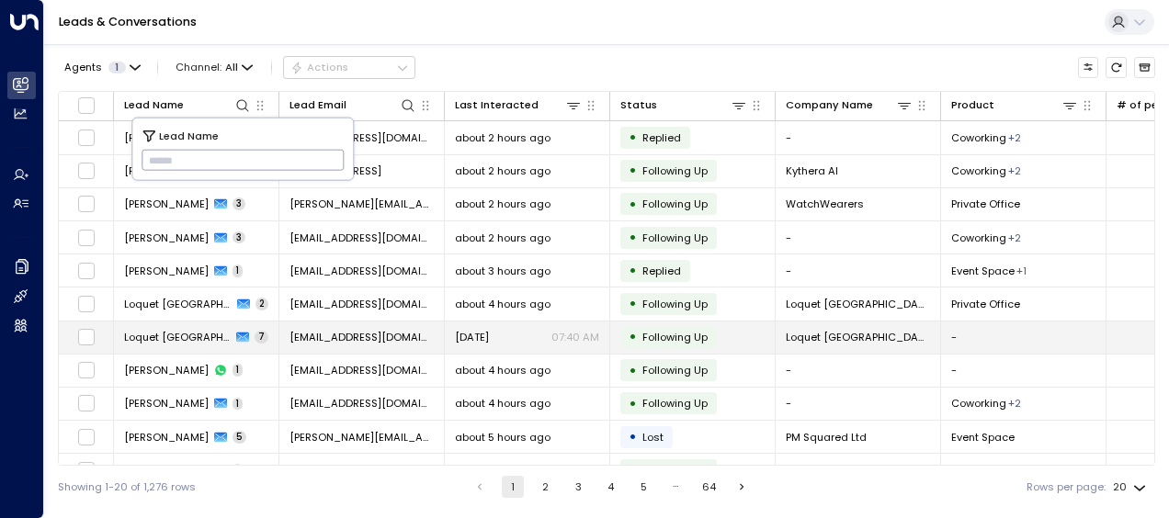
type input "**********"
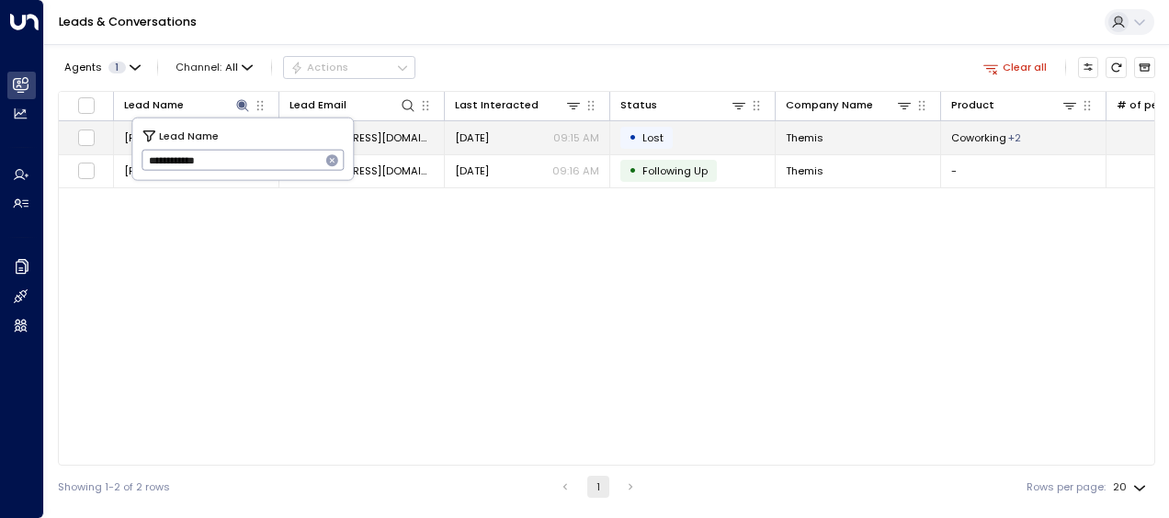
click at [489, 132] on span "[DATE]" at bounding box center [472, 137] width 34 height 15
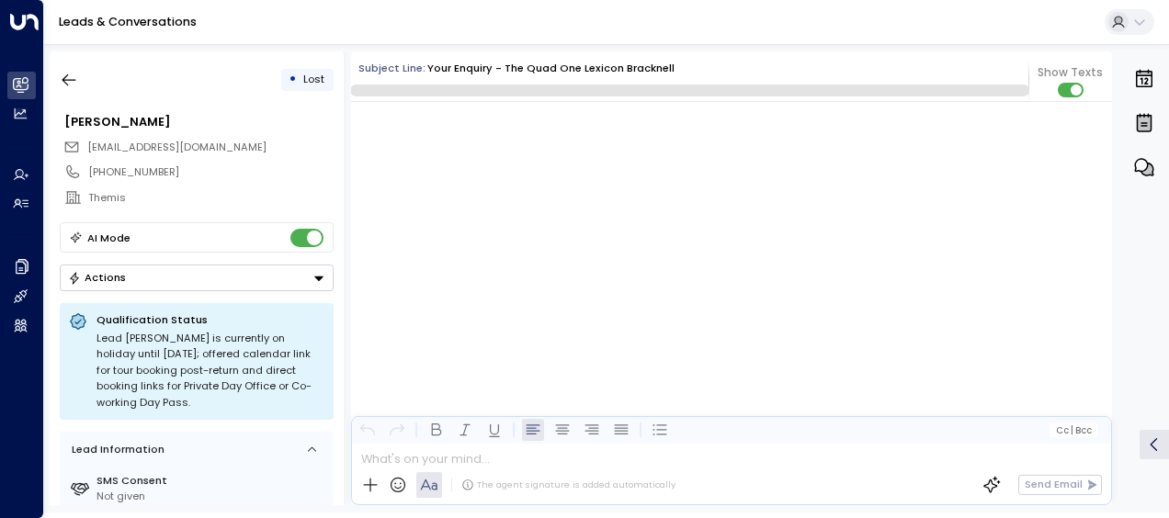
scroll to position [4966, 0]
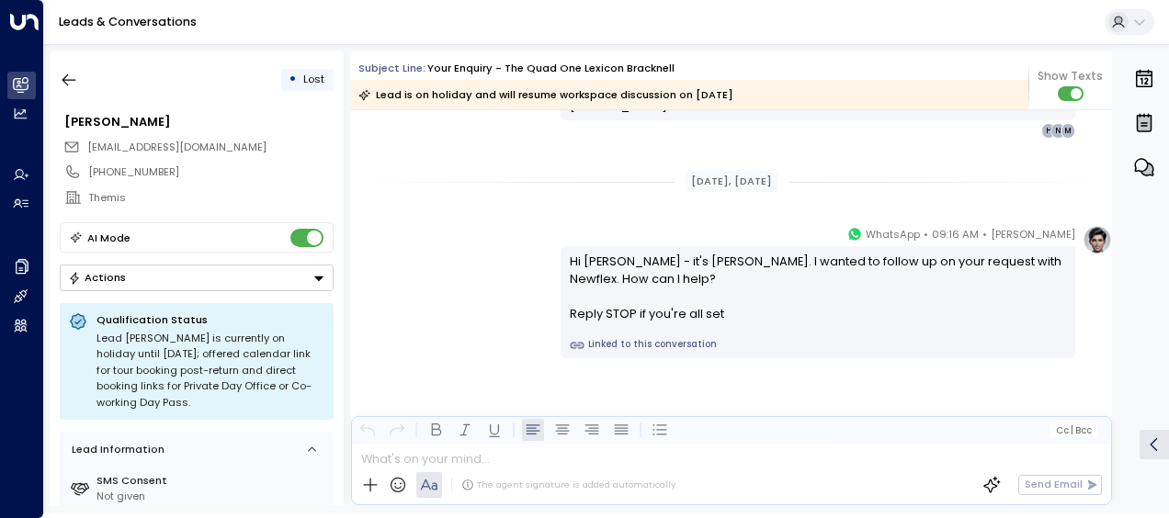
click at [449, 285] on div "[PERSON_NAME] • 09:16 AM • WhatsApp Hi [PERSON_NAME] - it's [PERSON_NAME]. I wa…" at bounding box center [731, 291] width 761 height 133
click at [460, 266] on div "[PERSON_NAME] • 09:16 AM • WhatsApp Hi [PERSON_NAME] - it's [PERSON_NAME]. I wa…" at bounding box center [731, 291] width 761 height 133
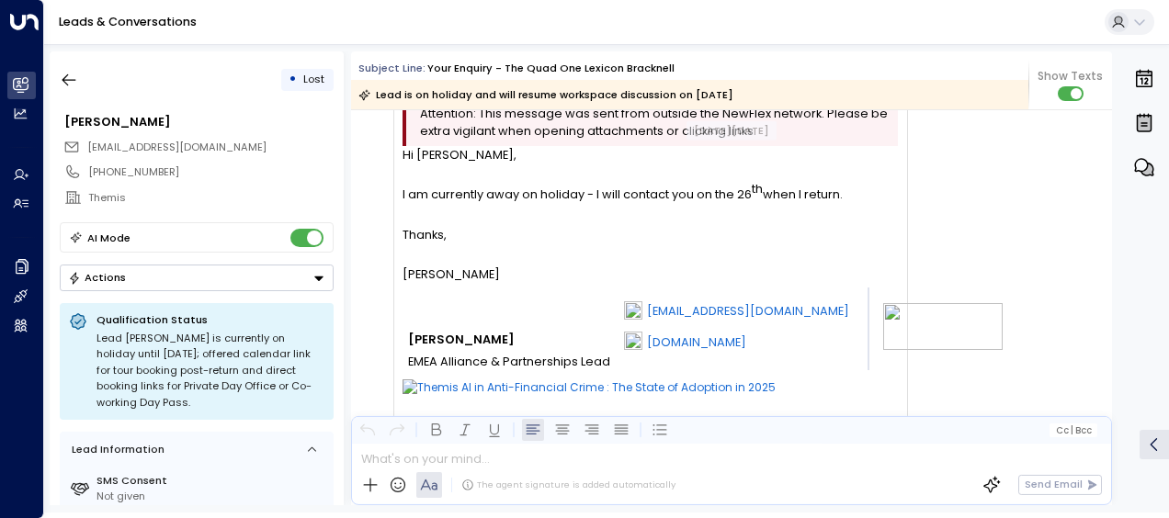
scroll to position [3581, 0]
